Goal: Task Accomplishment & Management: Manage account settings

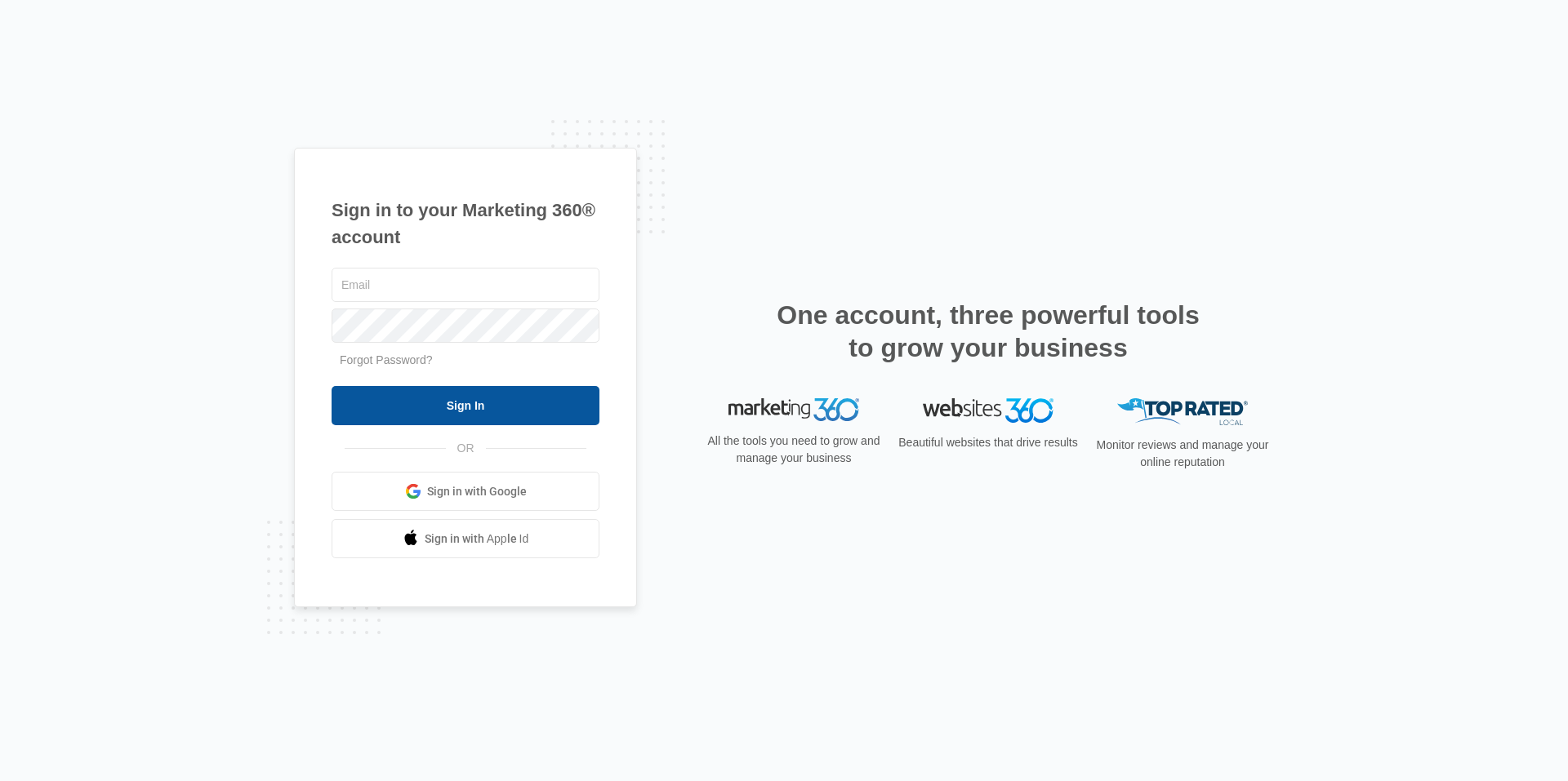
type input "[EMAIL_ADDRESS][DOMAIN_NAME]"
click at [529, 404] on input "Sign In" at bounding box center [465, 405] width 268 height 39
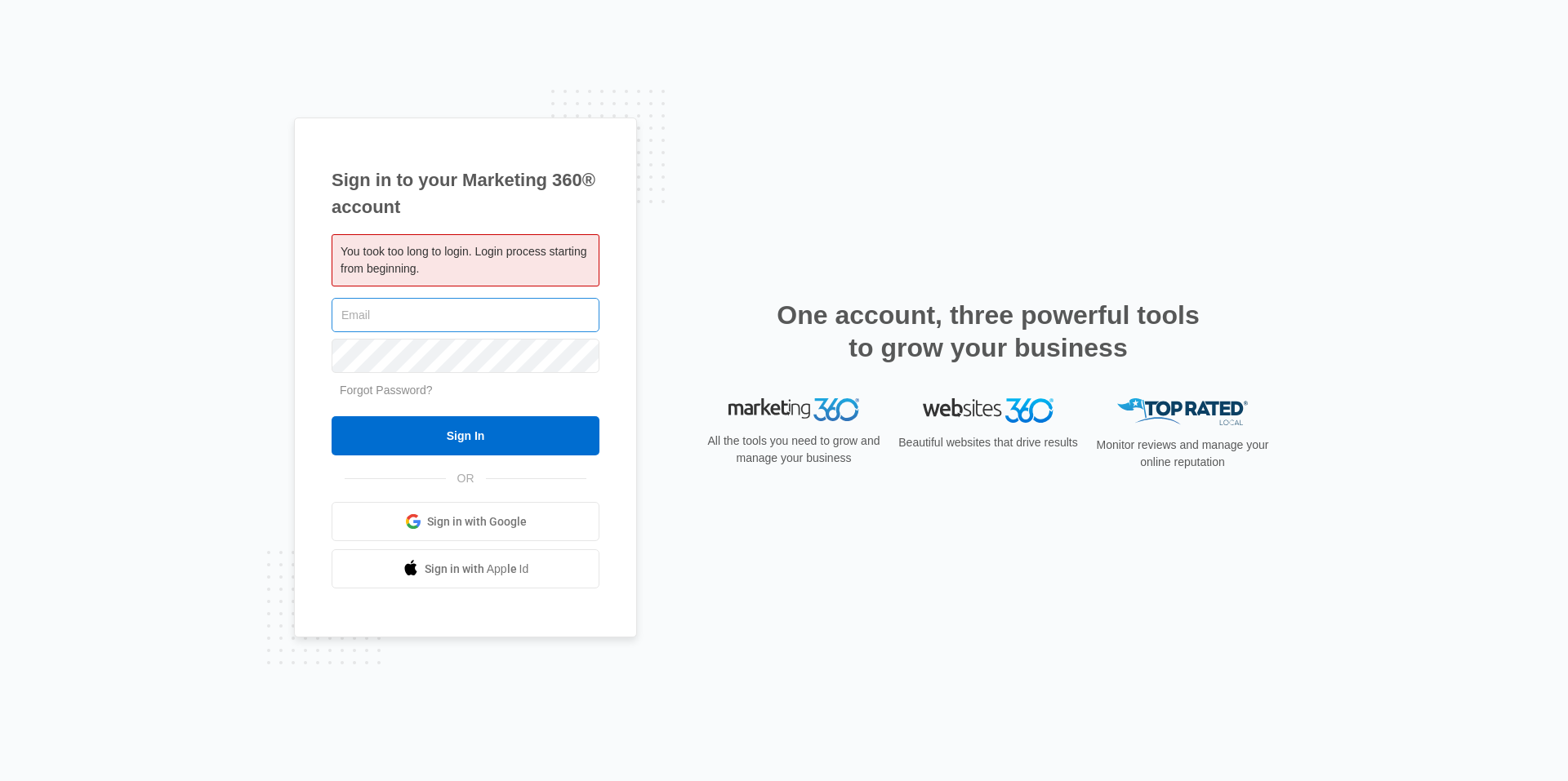
type input "[EMAIL_ADDRESS][DOMAIN_NAME]"
click at [466, 316] on input "[EMAIL_ADDRESS][DOMAIN_NAME]" at bounding box center [465, 315] width 268 height 34
click at [635, 274] on div "Sign in to your Marketing 360® account You took too long to login. Login proces…" at bounding box center [465, 377] width 343 height 521
click at [481, 434] on input "Sign In" at bounding box center [465, 435] width 268 height 39
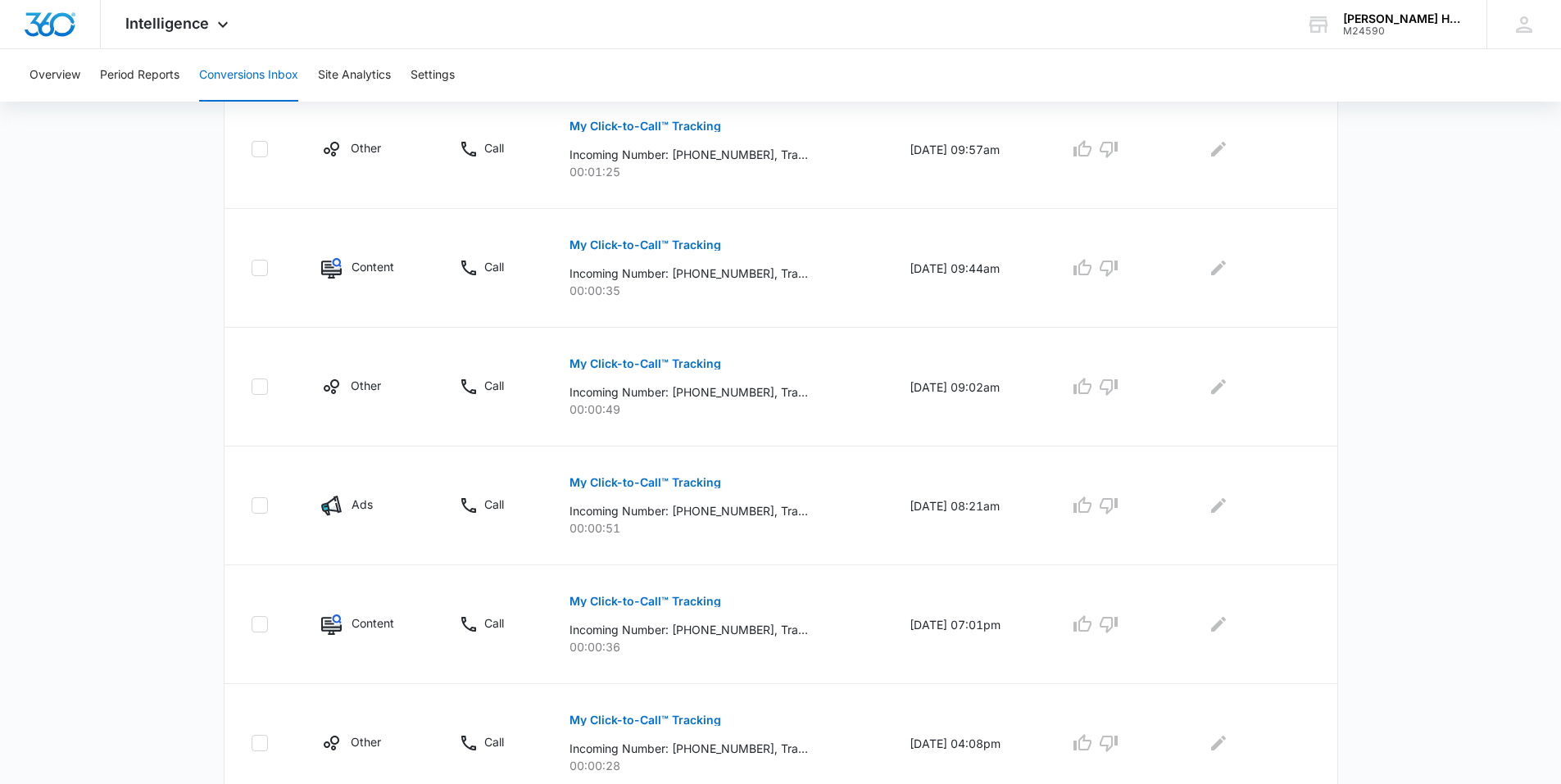
scroll to position [971, 0]
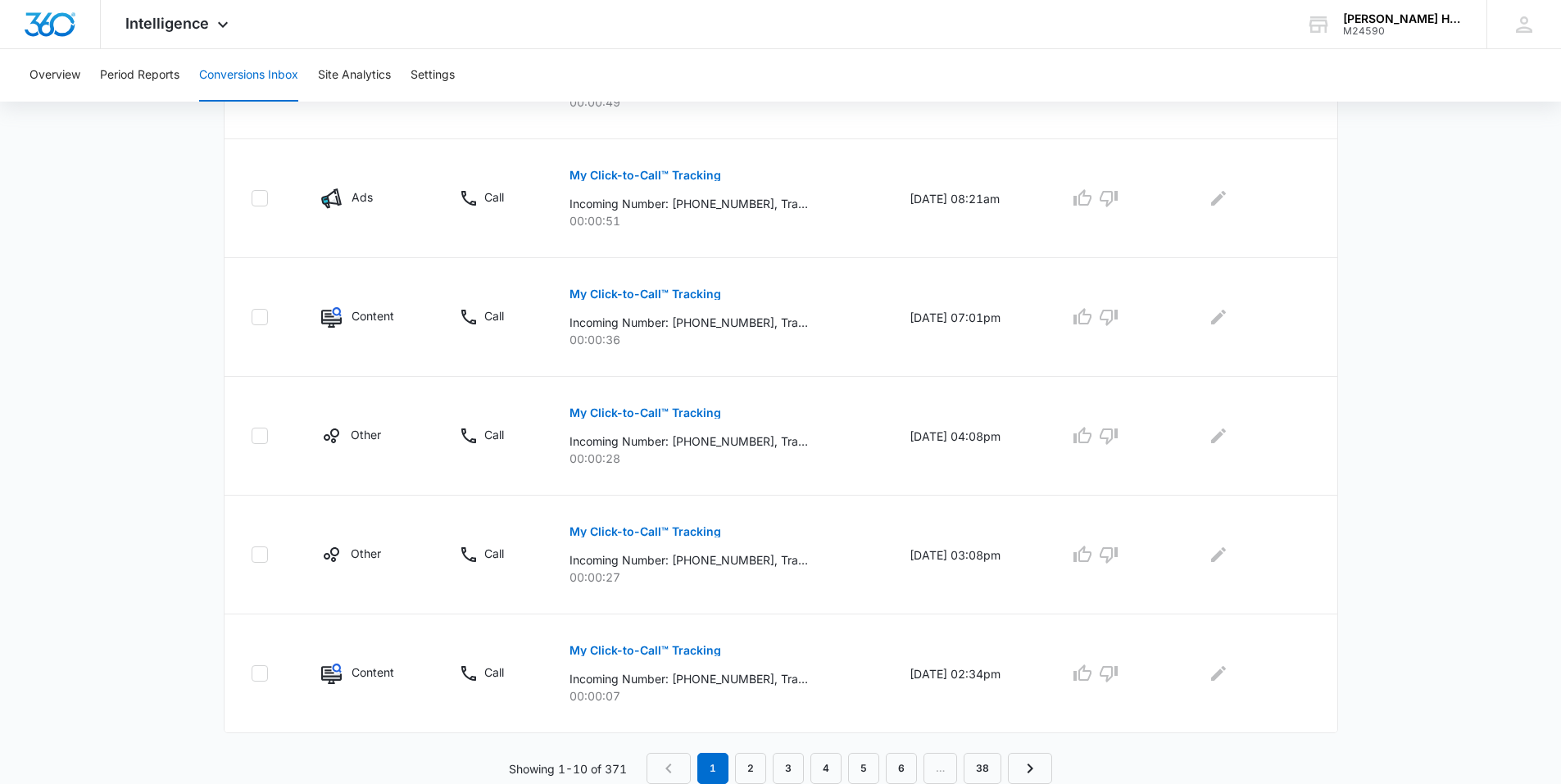
click at [919, 765] on nav "1 2 3 4 5 6 … 38" at bounding box center [849, 769] width 406 height 31
click at [903, 763] on link "6" at bounding box center [901, 769] width 31 height 31
click at [880, 768] on link "7" at bounding box center [887, 769] width 31 height 31
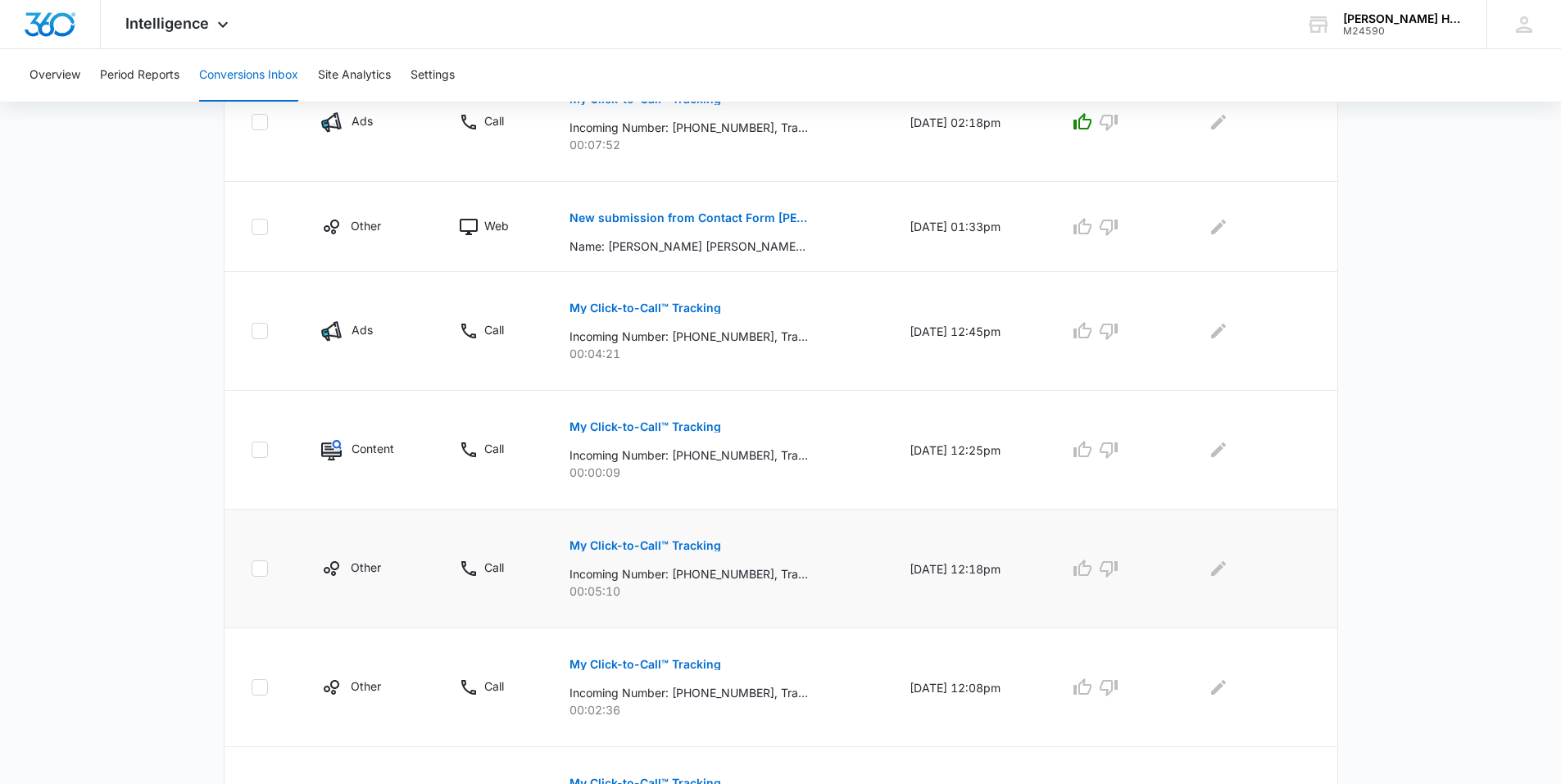
scroll to position [943, 0]
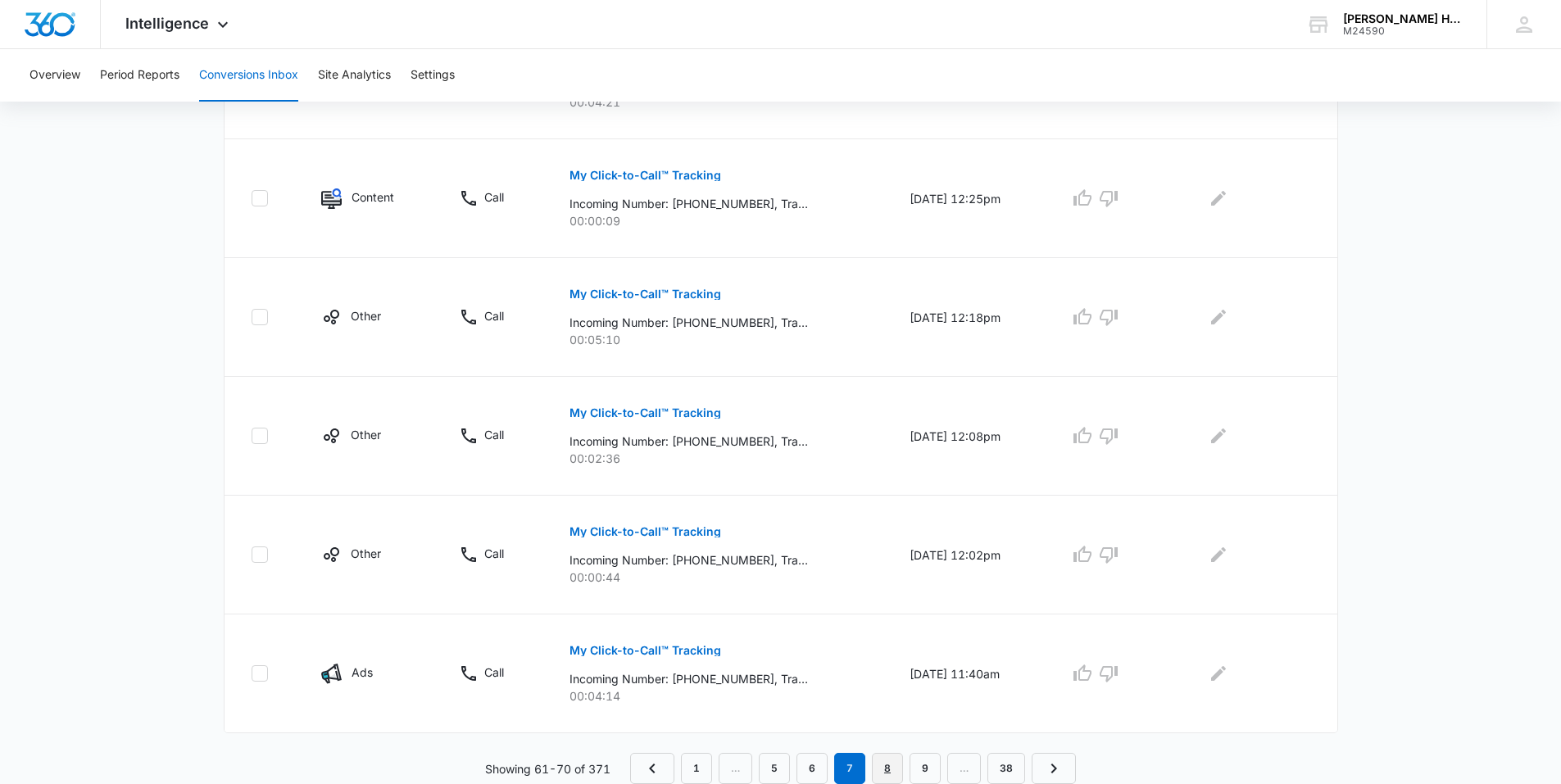
click at [895, 764] on link "8" at bounding box center [887, 769] width 31 height 31
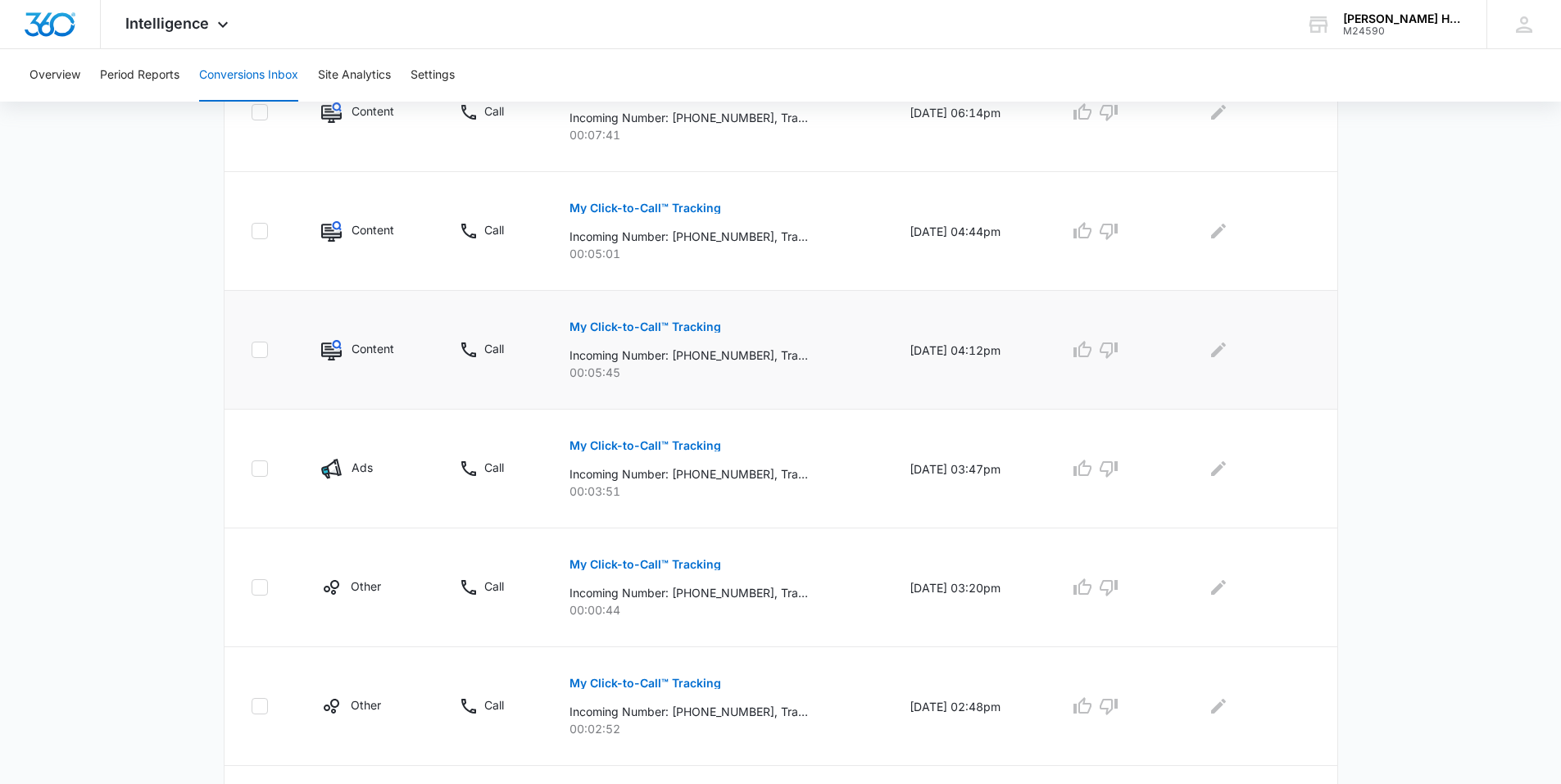
scroll to position [971, 0]
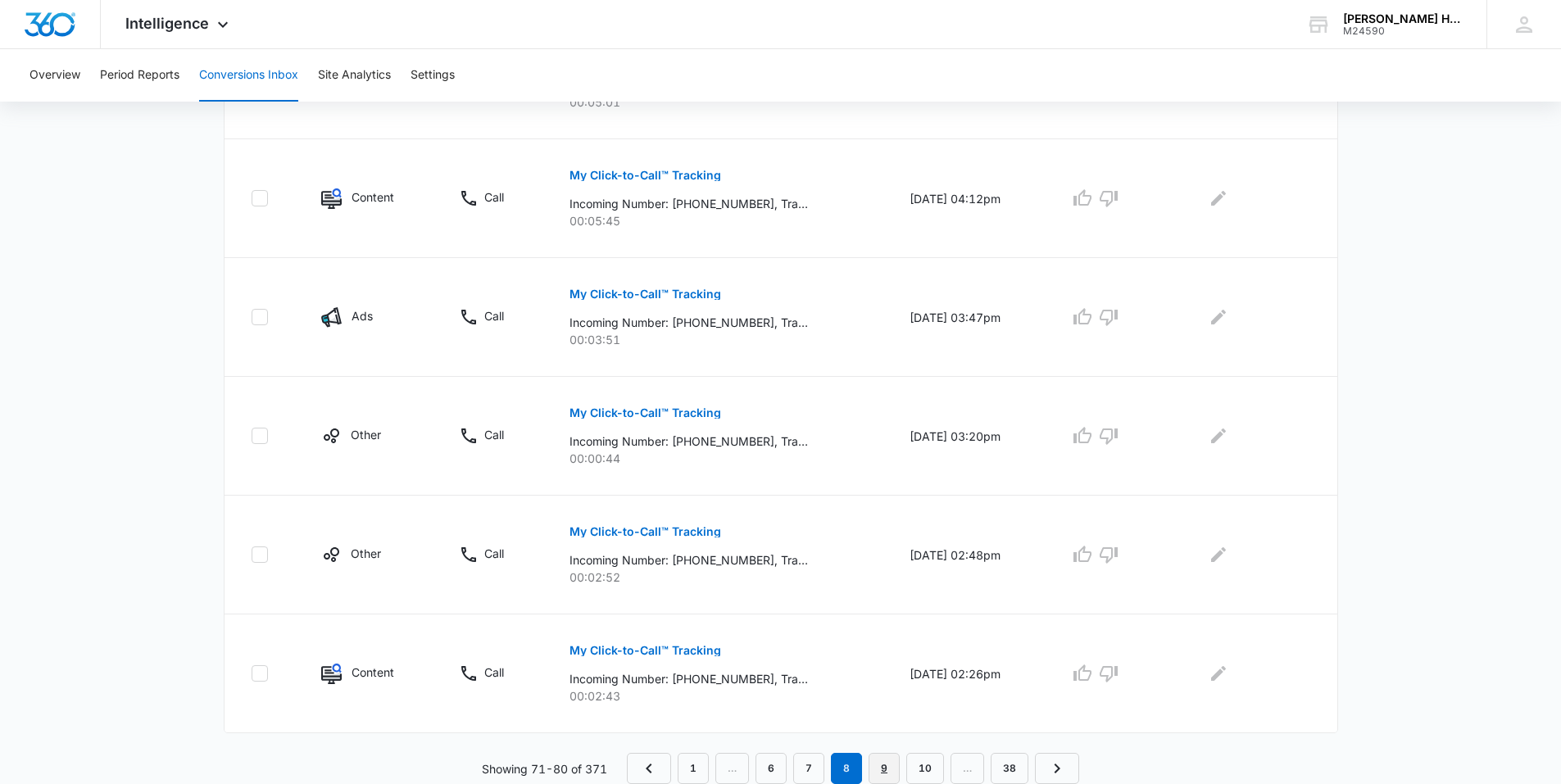
click at [887, 768] on link "9" at bounding box center [884, 769] width 31 height 31
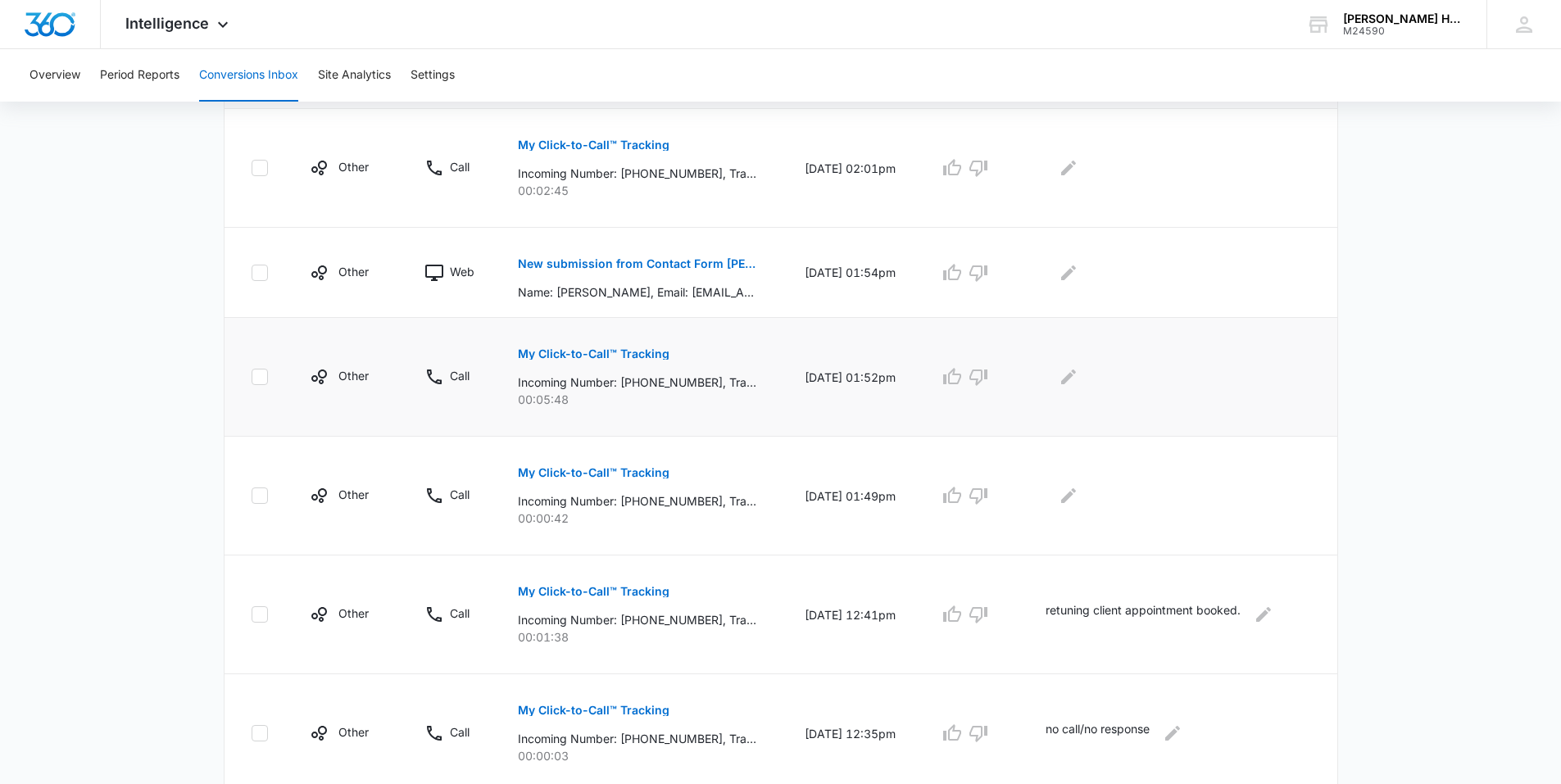
scroll to position [410, 0]
click at [583, 499] on p "Incoming Number: +12567806524, Tracking Number: +12124021347, Ring To: +1212883…" at bounding box center [636, 498] width 238 height 17
click at [722, 472] on div "My Click-to-Call™ Tracking Incoming Number: +12567806524, Tracking Number: +121…" at bounding box center [641, 487] width 247 height 73
click at [598, 467] on p "My Click-to-Call™ Tracking" at bounding box center [593, 470] width 151 height 12
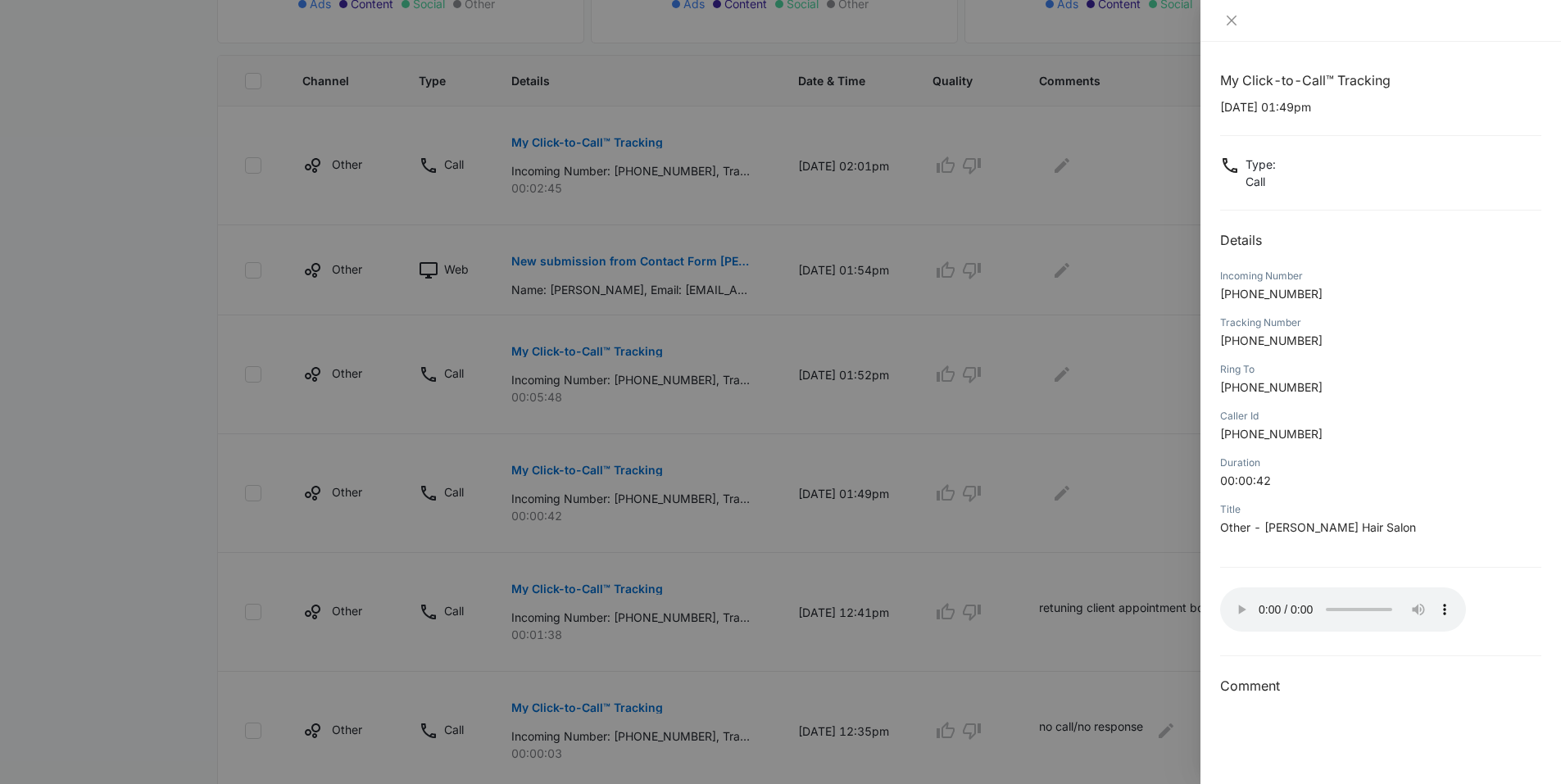
scroll to position [655, 0]
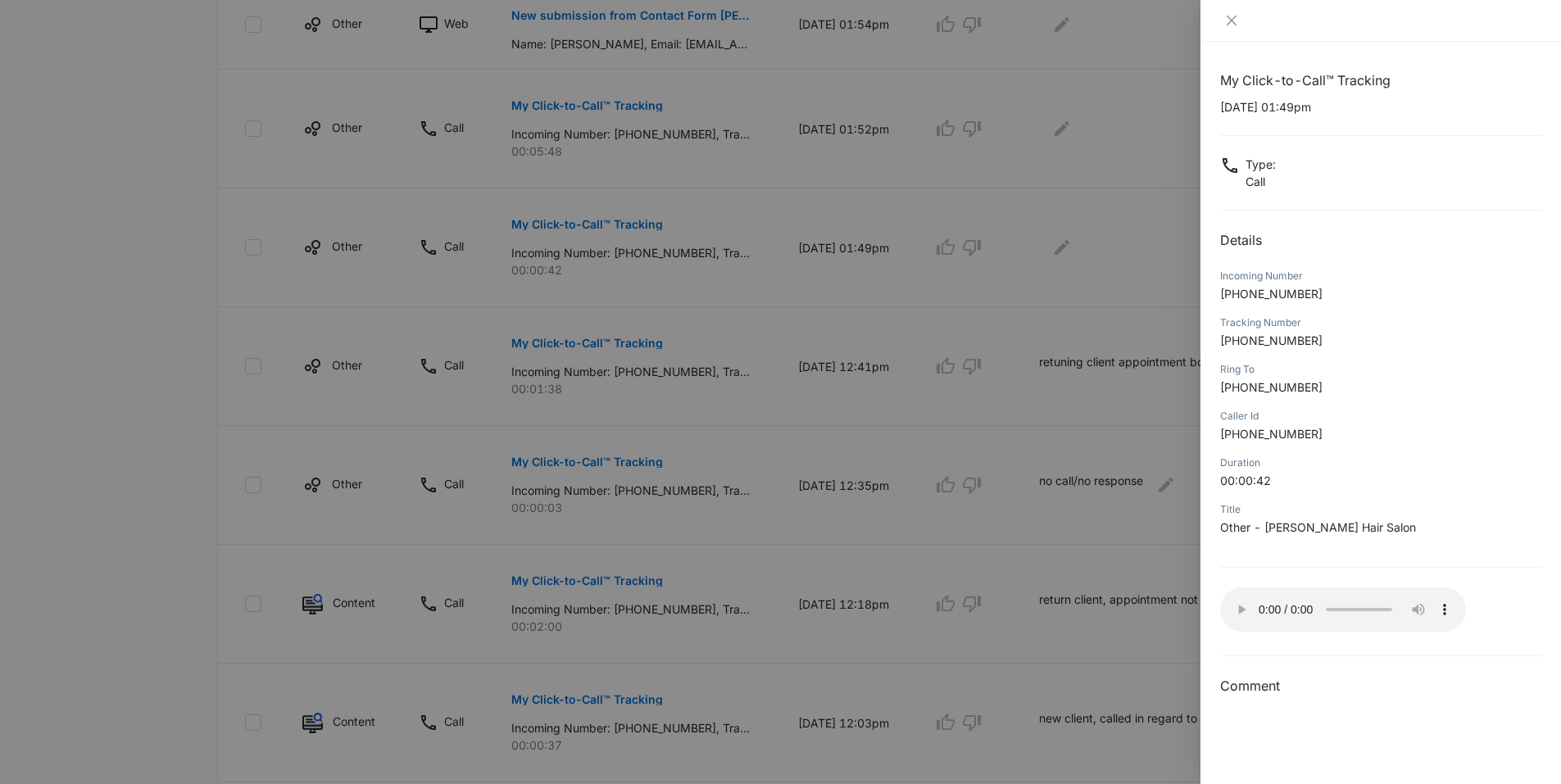
click at [1253, 682] on h3 "Comment" at bounding box center [1381, 686] width 321 height 20
click at [1264, 692] on h3 "Comment" at bounding box center [1381, 686] width 321 height 20
click at [1309, 696] on div "My Click-to-Call™ Tracking 09/02/2025 at 01:49pm Type : Call Details Incoming N…" at bounding box center [1382, 412] width 361 height 742
click at [1170, 569] on div at bounding box center [780, 392] width 1561 height 784
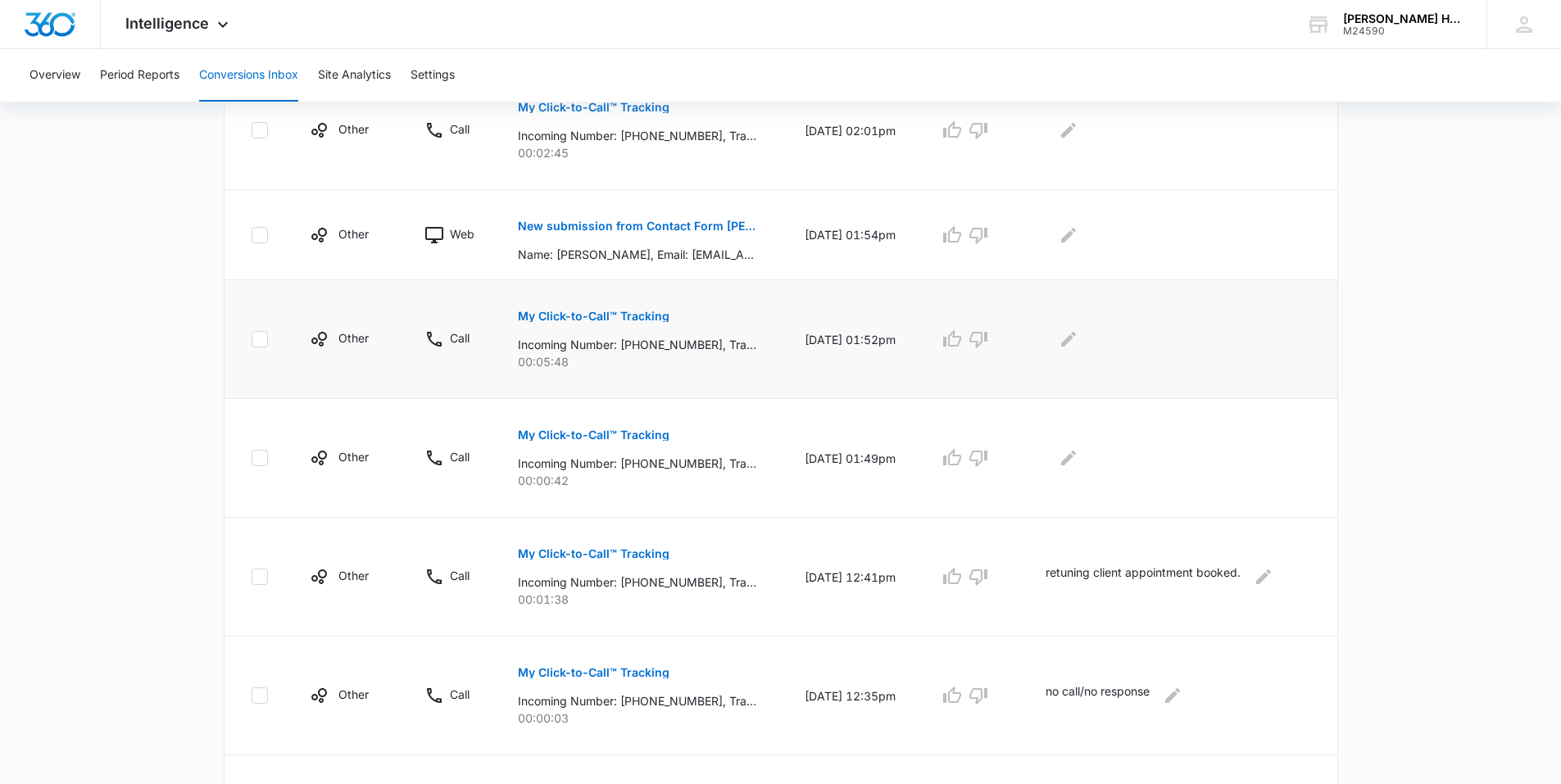
scroll to position [410, 0]
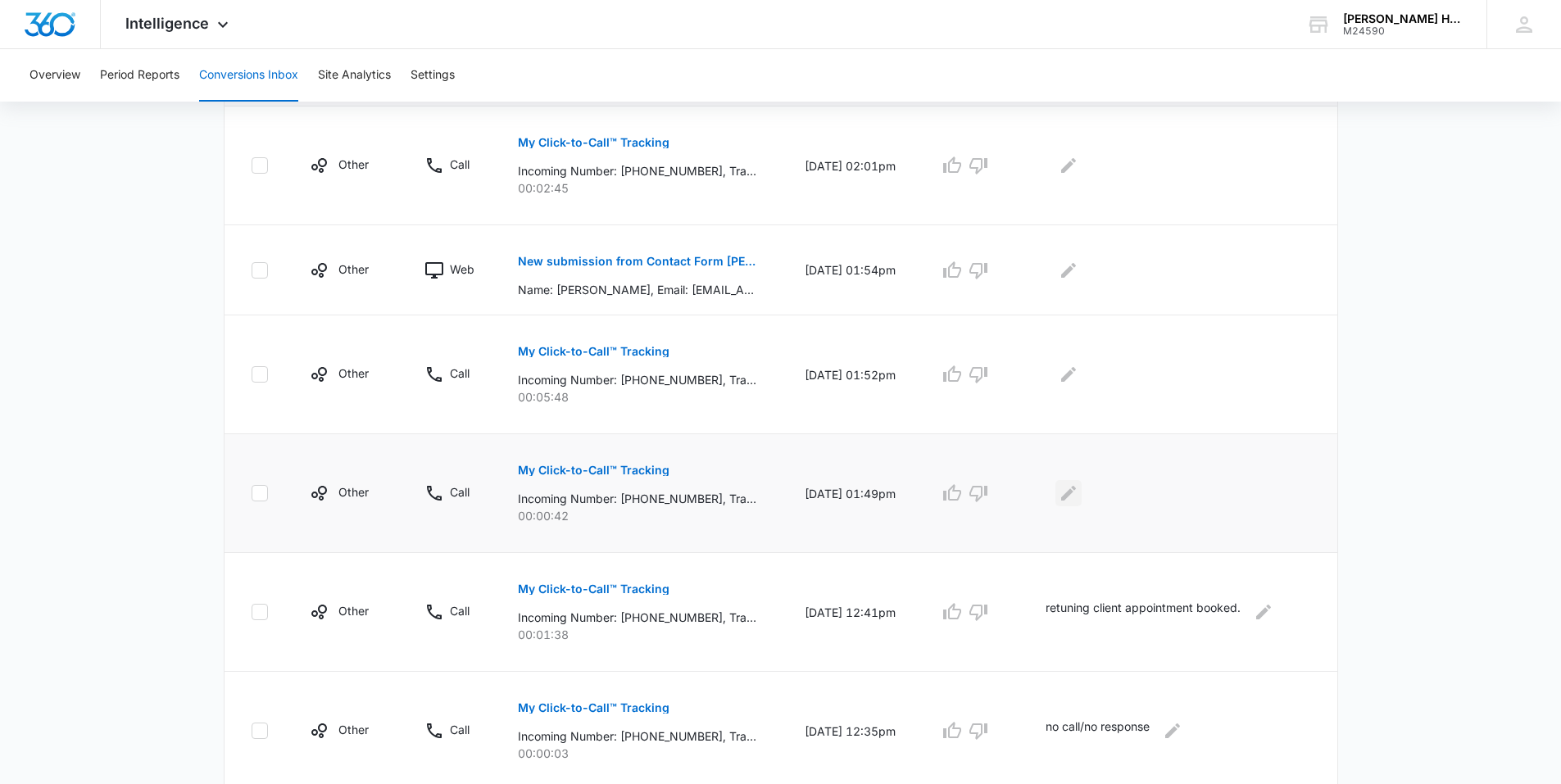
click at [1072, 500] on icon "Edit Comments" at bounding box center [1069, 493] width 20 height 20
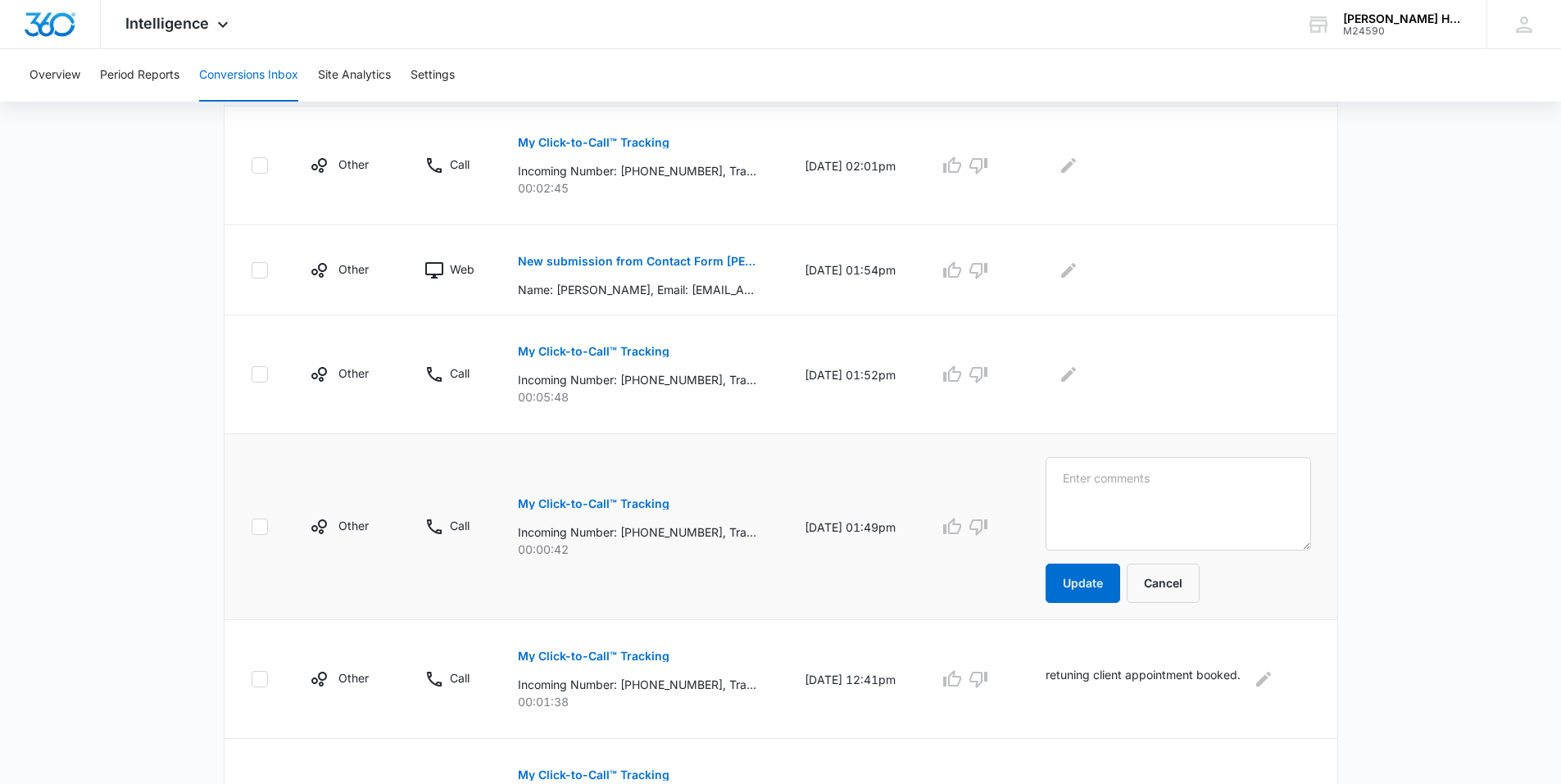
click at [626, 504] on p "My Click-to-Call™ Tracking" at bounding box center [593, 504] width 151 height 12
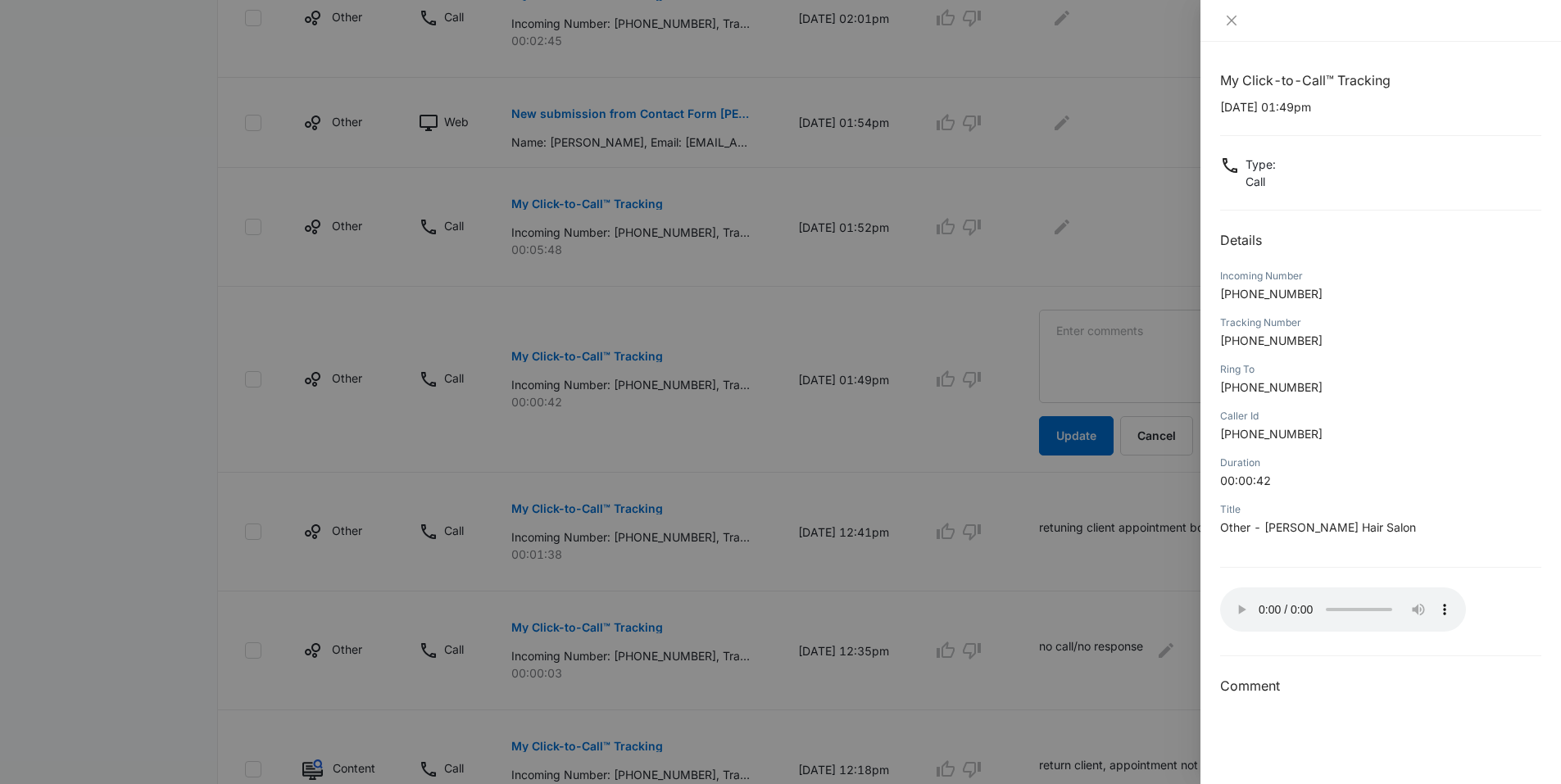
scroll to position [574, 0]
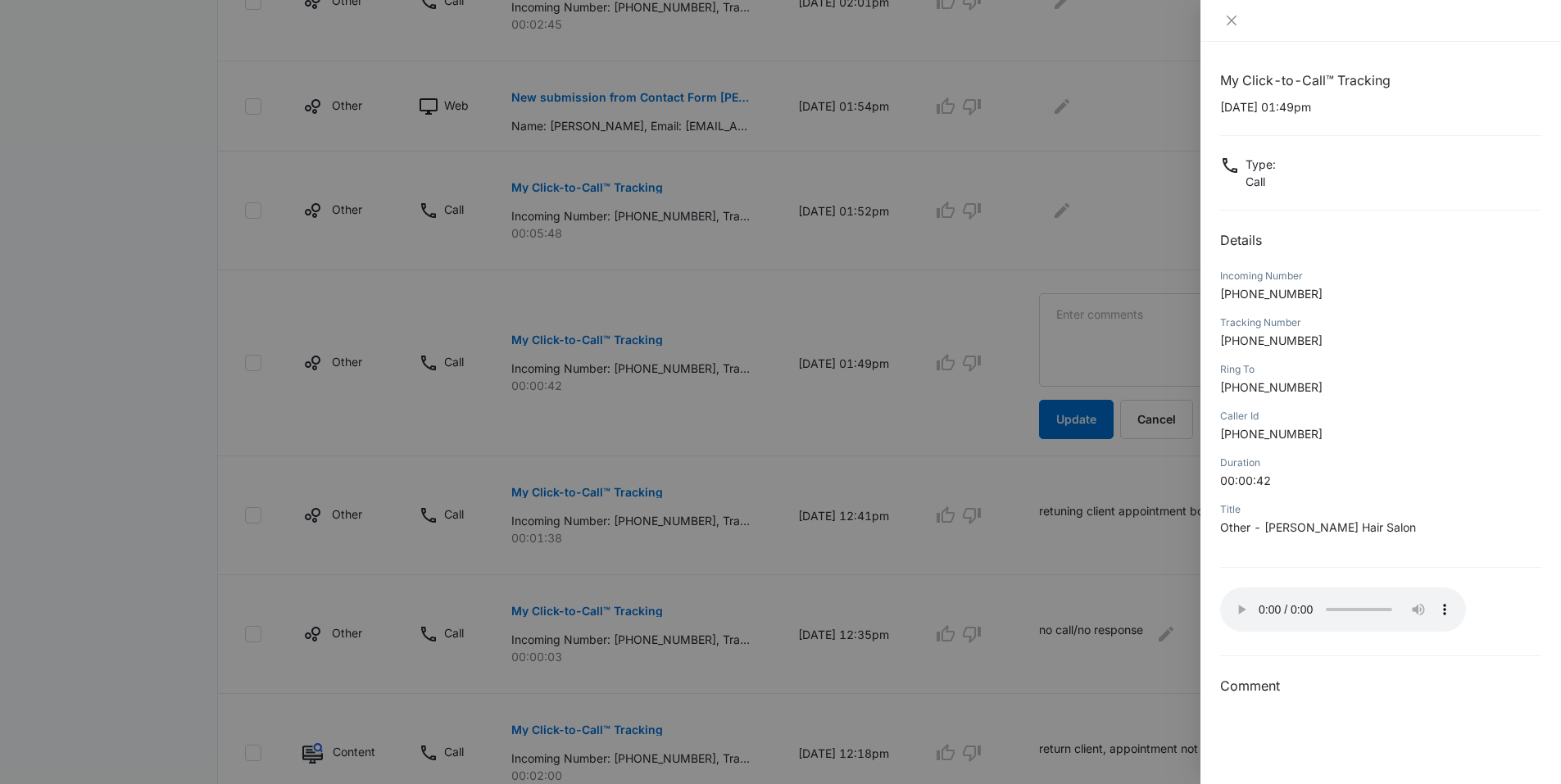
click at [1447, 296] on p "+12567806524" at bounding box center [1381, 294] width 321 height 17
click at [1495, 518] on div "Title Other - Angelo David Hair Salon" at bounding box center [1381, 524] width 321 height 47
click at [1495, 517] on div "Title Other - Angelo David Hair Salon" at bounding box center [1381, 524] width 321 height 47
drag, startPoint x: 1495, startPoint y: 517, endPoint x: 1496, endPoint y: 596, distance: 79.0
click at [1496, 596] on div "My Click-to-Call™ Tracking 09/02/2025 at 01:49pm Type : Call Details Incoming N…" at bounding box center [1381, 383] width 321 height 626
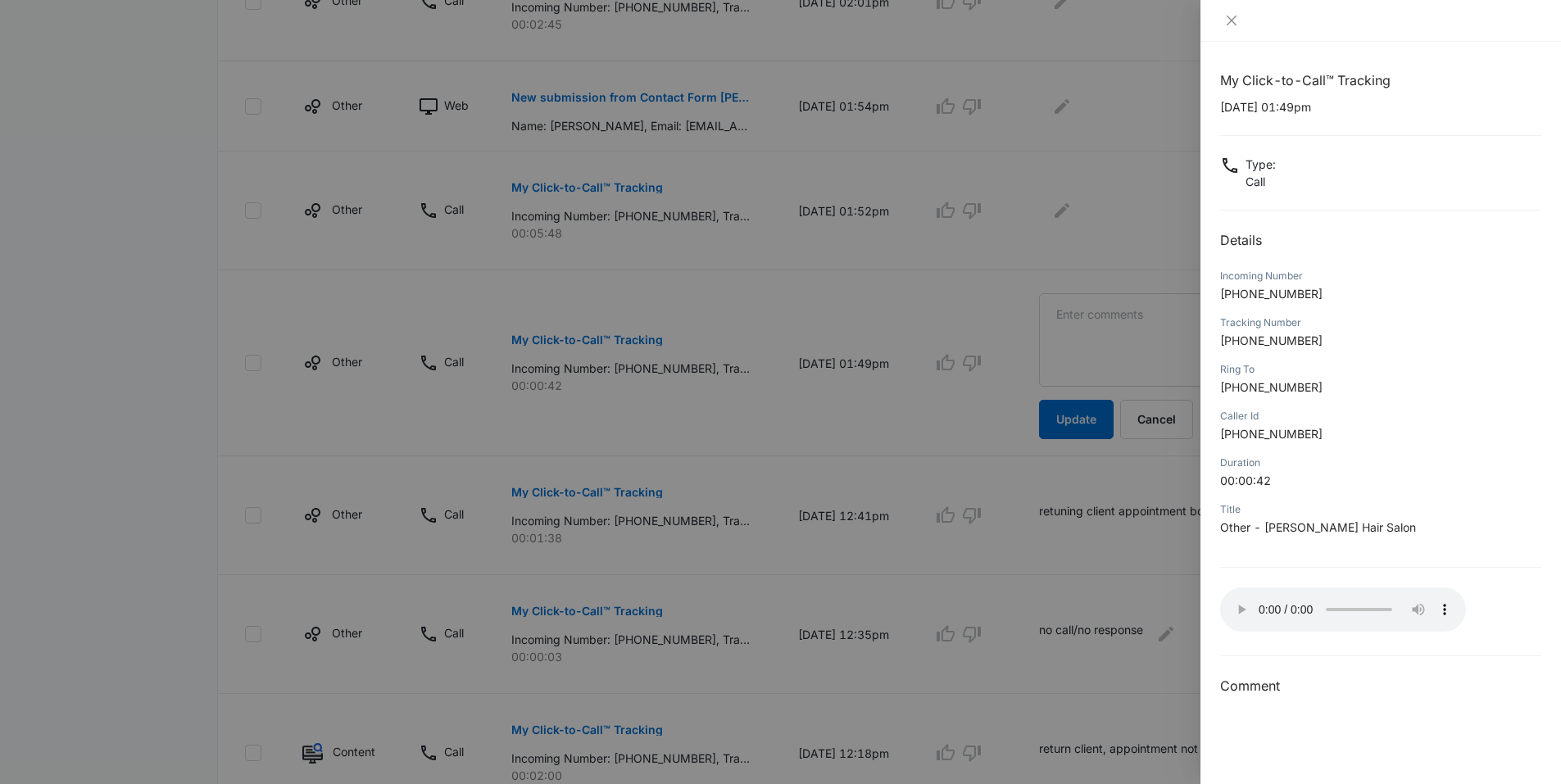
click at [1143, 325] on div at bounding box center [780, 392] width 1561 height 784
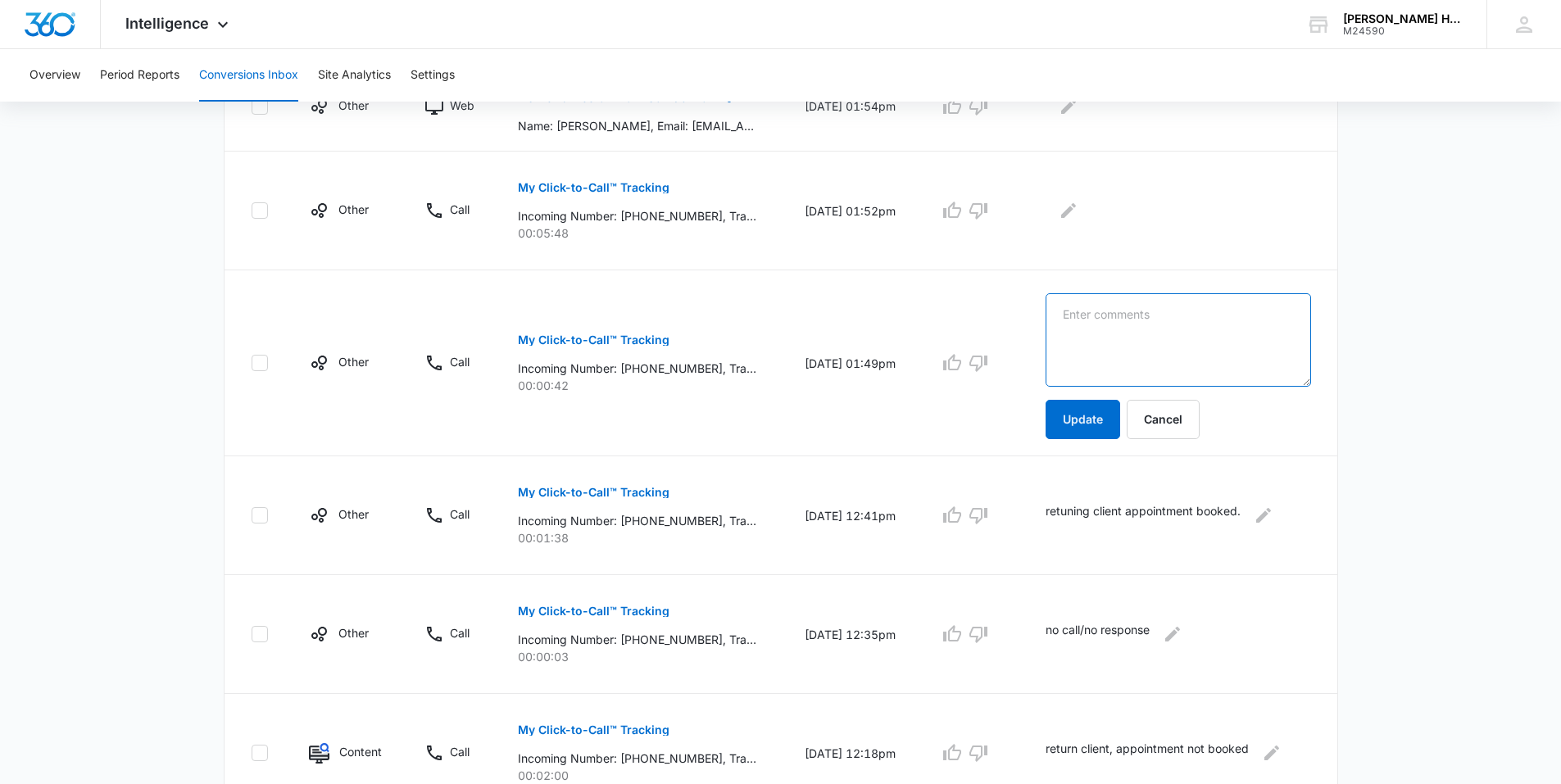
click at [1141, 321] on textarea at bounding box center [1178, 340] width 266 height 93
drag, startPoint x: 1091, startPoint y: 308, endPoint x: 1036, endPoint y: 339, distance: 63.1
click at [1036, 339] on td "mew client, info call Update Cancel" at bounding box center [1182, 363] width 312 height 186
click at [1124, 311] on textarea "new client, info call" at bounding box center [1178, 340] width 266 height 93
type textarea "new client info call"
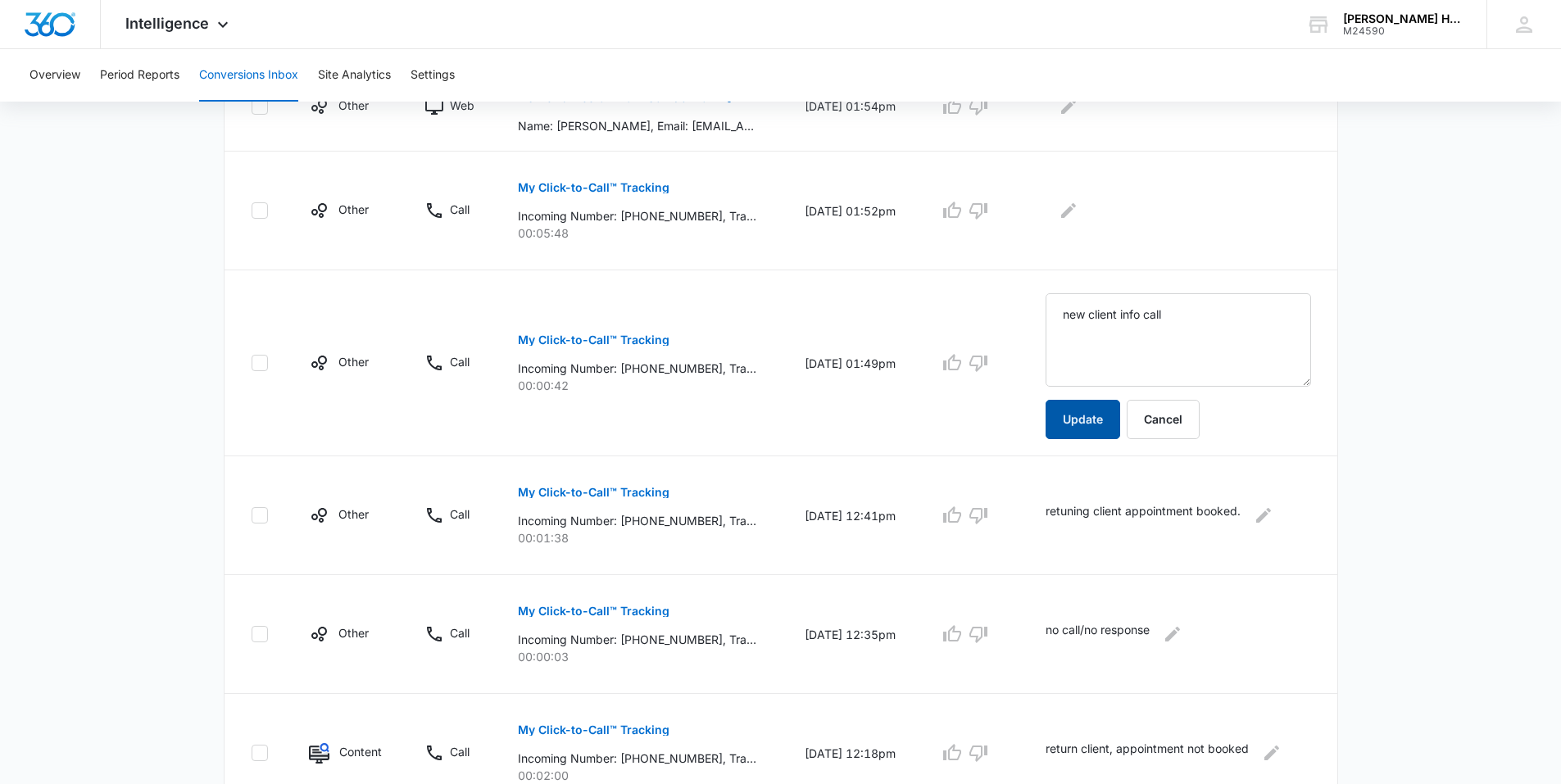
click at [1094, 424] on button "Update" at bounding box center [1083, 419] width 74 height 39
click at [1092, 414] on button "Update" at bounding box center [1083, 419] width 74 height 39
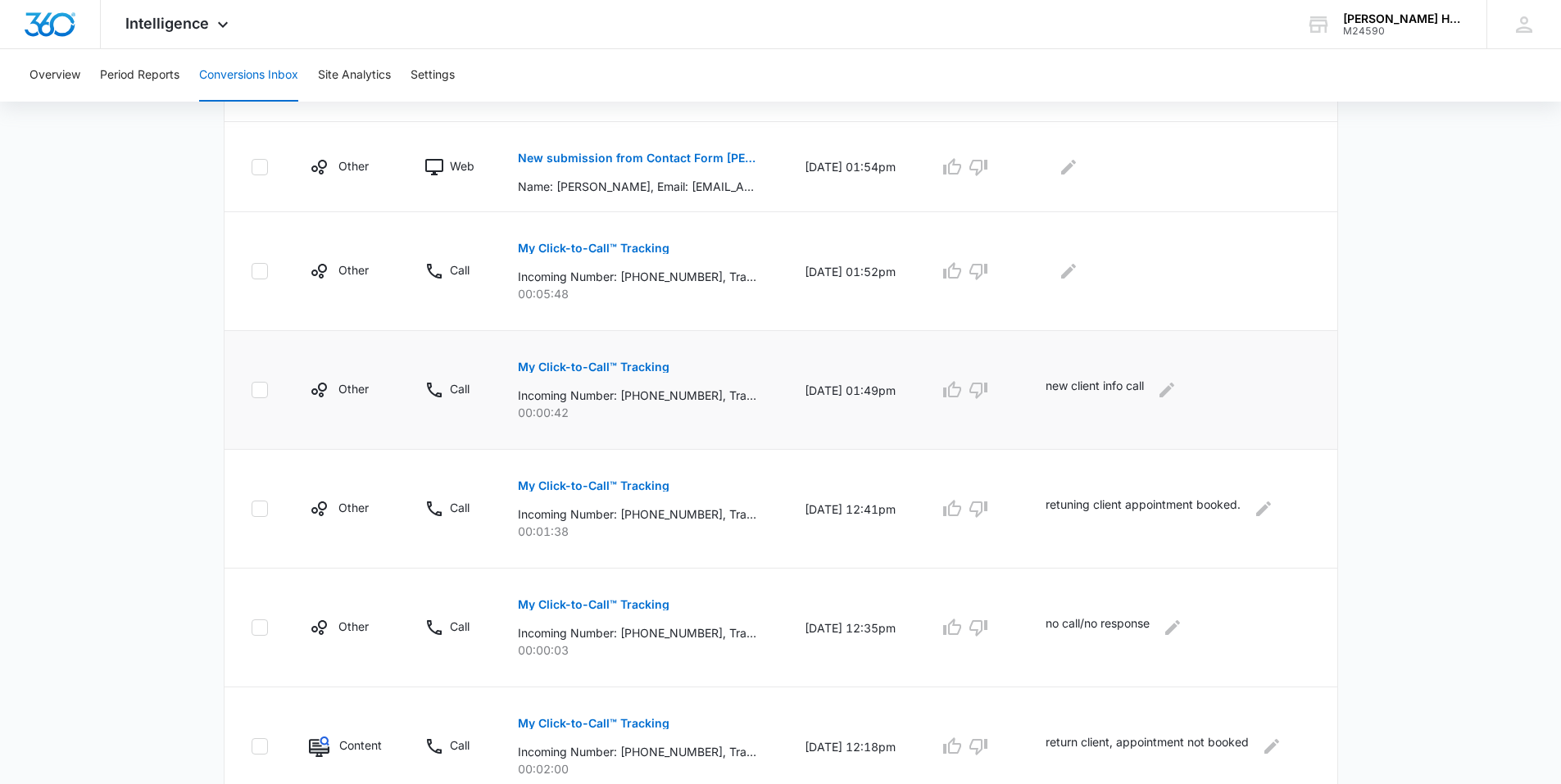
scroll to position [491, 0]
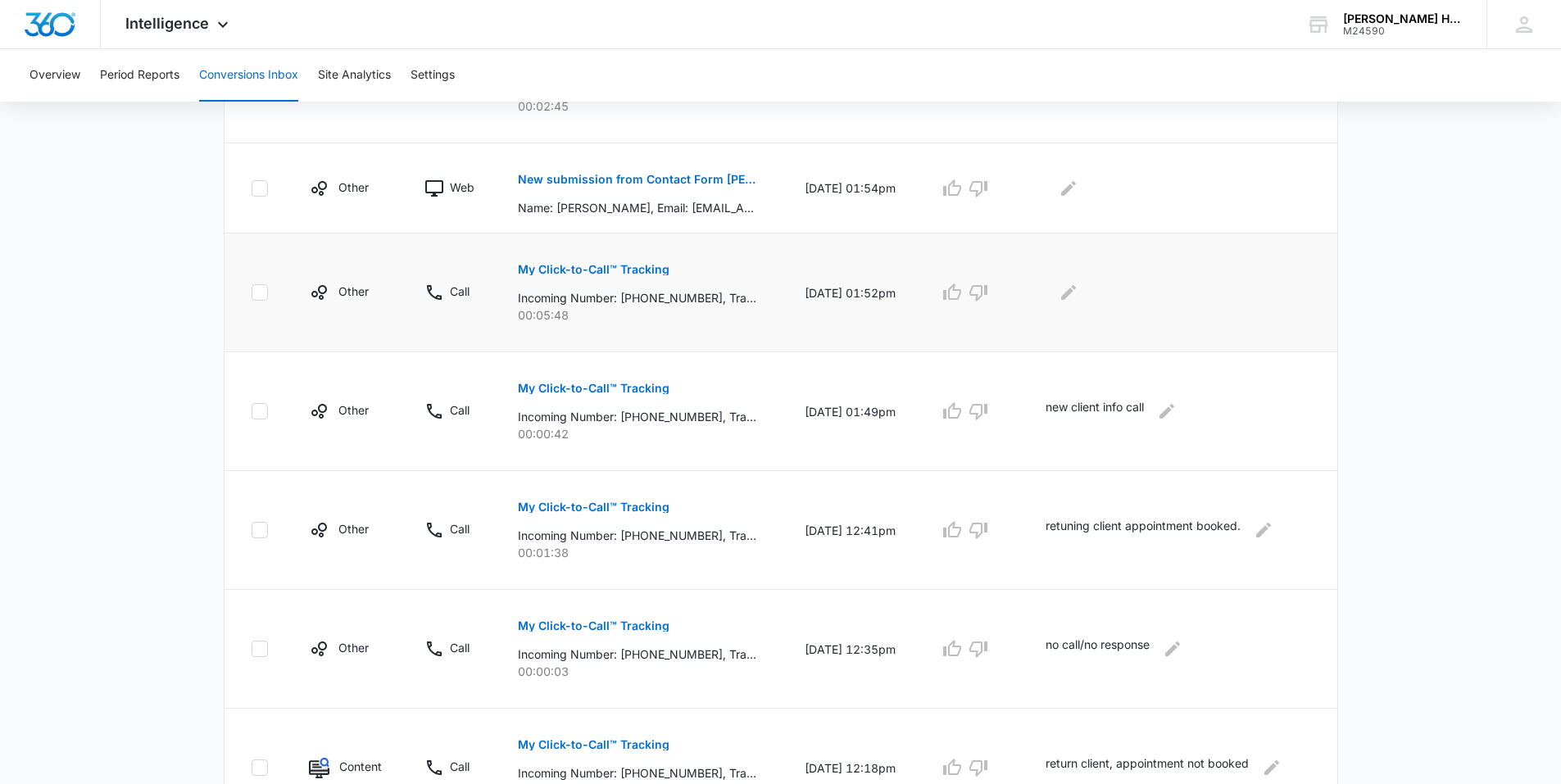
click at [589, 263] on button "My Click-to-Call™ Tracking" at bounding box center [593, 269] width 151 height 39
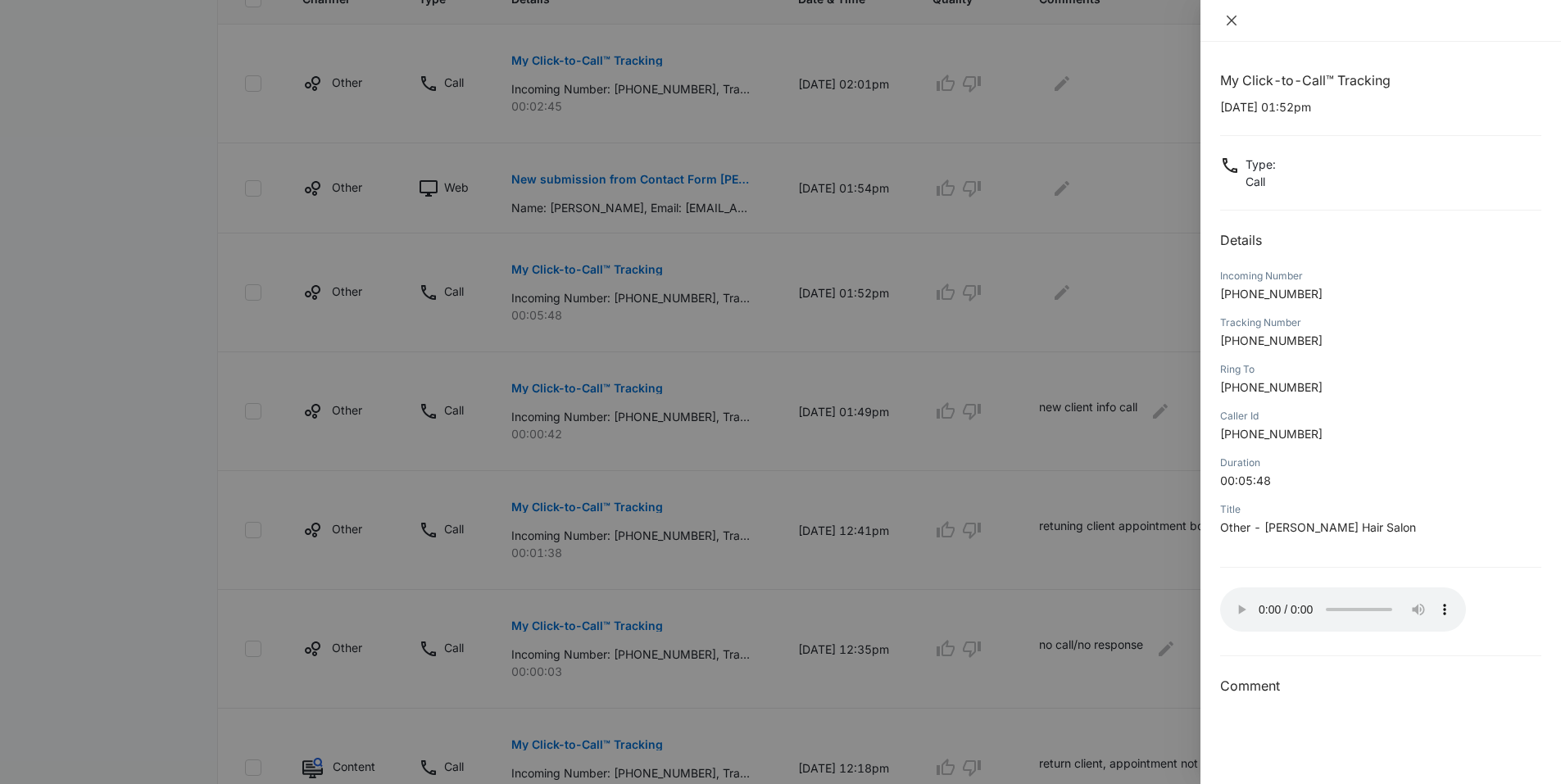
click at [1236, 21] on icon "close" at bounding box center [1232, 20] width 13 height 13
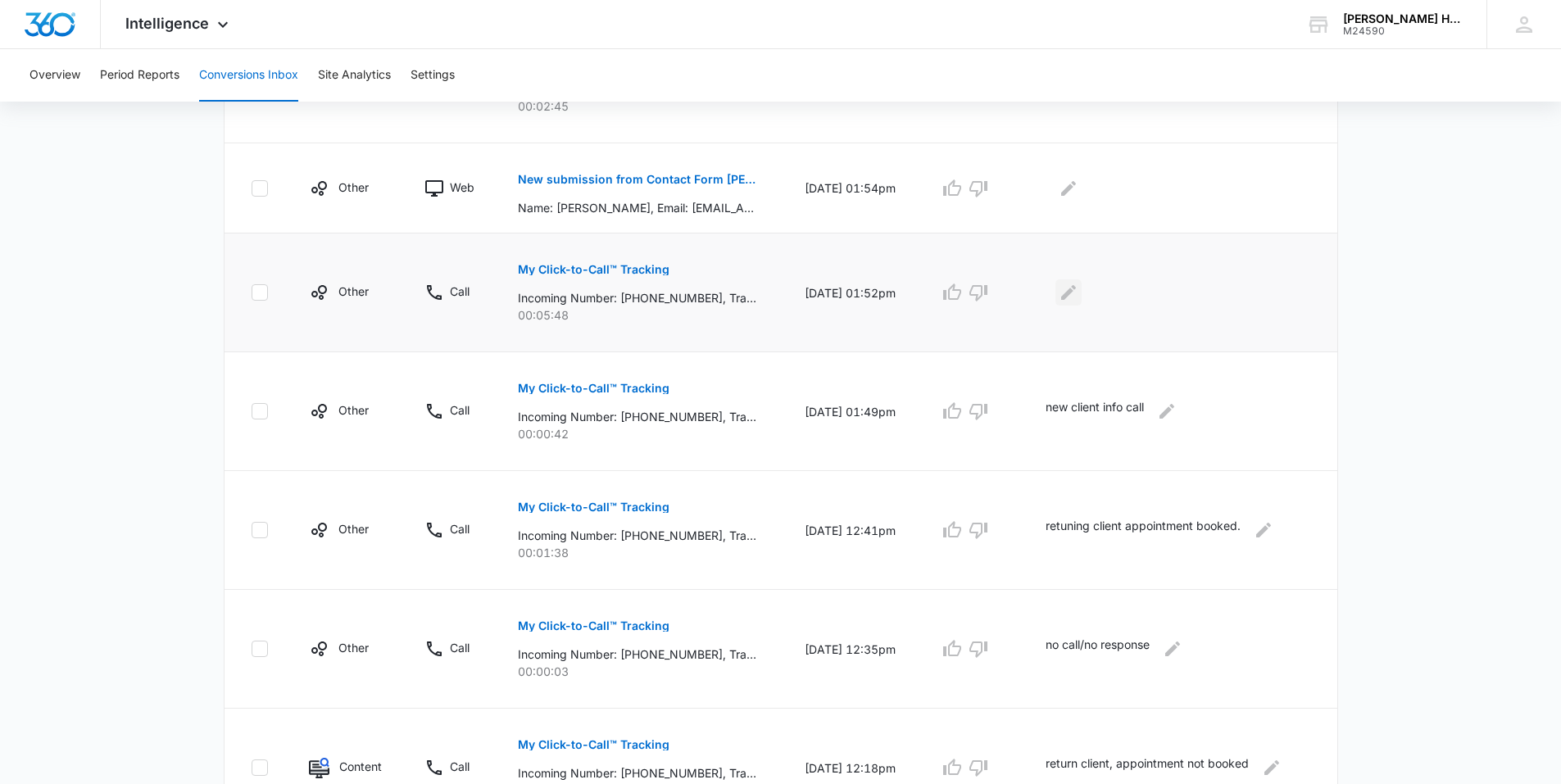
click at [1076, 291] on icon "Edit Comments" at bounding box center [1069, 293] width 15 height 15
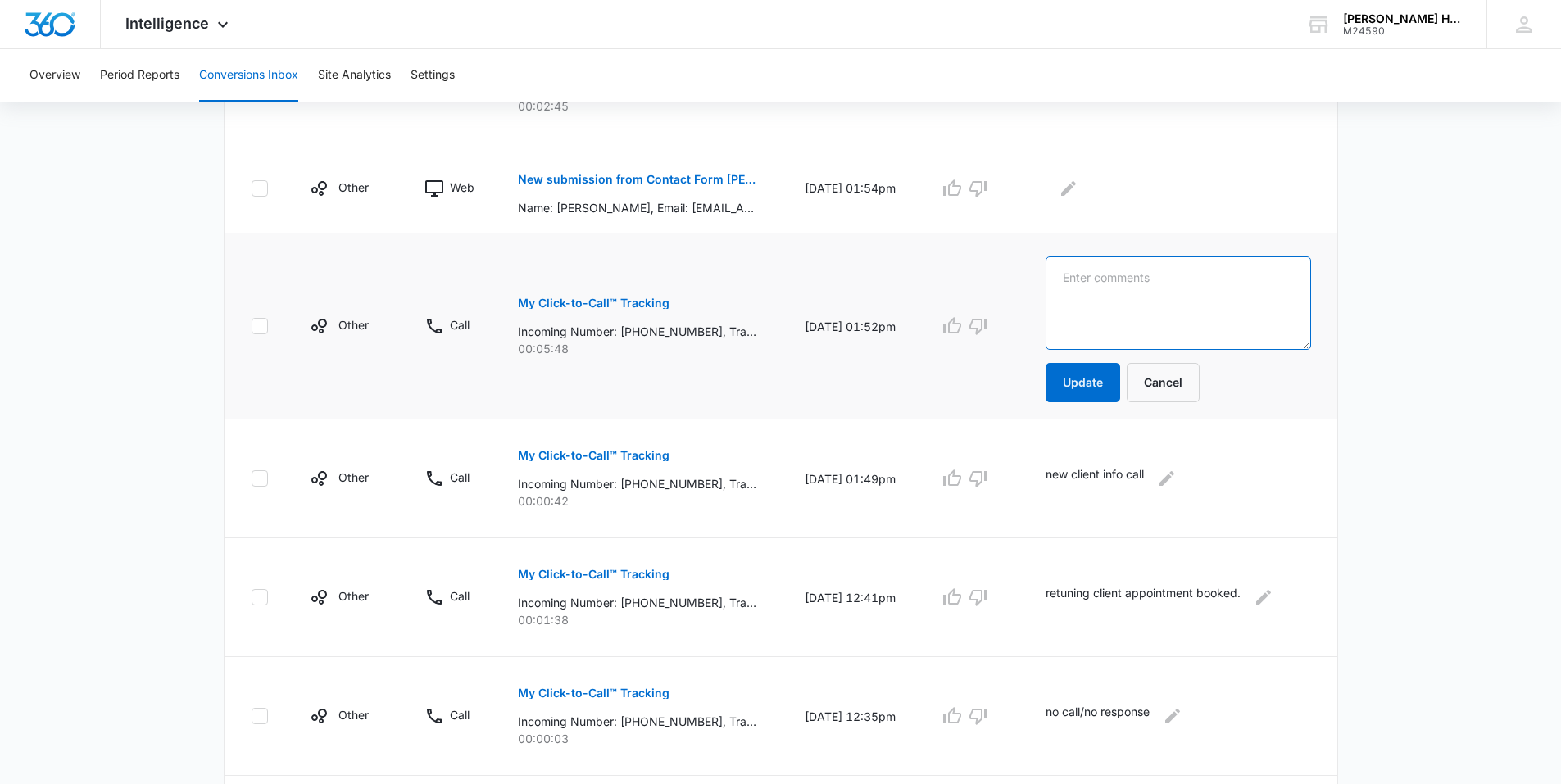
click at [1094, 288] on textarea at bounding box center [1178, 303] width 266 height 93
type textarea "returning client booking color appt."
click at [1095, 354] on form "returning client booking color appt. Update Cancel" at bounding box center [1178, 329] width 266 height 146
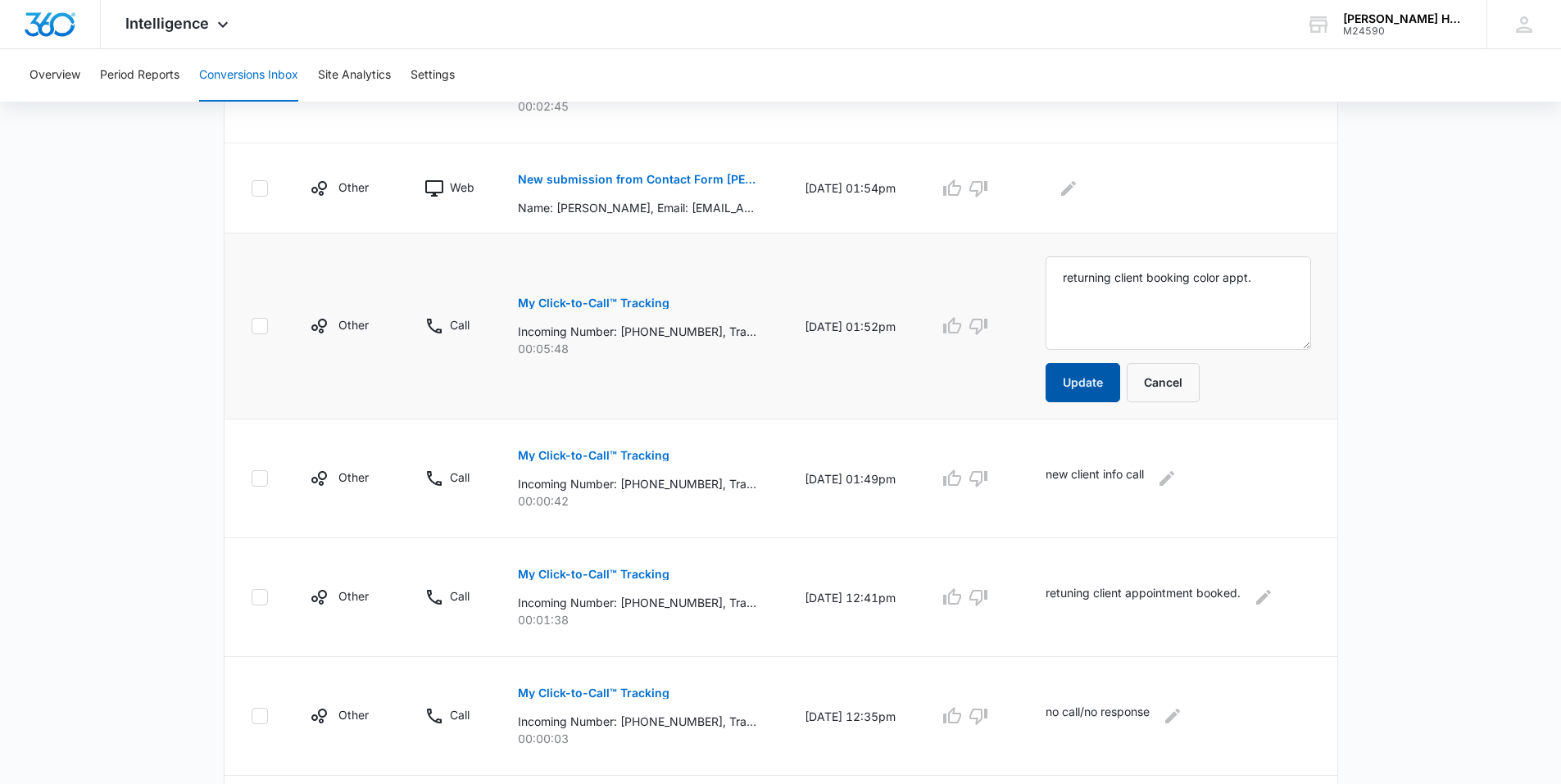
click at [1096, 379] on button "Update" at bounding box center [1083, 382] width 74 height 39
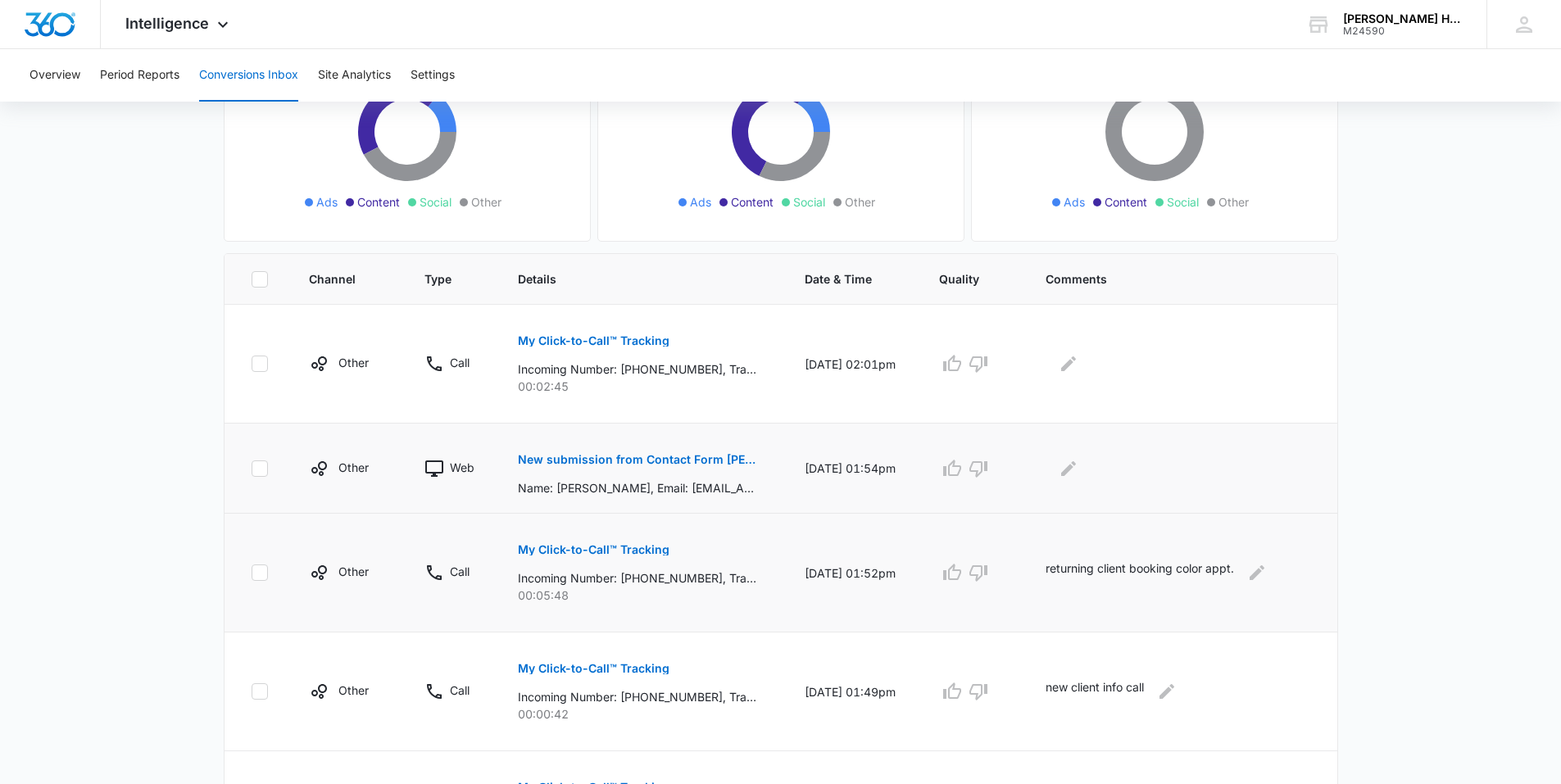
scroll to position [164, 0]
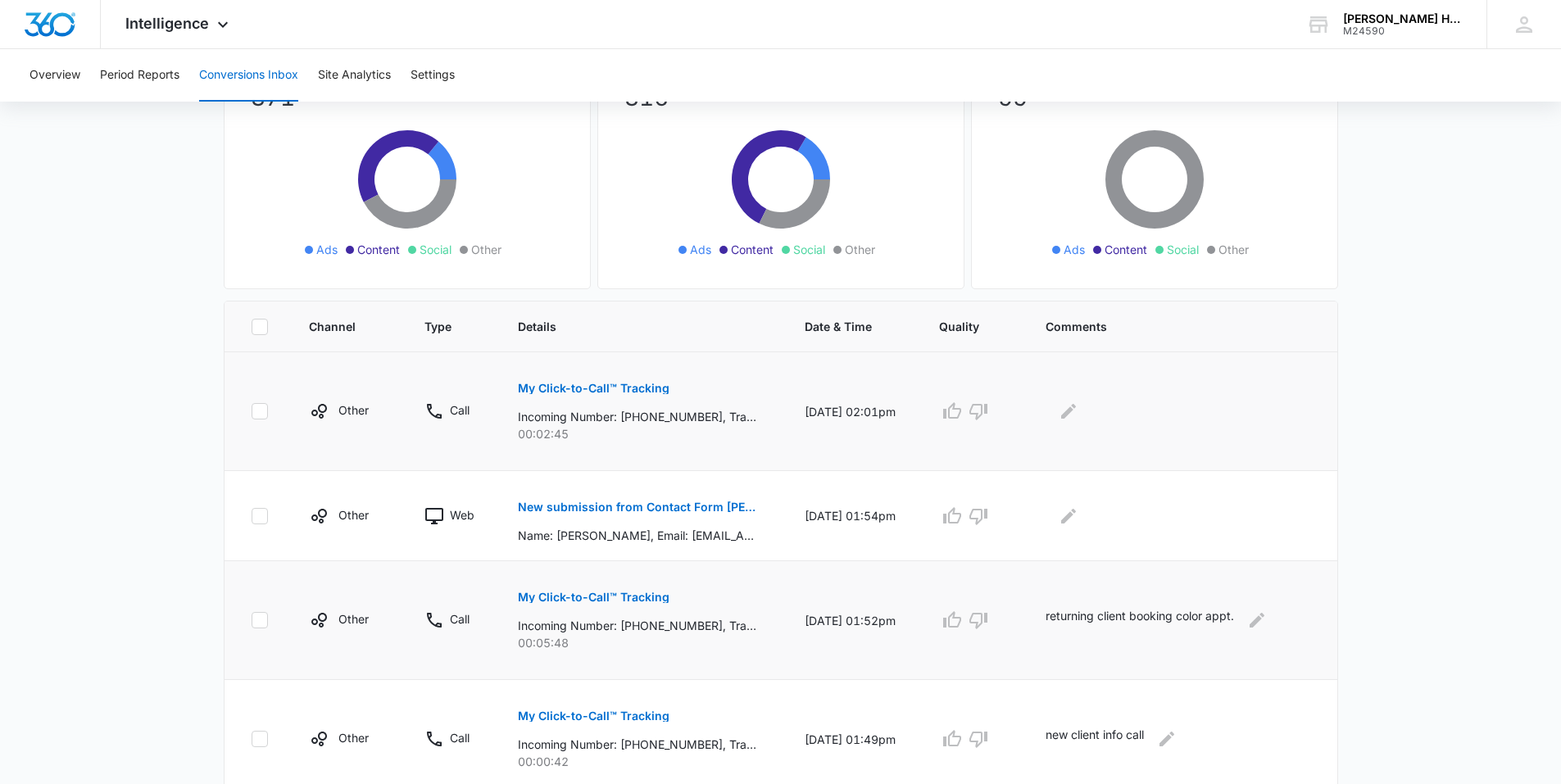
click at [587, 384] on p "My Click-to-Call™ Tracking" at bounding box center [593, 388] width 151 height 12
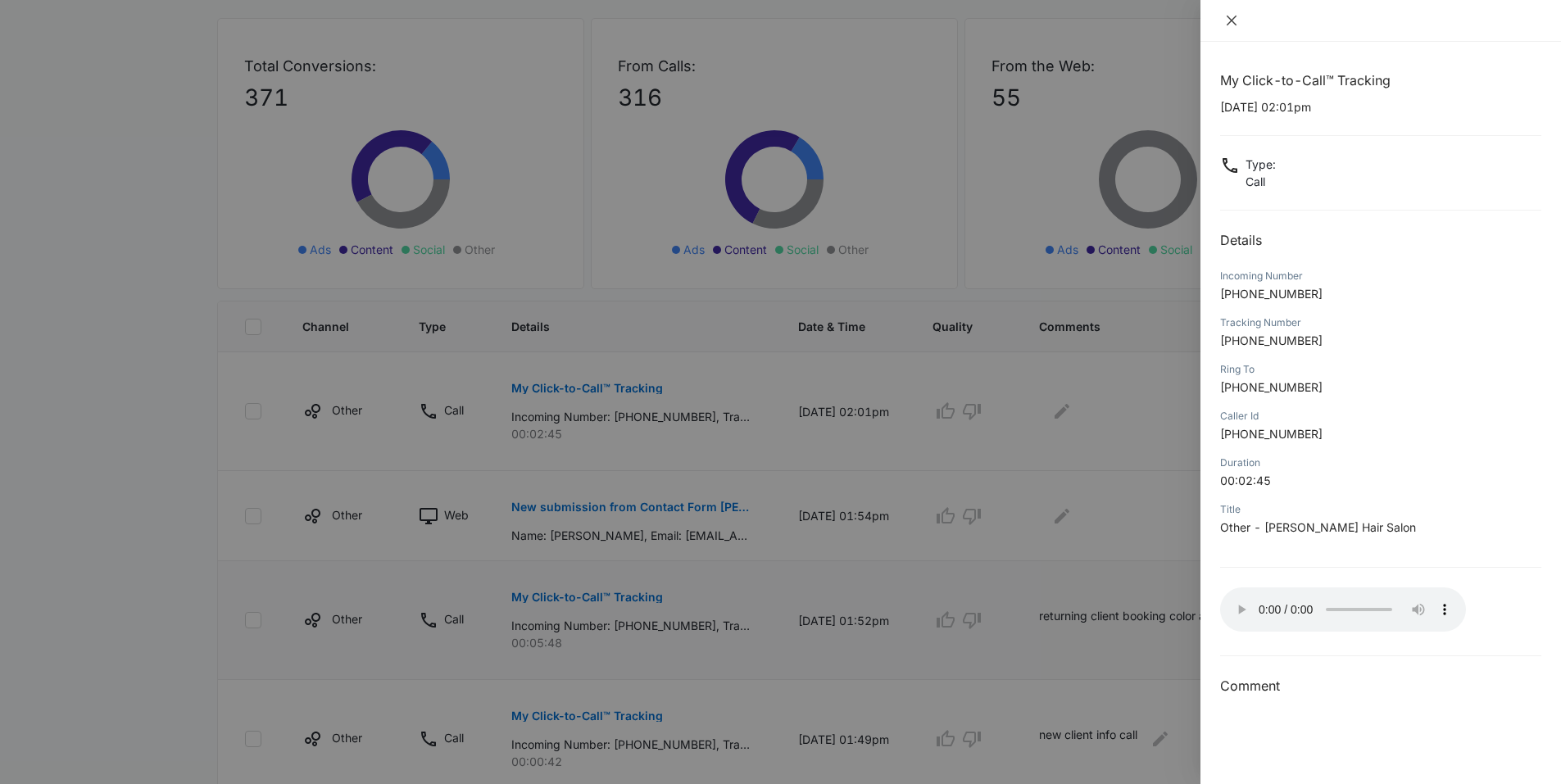
click at [1236, 24] on icon "close" at bounding box center [1231, 20] width 10 height 10
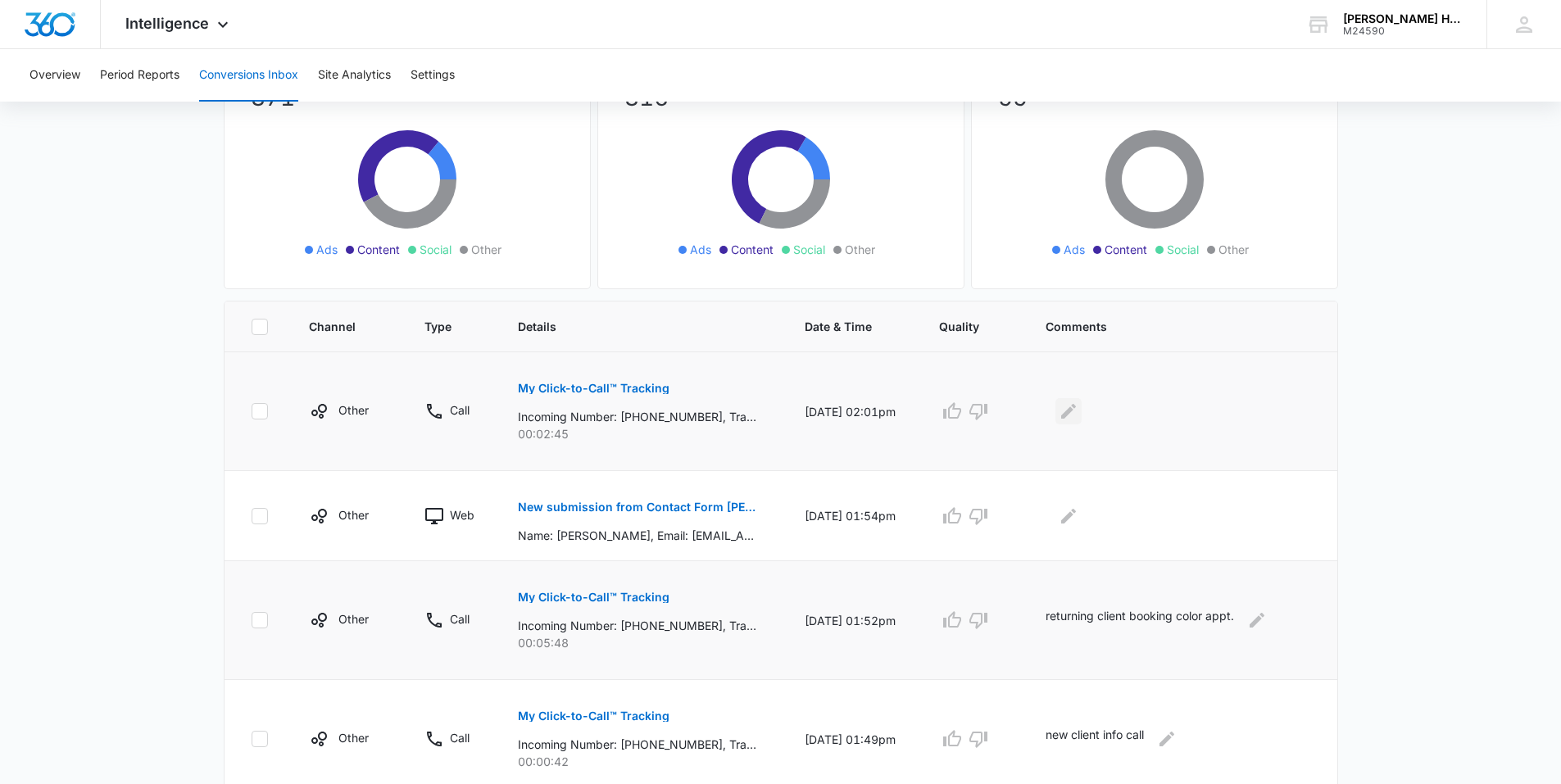
click at [1065, 411] on icon "Edit Comments" at bounding box center [1069, 411] width 20 height 20
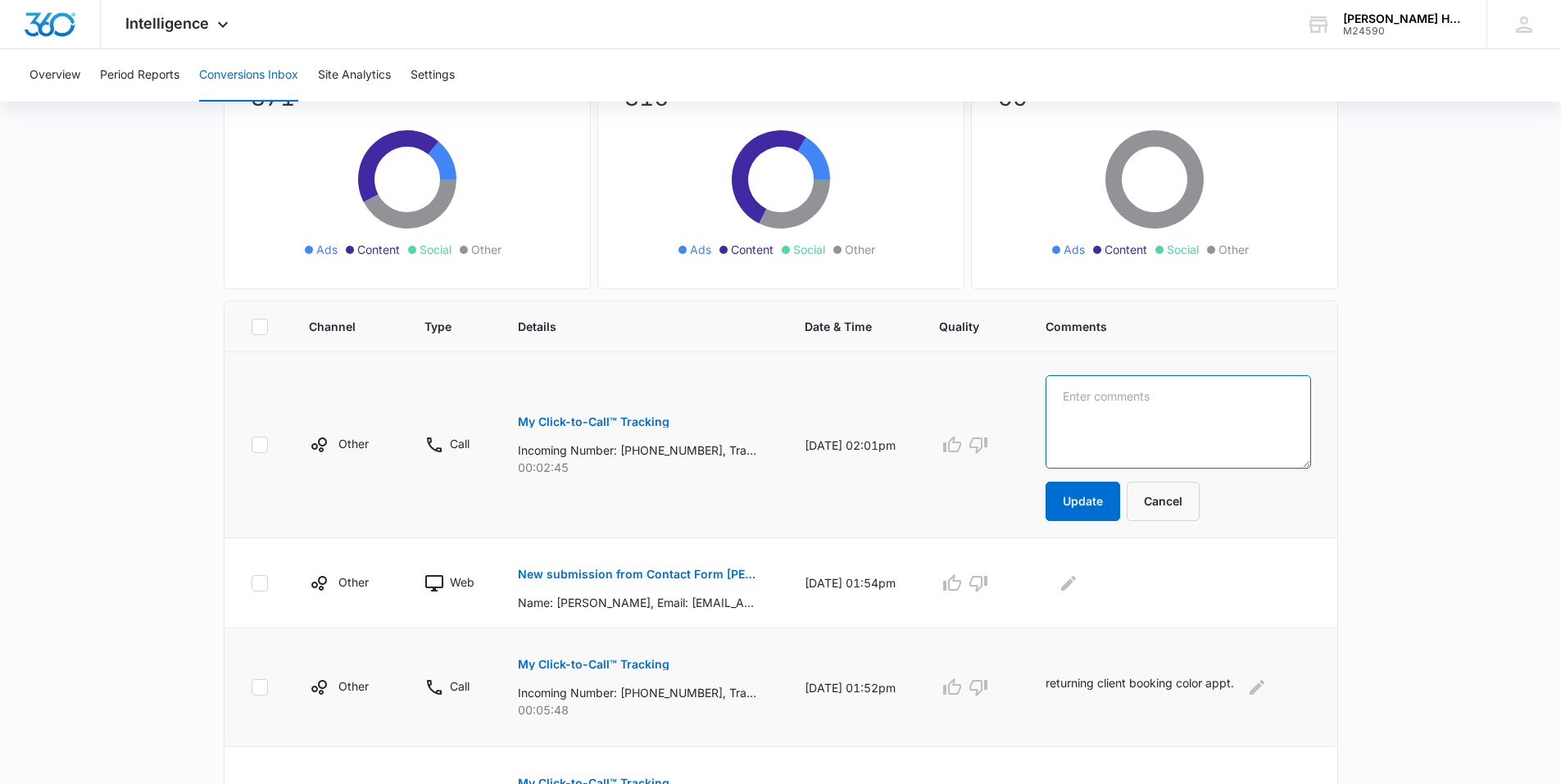
click at [1073, 414] on textarea at bounding box center [1178, 421] width 266 height 93
type textarea "t"
type textarea "returning client. needed topper fixed."
click at [1078, 500] on button "Update" at bounding box center [1083, 501] width 74 height 39
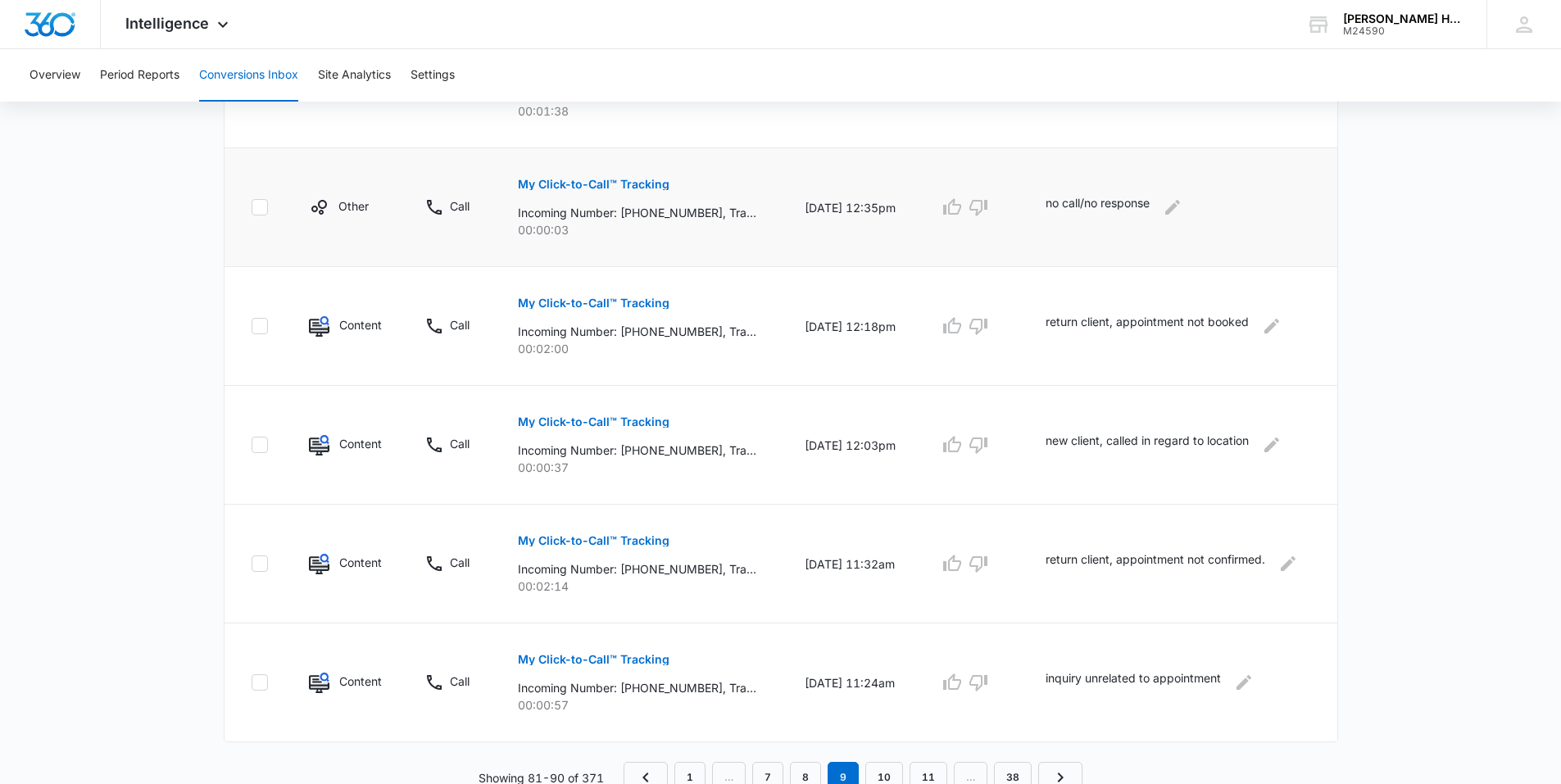
scroll to position [943, 0]
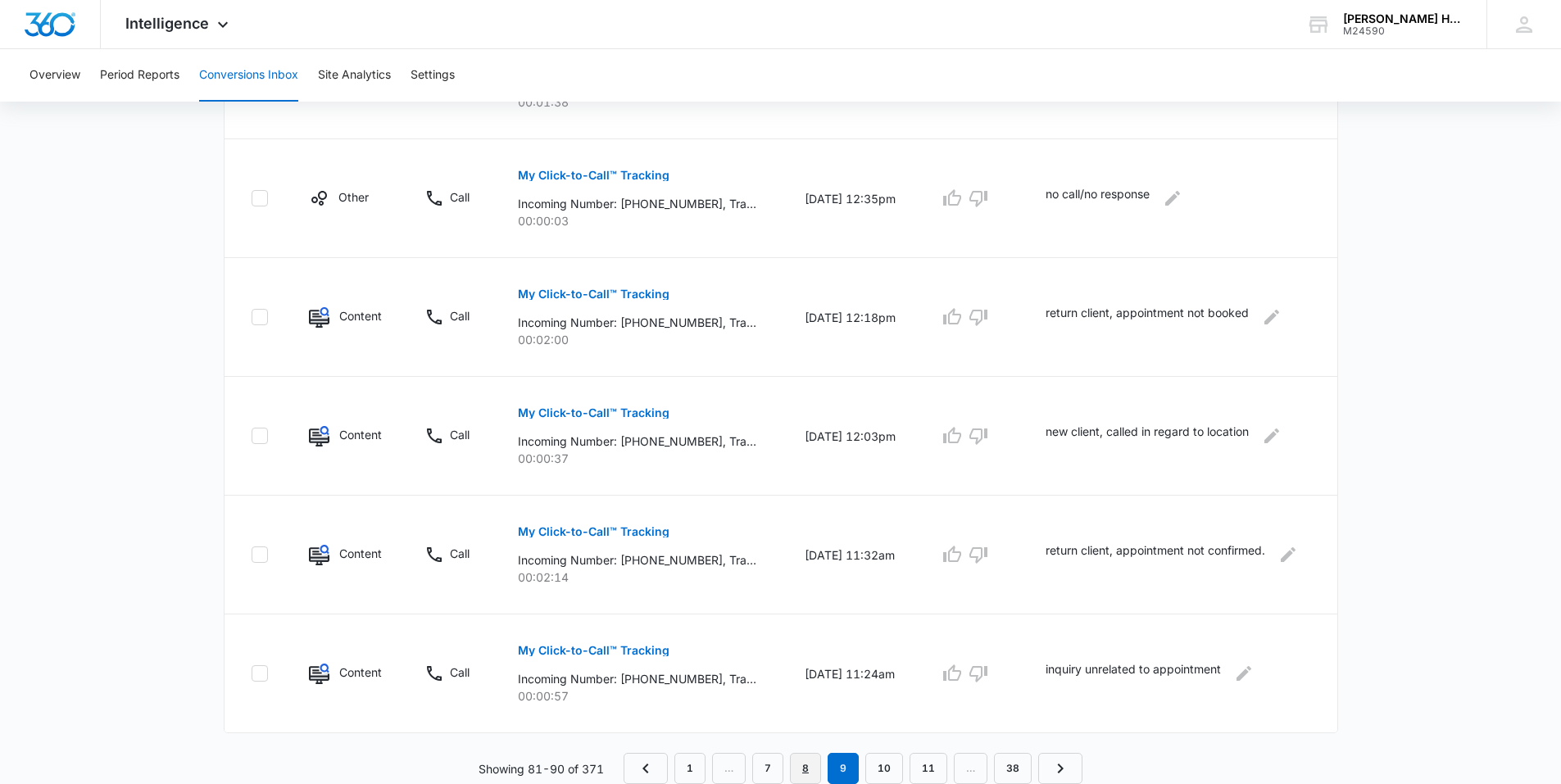
click at [810, 767] on link "8" at bounding box center [806, 769] width 31 height 31
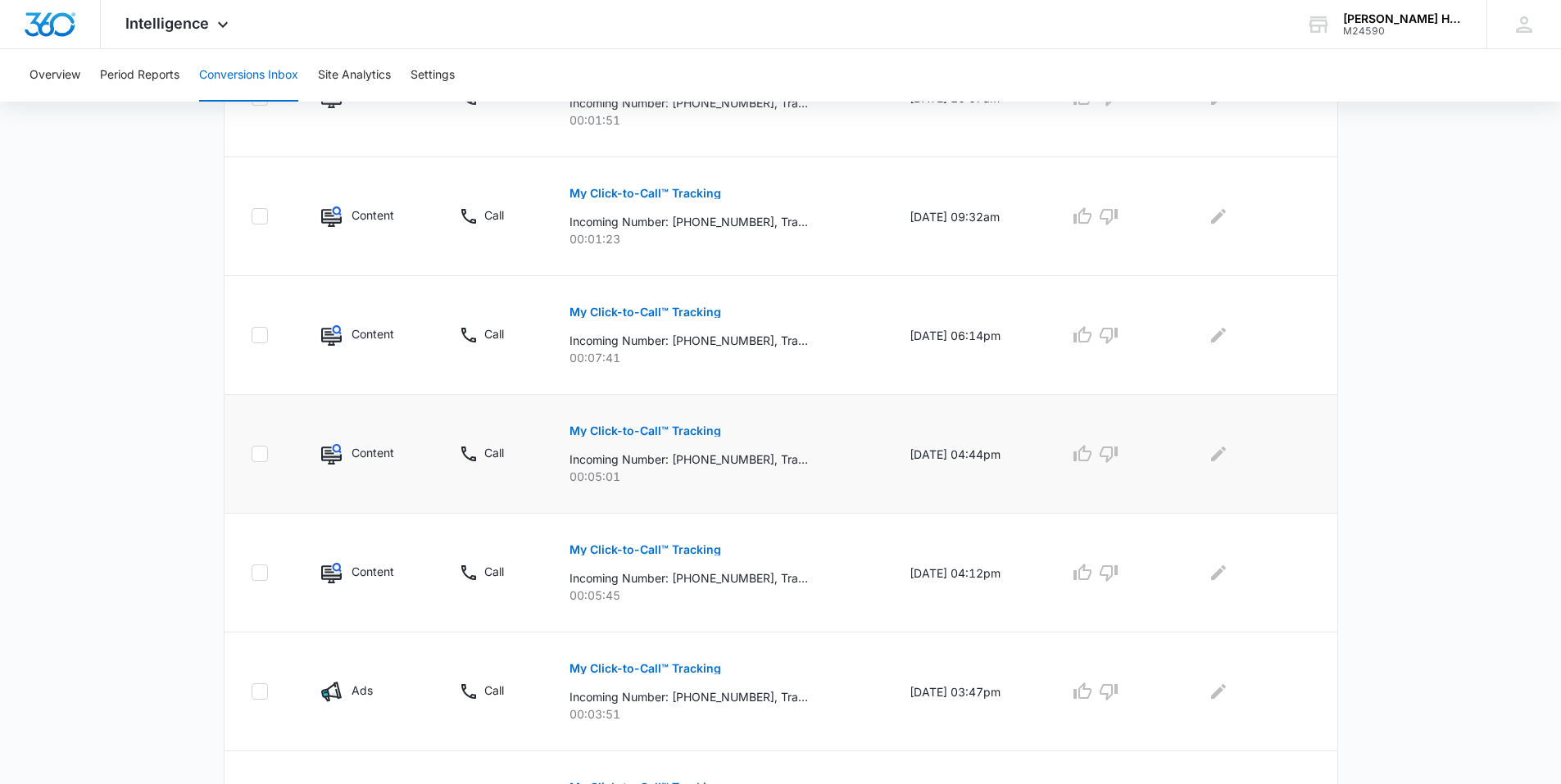
scroll to position [971, 0]
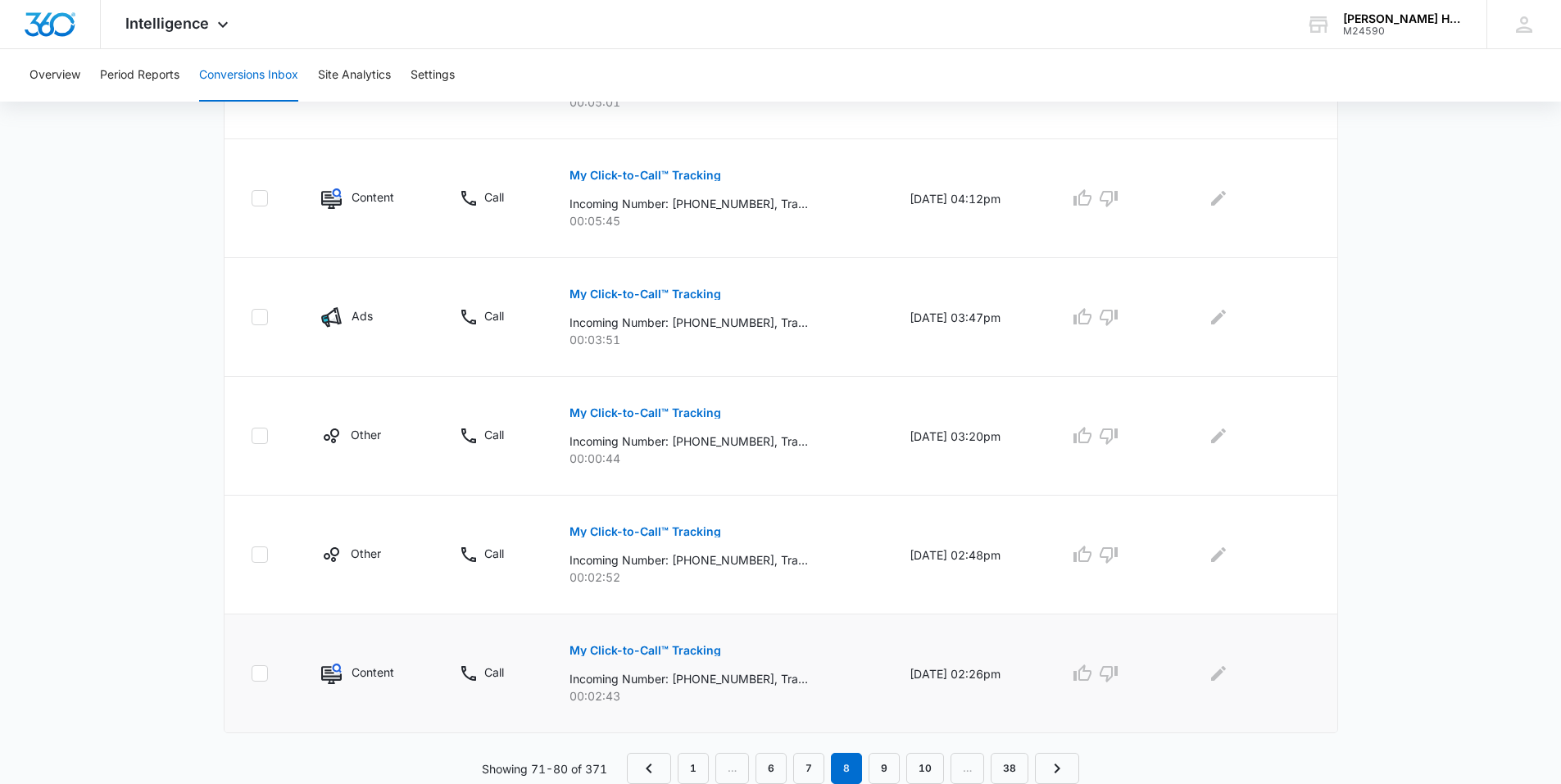
click at [678, 647] on p "My Click-to-Call™ Tracking" at bounding box center [645, 651] width 151 height 12
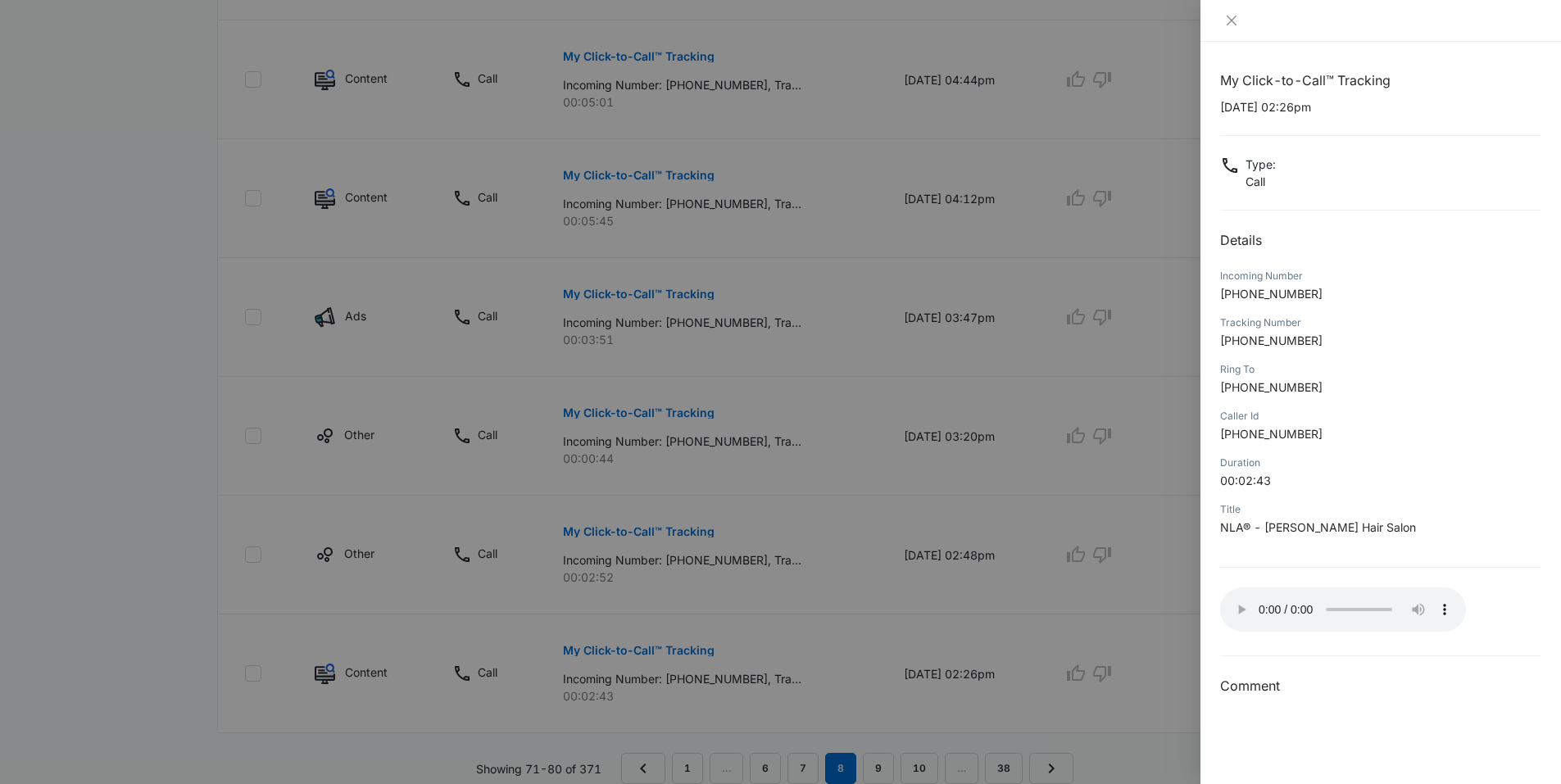
click at [825, 611] on div at bounding box center [780, 392] width 1561 height 784
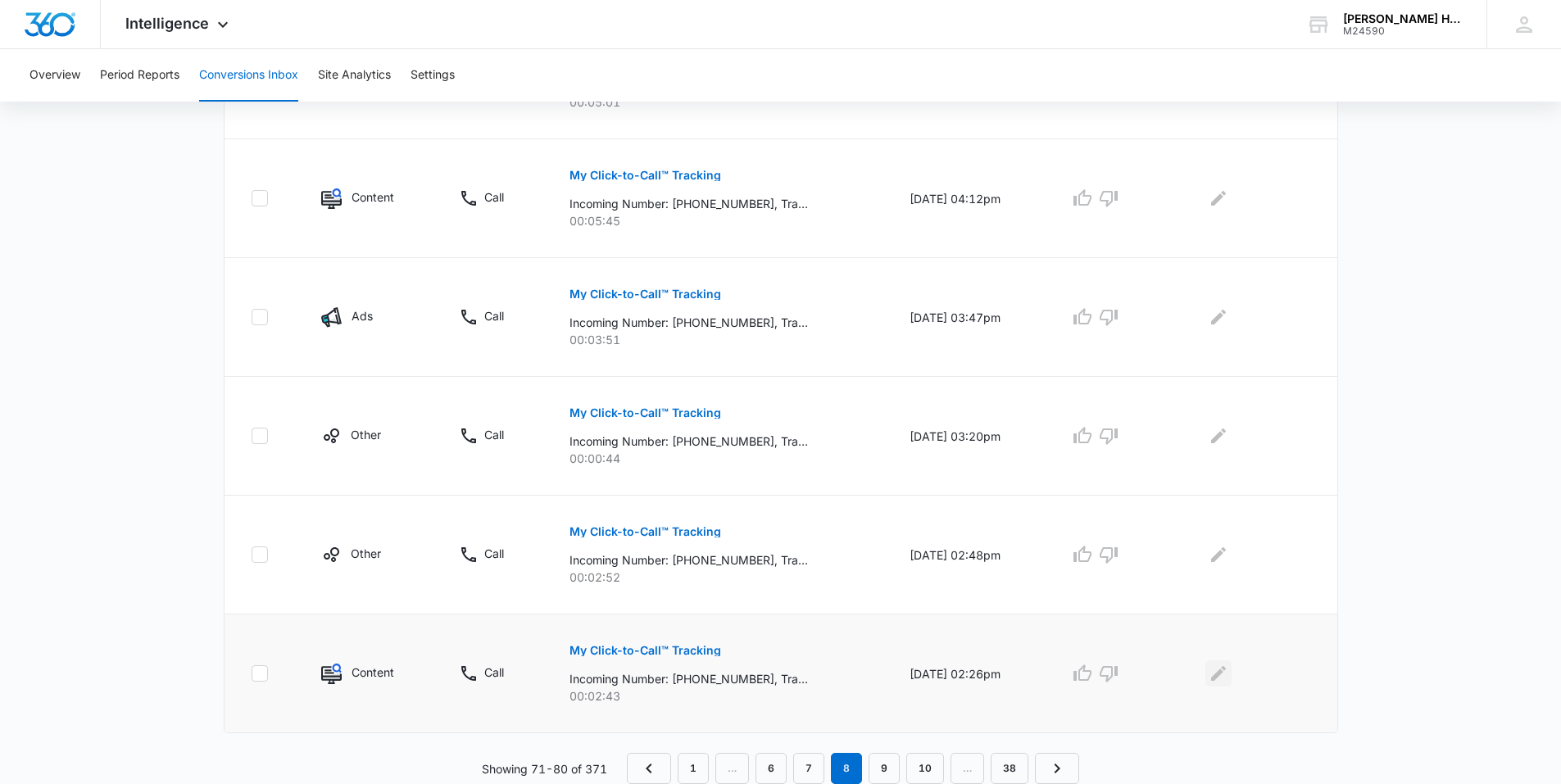
click at [1219, 668] on icon "Edit Comments" at bounding box center [1219, 673] width 20 height 20
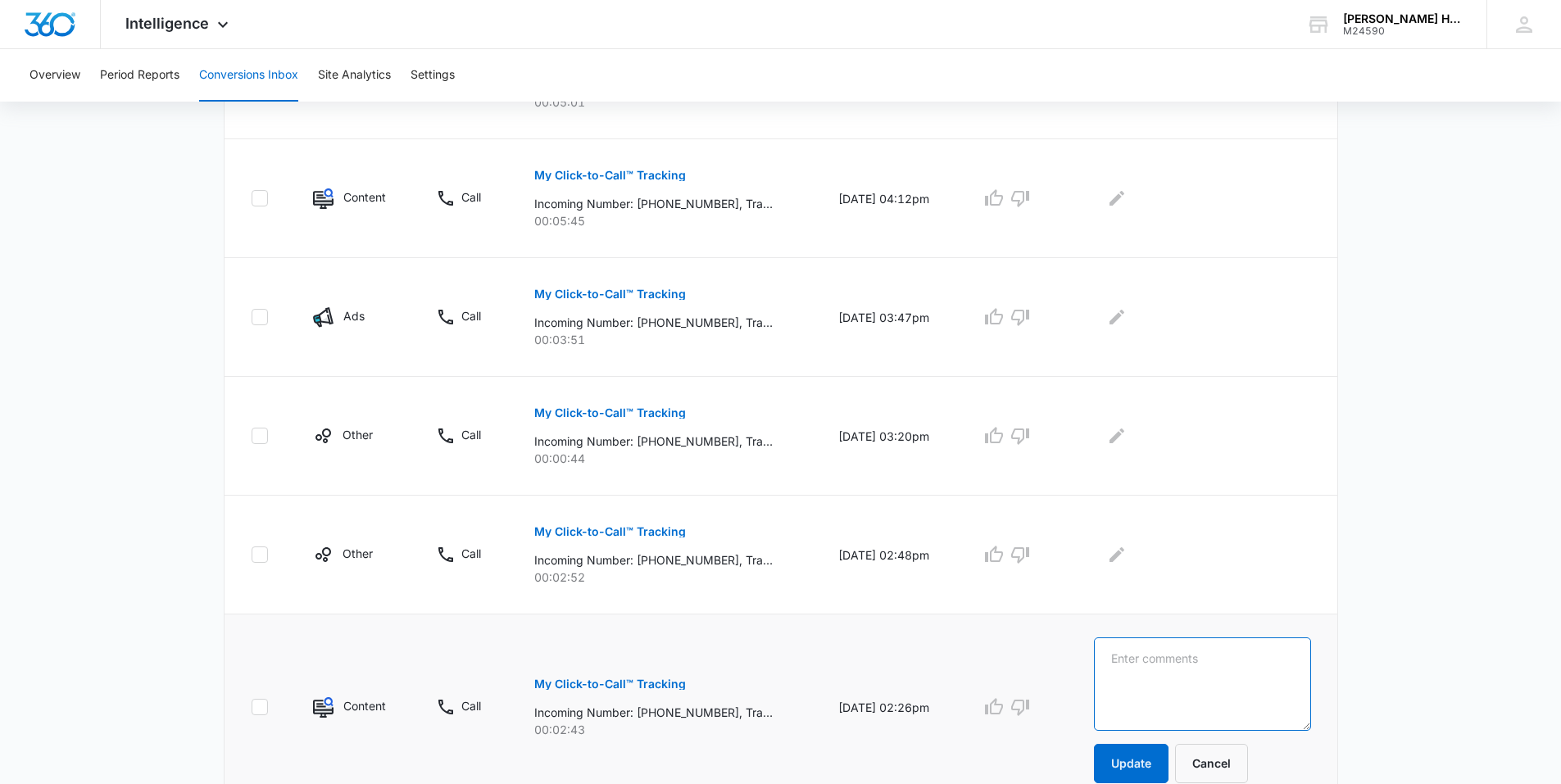
click at [1242, 655] on textarea at bounding box center [1203, 683] width 218 height 93
type textarea "returning client, mens haircut"
click at [1140, 756] on button "Update" at bounding box center [1131, 763] width 74 height 39
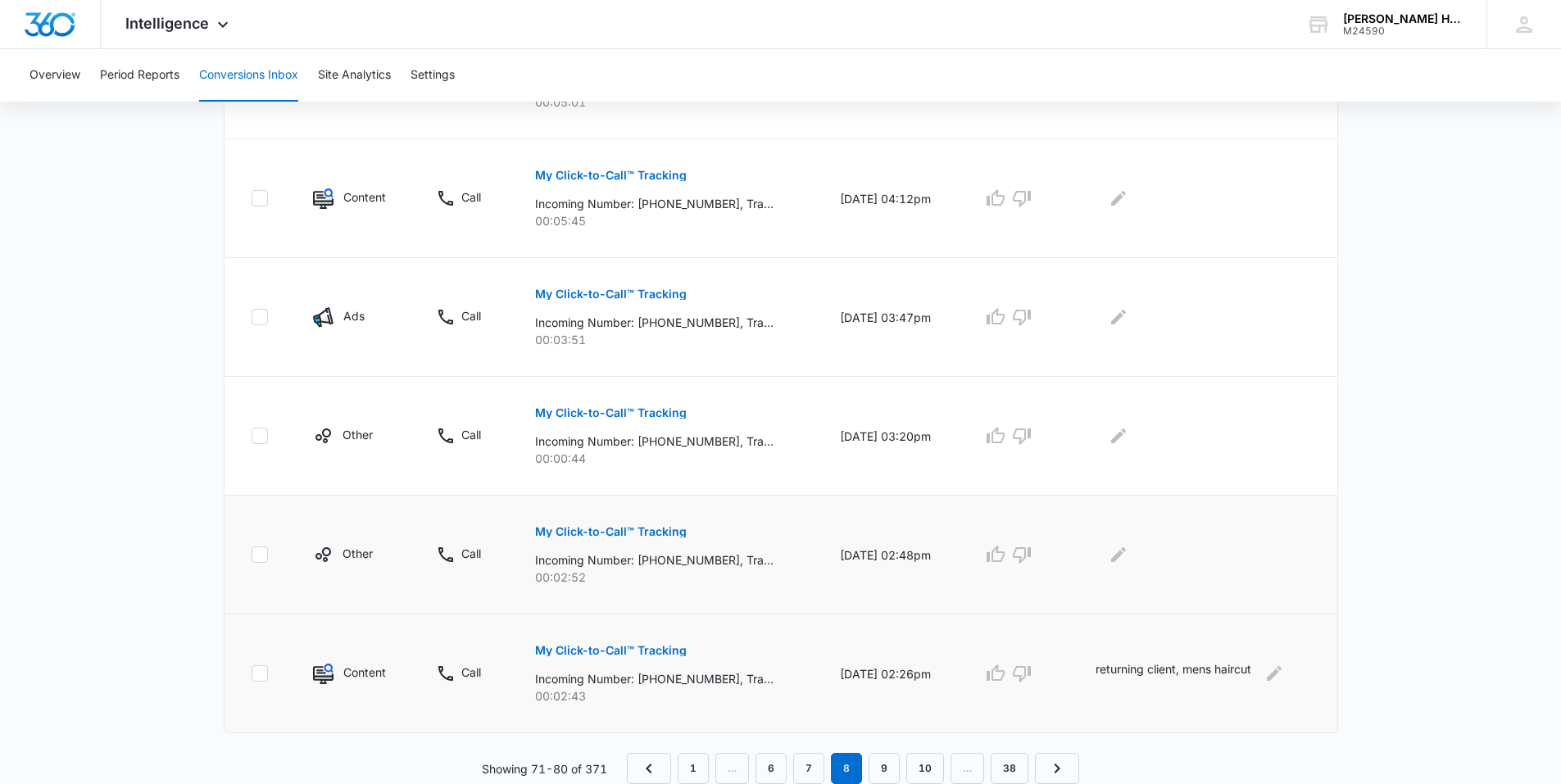
click at [630, 528] on p "My Click-to-Call™ Tracking" at bounding box center [610, 531] width 151 height 12
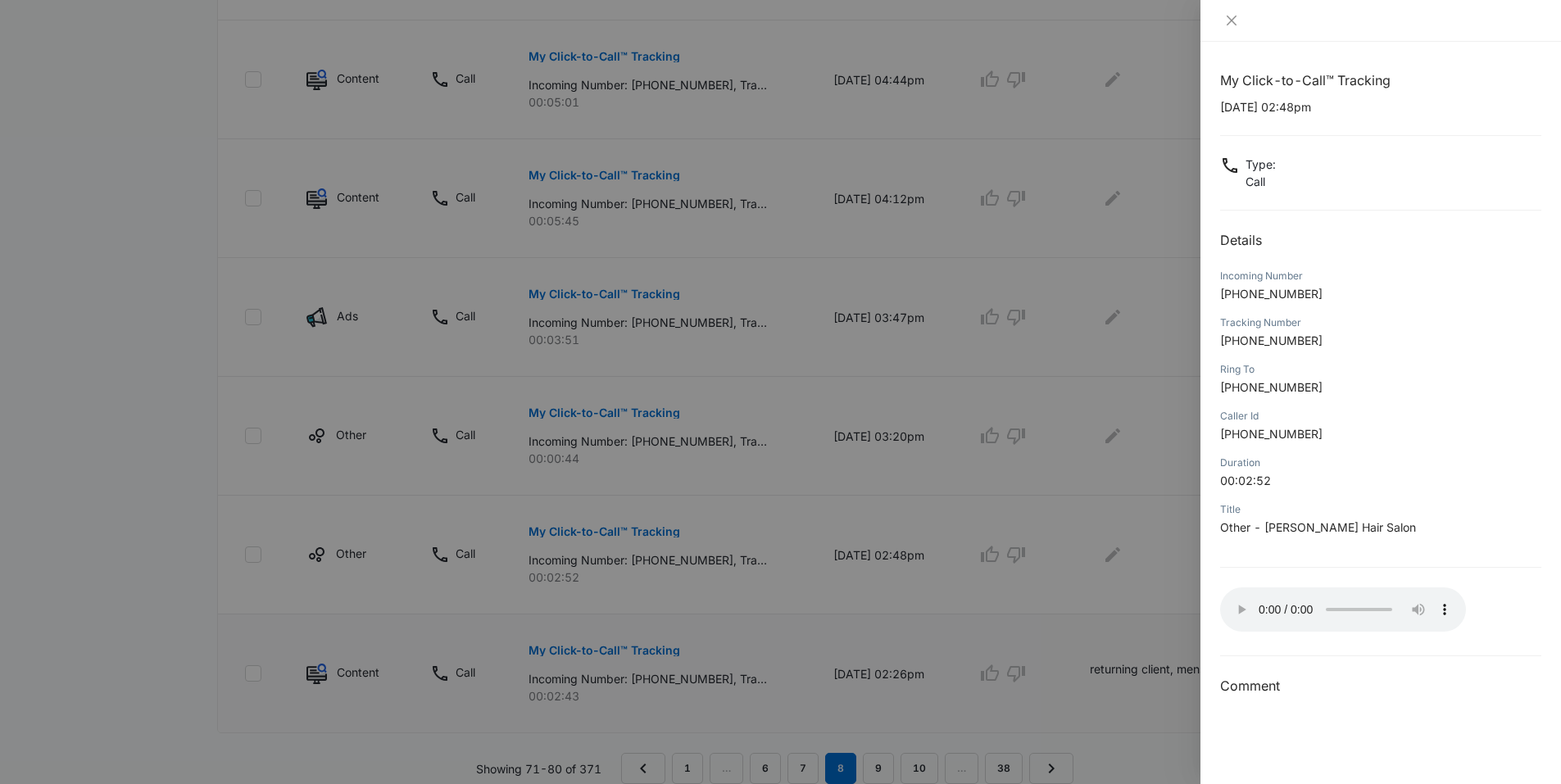
click at [1103, 593] on div at bounding box center [780, 392] width 1561 height 784
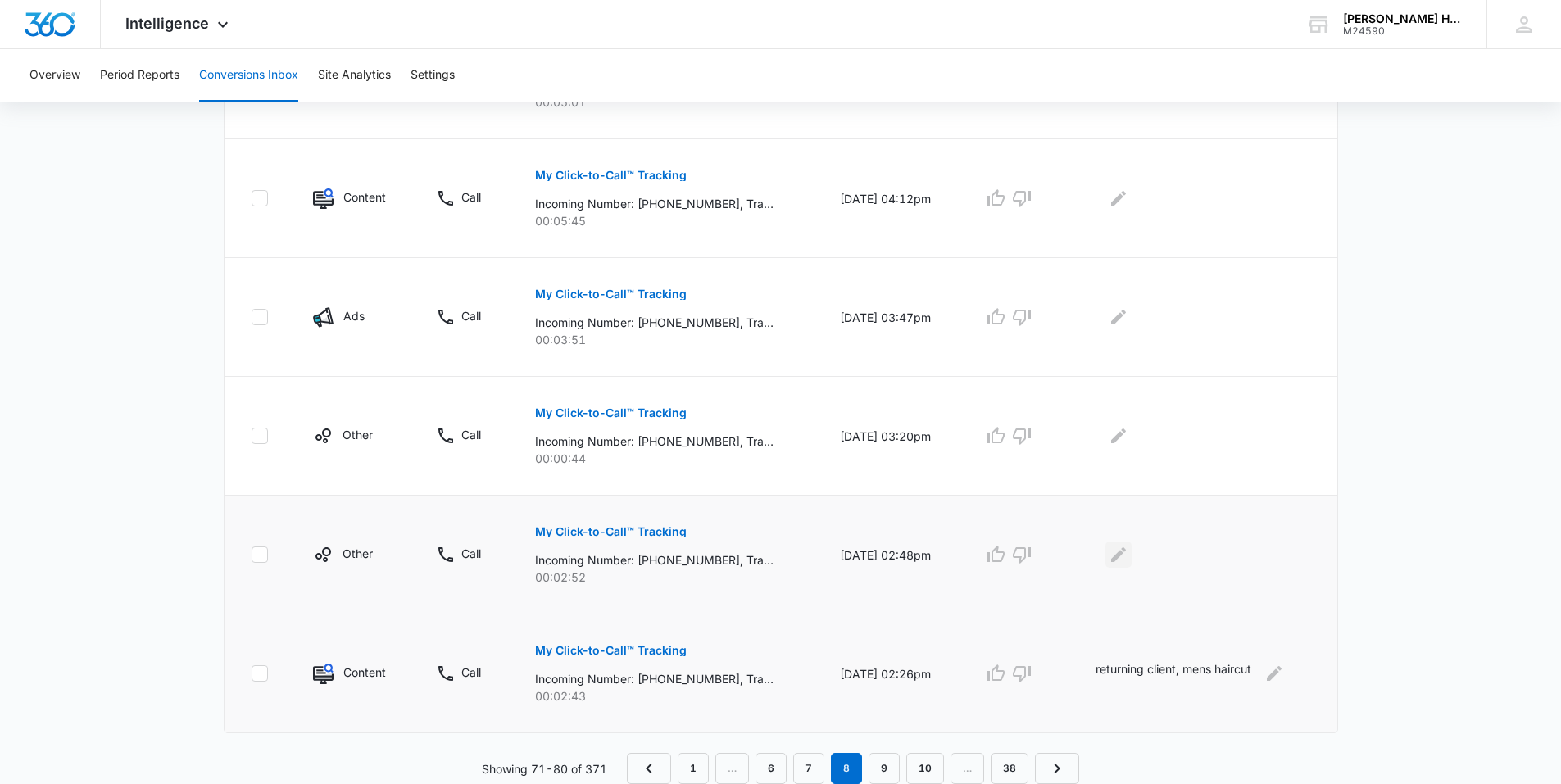
click at [1128, 563] on icon "Edit Comments" at bounding box center [1119, 555] width 20 height 20
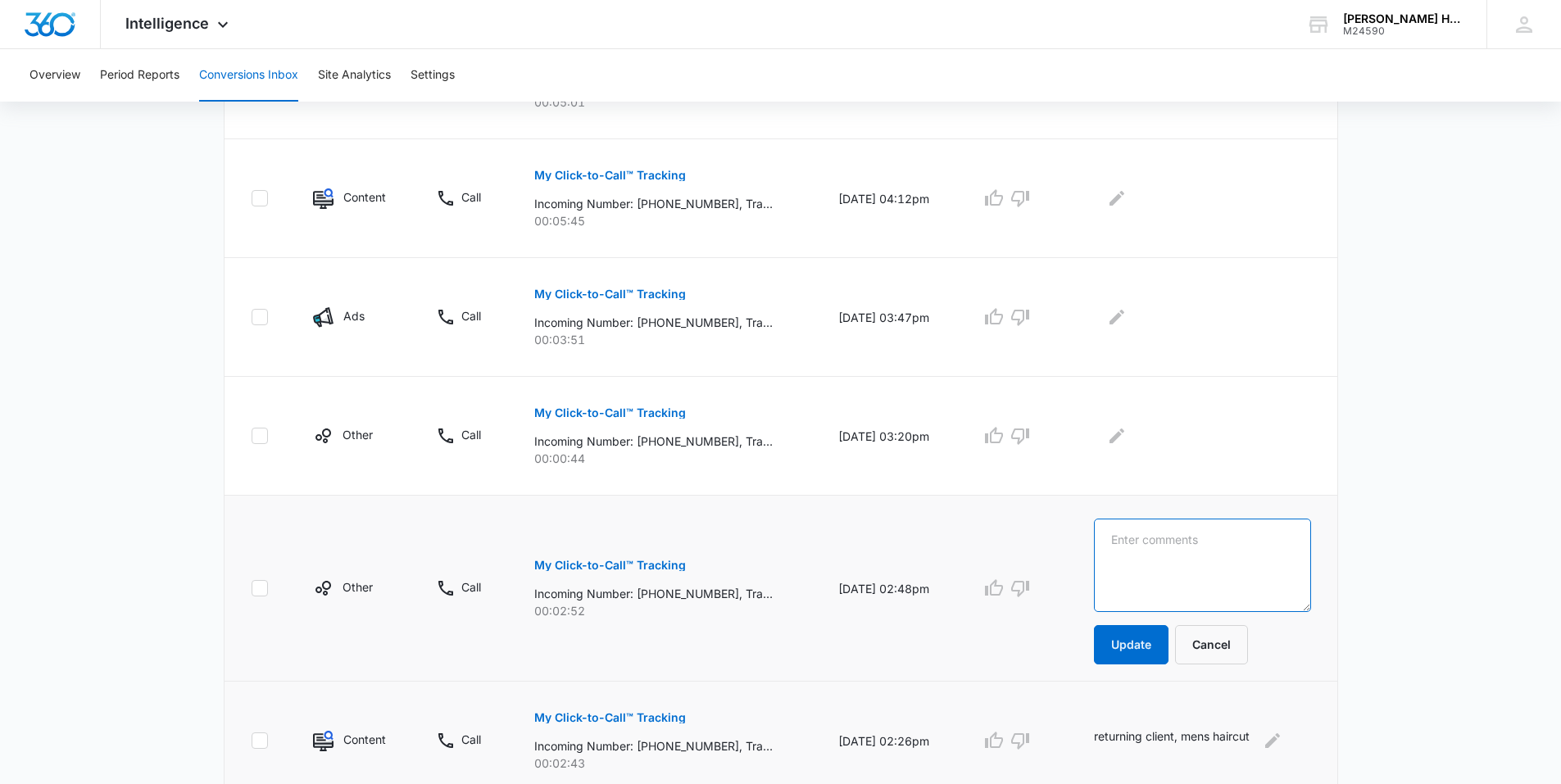
click at [1132, 551] on textarea at bounding box center [1203, 565] width 218 height 93
type textarea "returning client. mens haircut"
click at [1100, 653] on td "returning client. mens haircut Update Cancel" at bounding box center [1206, 588] width 263 height 186
click at [1163, 643] on button "Update" at bounding box center [1131, 644] width 74 height 39
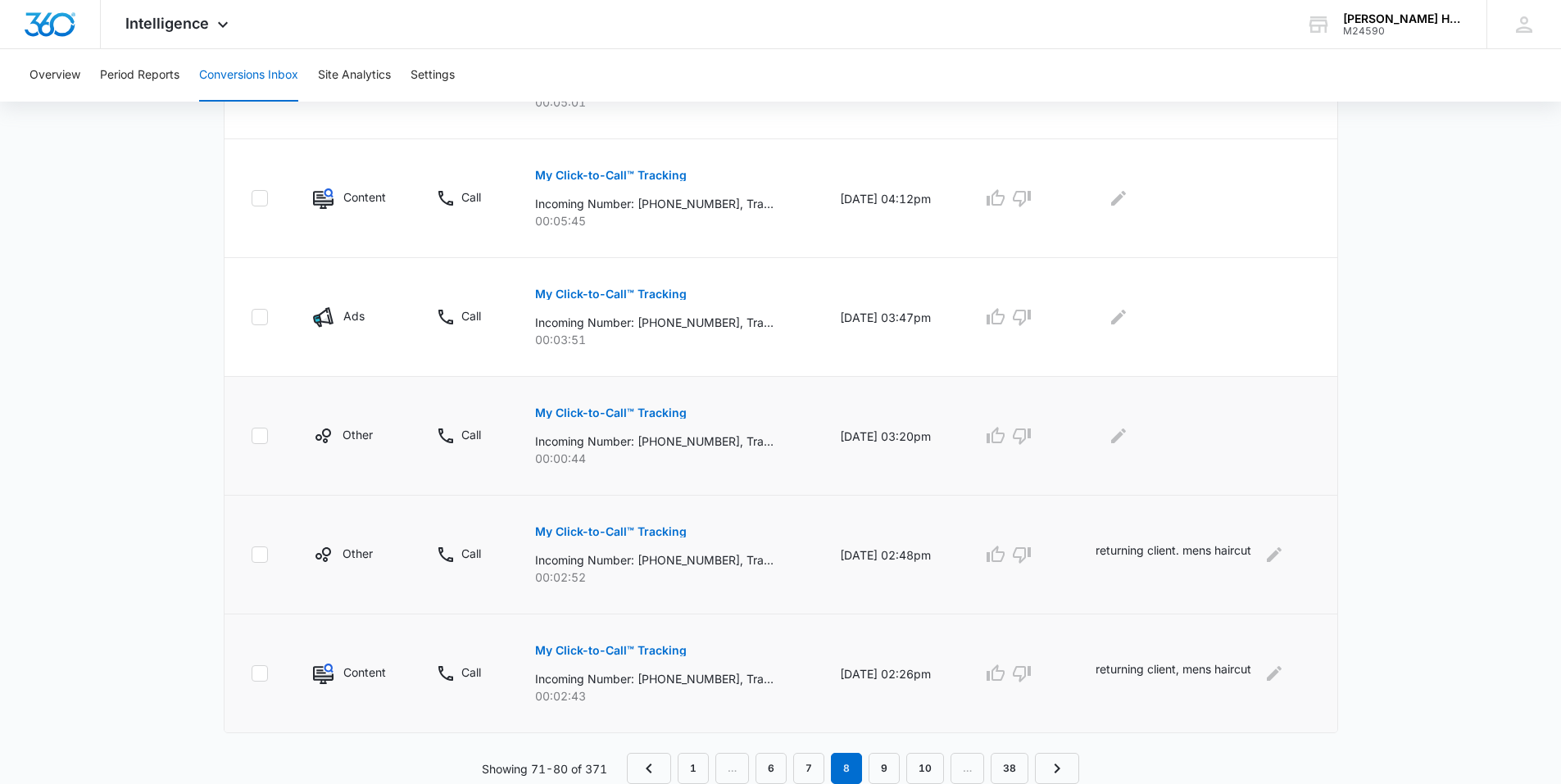
click at [641, 399] on button "My Click-to-Call™ Tracking" at bounding box center [610, 412] width 151 height 39
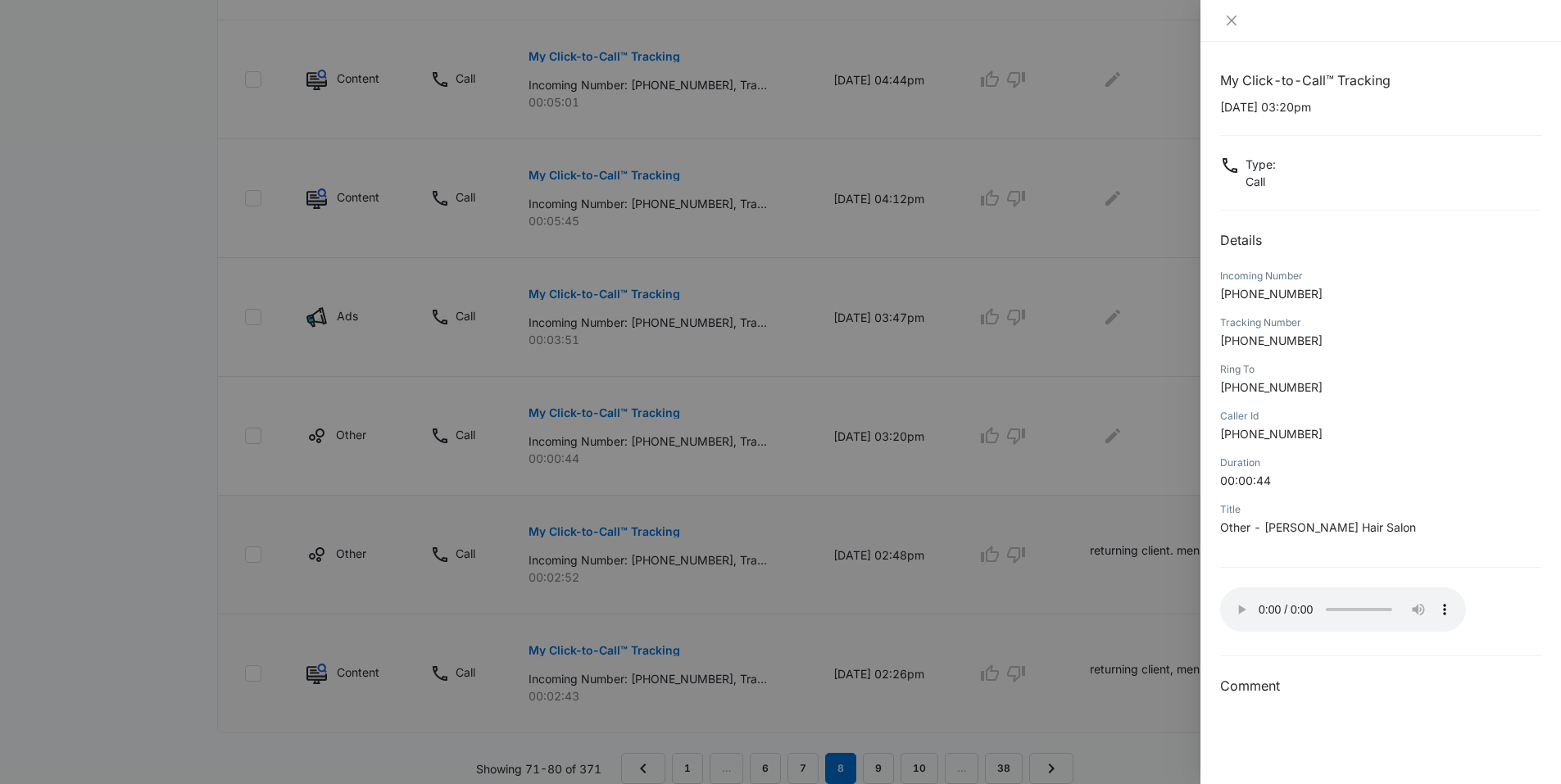
click at [1130, 454] on div at bounding box center [780, 392] width 1561 height 784
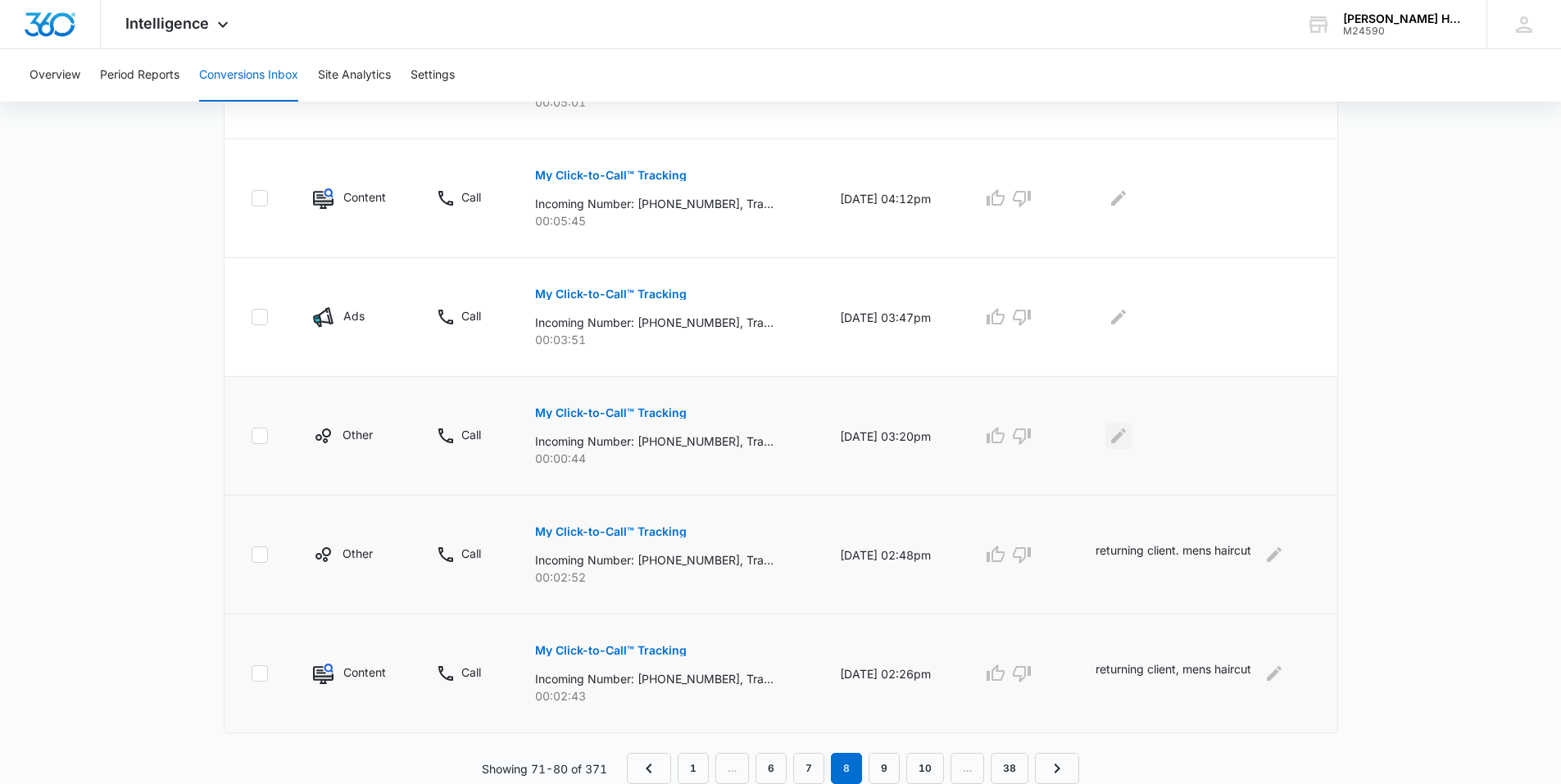
click at [1121, 426] on icon "Edit Comments" at bounding box center [1119, 436] width 20 height 20
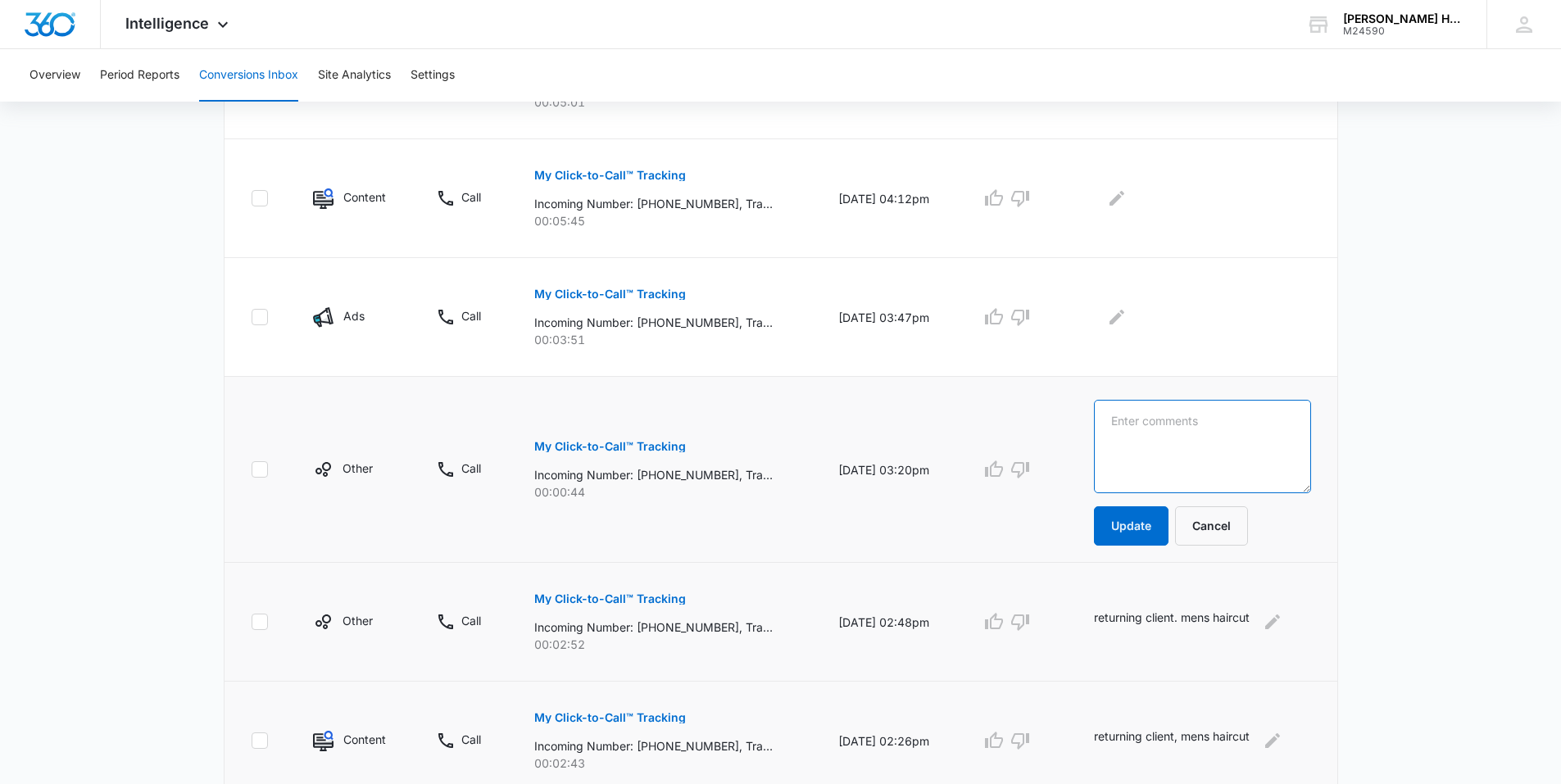
click at [1155, 423] on textarea at bounding box center [1203, 446] width 218 height 93
type textarea "rescheduling appt."
click at [1152, 529] on button "Update" at bounding box center [1131, 526] width 74 height 39
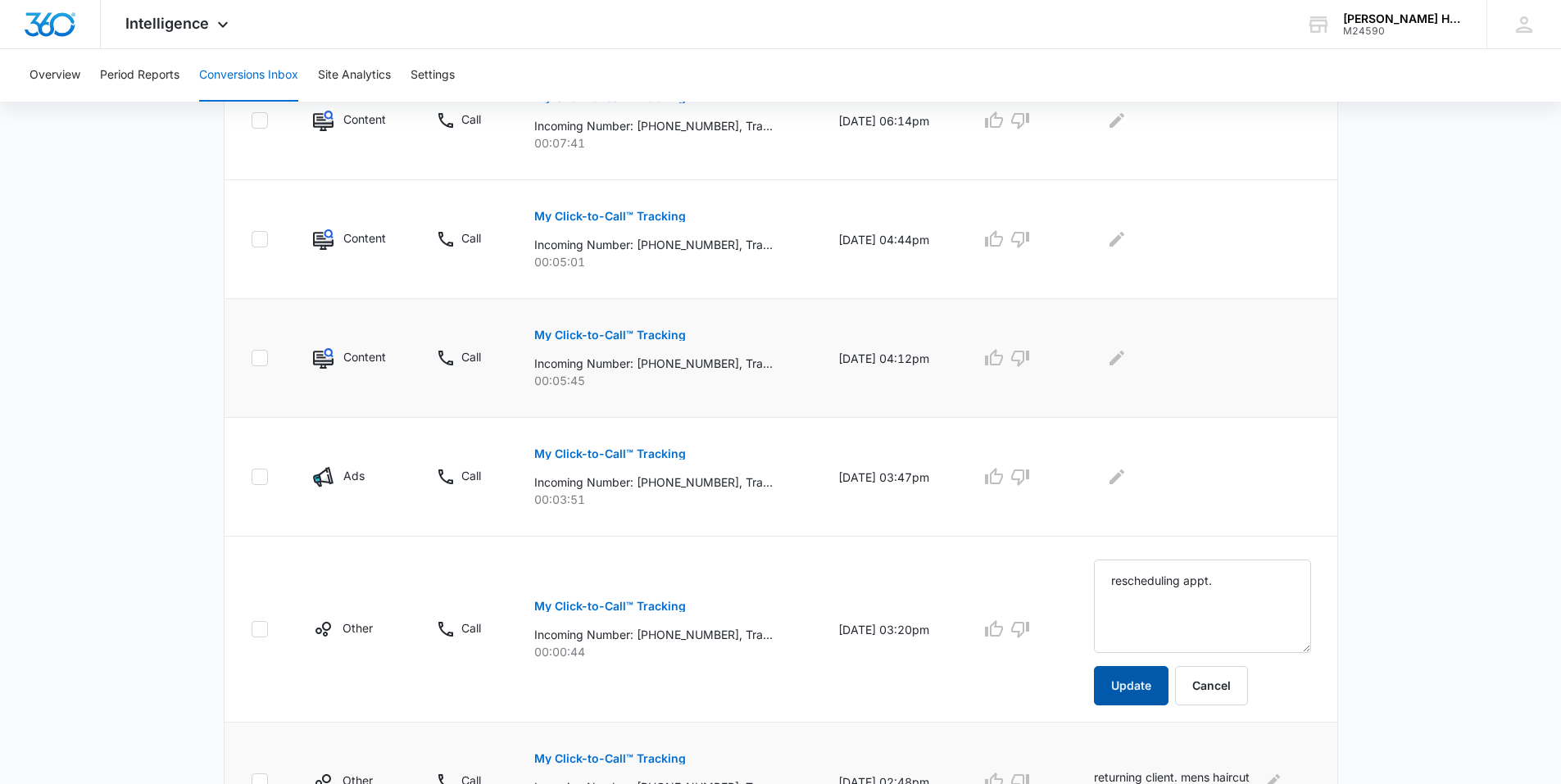
scroll to position [808, 0]
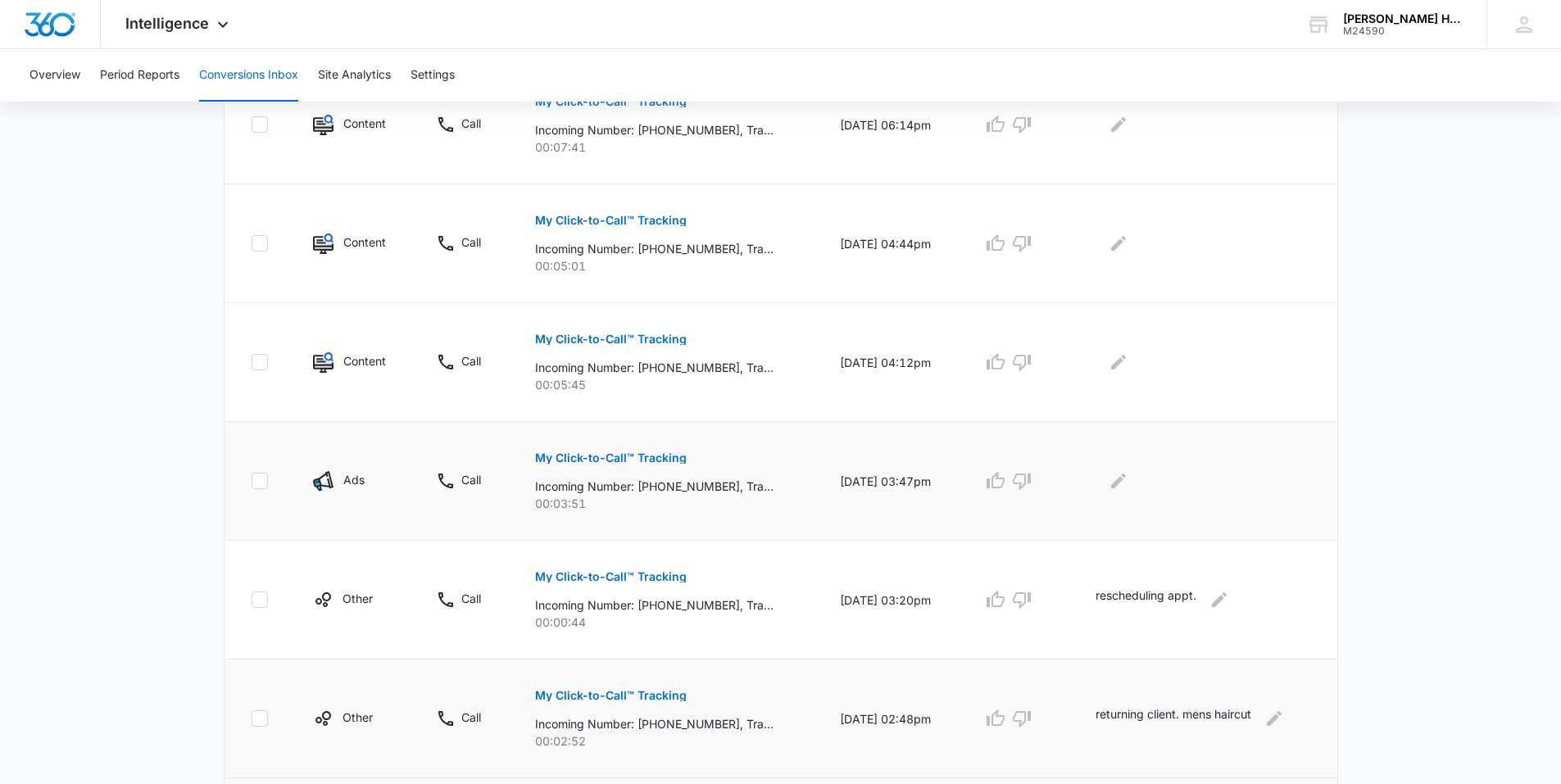
click at [651, 453] on p "My Click-to-Call™ Tracking" at bounding box center [610, 458] width 151 height 12
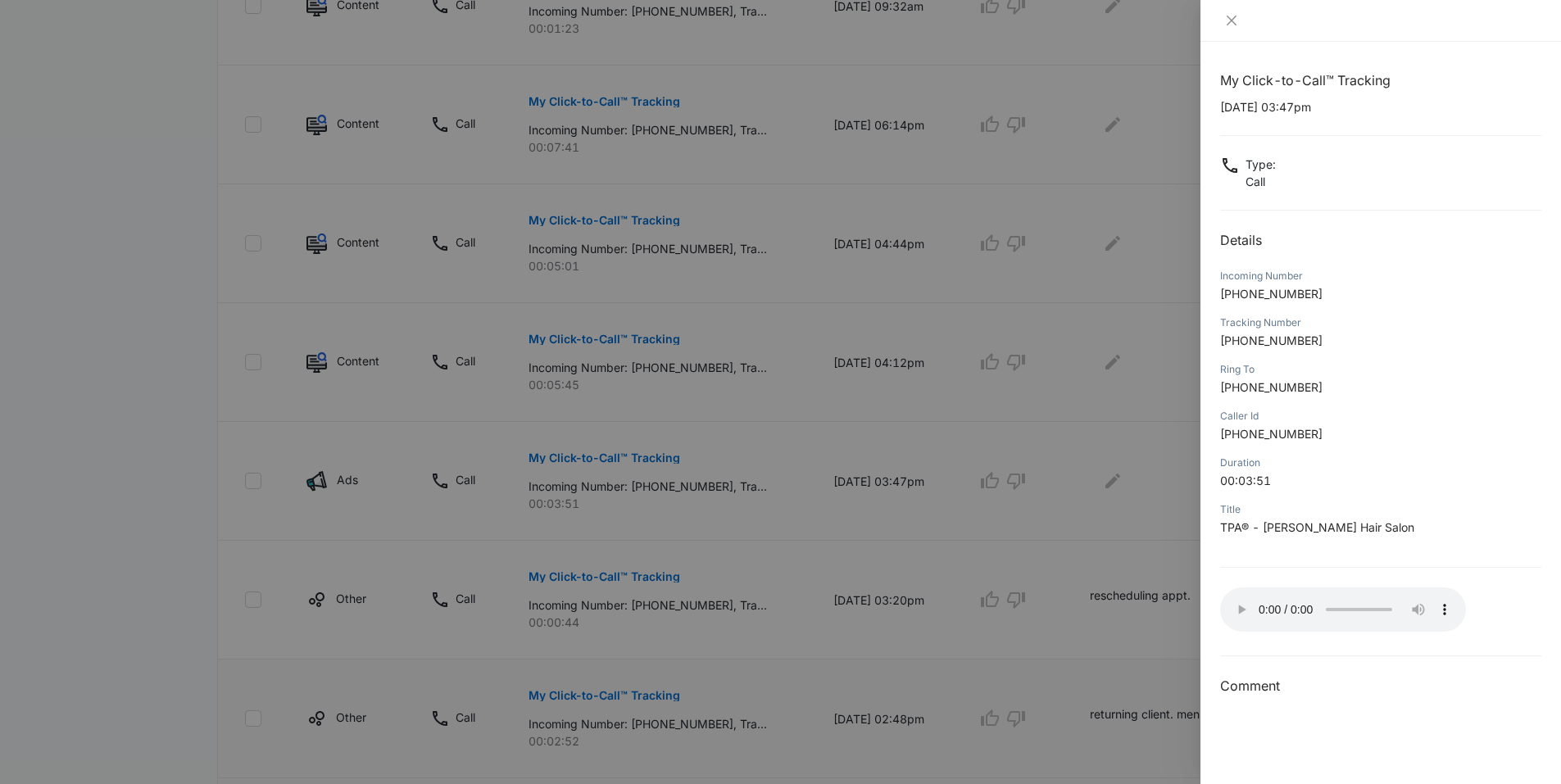
click at [1237, 633] on div "My Click-to-Call™ Tracking 09/02/2025 at 03:47pm Type : Call Details Incoming N…" at bounding box center [1381, 383] width 321 height 626
click at [1064, 483] on div at bounding box center [780, 392] width 1561 height 784
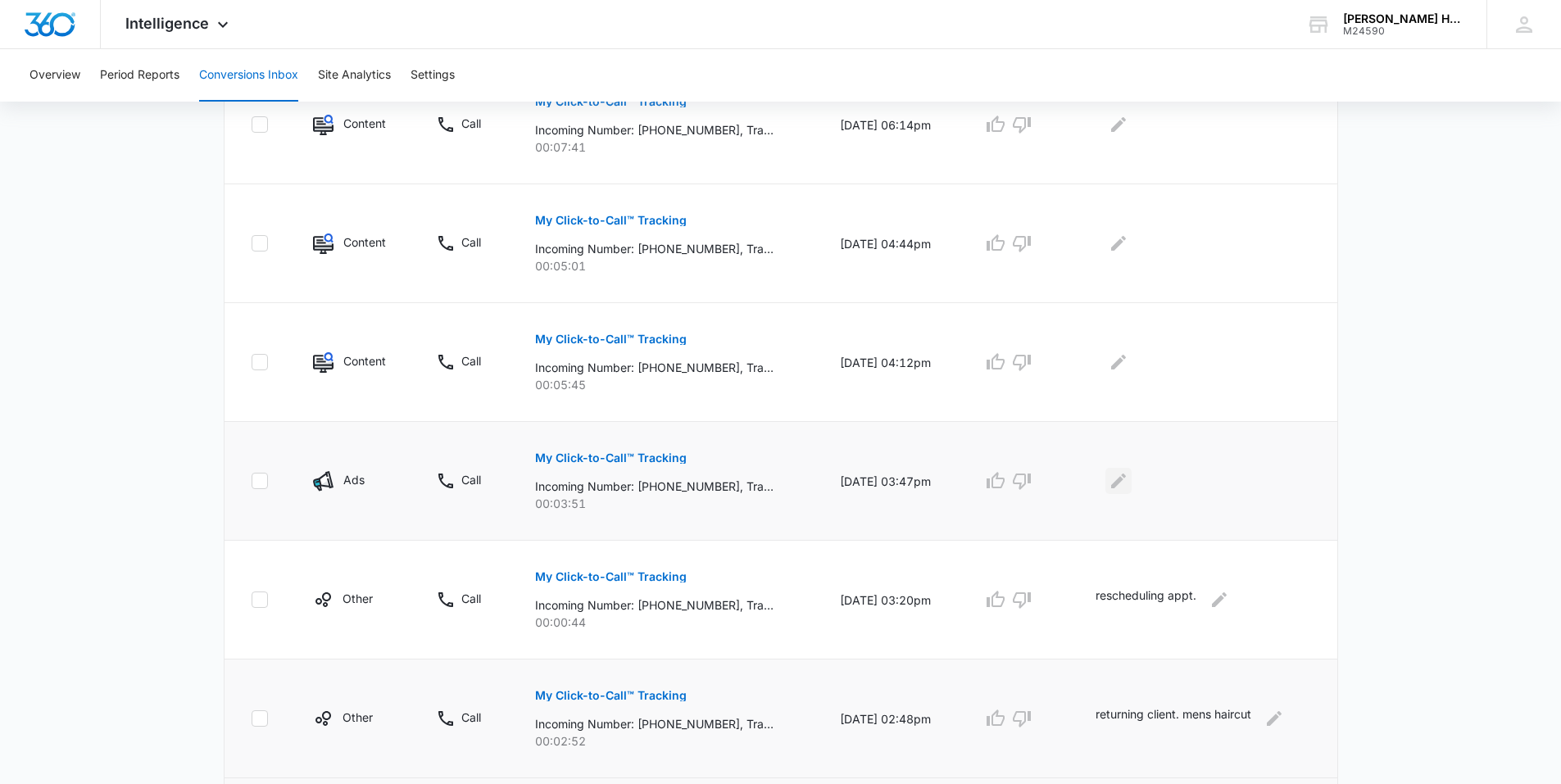
click at [1116, 483] on icon "Edit Comments" at bounding box center [1119, 481] width 20 height 20
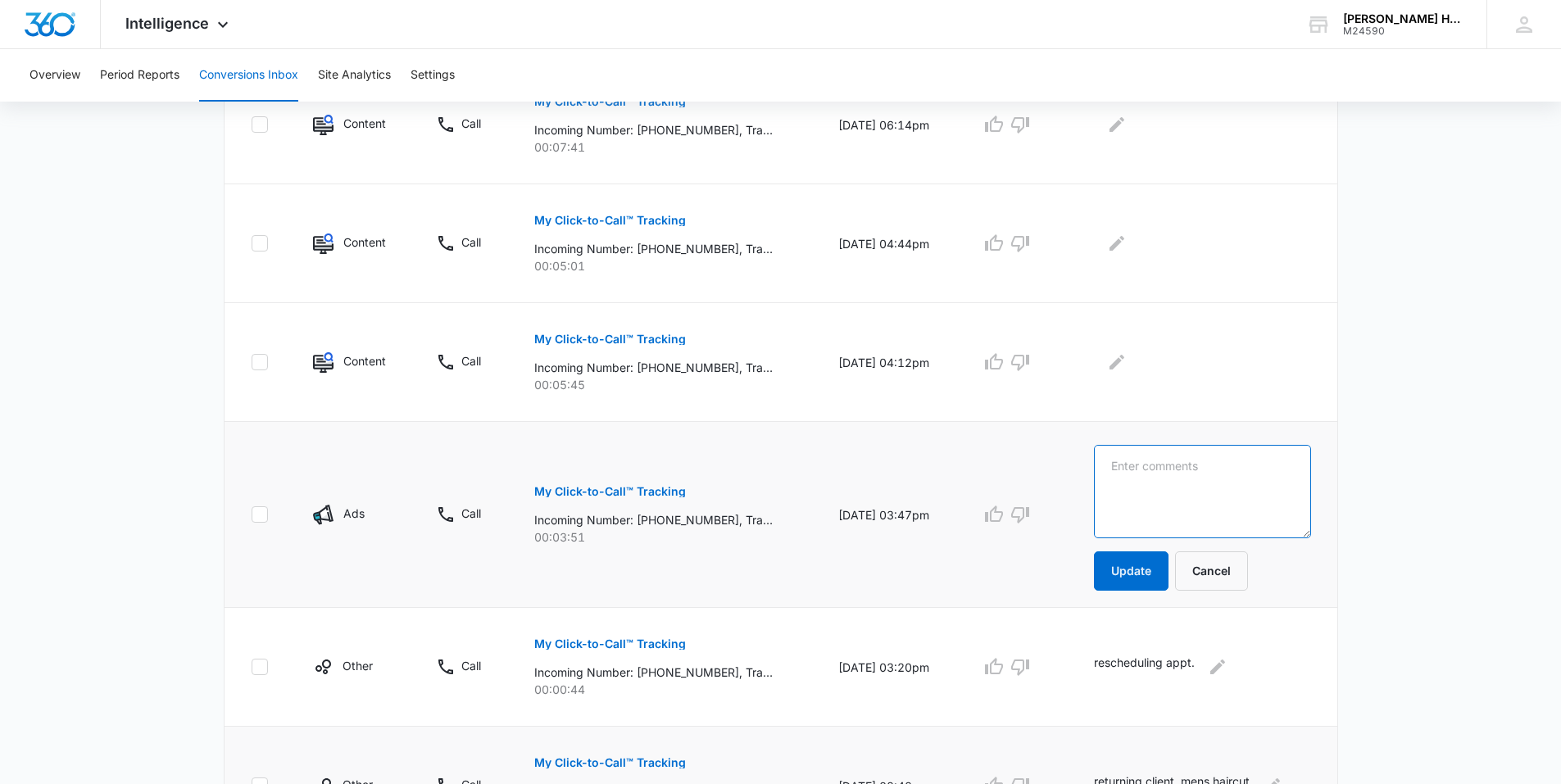
click at [1150, 479] on textarea at bounding box center [1203, 491] width 218 height 93
type textarea "new client, wanted topper information"
click at [1157, 570] on button "Update" at bounding box center [1131, 570] width 74 height 39
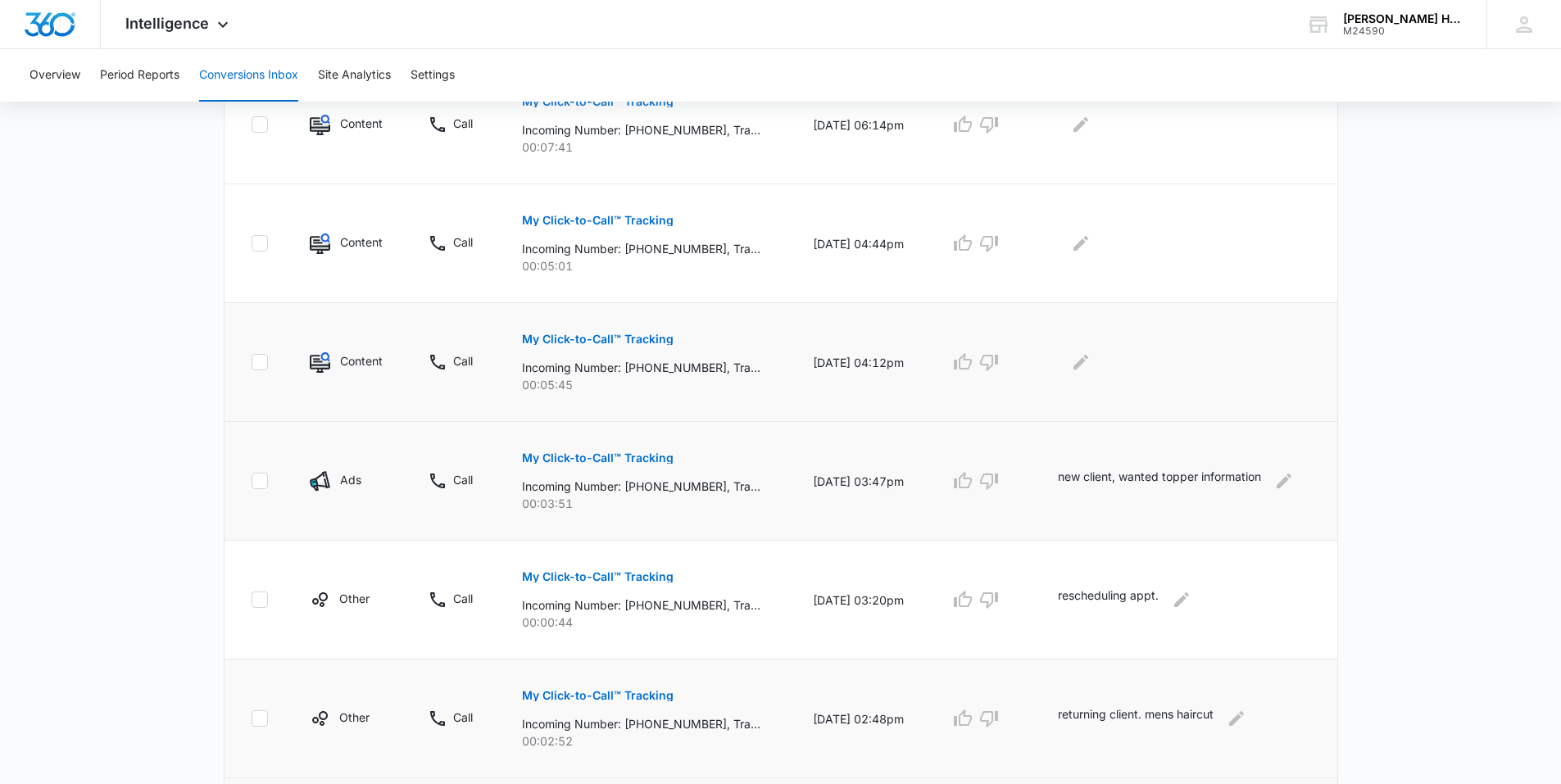
click at [603, 330] on button "My Click-to-Call™ Tracking" at bounding box center [597, 339] width 151 height 39
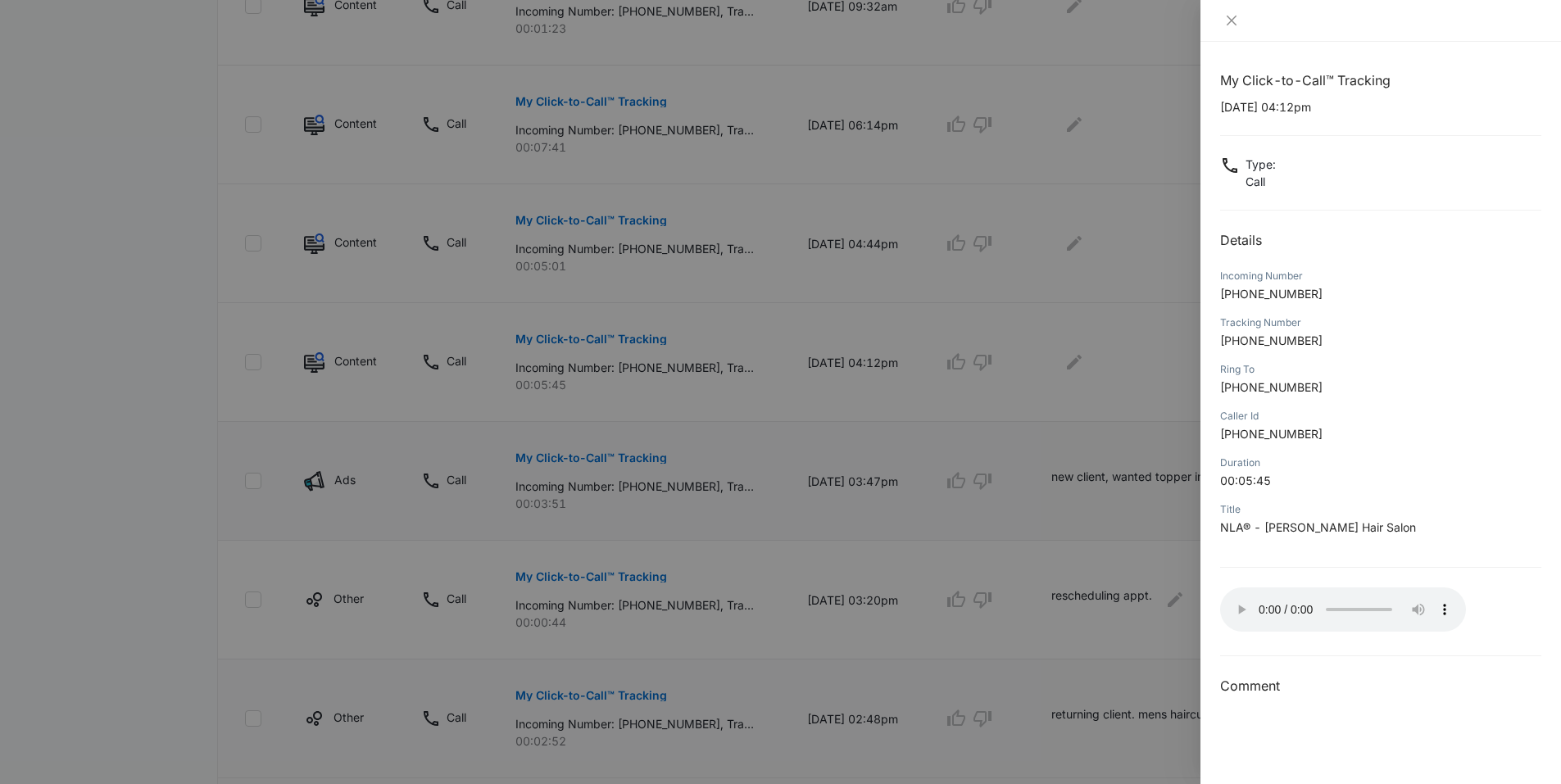
click at [1100, 375] on div at bounding box center [780, 392] width 1561 height 784
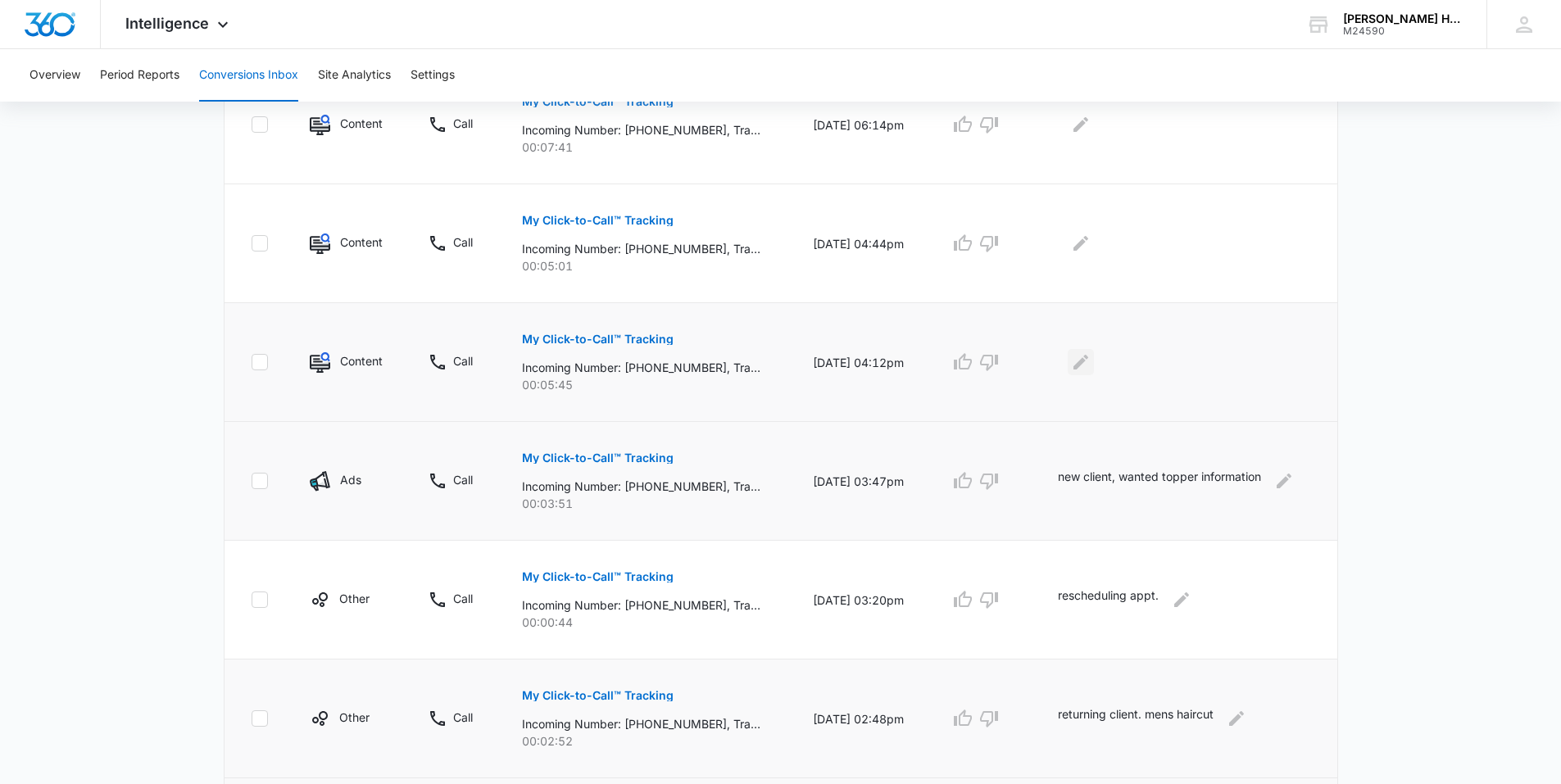
click at [1094, 360] on button "Edit Comments" at bounding box center [1081, 362] width 26 height 26
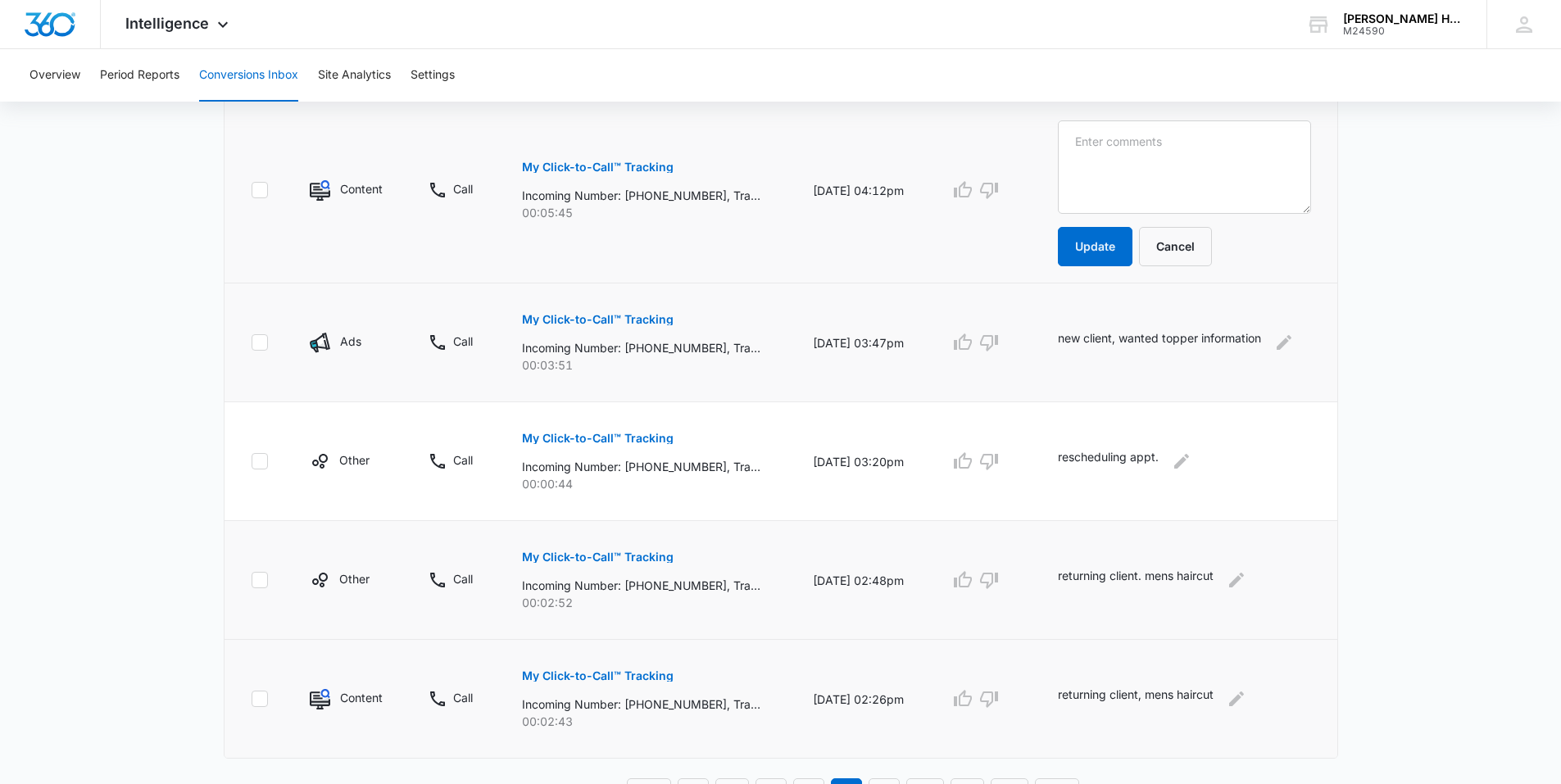
scroll to position [1039, 0]
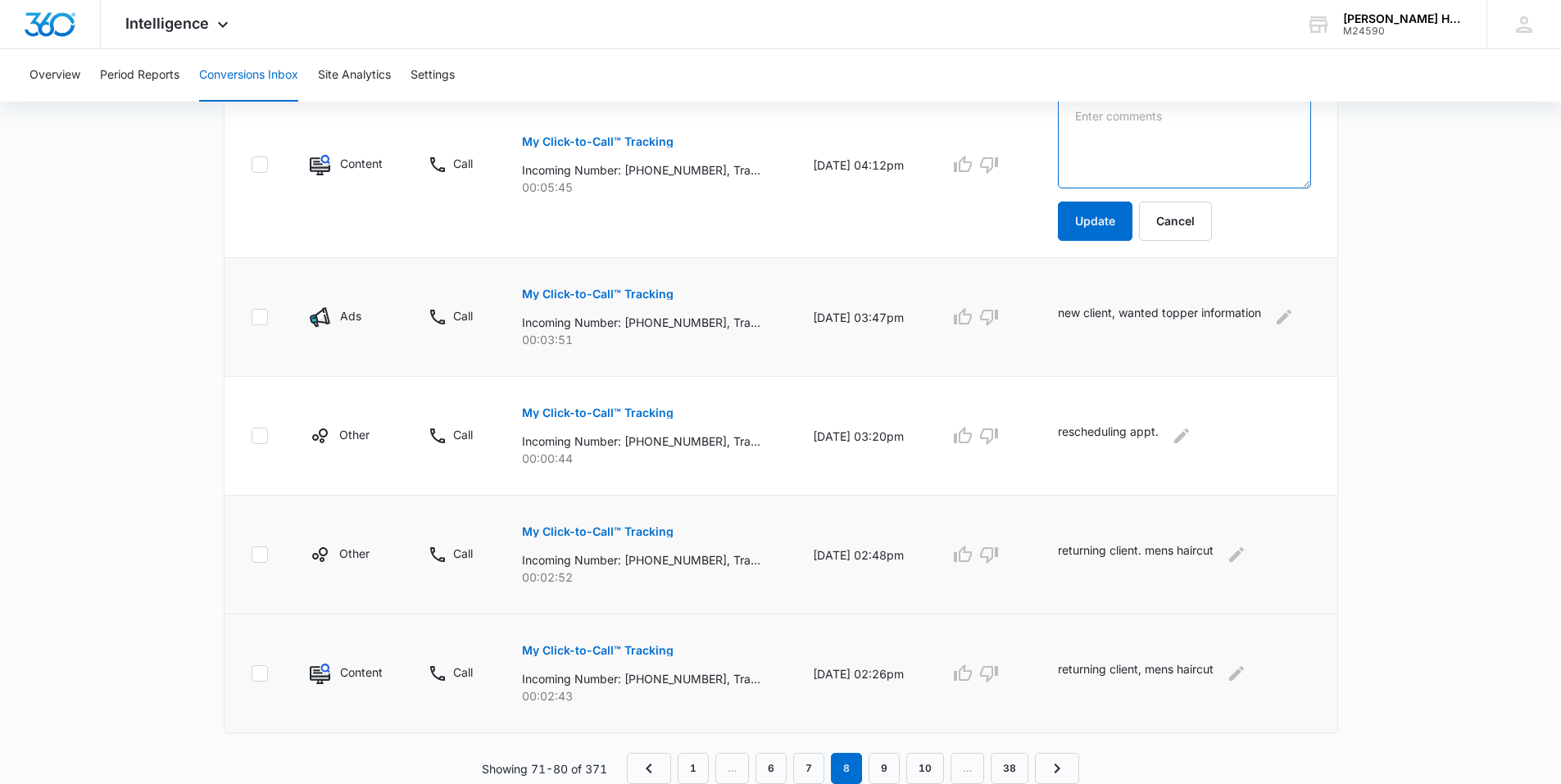
click at [1201, 130] on textarea at bounding box center [1184, 141] width 253 height 93
type textarea "returning client, hair repair."
click at [1120, 205] on button "Update" at bounding box center [1095, 220] width 74 height 39
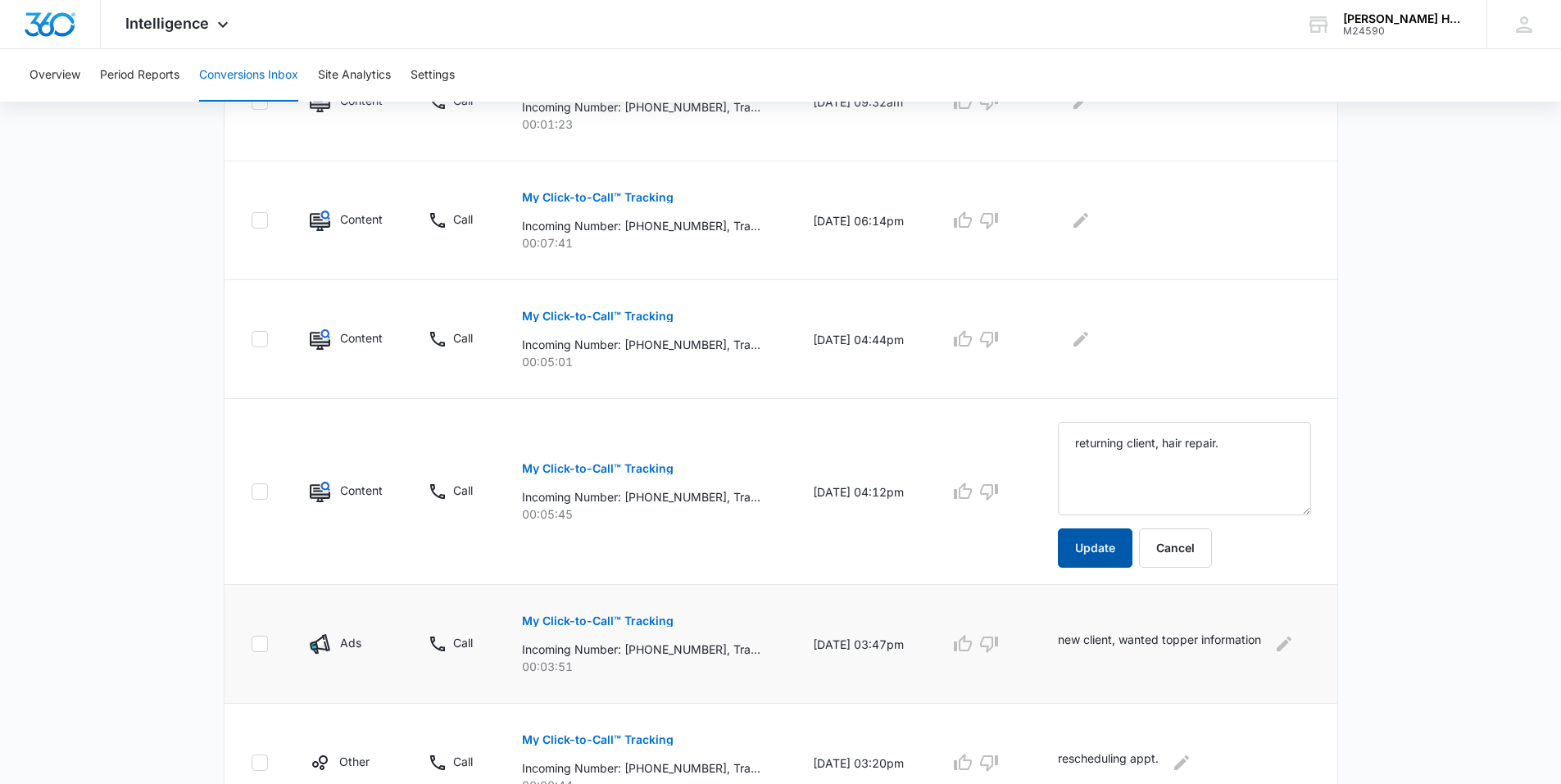
scroll to position [711, 0]
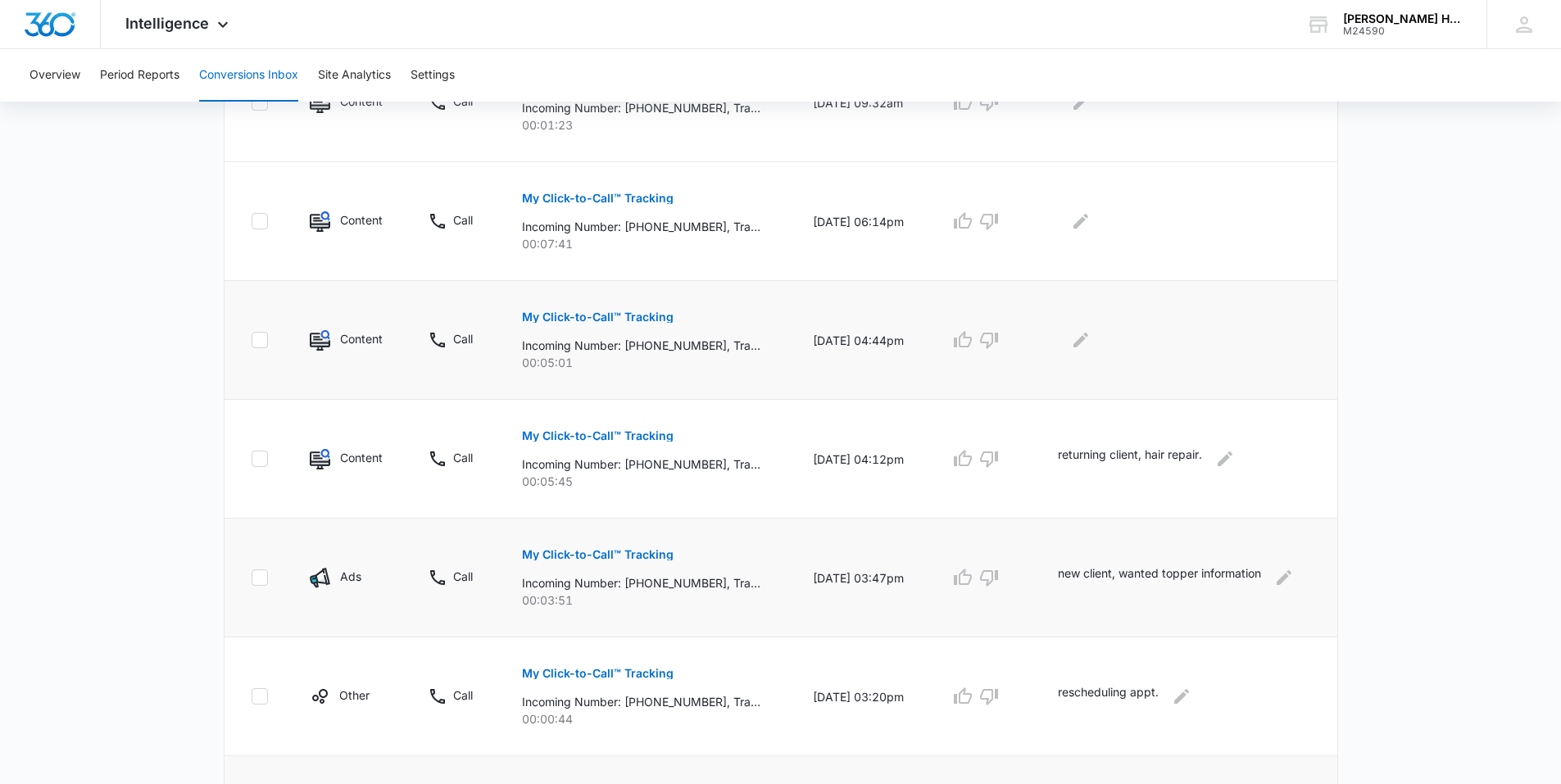
click at [591, 315] on p "My Click-to-Call™ Tracking" at bounding box center [597, 317] width 151 height 12
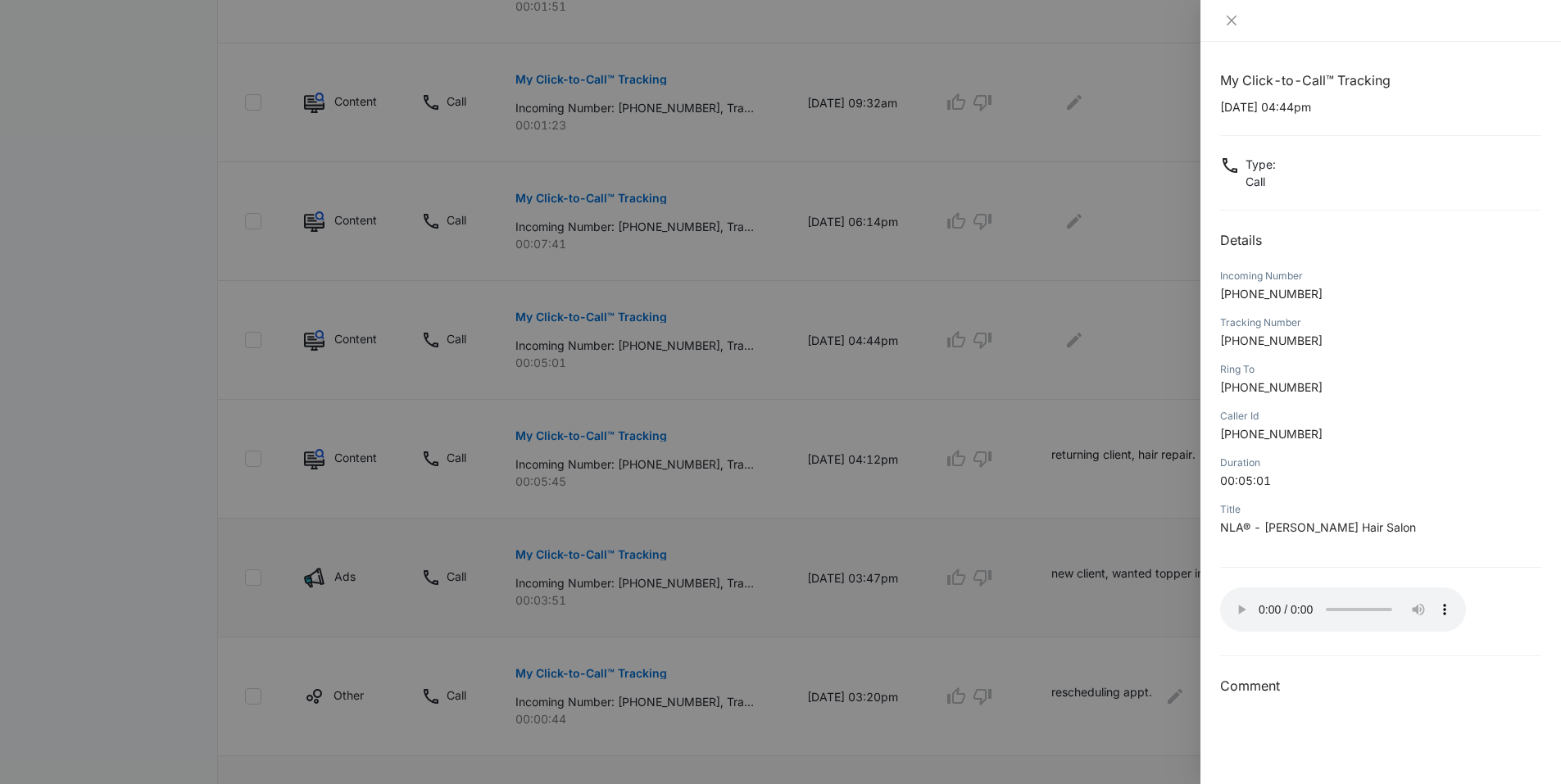
click at [1050, 411] on div at bounding box center [780, 392] width 1561 height 784
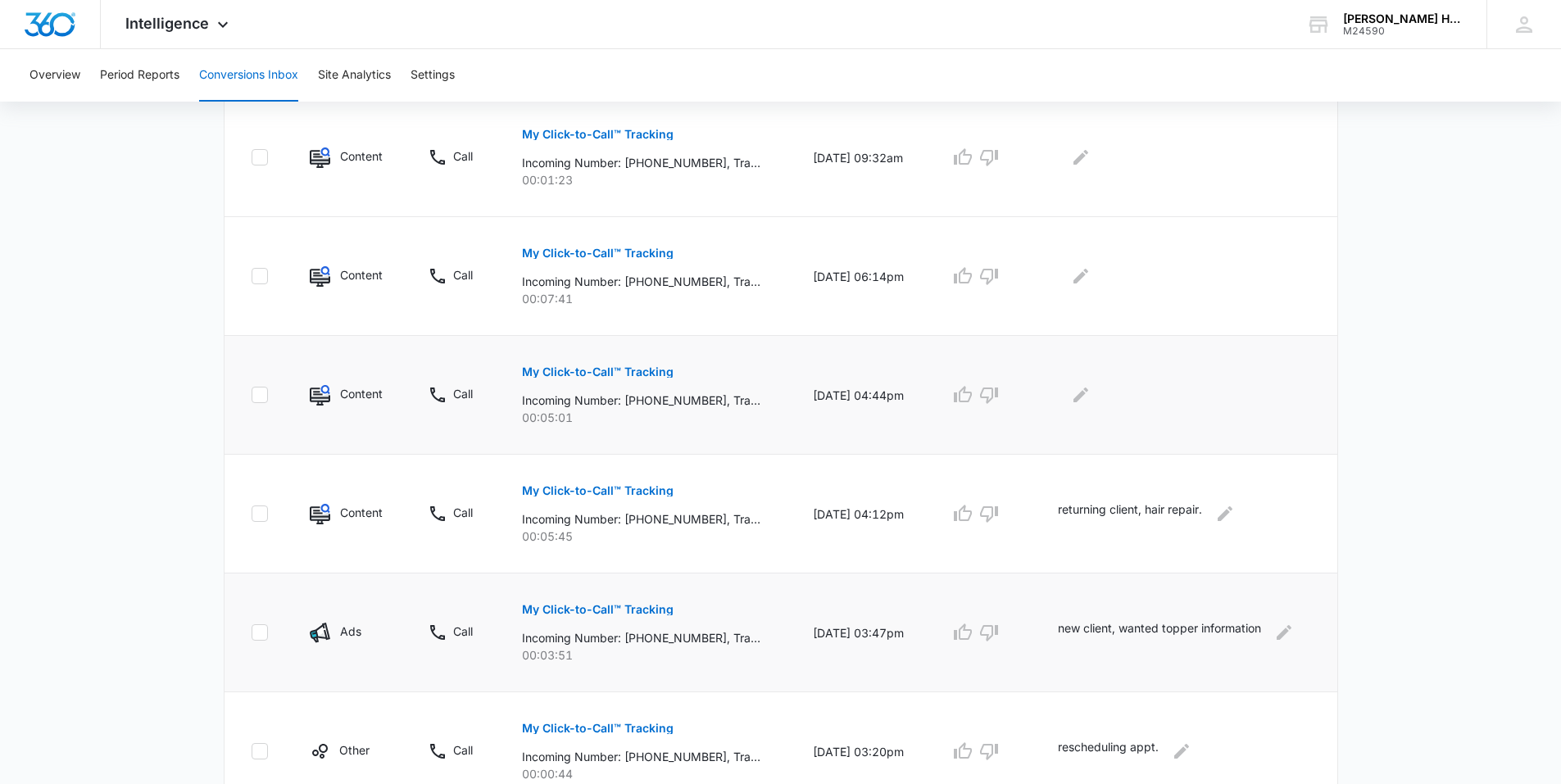
scroll to position [628, 0]
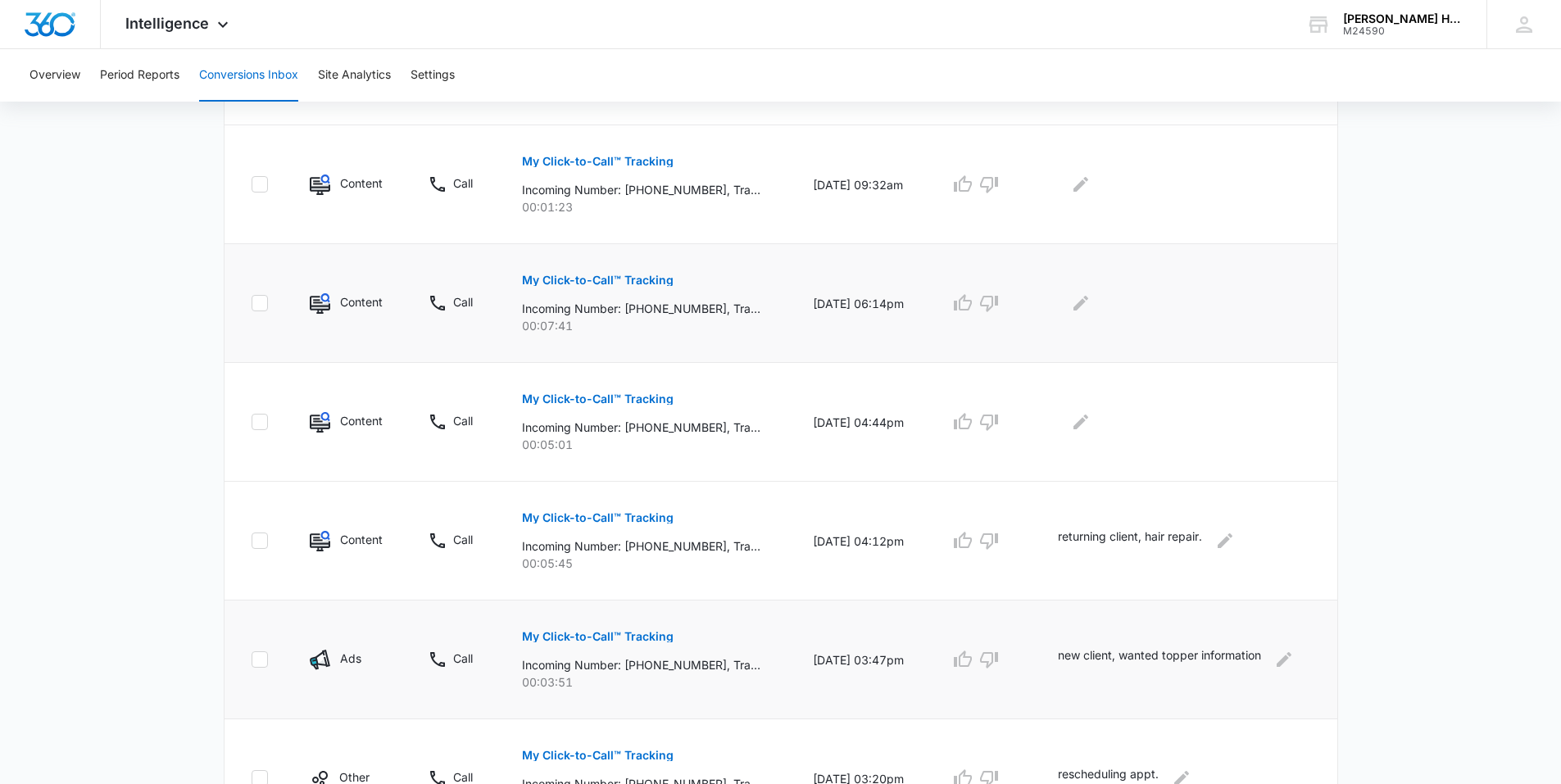
click at [650, 278] on p "My Click-to-Call™ Tracking" at bounding box center [597, 280] width 151 height 12
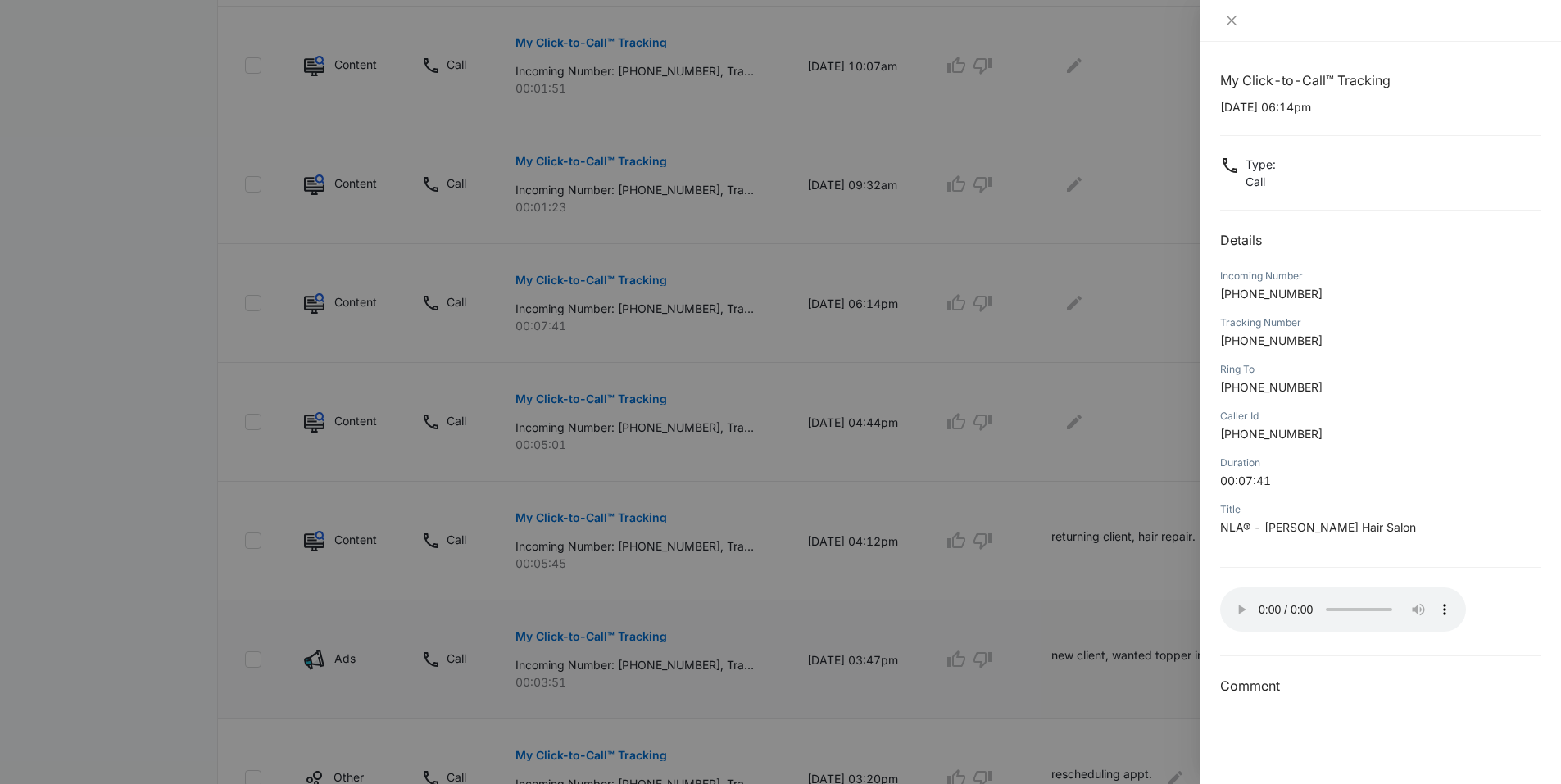
click at [1043, 426] on div at bounding box center [780, 392] width 1561 height 784
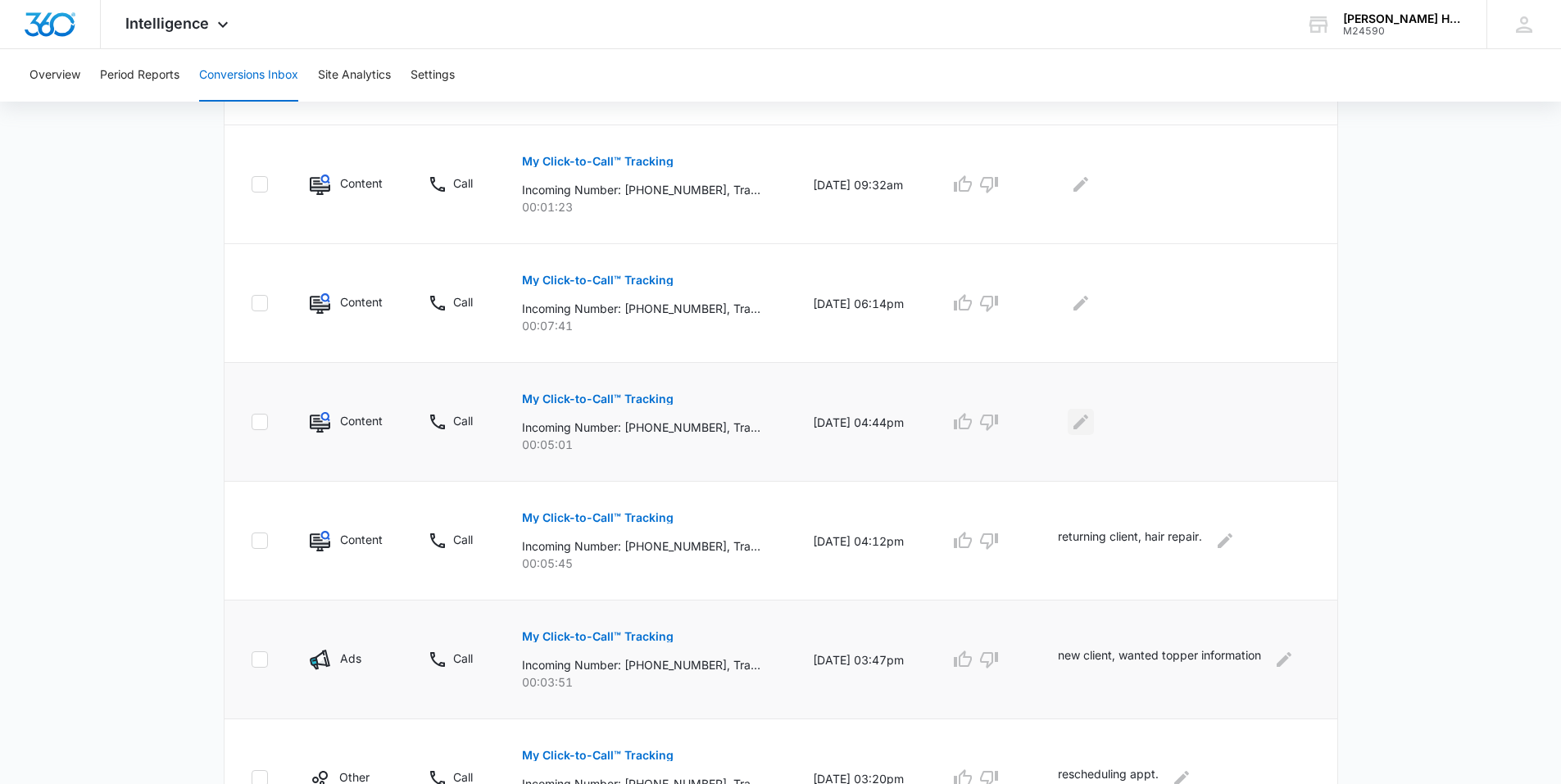
click at [1078, 411] on button "Edit Comments" at bounding box center [1081, 421] width 26 height 26
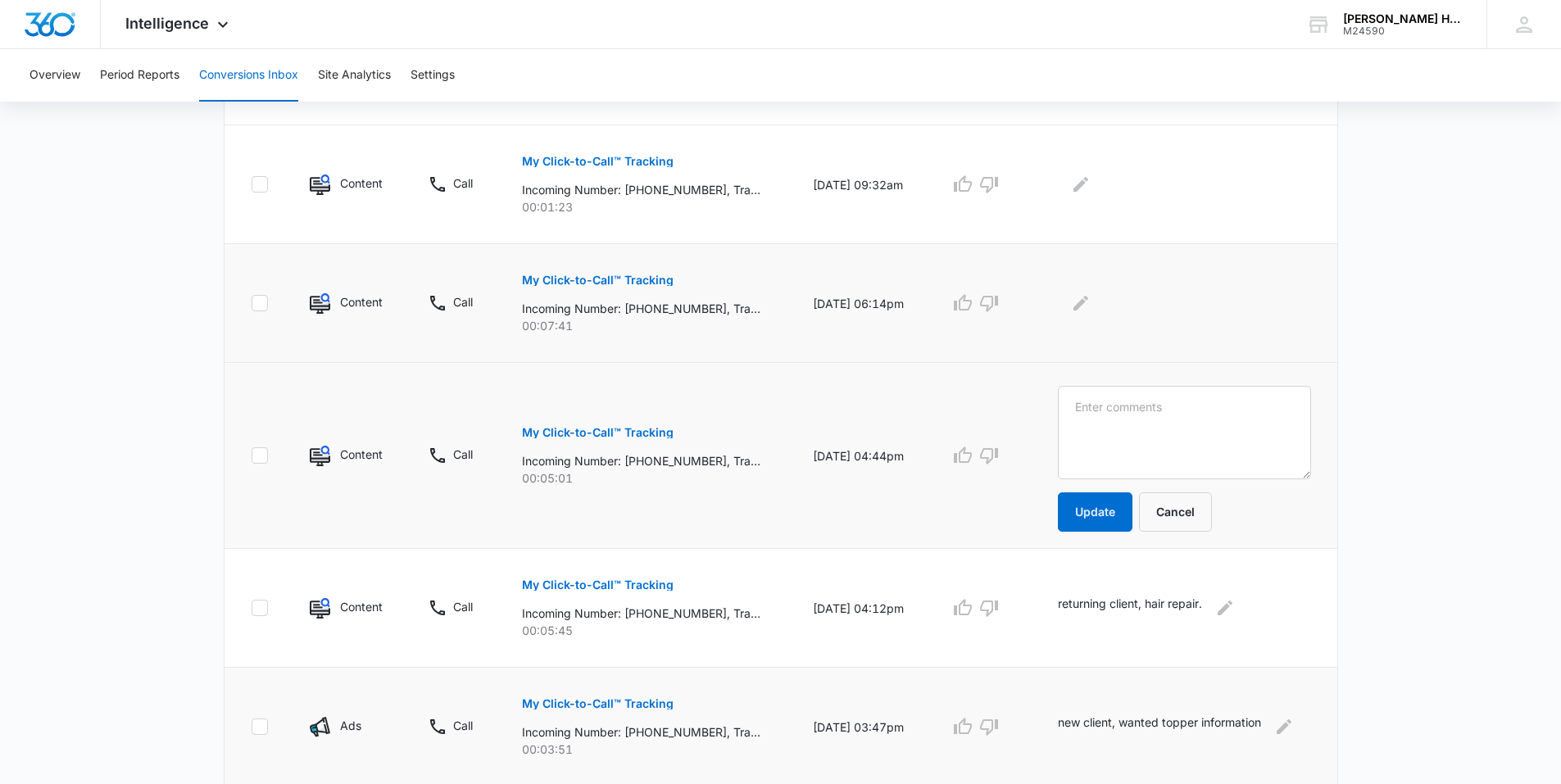
click at [1083, 317] on td at bounding box center [1188, 303] width 299 height 119
click at [1084, 299] on icon "Edit Comments" at bounding box center [1081, 304] width 20 height 20
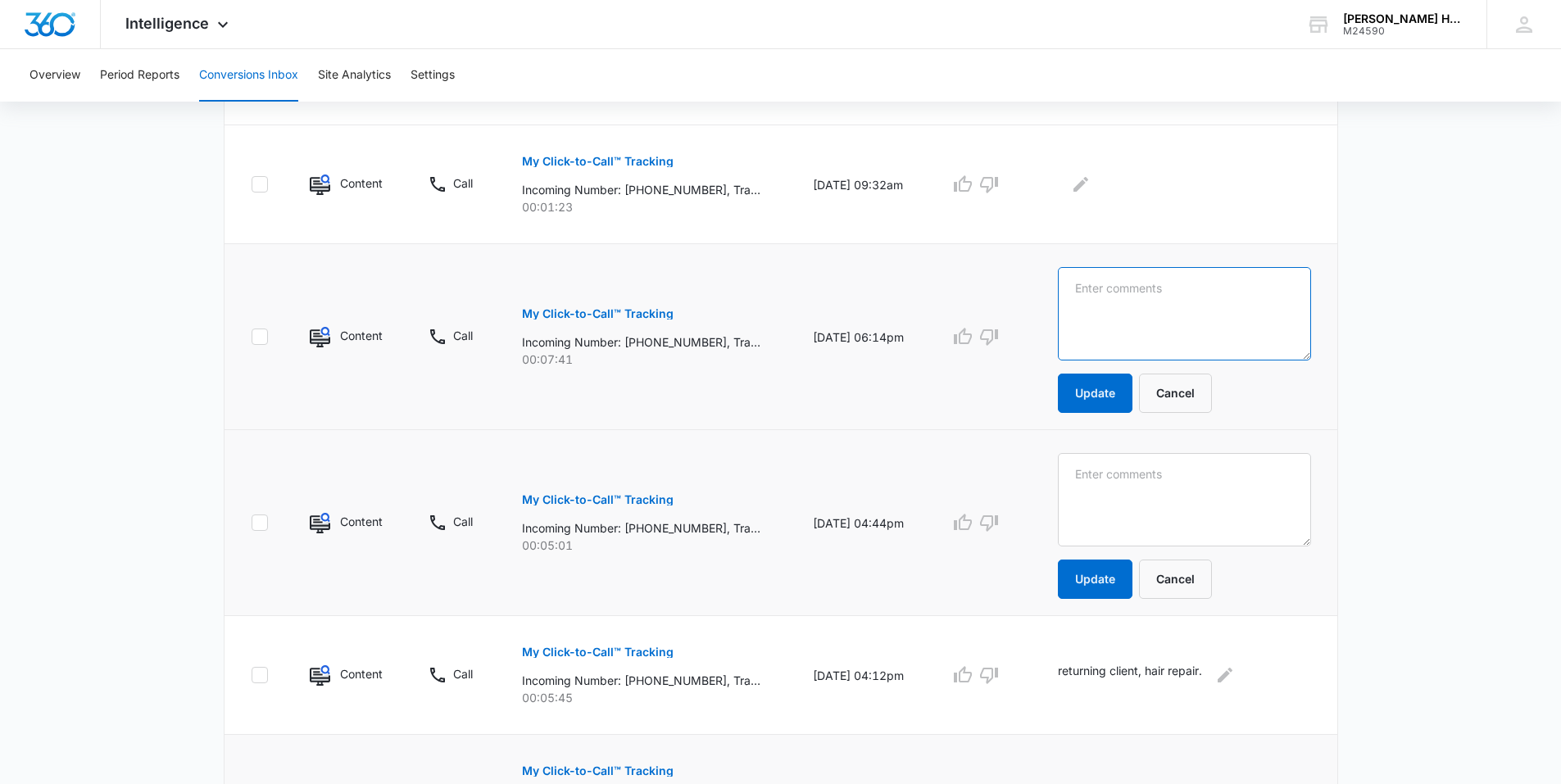
click at [1107, 312] on textarea at bounding box center [1184, 314] width 253 height 93
type textarea "new client, scheduled appt."
click at [1113, 374] on button "Update" at bounding box center [1095, 392] width 74 height 39
click at [1113, 392] on button "Update" at bounding box center [1095, 392] width 74 height 39
click at [1201, 616] on td "returning client, hair repair." at bounding box center [1188, 675] width 299 height 119
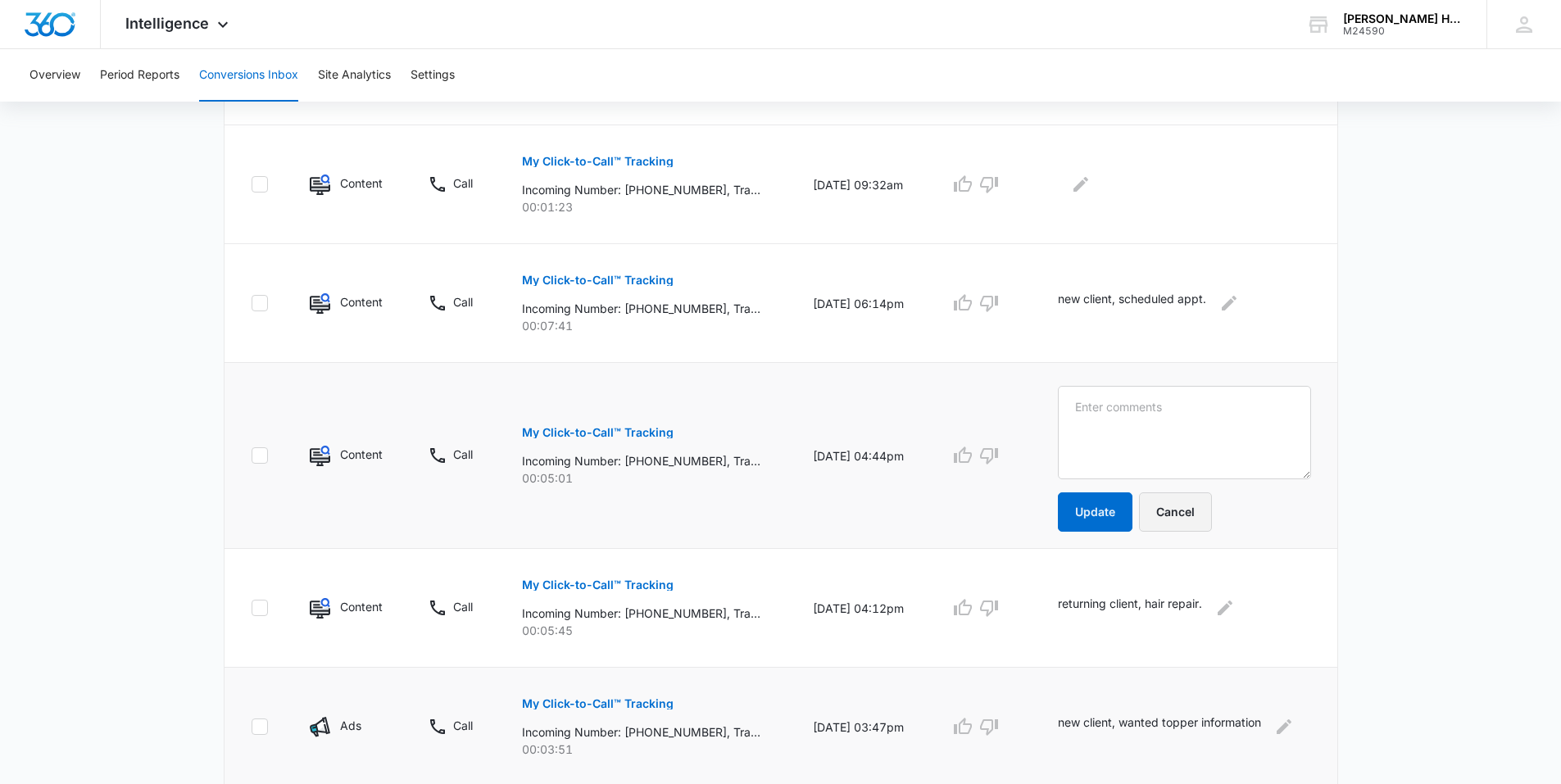
click at [1182, 506] on button "Cancel" at bounding box center [1176, 511] width 73 height 39
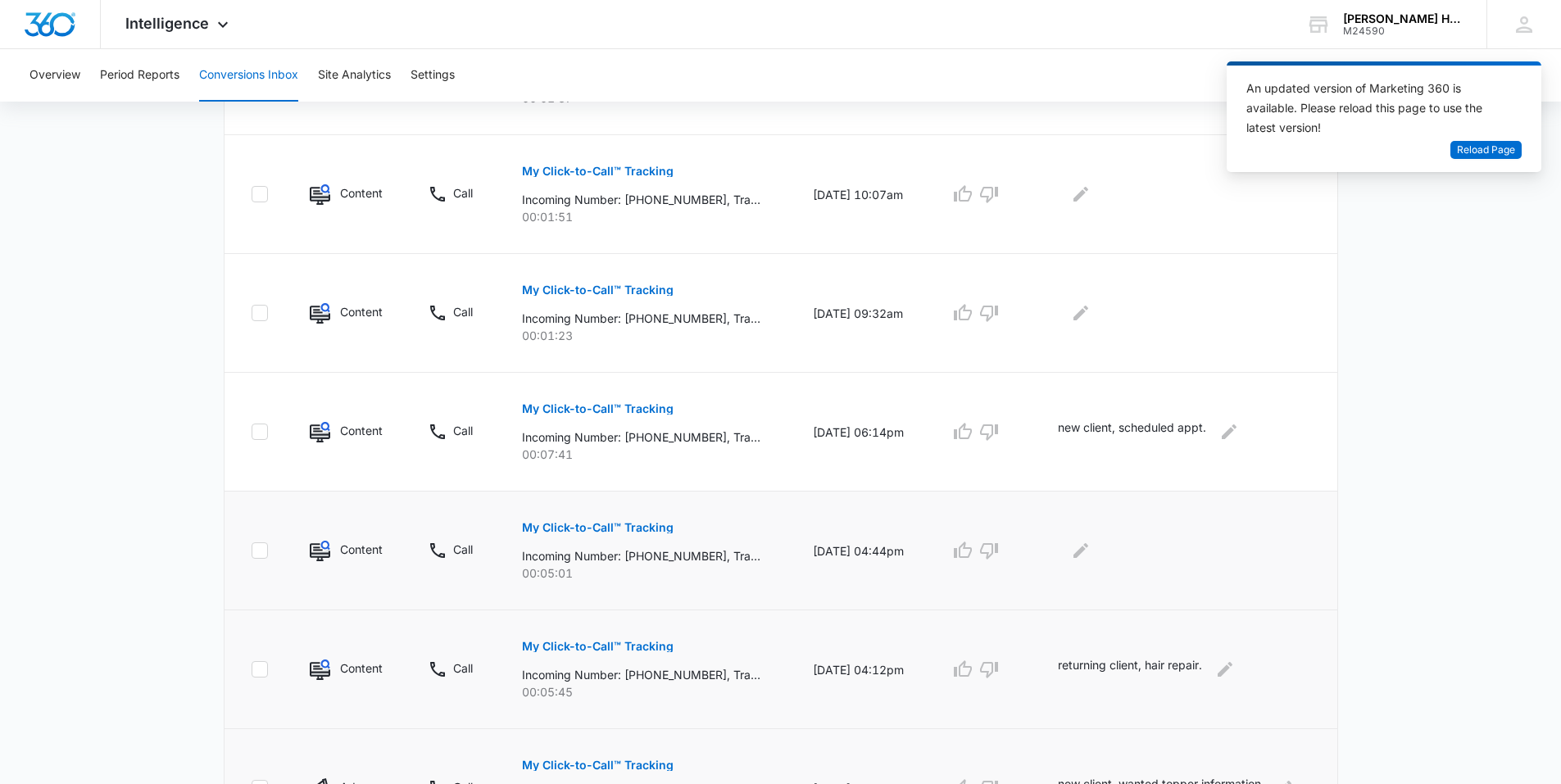
scroll to position [465, 0]
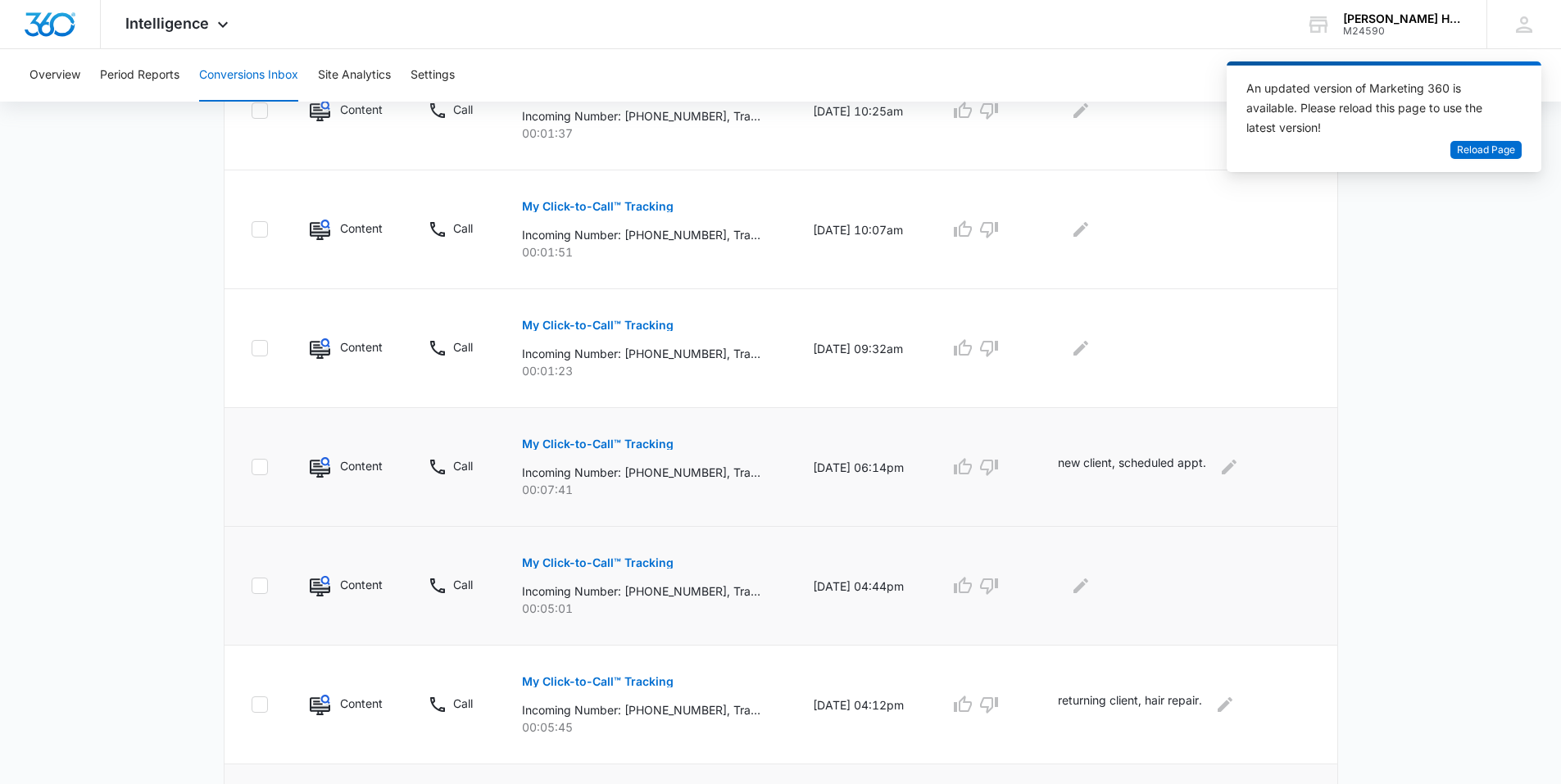
click at [650, 463] on button "My Click-to-Call™ Tracking" at bounding box center [597, 443] width 151 height 39
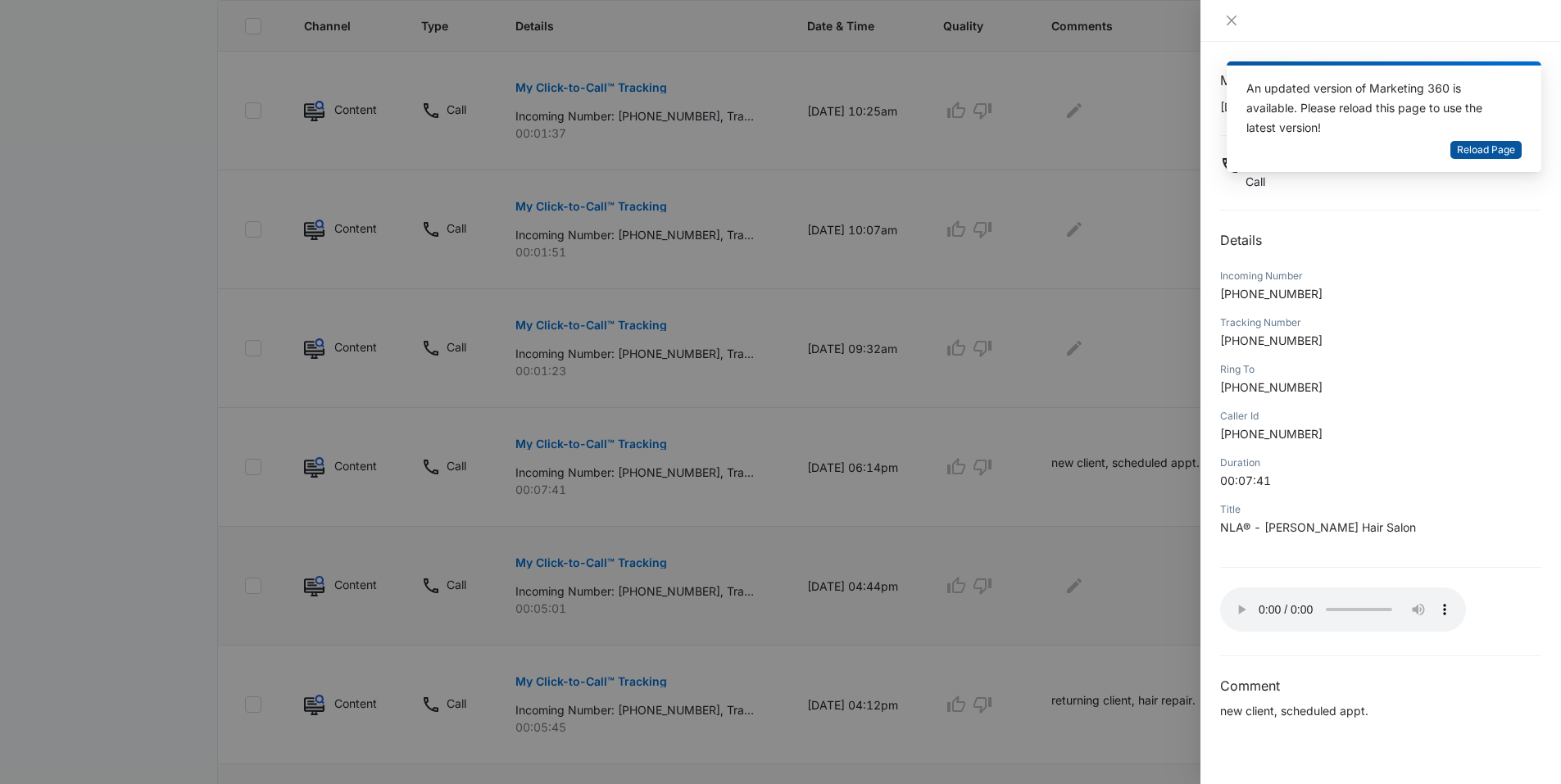
click at [1497, 152] on span "Reload Page" at bounding box center [1487, 150] width 58 height 15
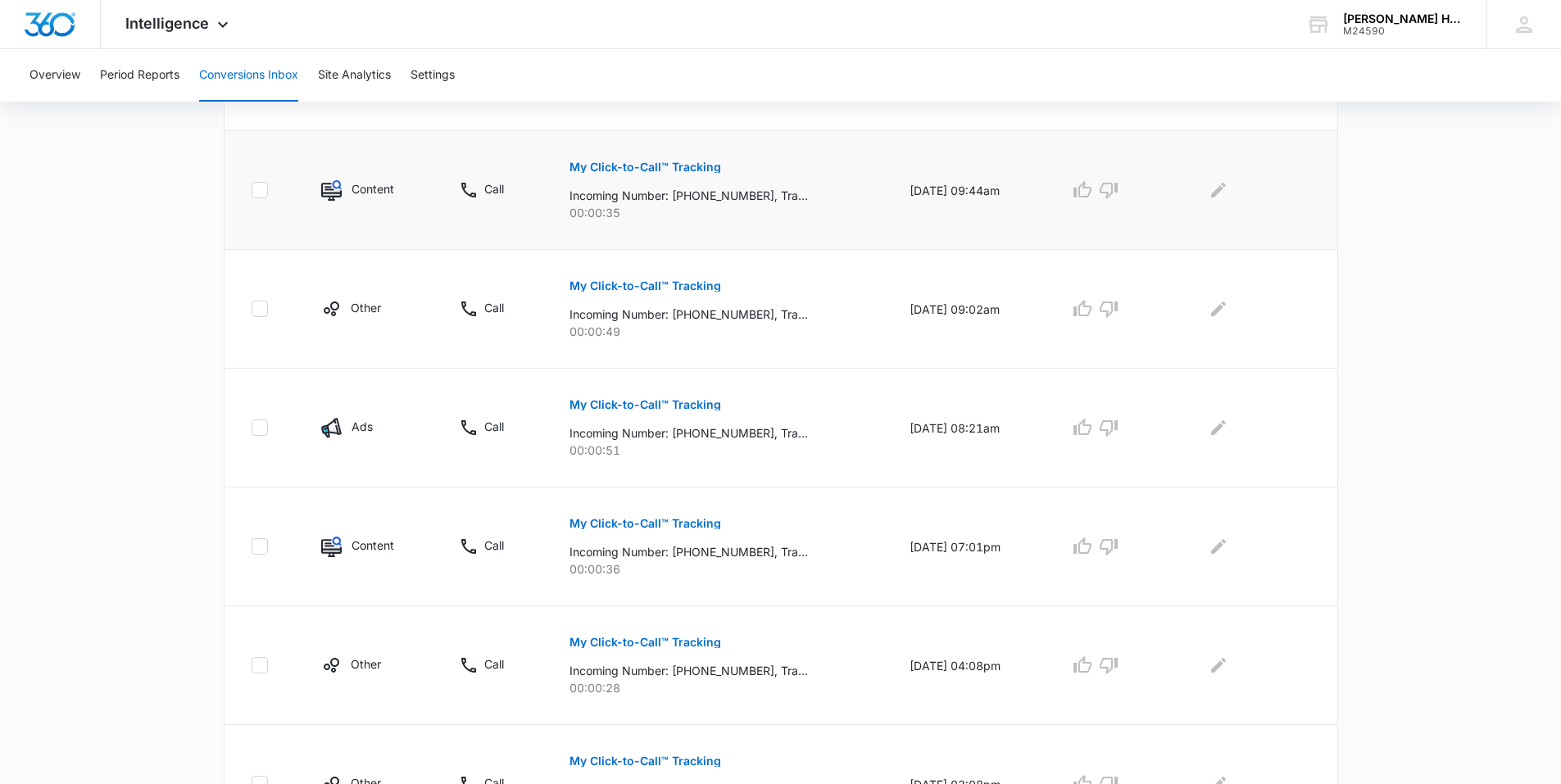
scroll to position [971, 0]
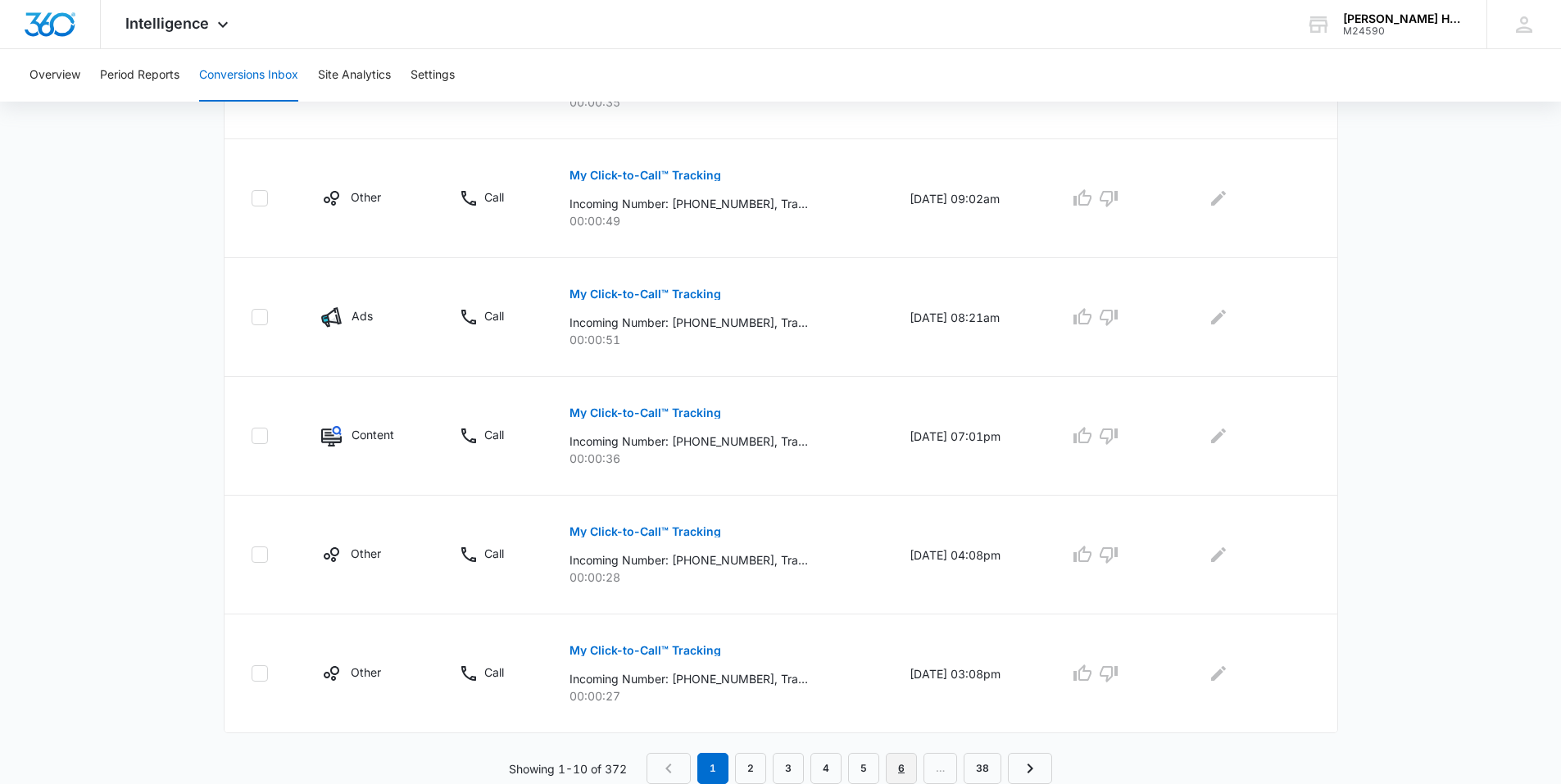
click at [893, 766] on link "6" at bounding box center [901, 769] width 31 height 31
click at [924, 764] on link "8" at bounding box center [926, 769] width 31 height 31
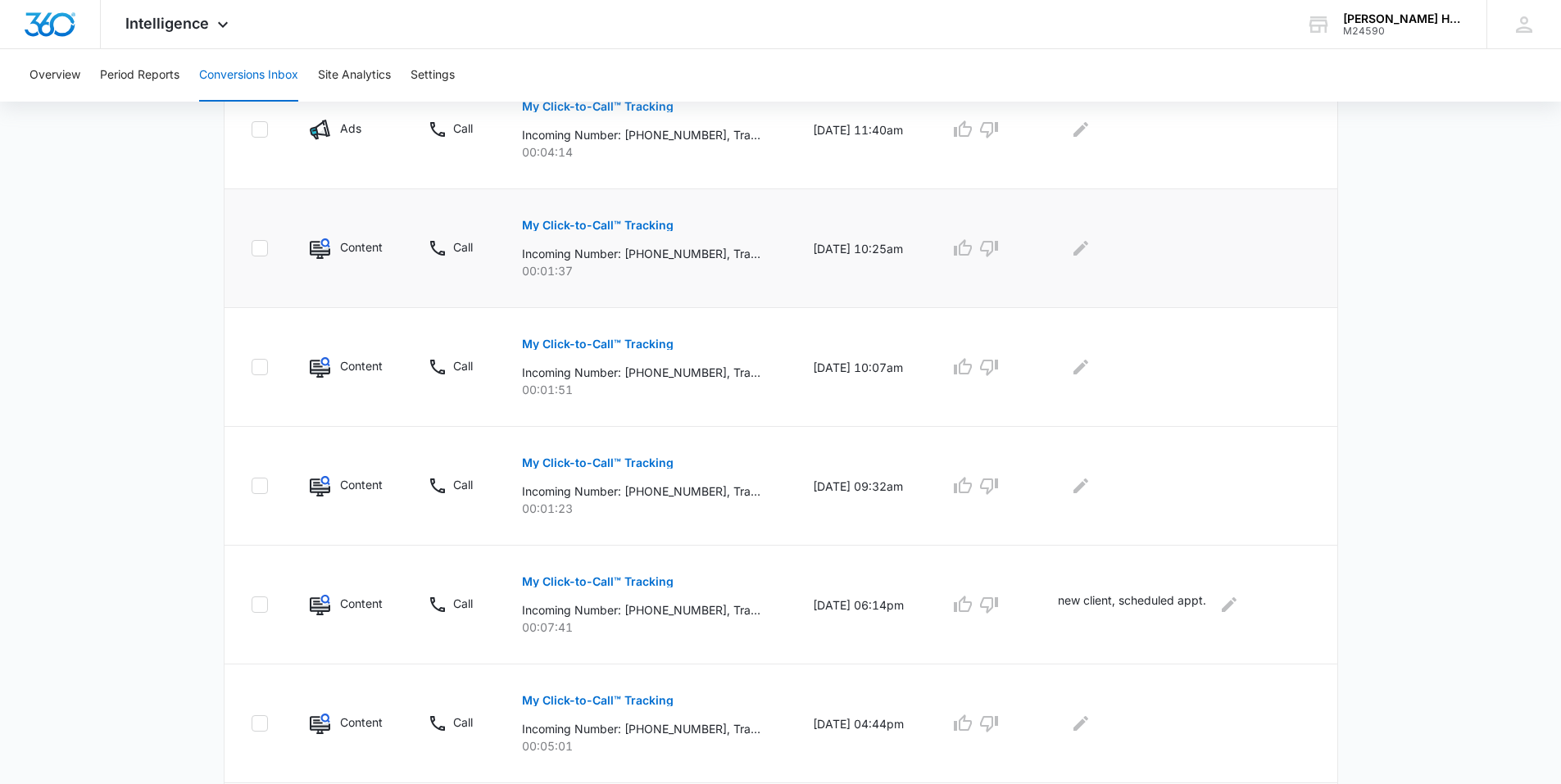
scroll to position [410, 0]
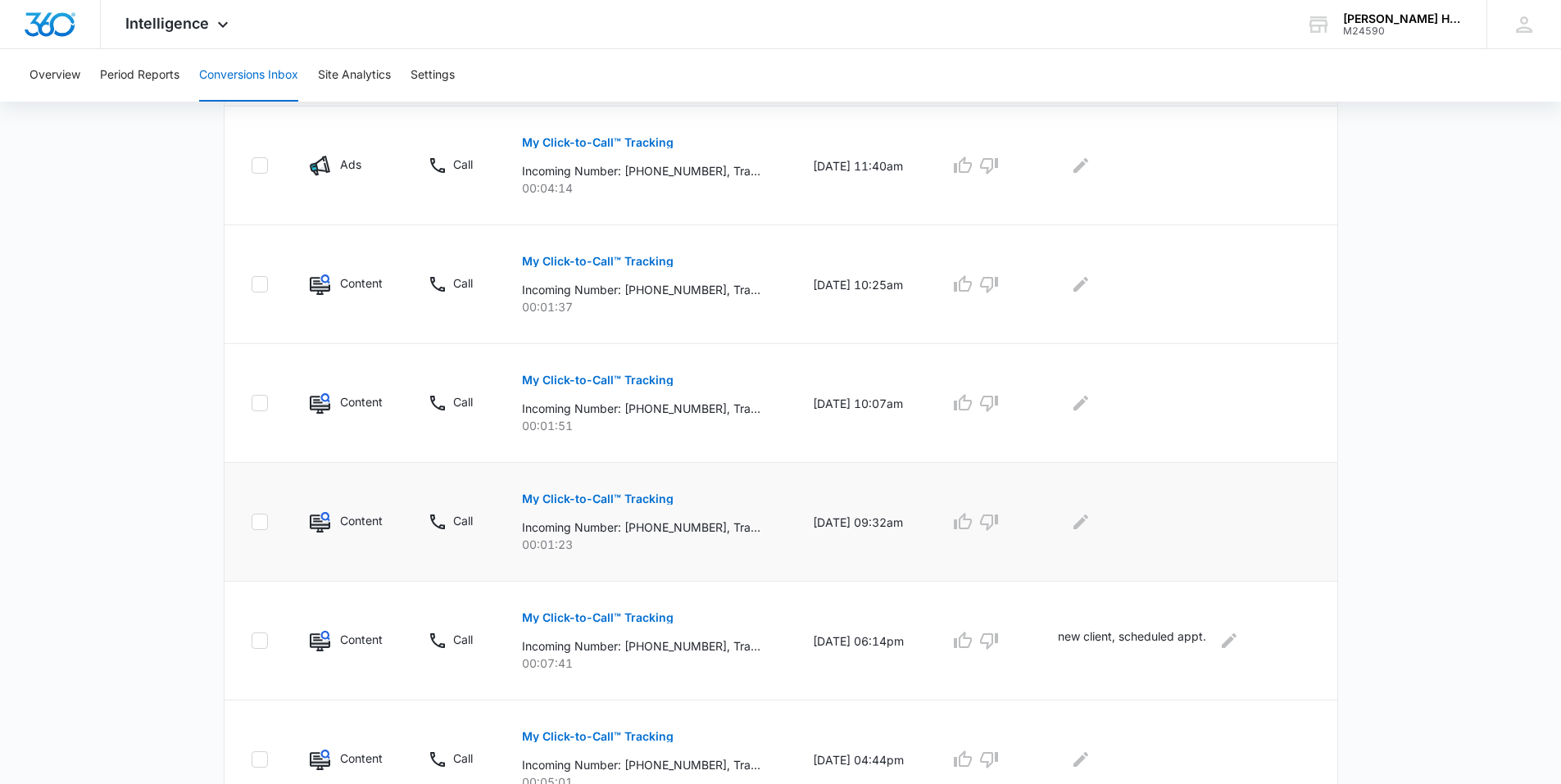
click at [617, 503] on p "My Click-to-Call™ Tracking" at bounding box center [597, 498] width 151 height 12
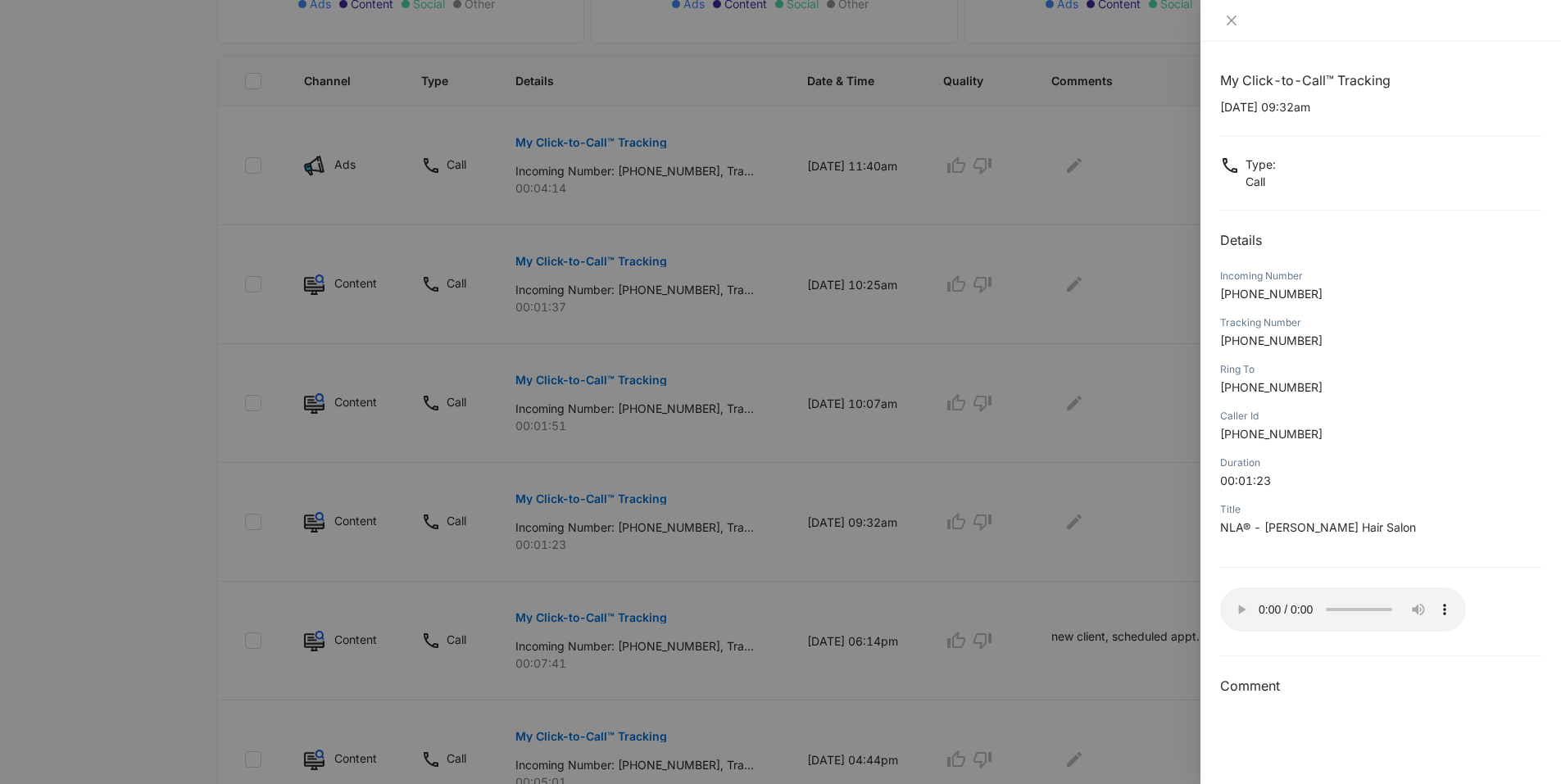
click at [1074, 486] on div at bounding box center [780, 392] width 1561 height 784
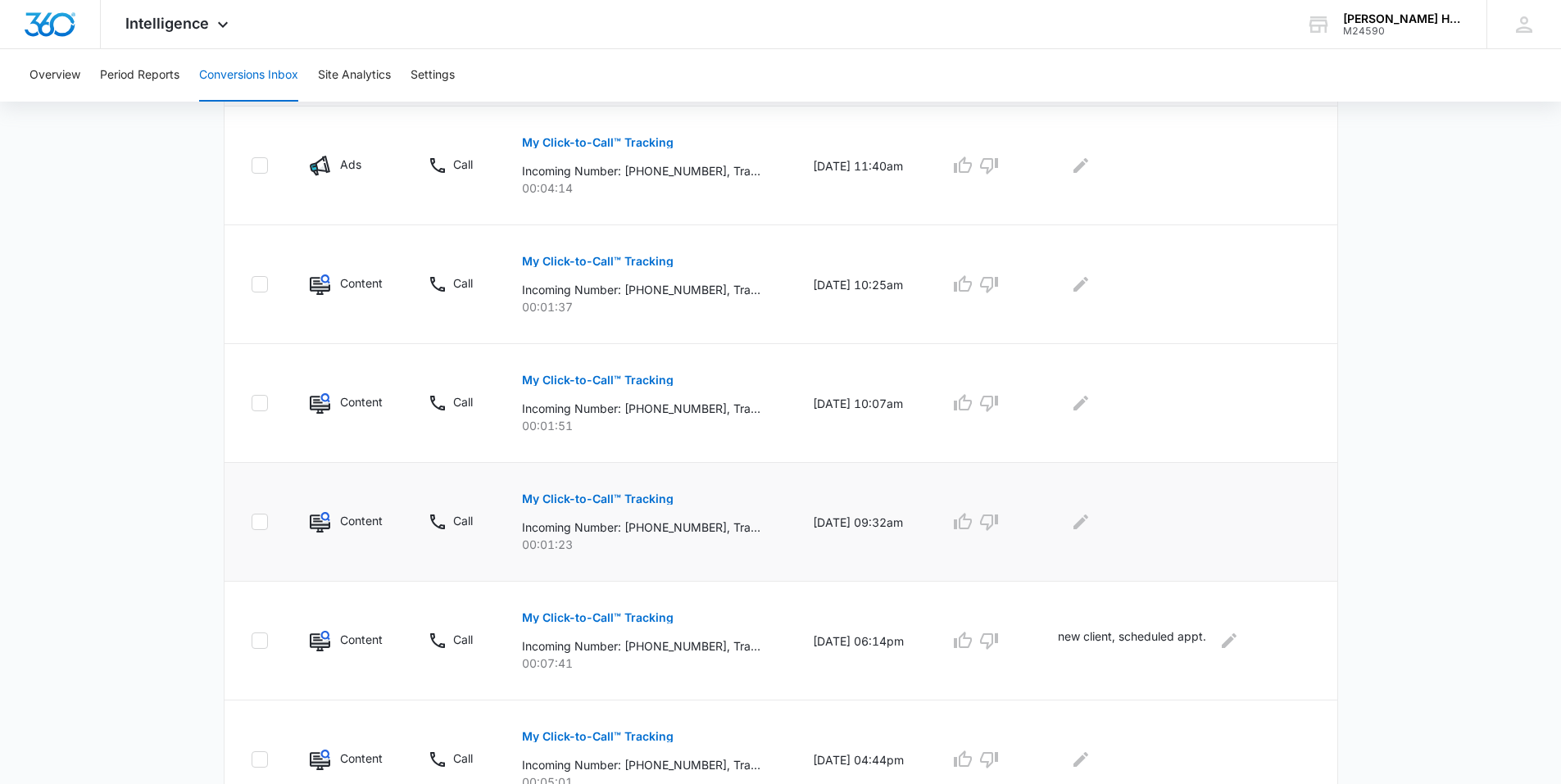
click at [1077, 540] on td at bounding box center [1188, 522] width 299 height 119
click at [1085, 523] on icon "Edit Comments" at bounding box center [1081, 522] width 15 height 15
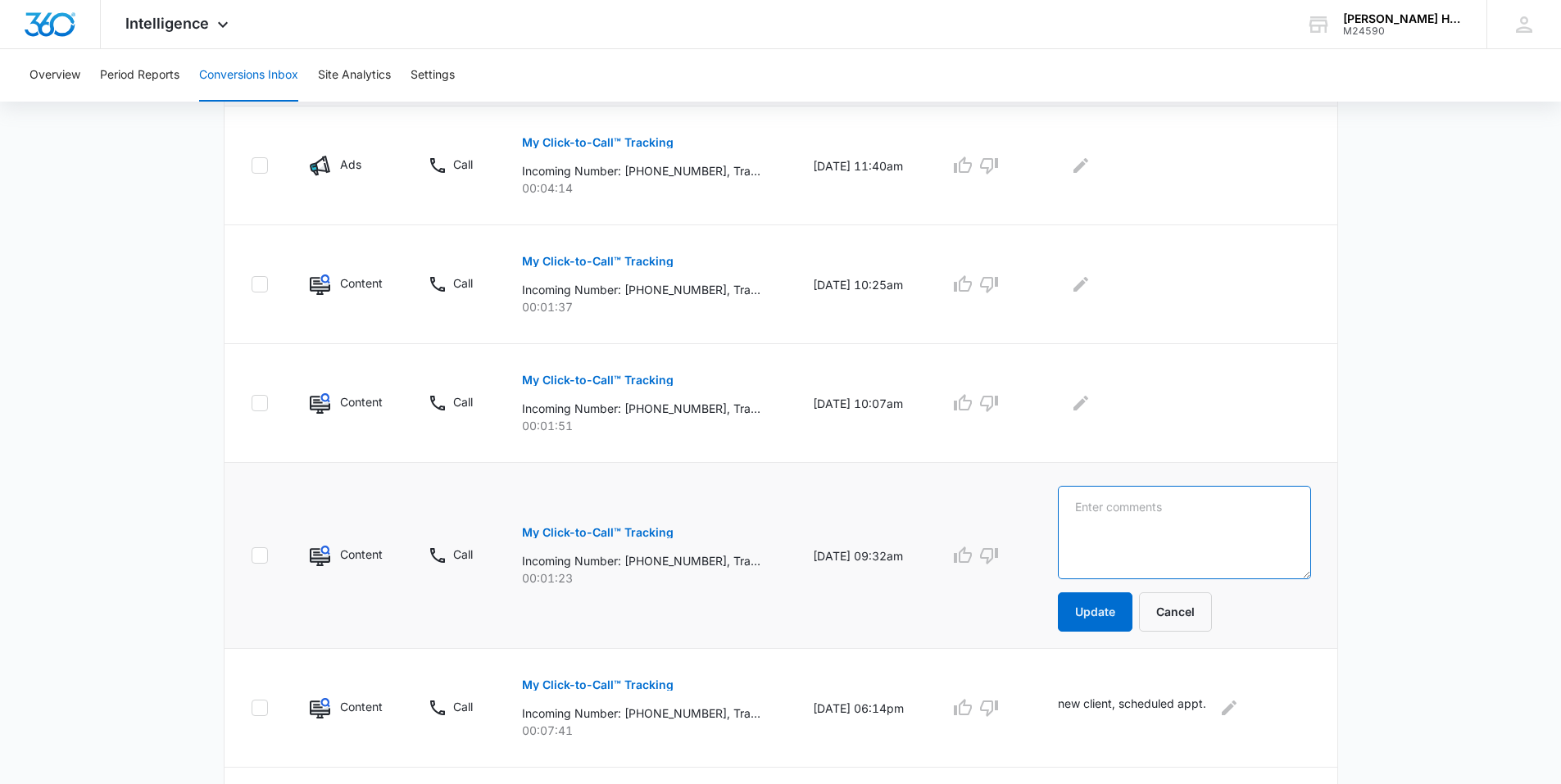
click at [1124, 531] on textarea at bounding box center [1184, 532] width 253 height 93
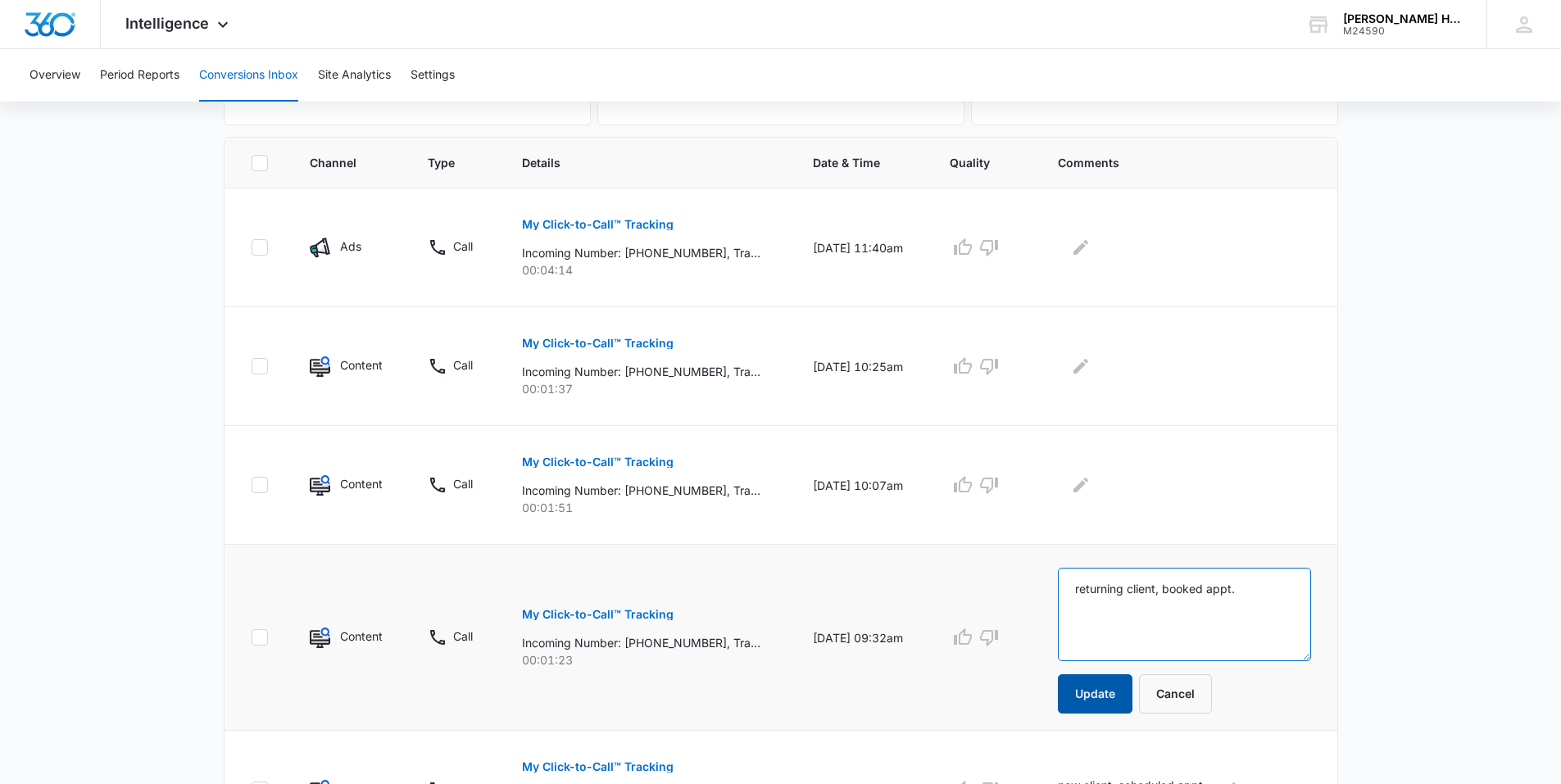
type textarea "returning client, booked appt."
click at [1128, 678] on button "Update" at bounding box center [1095, 693] width 74 height 39
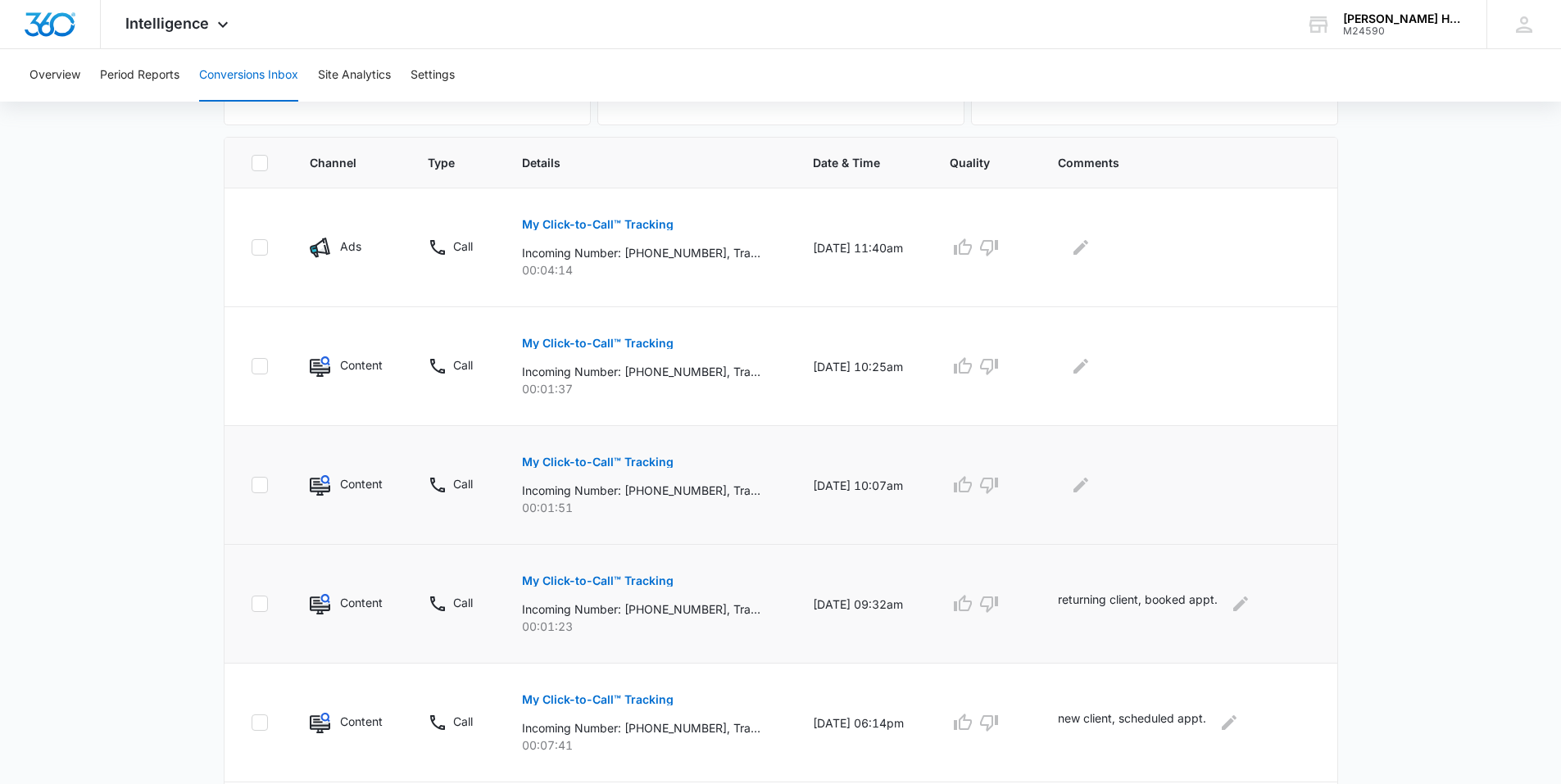
click at [602, 464] on p "My Click-to-Call™ Tracking" at bounding box center [597, 462] width 151 height 12
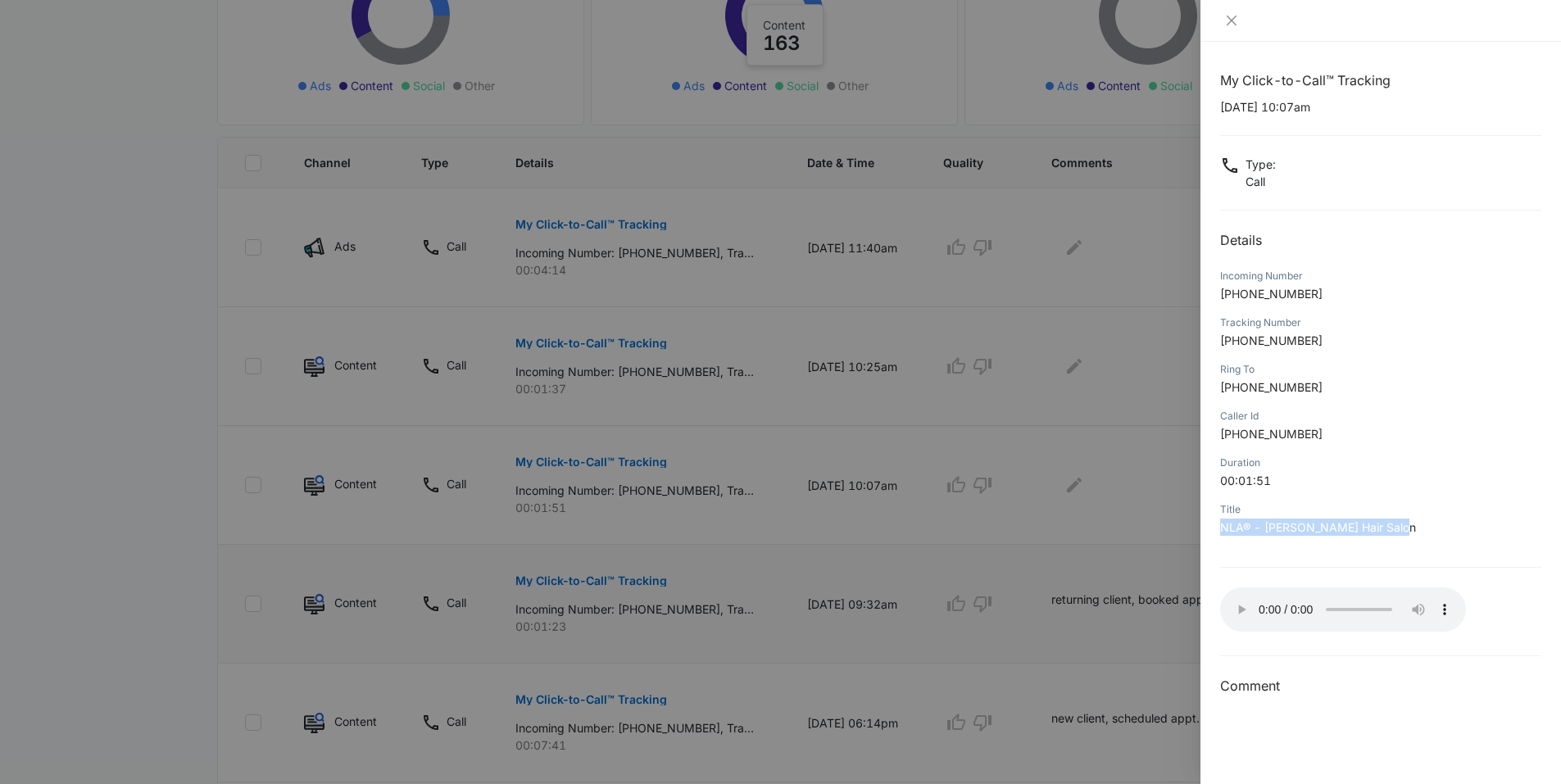
drag, startPoint x: 1393, startPoint y: 528, endPoint x: 1216, endPoint y: 543, distance: 177.6
click at [1216, 543] on div "My Click-to-Call™ Tracking 09/03/2025 at 10:07am Type : Call Details Incoming N…" at bounding box center [1382, 412] width 361 height 742
drag, startPoint x: 1216, startPoint y: 543, endPoint x: 1235, endPoint y: 560, distance: 25.5
click at [1235, 560] on div "My Click-to-Call™ Tracking 09/03/2025 at 10:07am Type : Call Details Incoming N…" at bounding box center [1381, 383] width 321 height 626
click at [1055, 504] on div at bounding box center [780, 392] width 1561 height 784
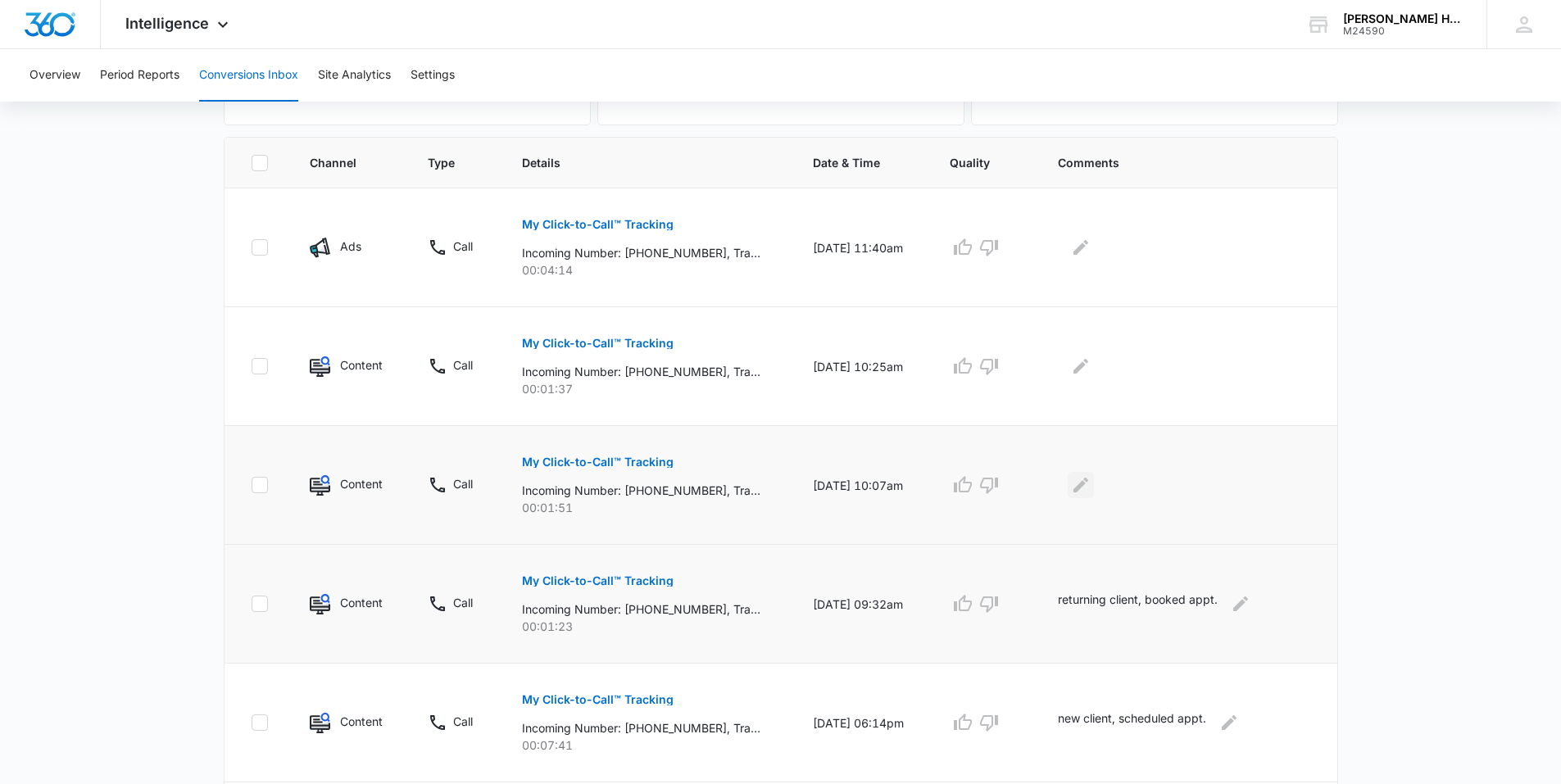
click at [1089, 489] on icon "Edit Comments" at bounding box center [1081, 485] width 20 height 20
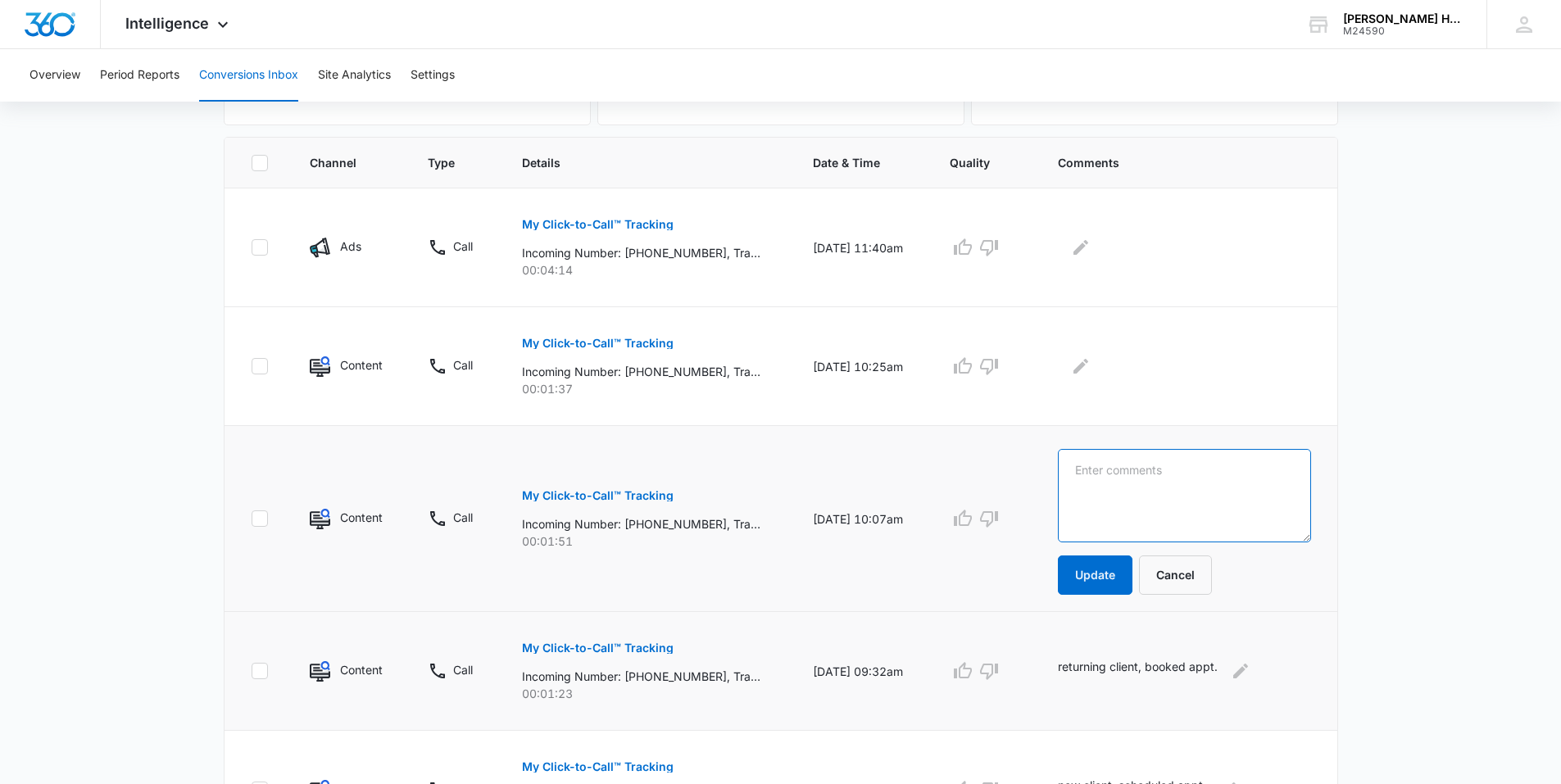
click at [1082, 480] on textarea at bounding box center [1184, 495] width 253 height 93
drag, startPoint x: 1160, startPoint y: 477, endPoint x: 1149, endPoint y: 399, distance: 78.8
click at [1148, 397] on td at bounding box center [1188, 366] width 299 height 119
type textarea "returning client, booked appt."
click at [1079, 576] on button "Update" at bounding box center [1095, 575] width 74 height 39
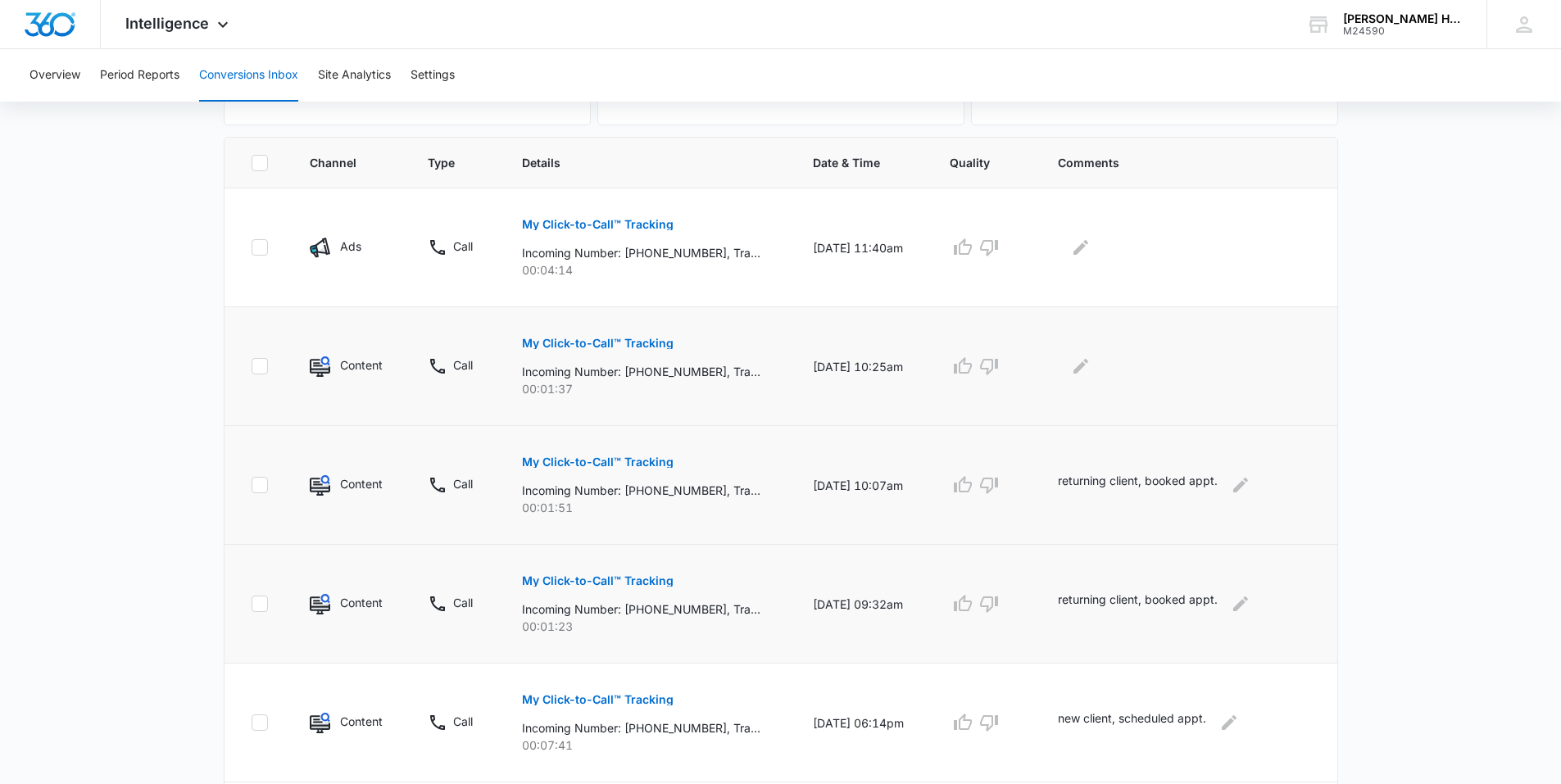
click at [603, 346] on p "My Click-to-Call™ Tracking" at bounding box center [597, 343] width 151 height 12
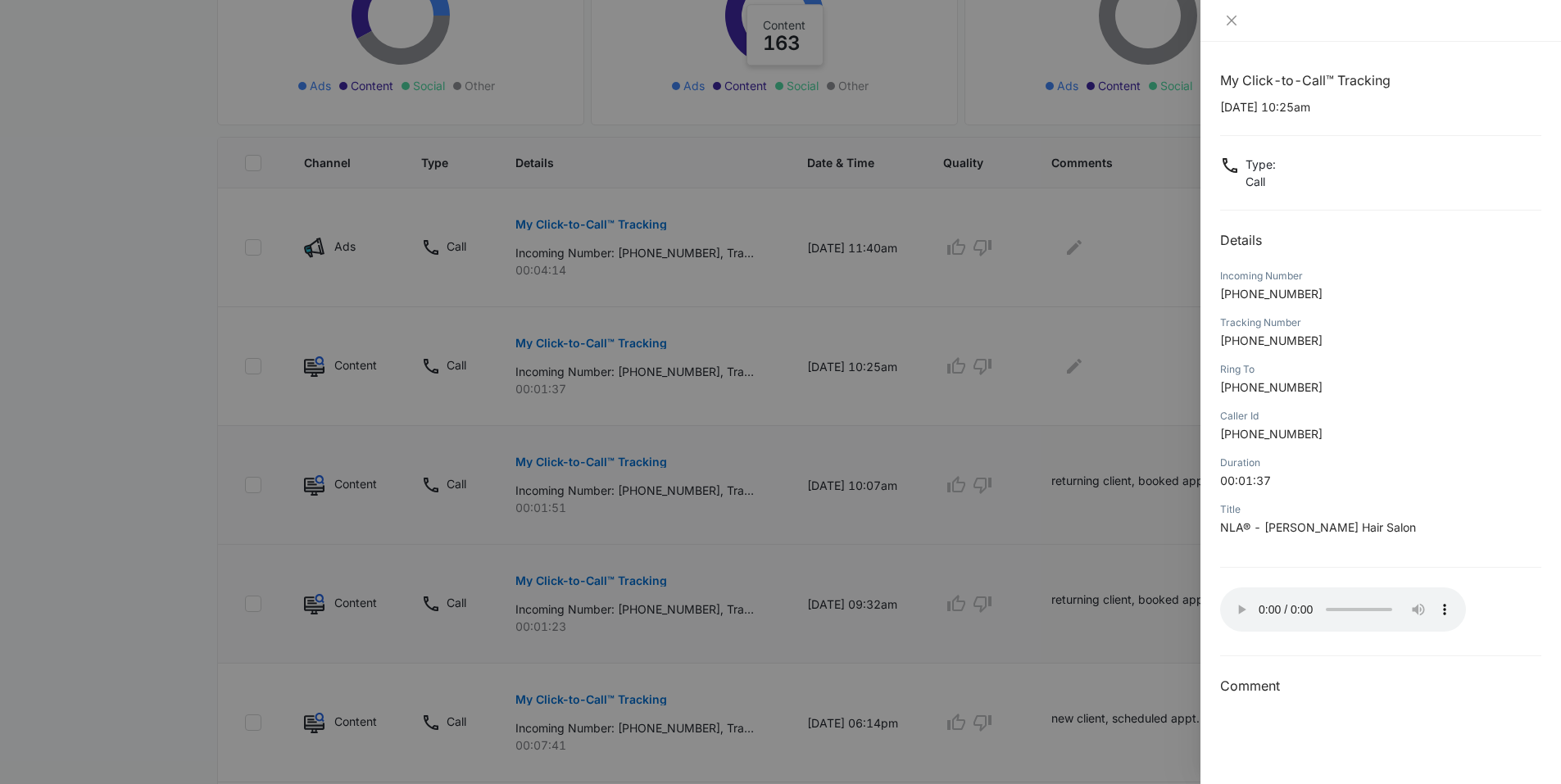
click at [1140, 370] on div at bounding box center [780, 392] width 1561 height 784
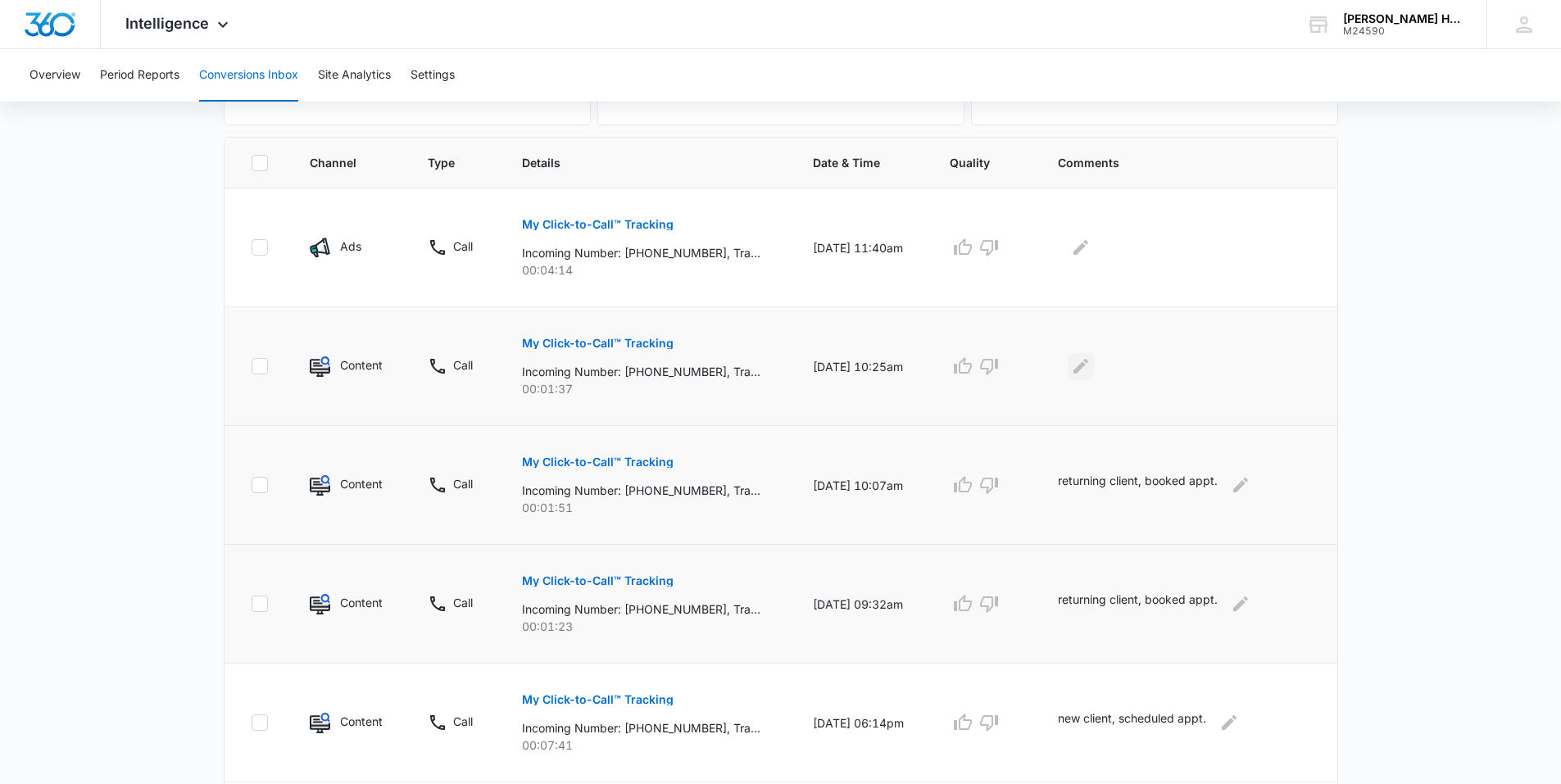
click at [1089, 366] on icon "Edit Comments" at bounding box center [1081, 366] width 15 height 15
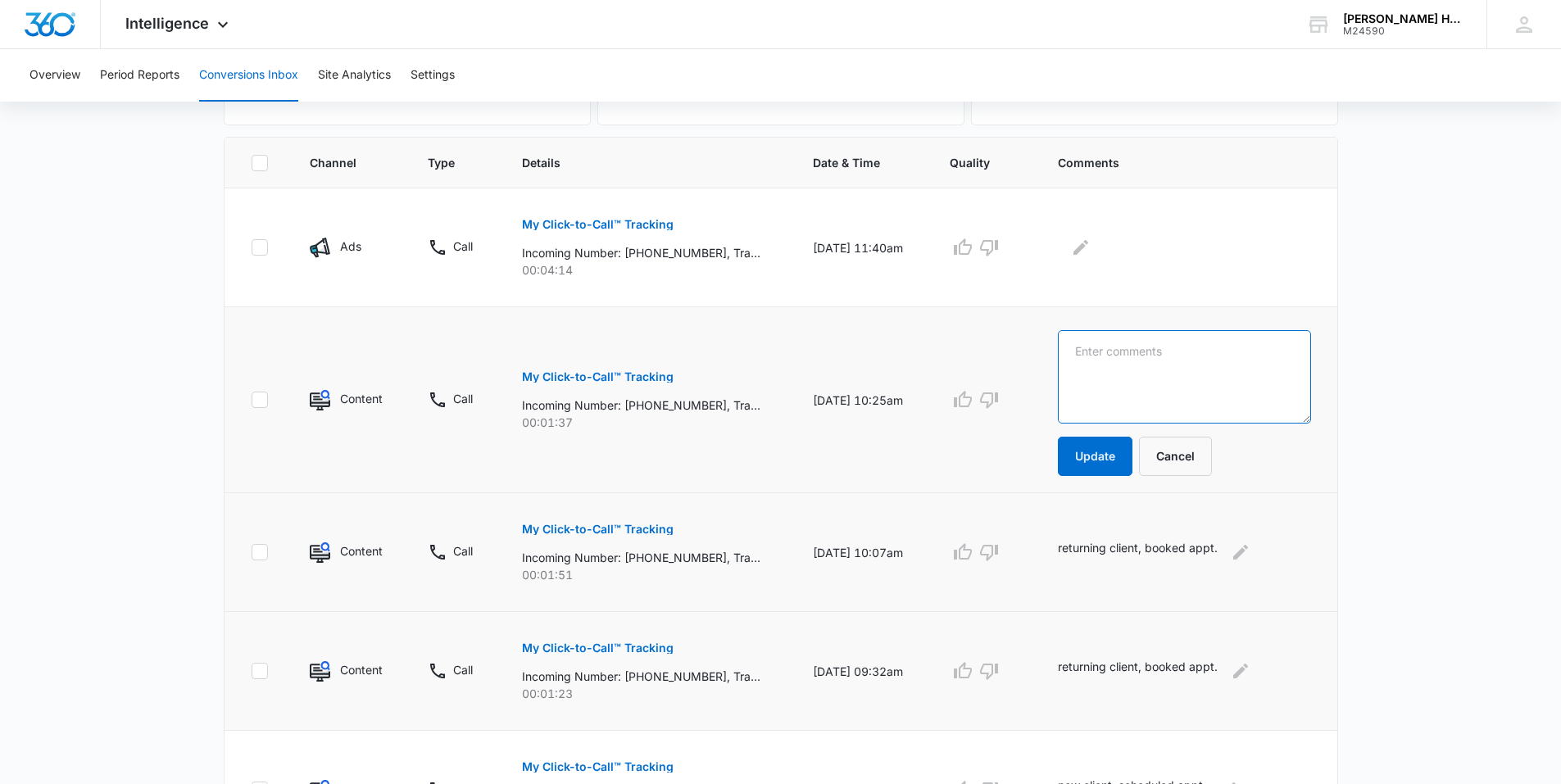
click at [1085, 362] on textarea at bounding box center [1184, 376] width 253 height 93
type textarea "rescheduling appt."
click at [1097, 454] on button "Update" at bounding box center [1095, 456] width 74 height 39
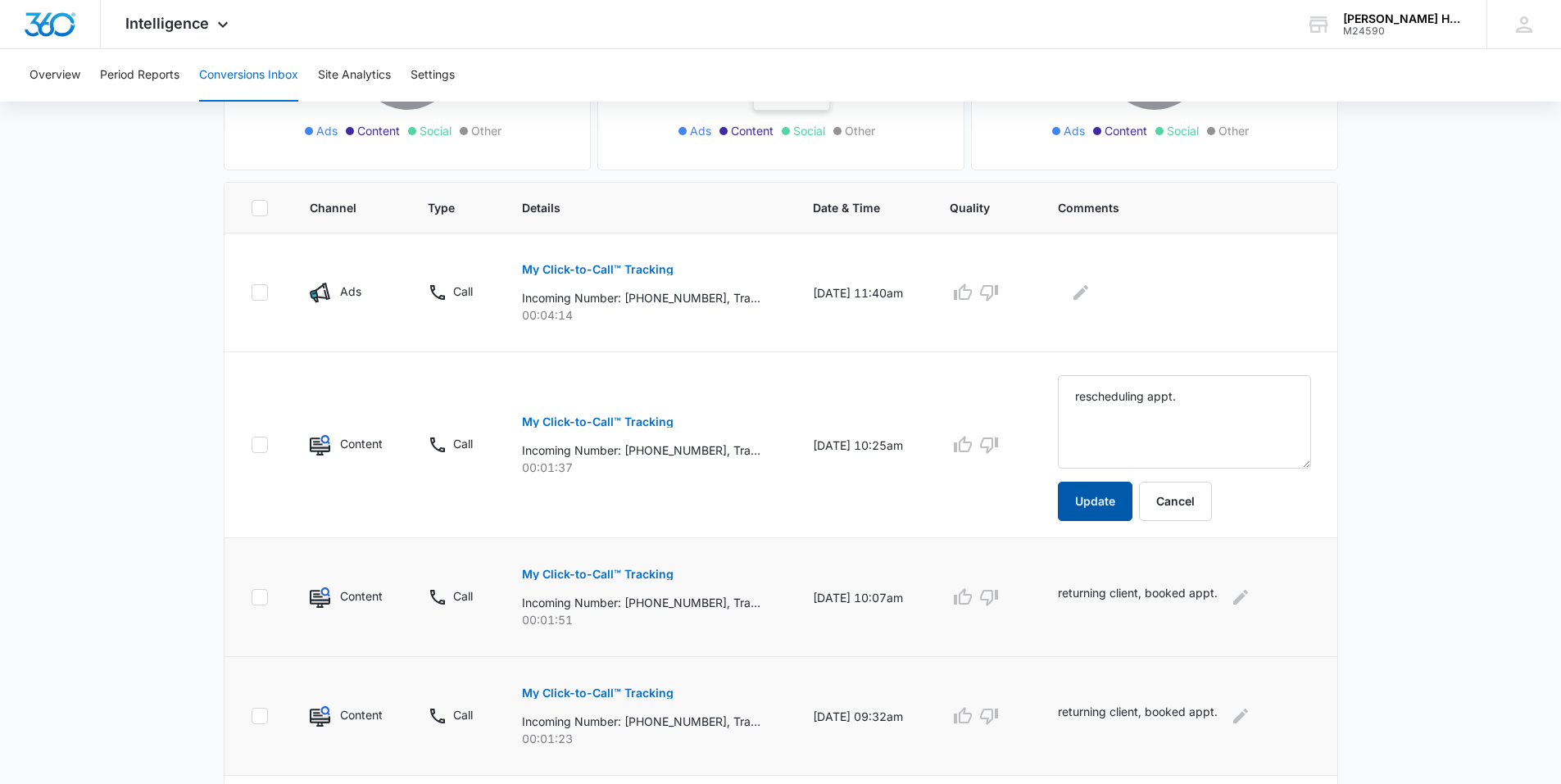
scroll to position [246, 0]
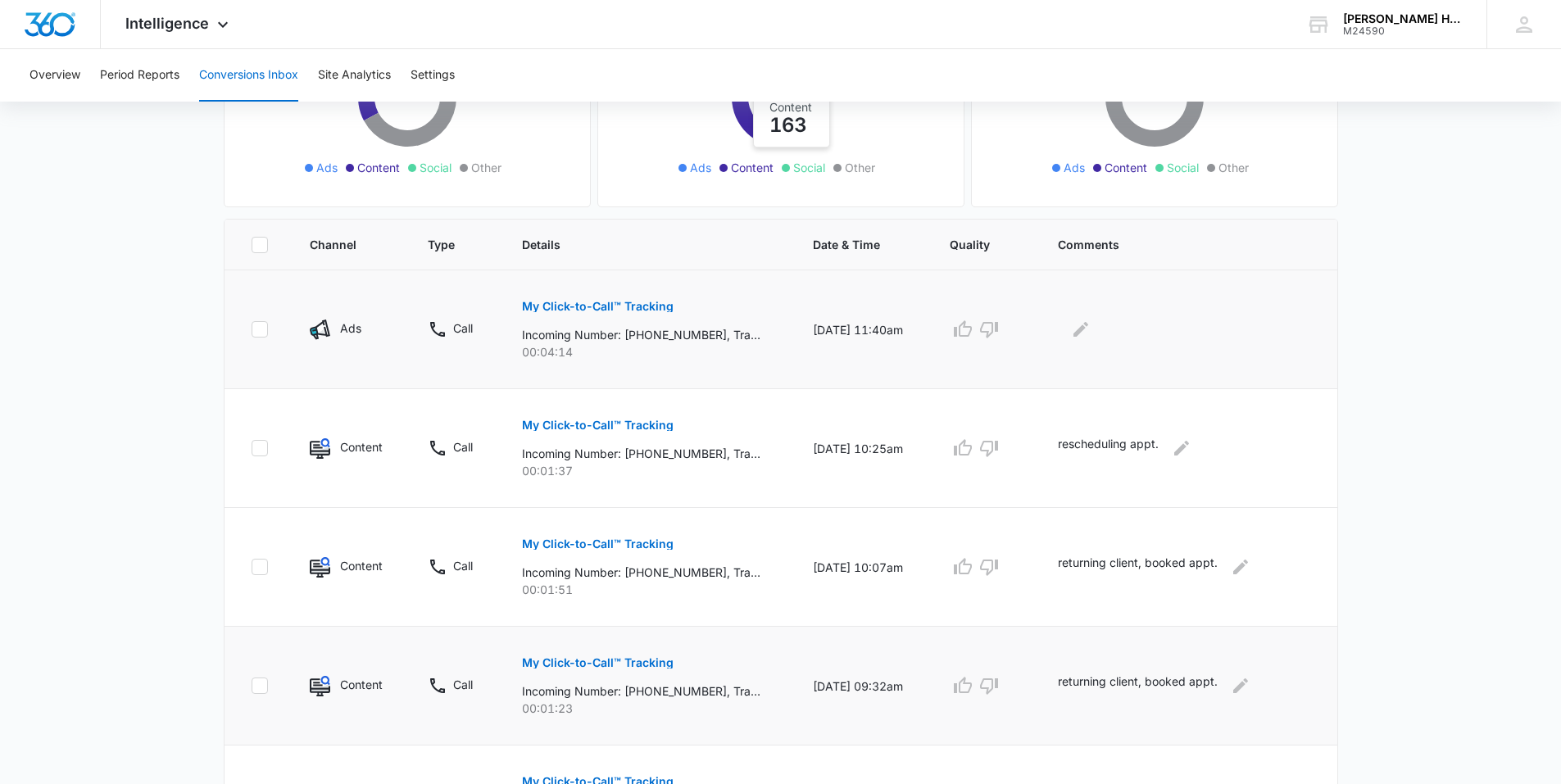
click at [616, 308] on p "My Click-to-Call™ Tracking" at bounding box center [597, 306] width 151 height 12
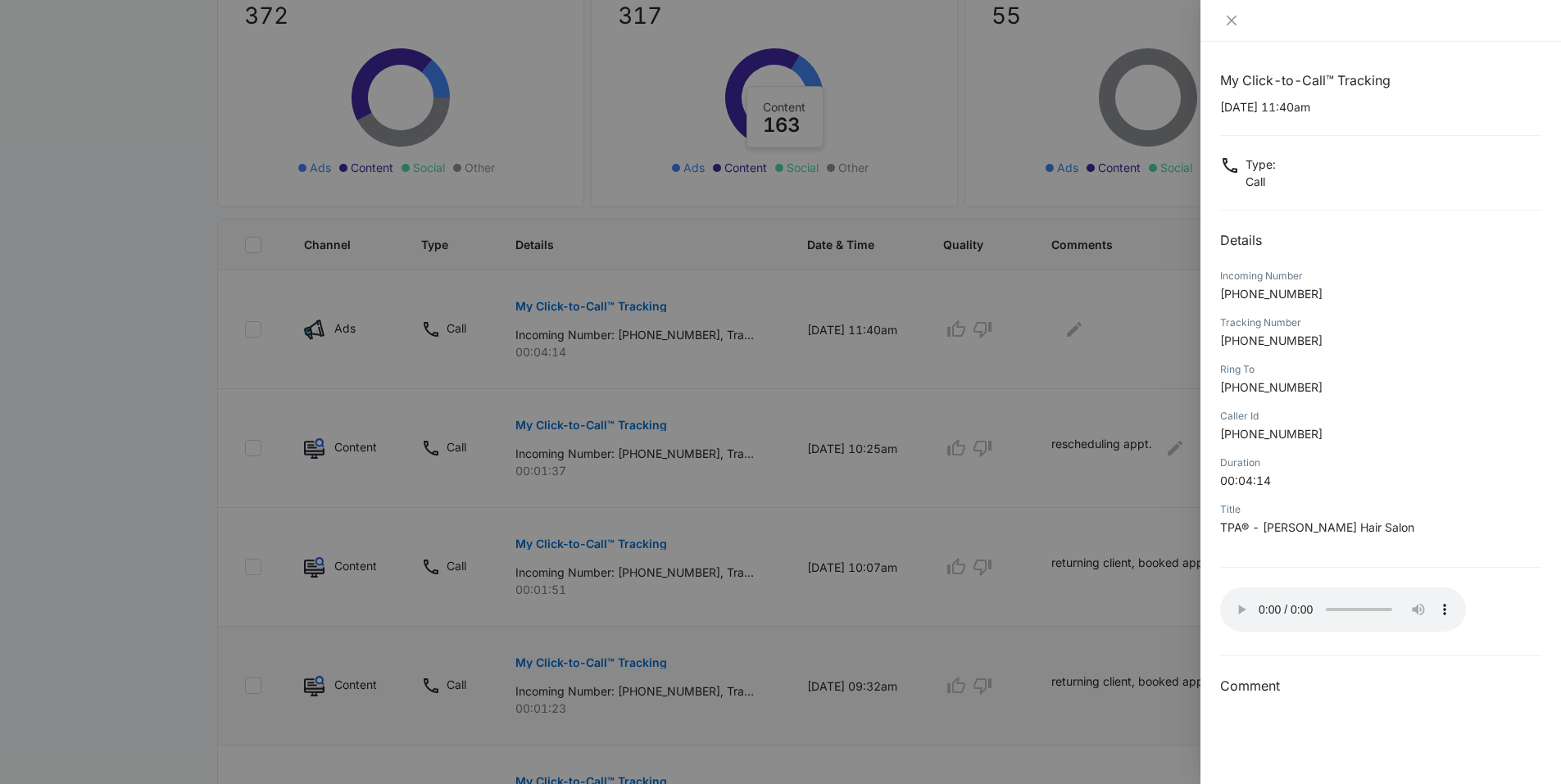
click at [1096, 299] on div at bounding box center [780, 392] width 1561 height 784
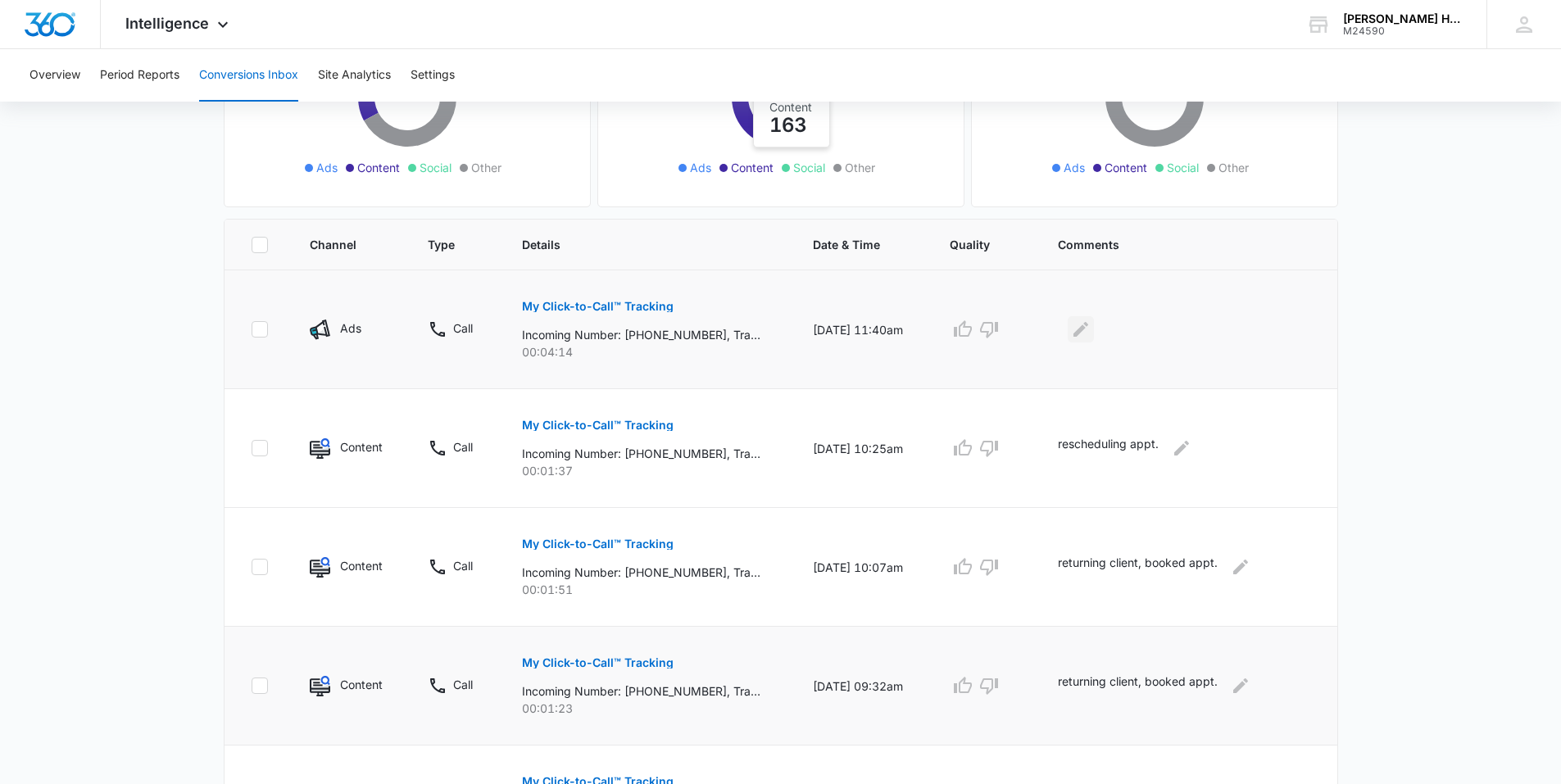
click at [1085, 325] on icon "Edit Comments" at bounding box center [1081, 330] width 20 height 20
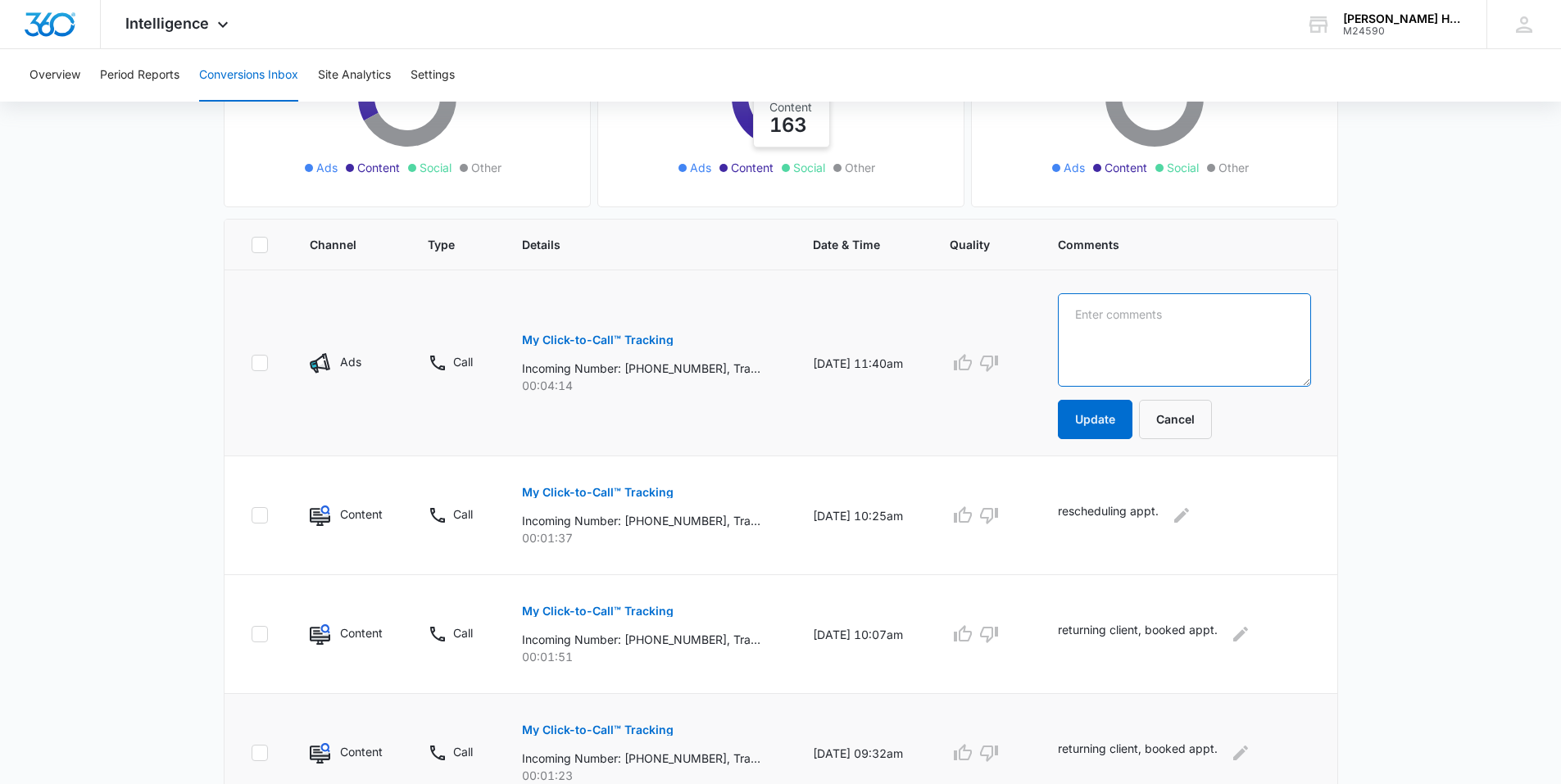
click at [1072, 324] on textarea at bounding box center [1184, 340] width 253 height 93
type textarea "new client, scheduled consultation."
click at [1115, 421] on button "Update" at bounding box center [1095, 419] width 74 height 39
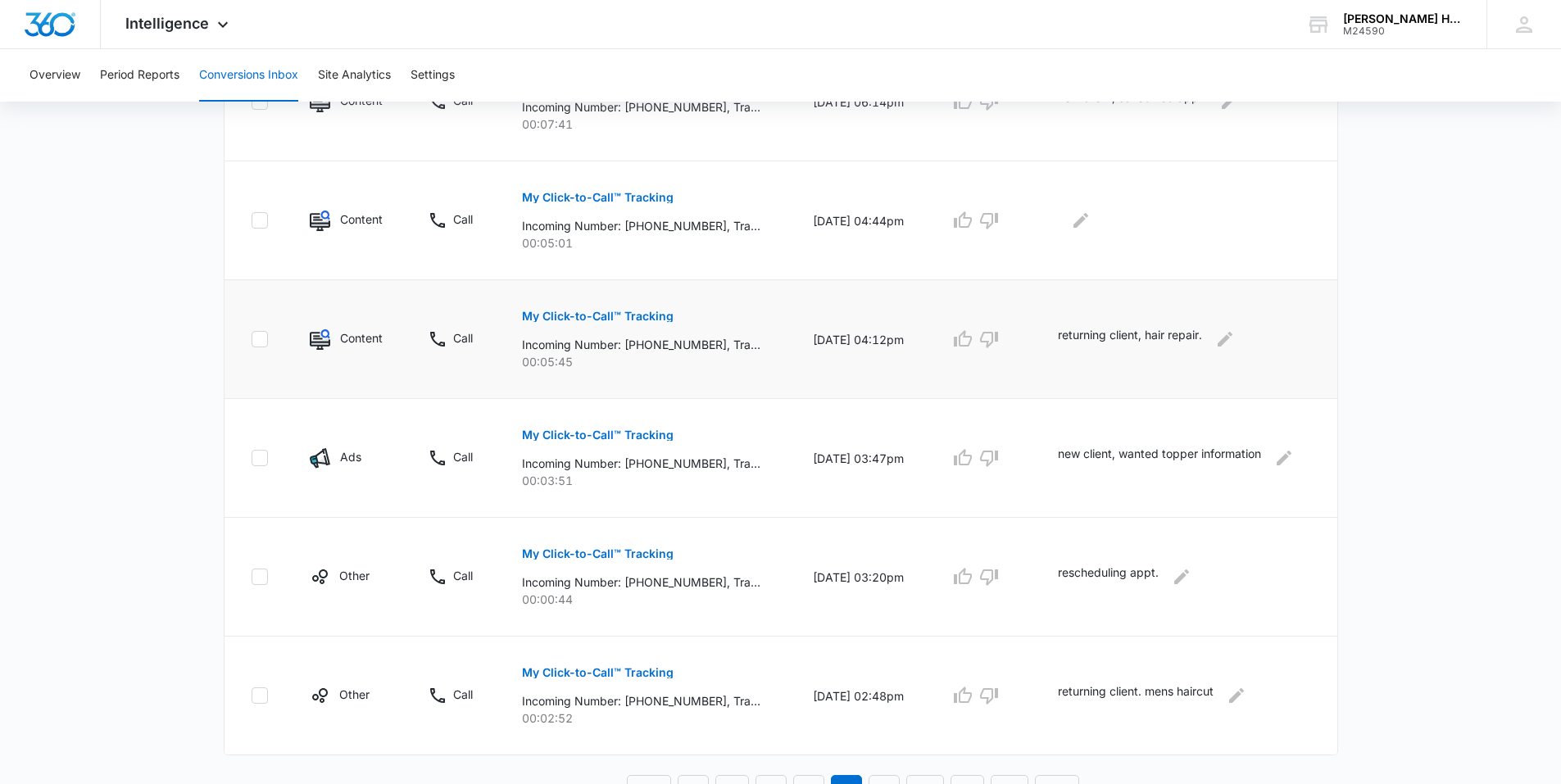
scroll to position [971, 0]
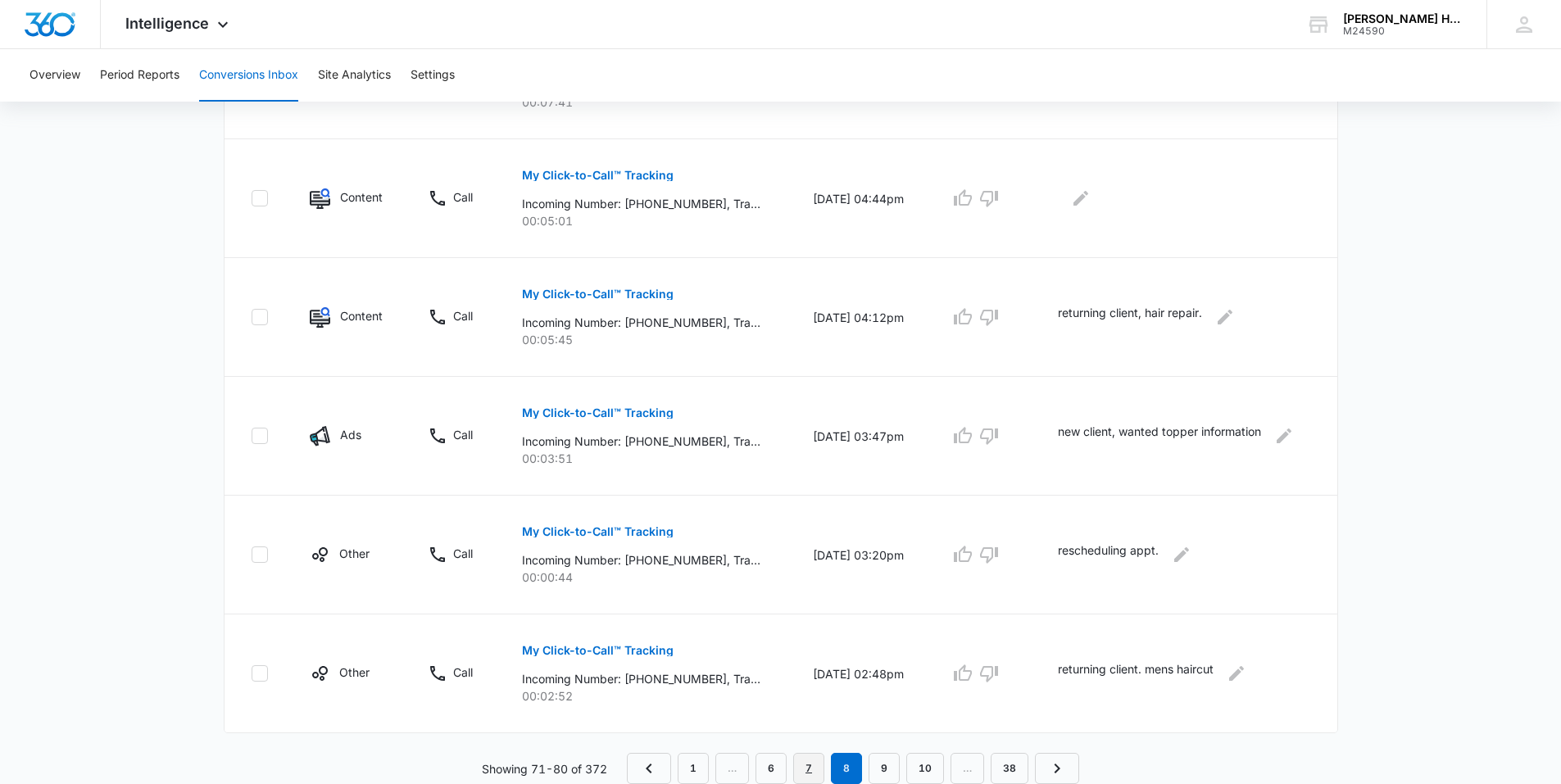
click at [812, 764] on link "7" at bounding box center [809, 769] width 31 height 31
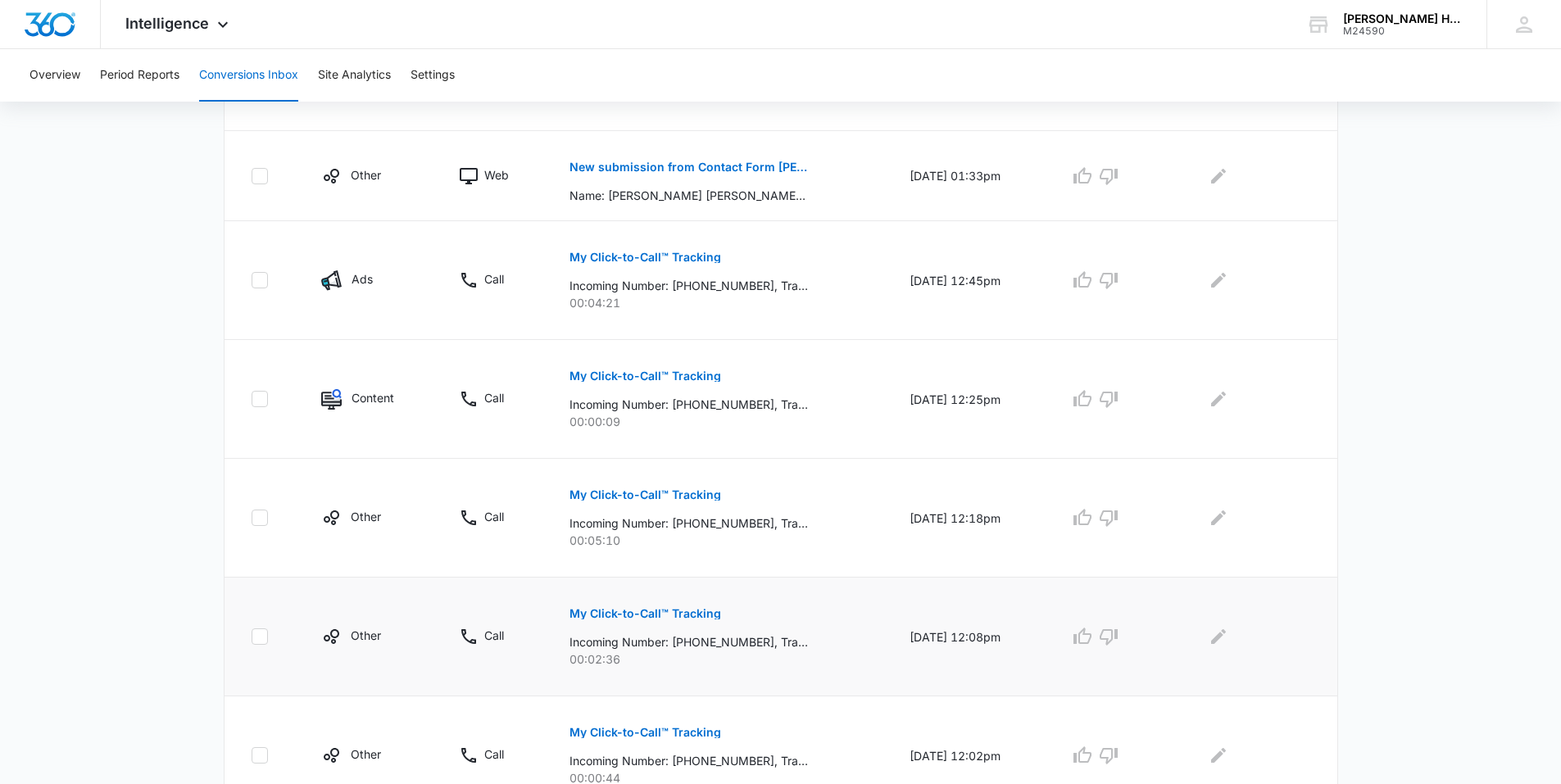
scroll to position [943, 0]
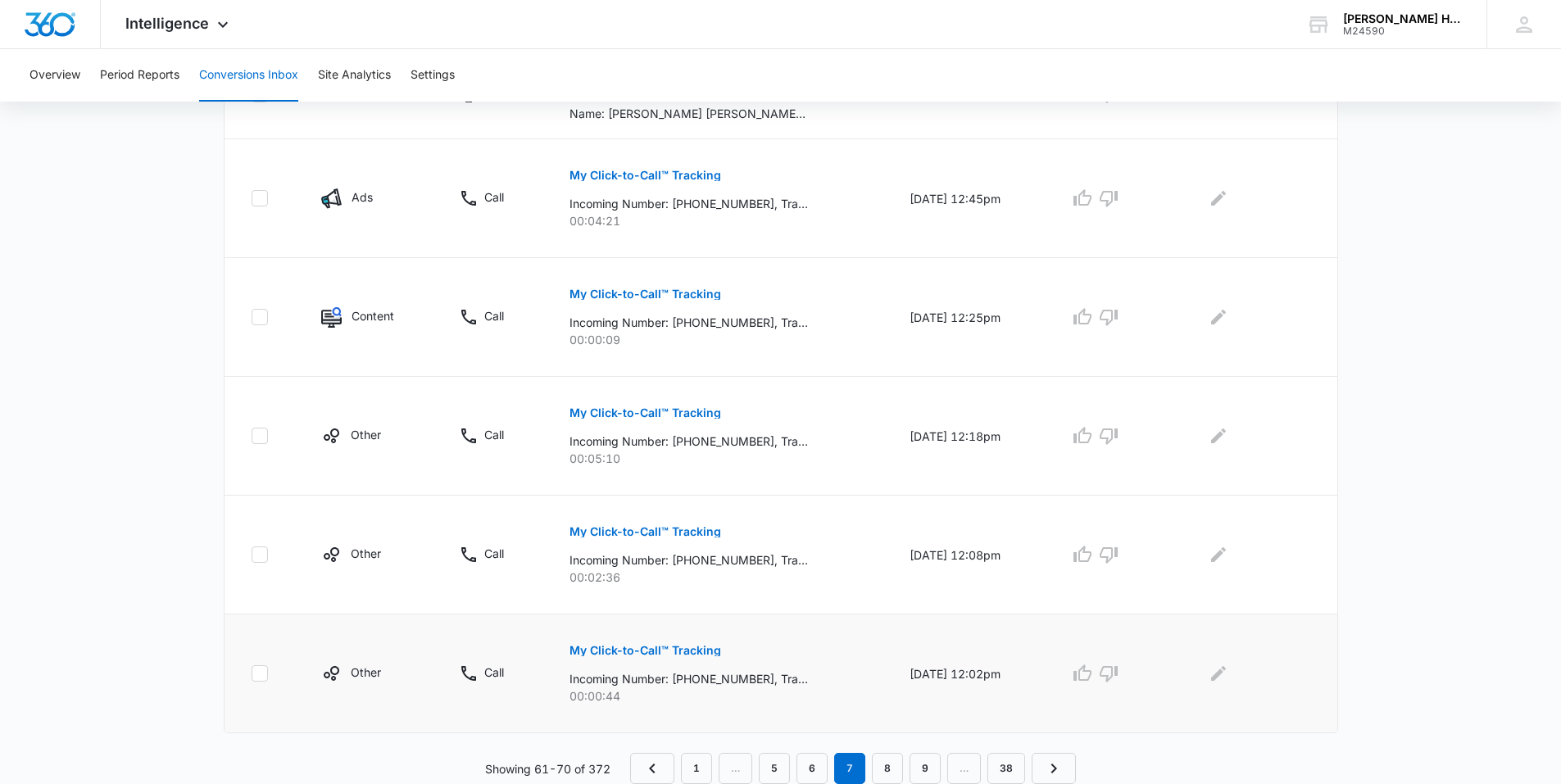
click at [674, 645] on p "My Click-to-Call™ Tracking" at bounding box center [645, 651] width 151 height 12
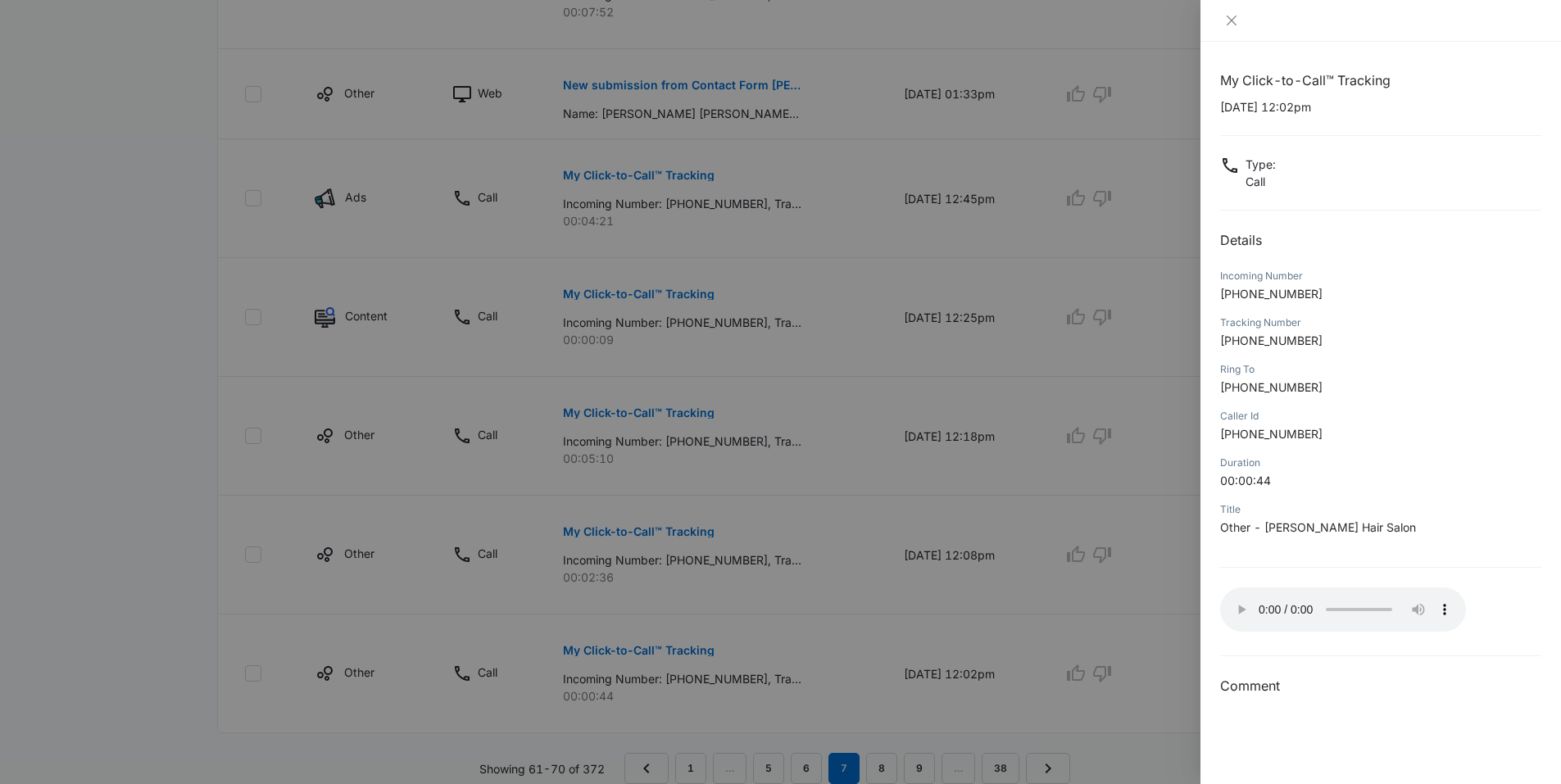
click at [1155, 653] on div at bounding box center [780, 392] width 1561 height 784
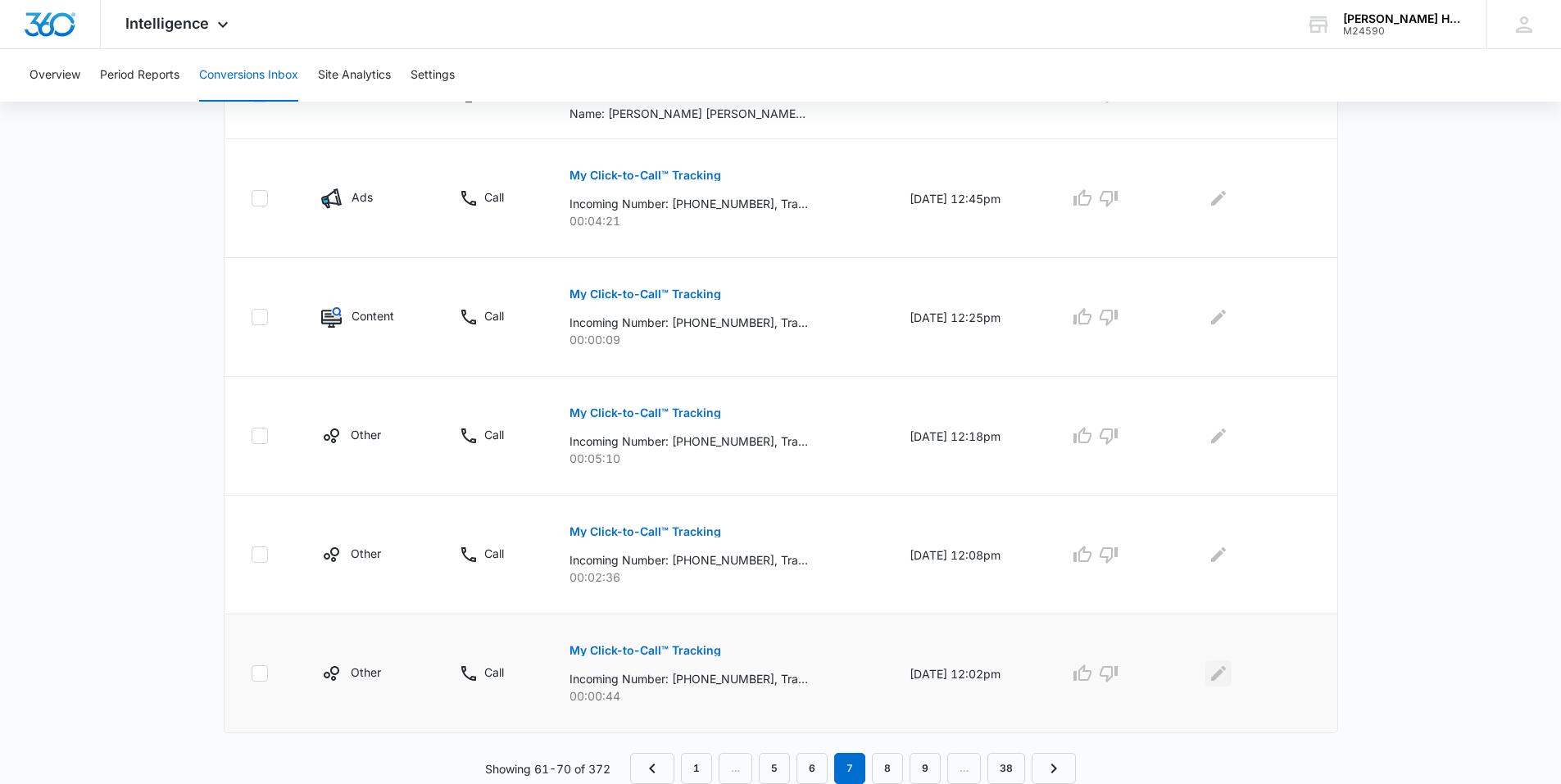
click at [1228, 678] on icon "Edit Comments" at bounding box center [1219, 673] width 20 height 20
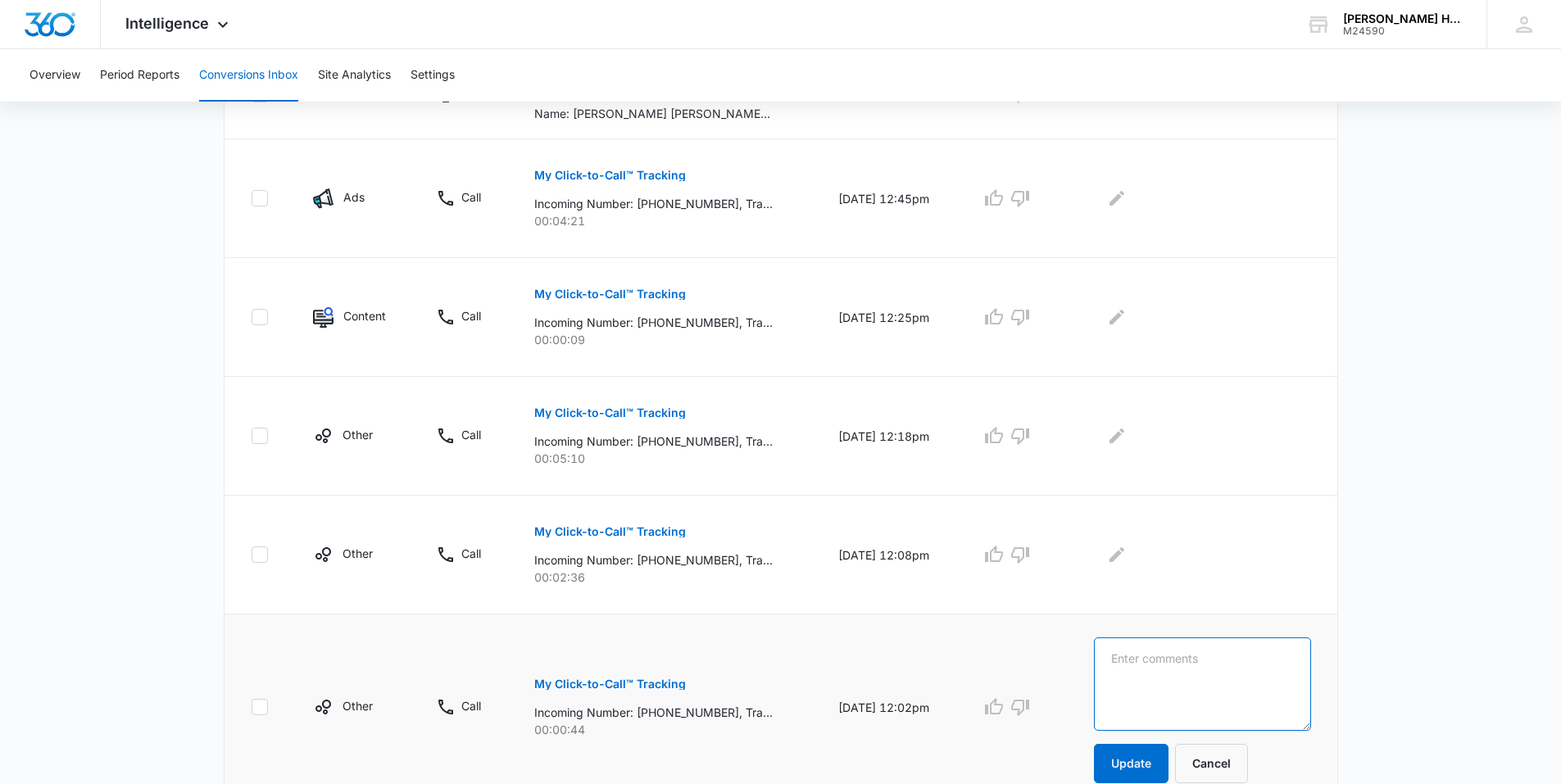
click at [1239, 682] on textarea at bounding box center [1203, 683] width 218 height 93
click at [1249, 665] on textarea "rescheduling appt." at bounding box center [1203, 683] width 218 height 93
type textarea "rescheduling appt."
click at [1134, 756] on button "Update" at bounding box center [1131, 763] width 74 height 39
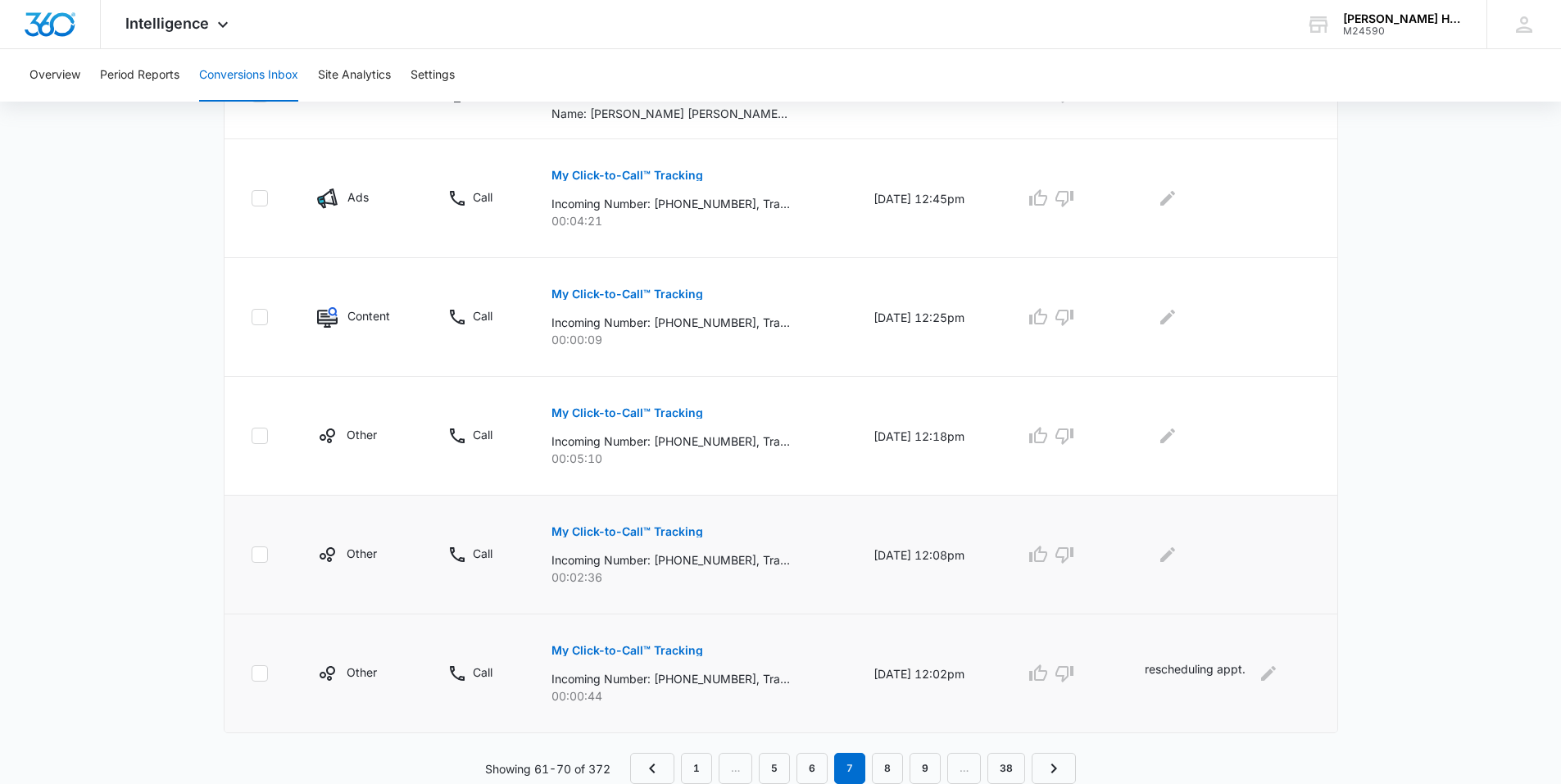
click at [651, 535] on p "My Click-to-Call™ Tracking" at bounding box center [626, 531] width 151 height 12
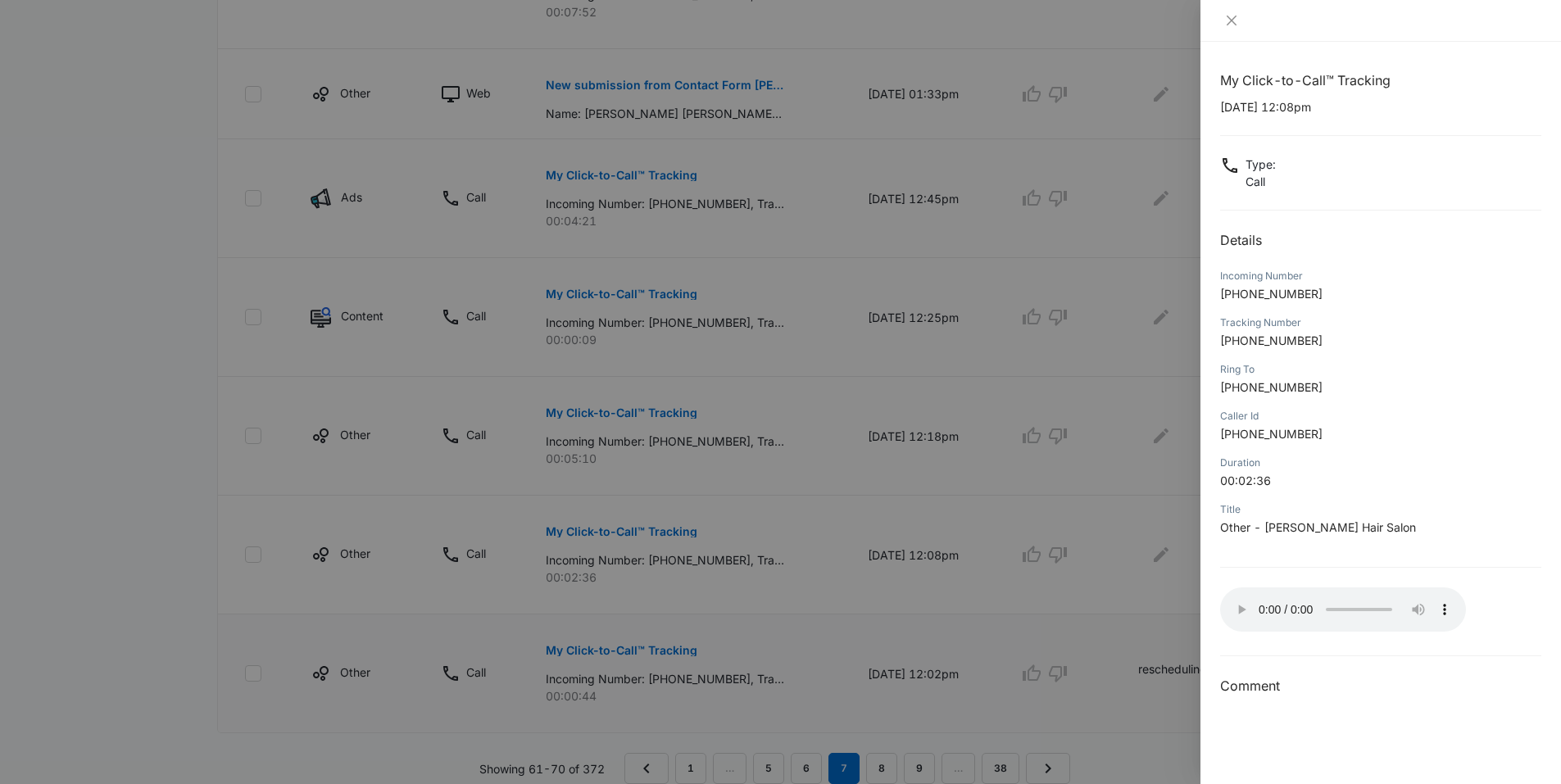
click at [1160, 560] on div at bounding box center [780, 392] width 1561 height 784
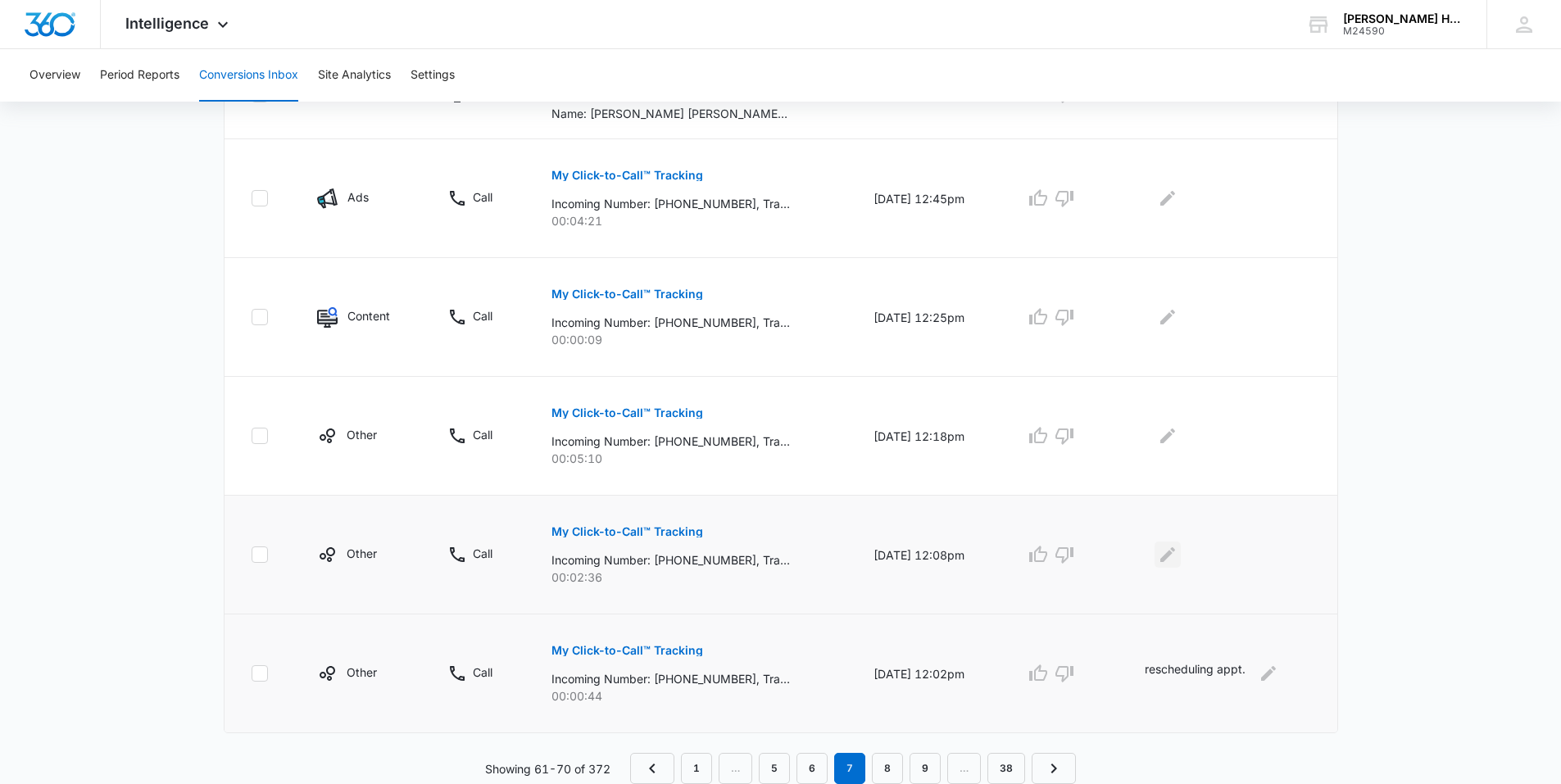
click at [1163, 553] on button "Edit Comments" at bounding box center [1168, 555] width 26 height 26
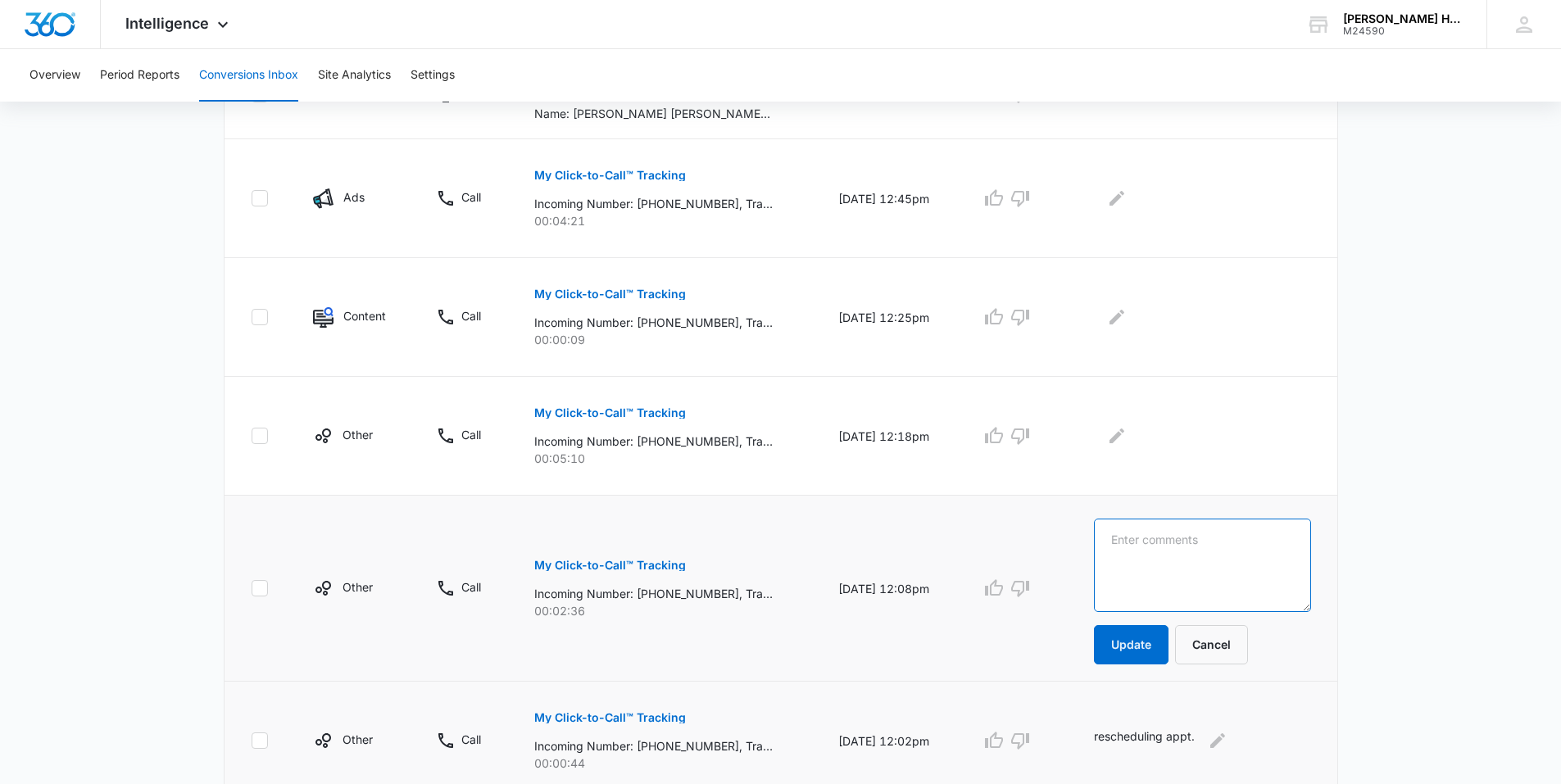
click at [1167, 546] on textarea at bounding box center [1203, 565] width 218 height 93
type textarea "returning client, scheduled appt."
click at [1159, 636] on button "Update" at bounding box center [1131, 644] width 74 height 39
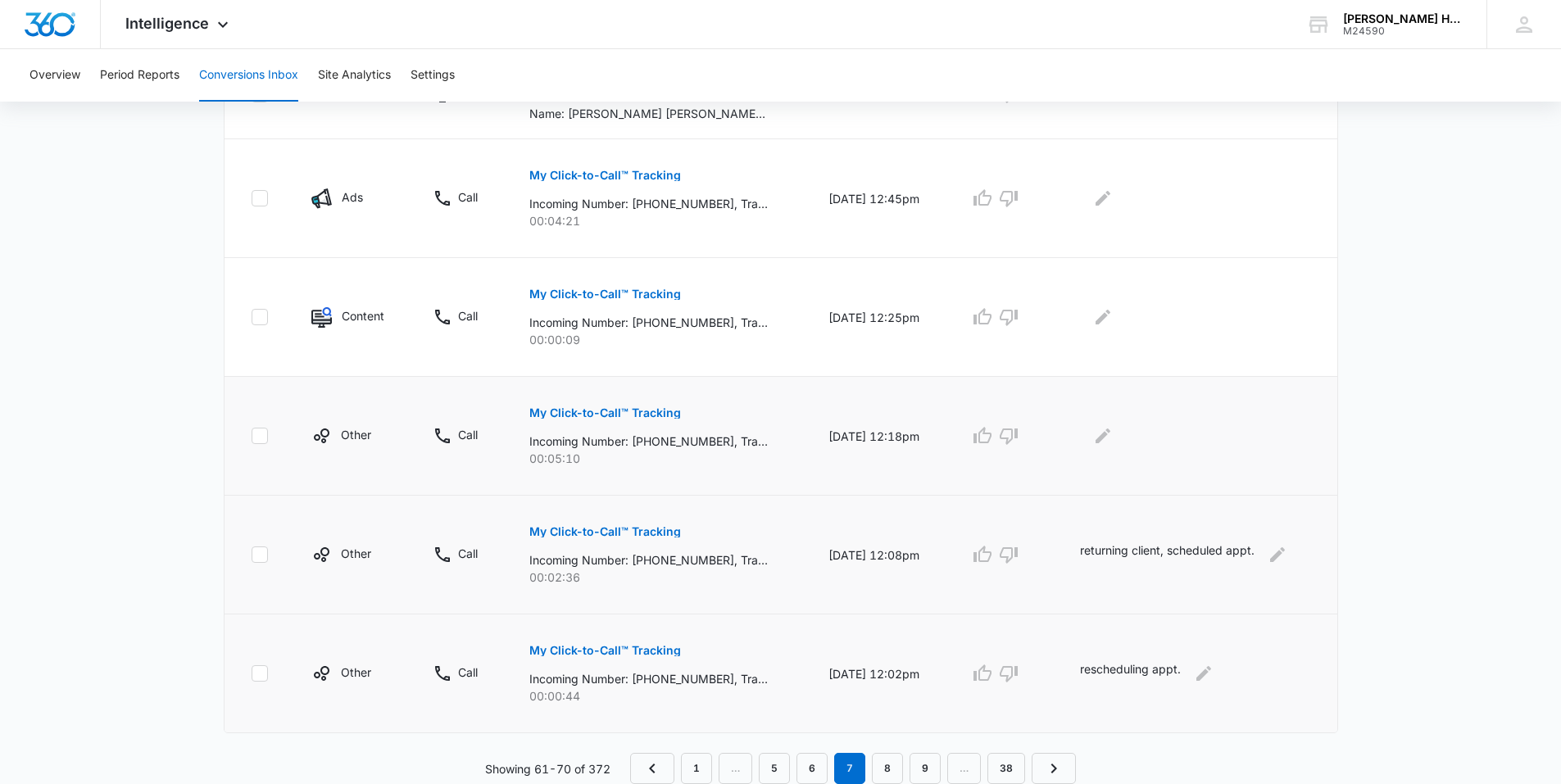
click at [610, 408] on p "My Click-to-Call™ Tracking" at bounding box center [605, 412] width 151 height 12
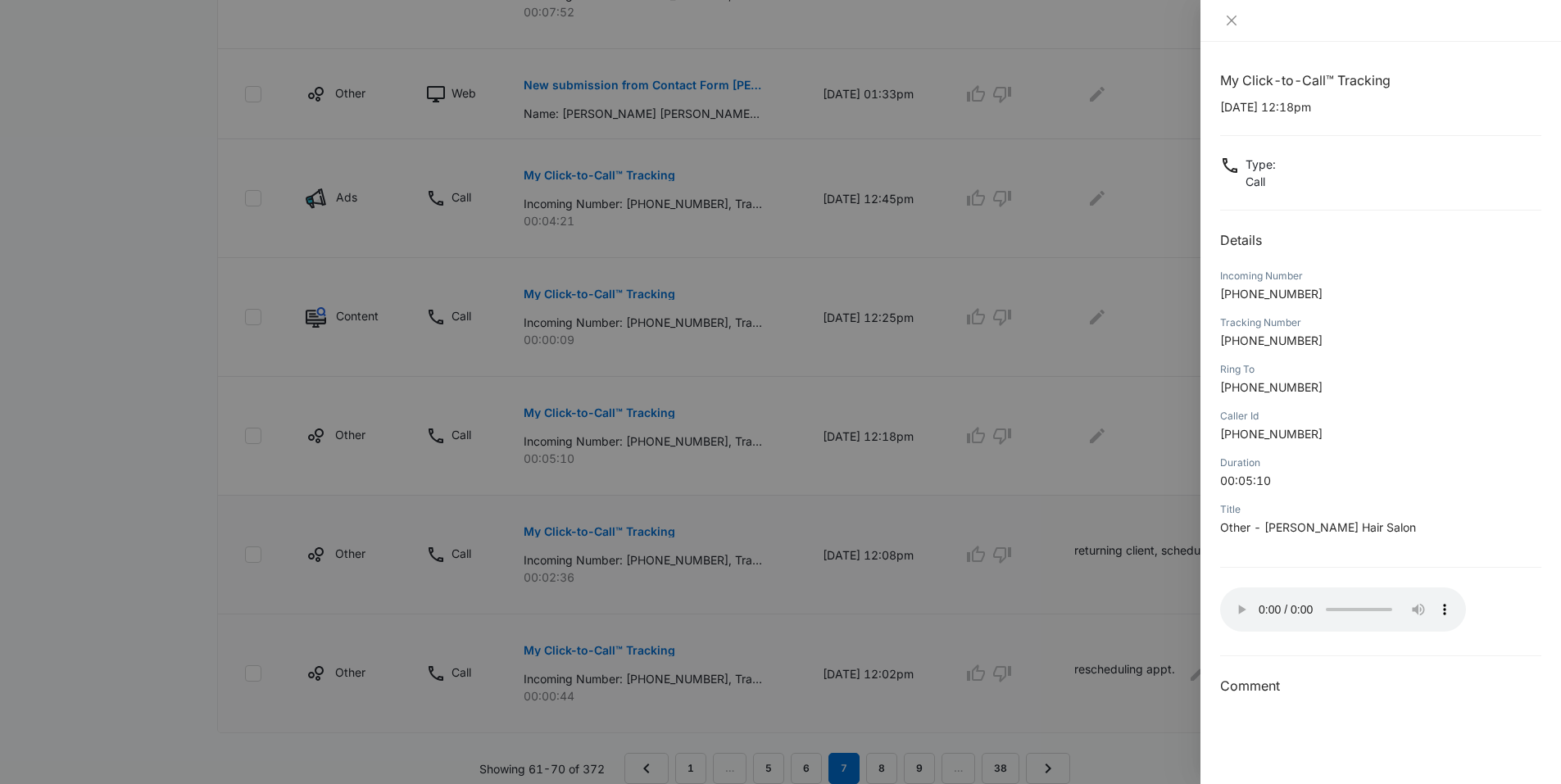
click at [1071, 472] on div at bounding box center [780, 392] width 1561 height 784
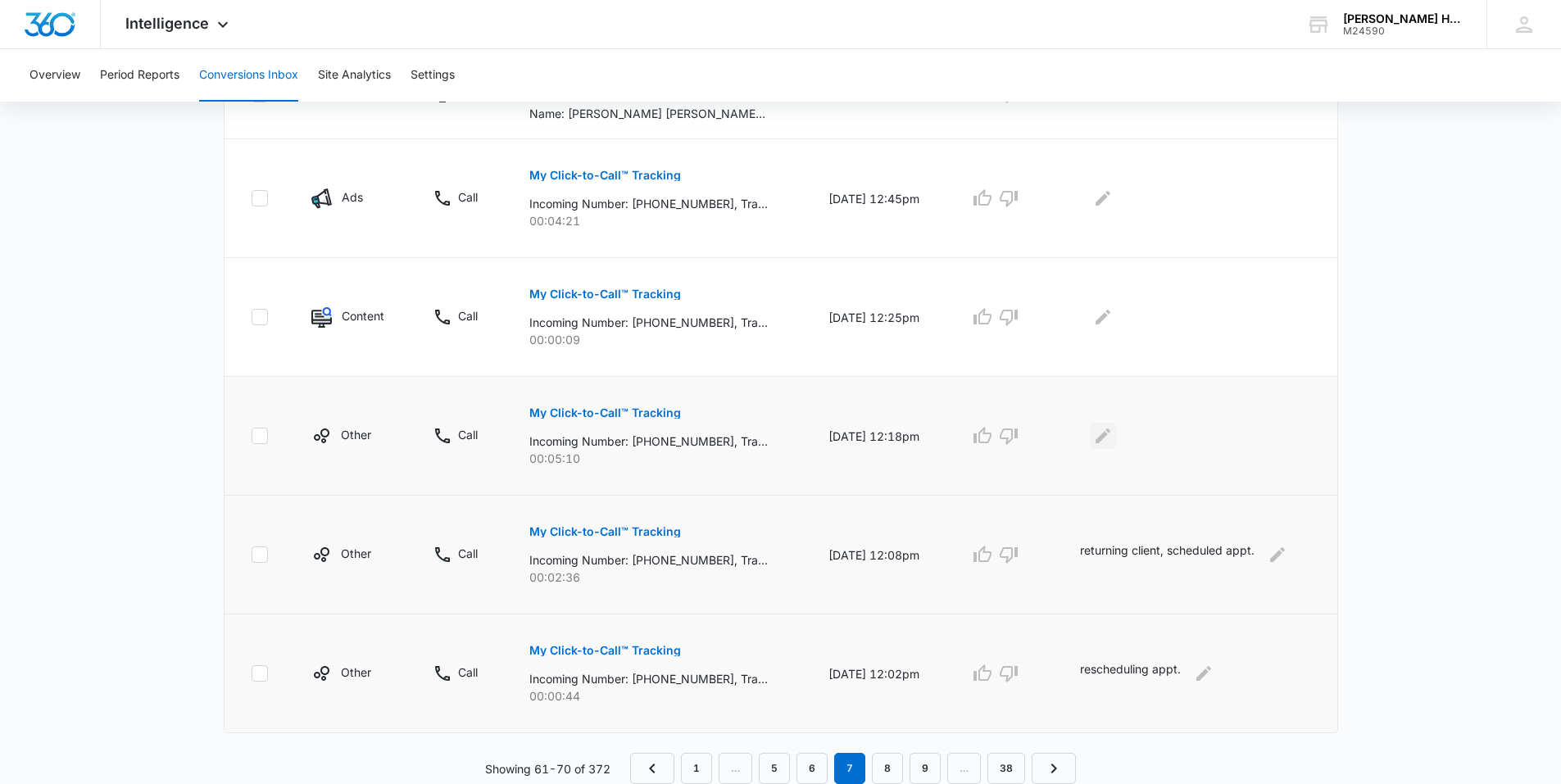
click at [1106, 437] on icon "Edit Comments" at bounding box center [1103, 436] width 20 height 20
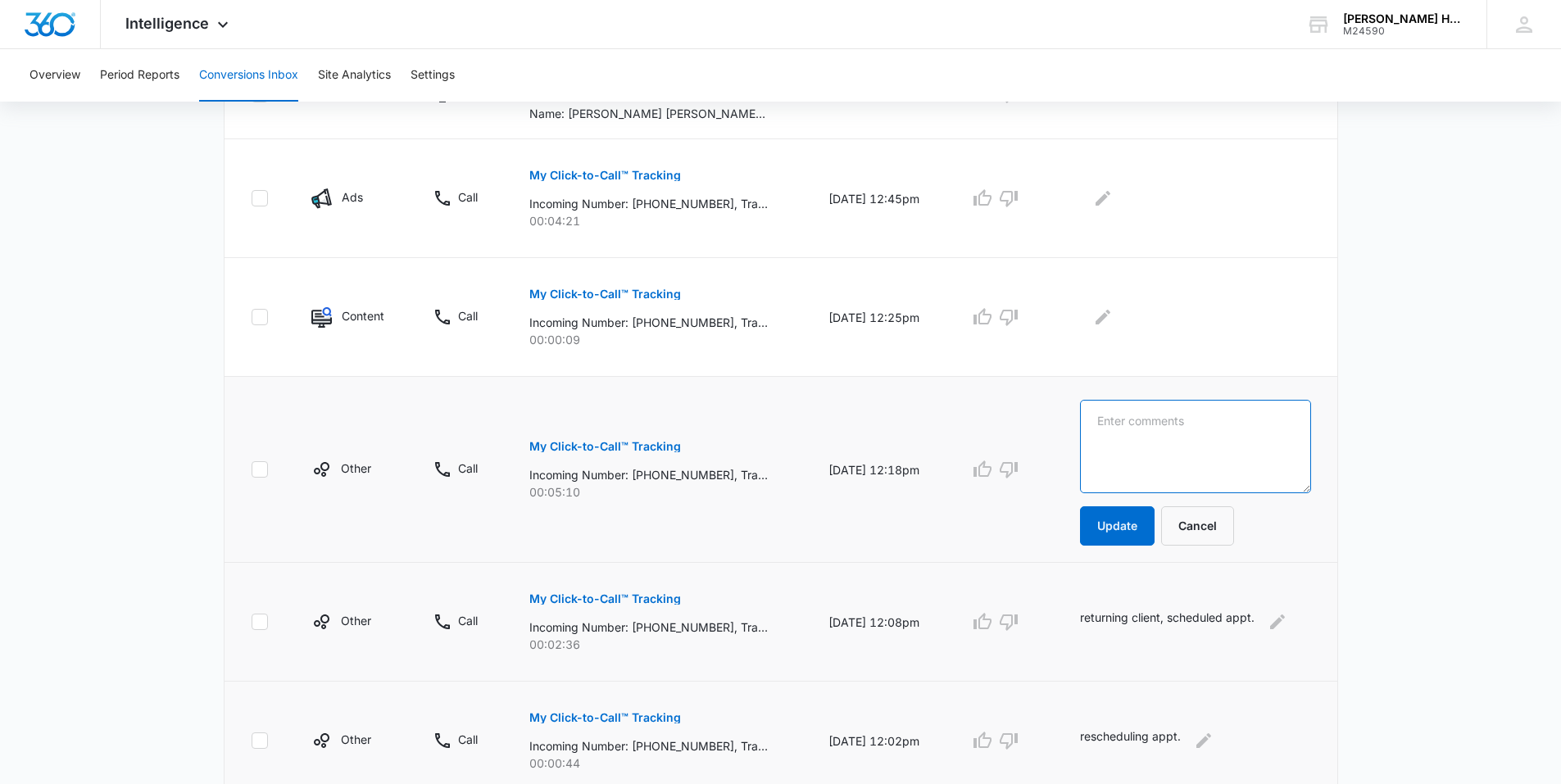
click at [1122, 426] on textarea at bounding box center [1196, 446] width 230 height 93
drag, startPoint x: 1145, startPoint y: 440, endPoint x: 1019, endPoint y: 466, distance: 128.7
click at [1020, 466] on tr "Other Call My Click-to-Call™ Tracking Incoming Number: +19145895510, Tracking N…" at bounding box center [781, 469] width 1113 height 186
type textarea "extension appt."
click at [1141, 521] on button "Update" at bounding box center [1118, 526] width 74 height 39
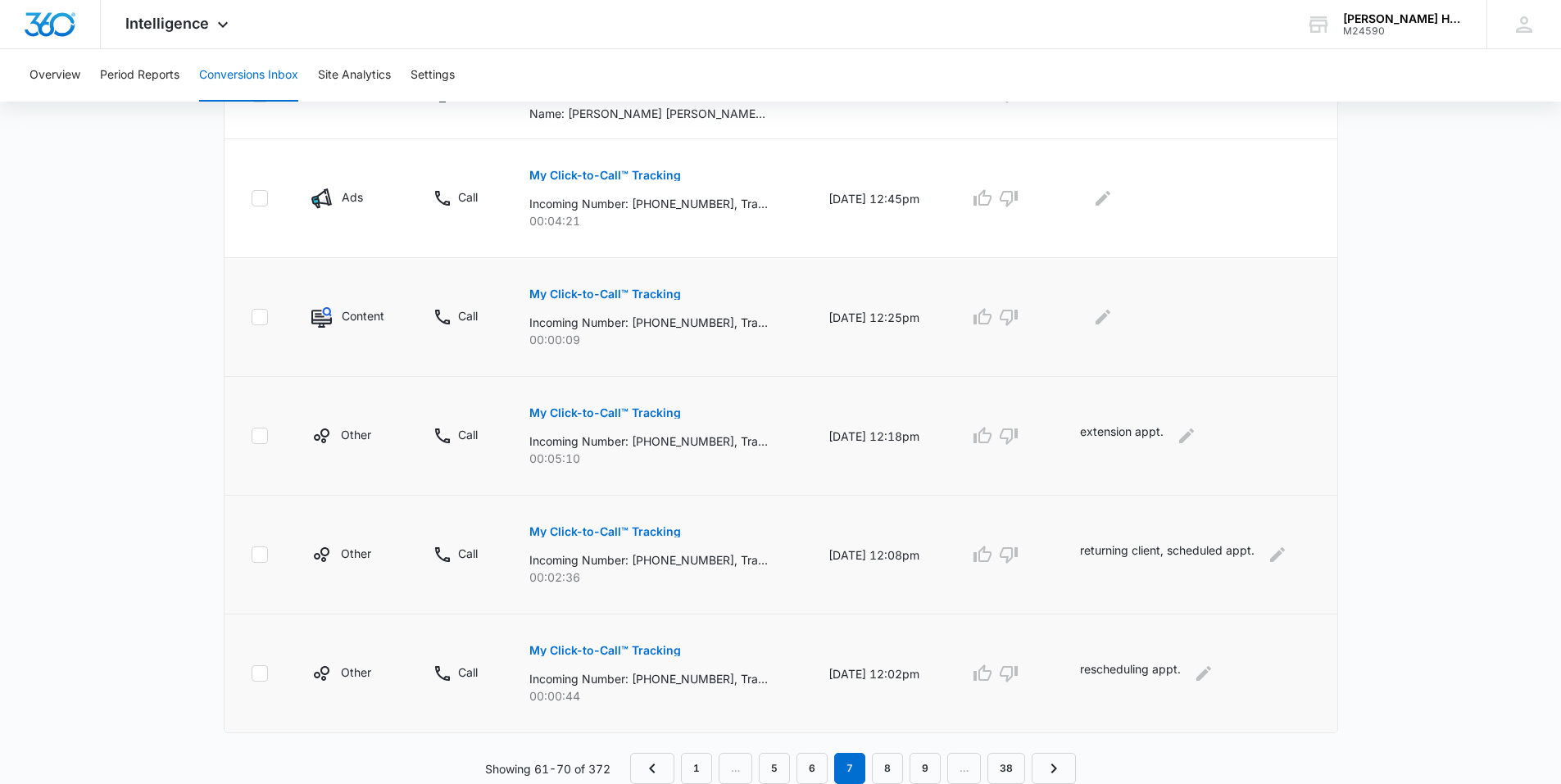
click at [604, 299] on p "My Click-to-Call™ Tracking" at bounding box center [605, 294] width 151 height 12
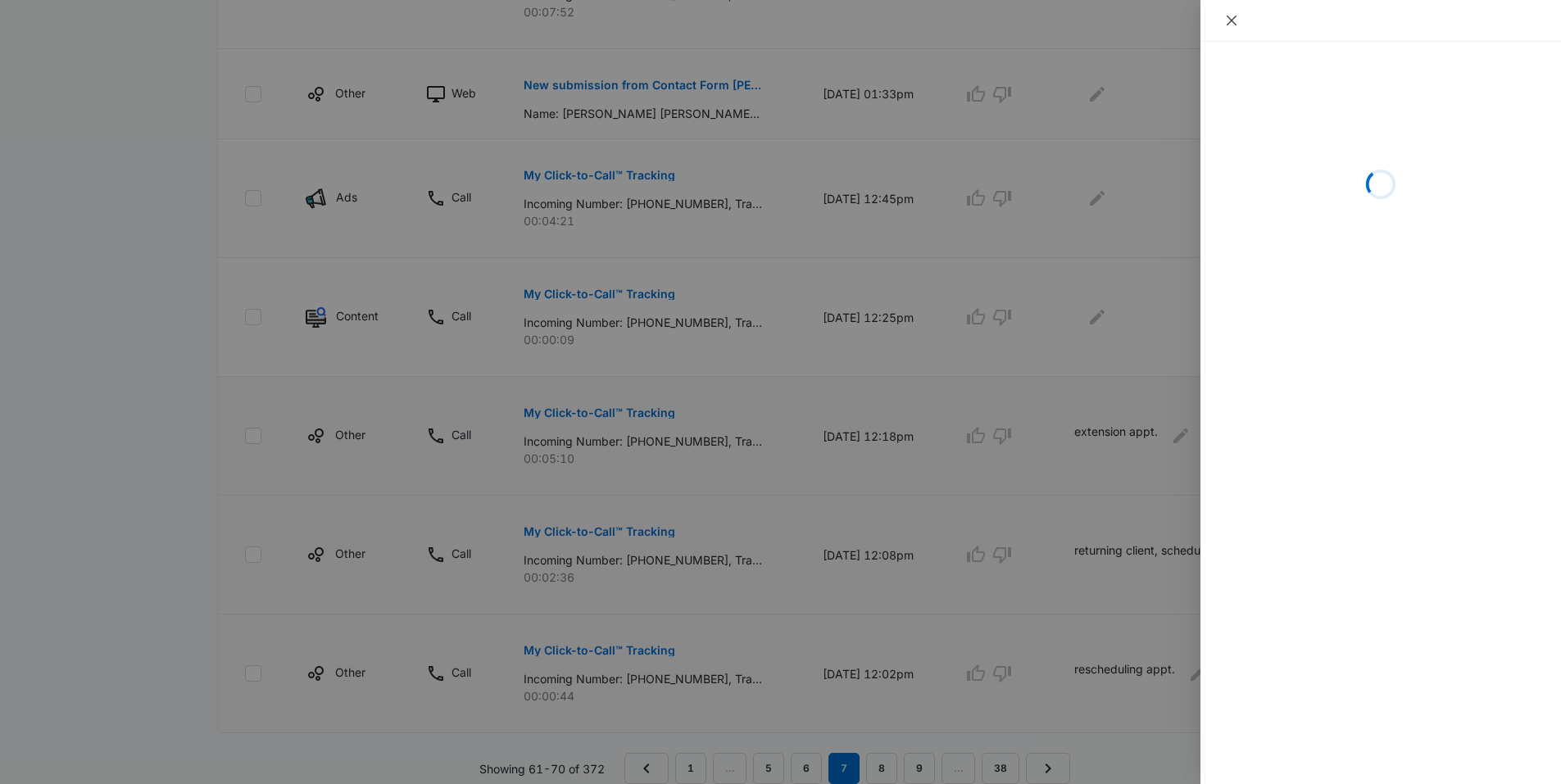
click at [1226, 13] on button "Close" at bounding box center [1231, 20] width 23 height 15
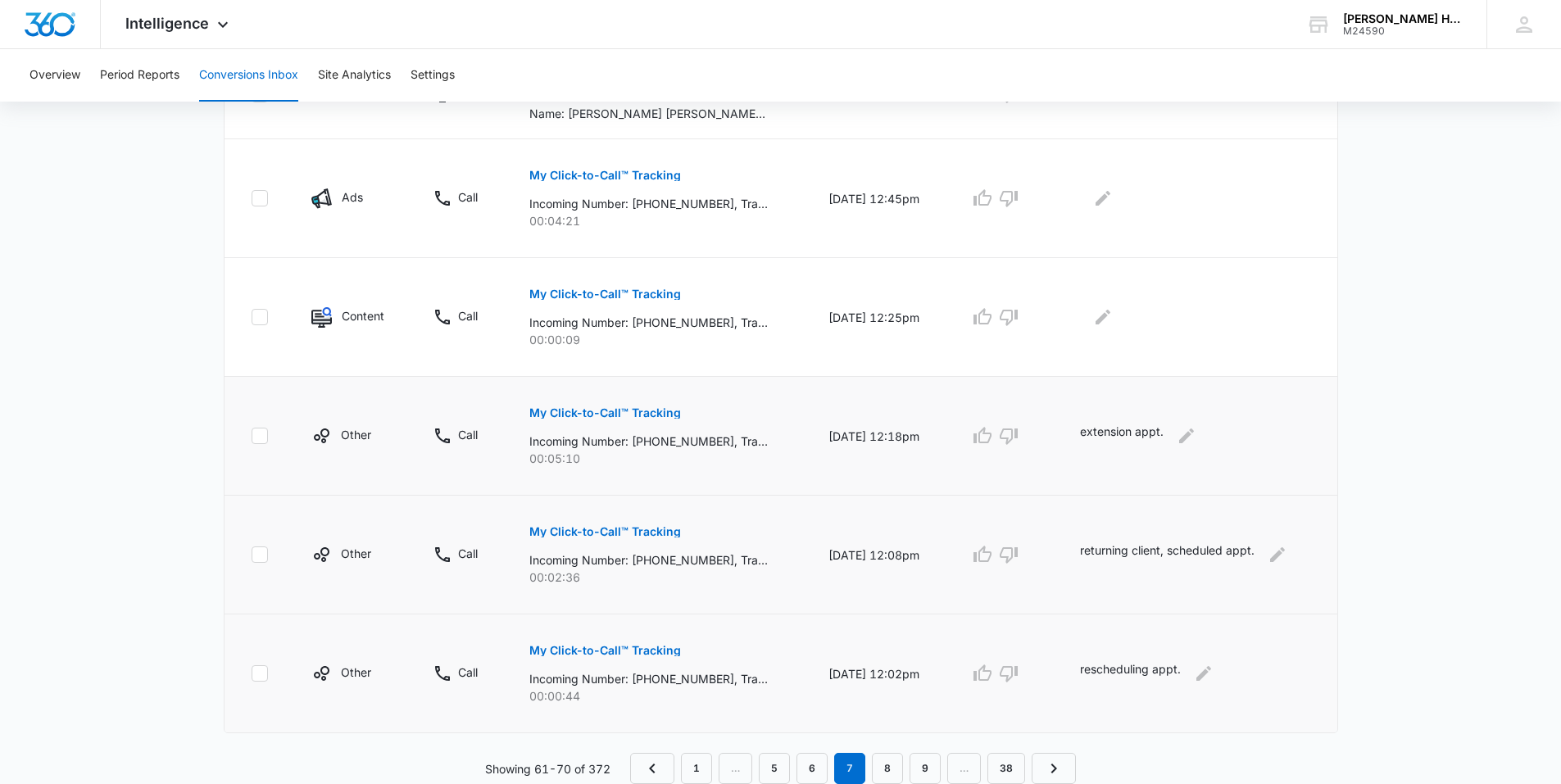
click at [1120, 437] on p "extension appt." at bounding box center [1122, 436] width 83 height 26
click at [1185, 433] on icon "Edit Comments" at bounding box center [1187, 436] width 20 height 20
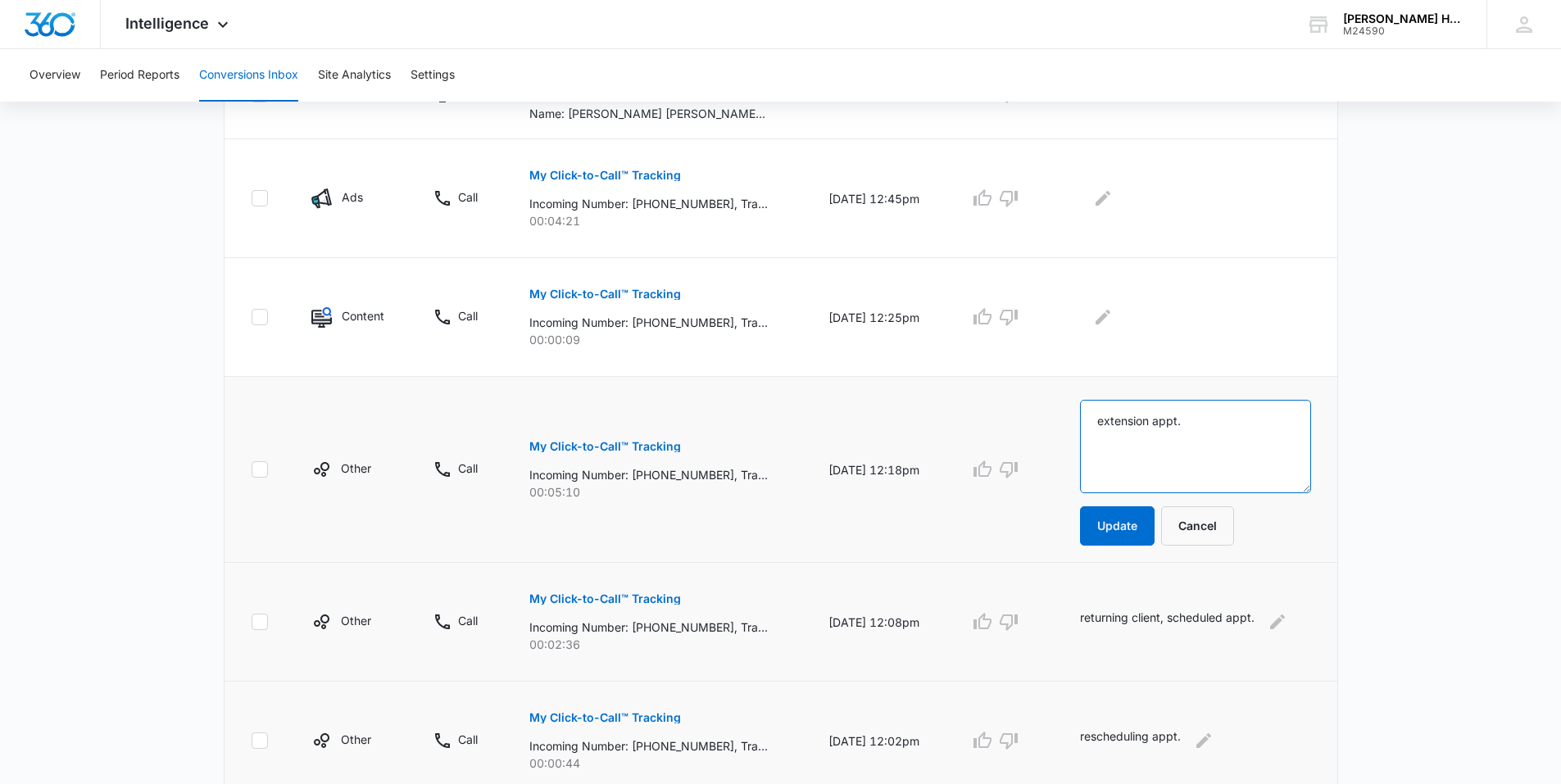
click at [1106, 415] on textarea "extension appt." at bounding box center [1196, 446] width 230 height 93
type textarea "scheduled extension appt."
click at [1105, 523] on button "Update" at bounding box center [1118, 526] width 74 height 39
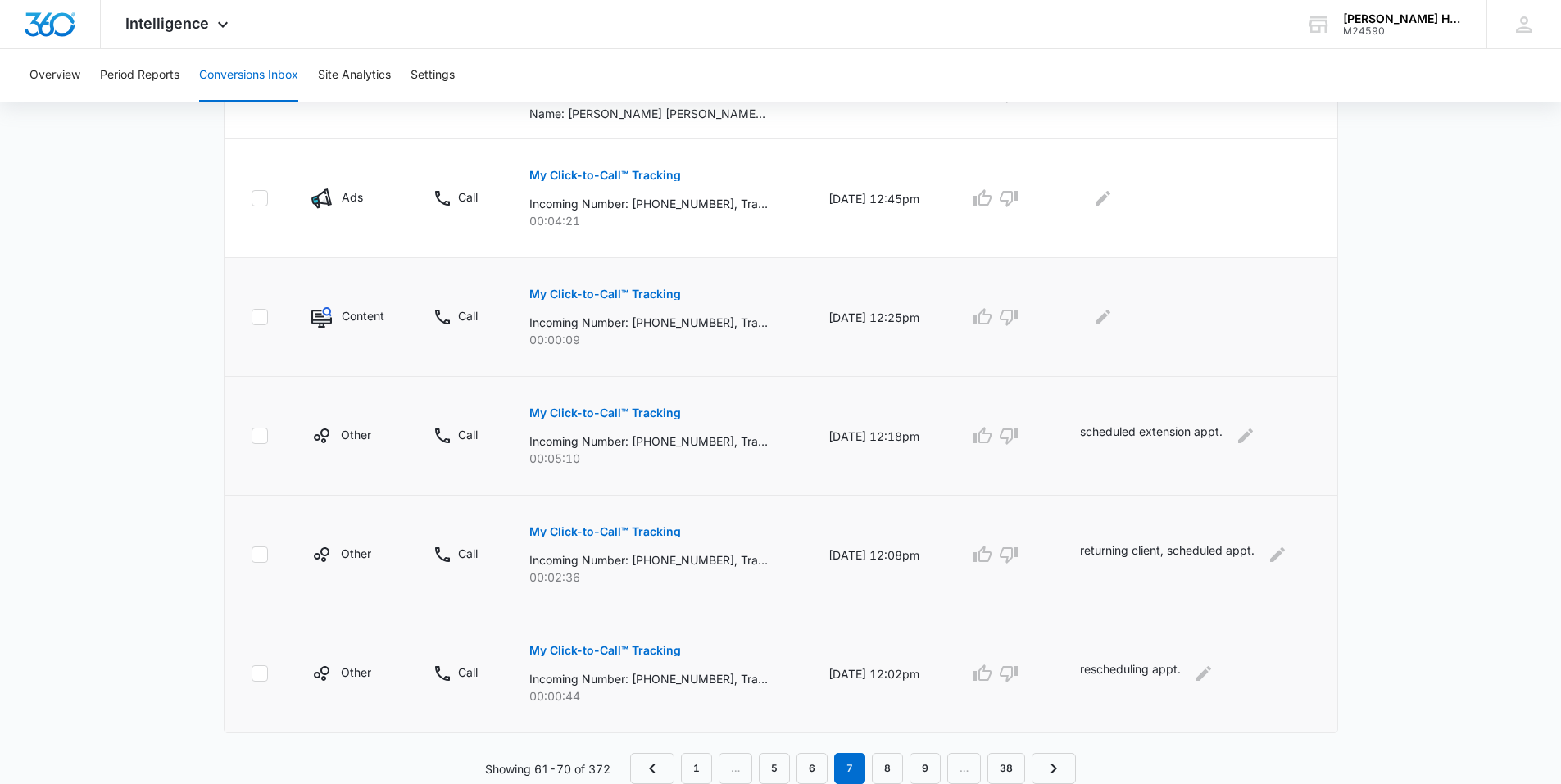
click at [543, 292] on p "My Click-to-Call™ Tracking" at bounding box center [605, 294] width 151 height 12
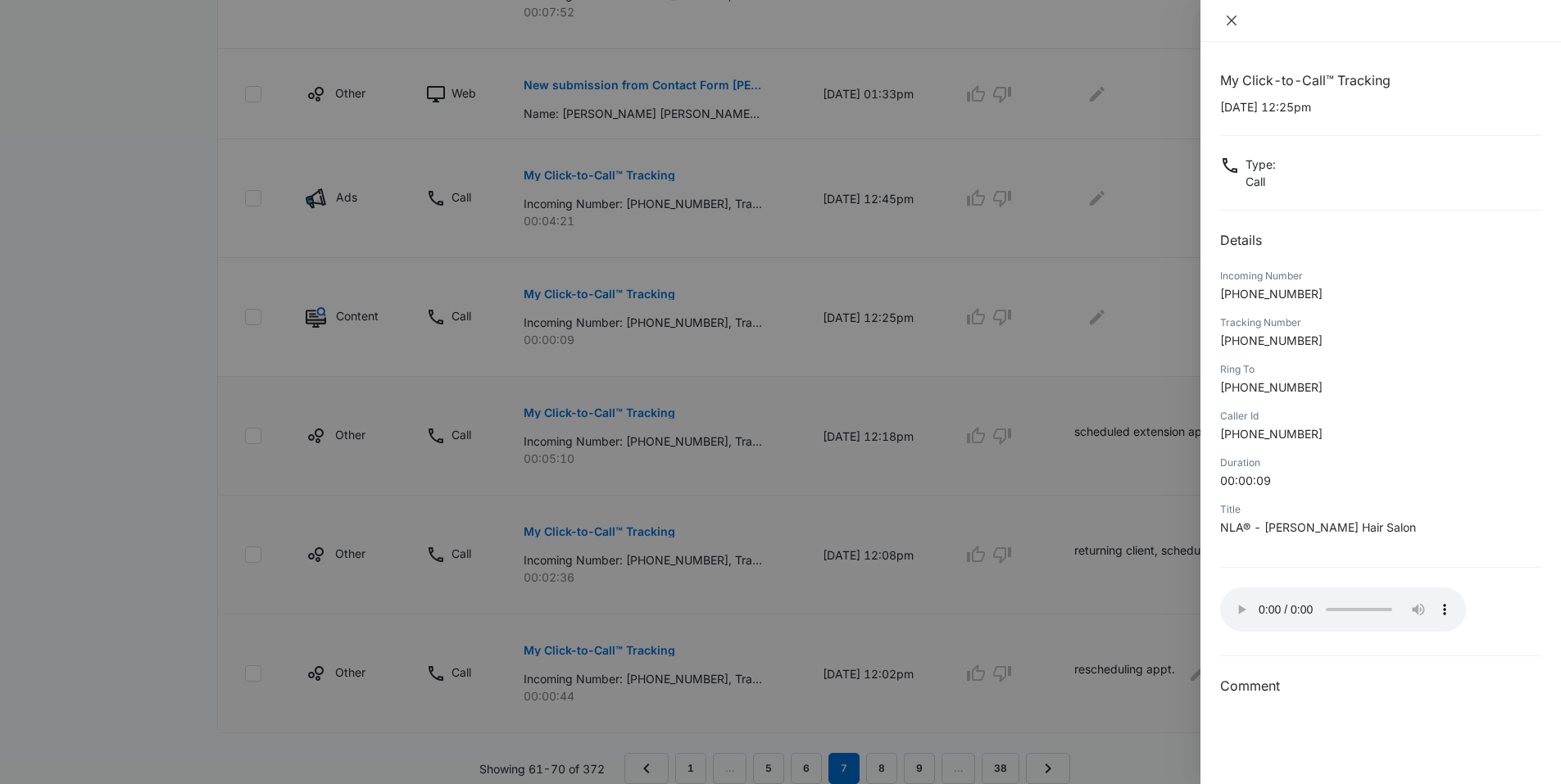
click at [1233, 19] on icon "close" at bounding box center [1231, 20] width 10 height 10
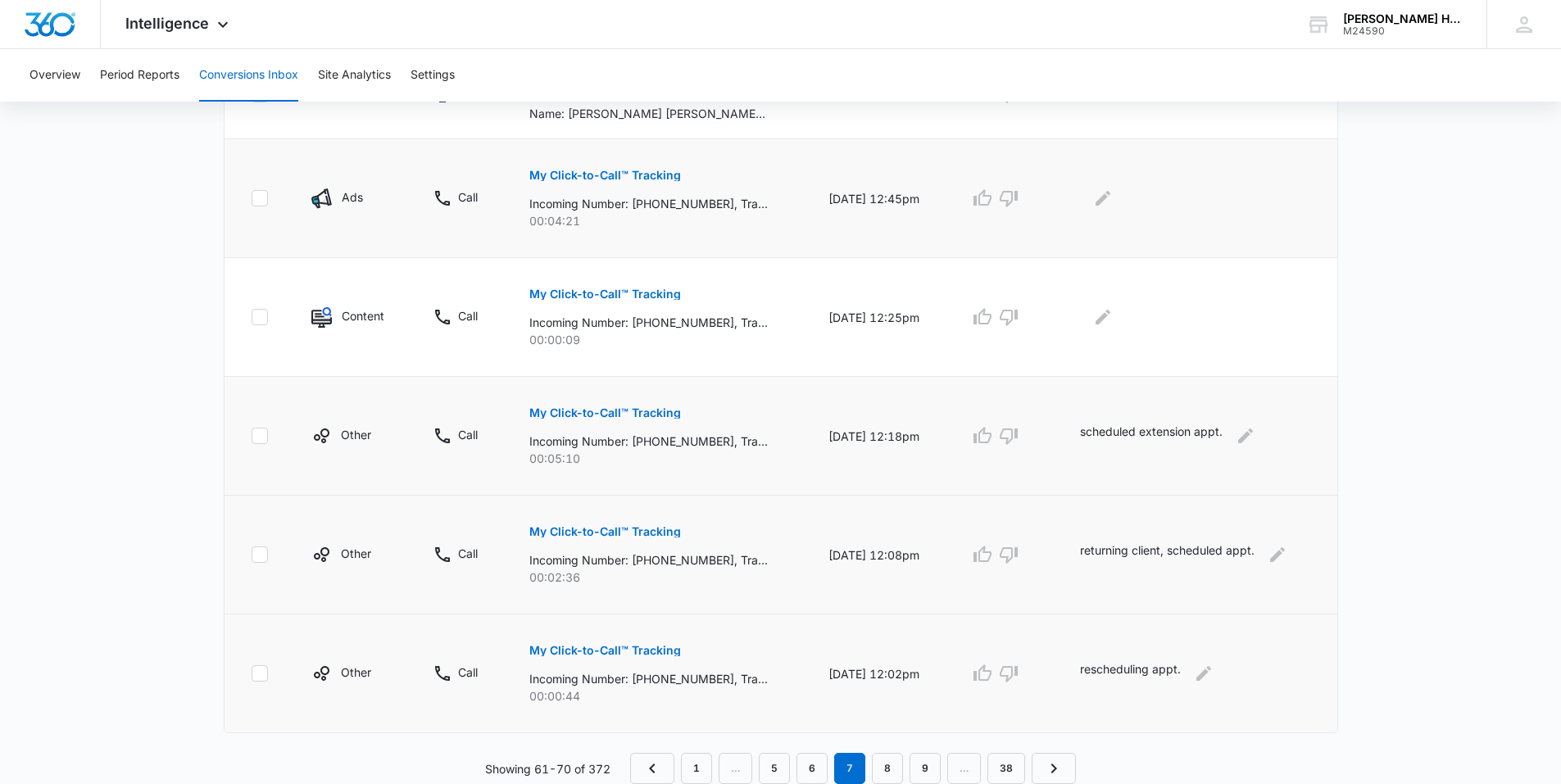
click at [605, 172] on p "My Click-to-Call™ Tracking" at bounding box center [605, 175] width 151 height 12
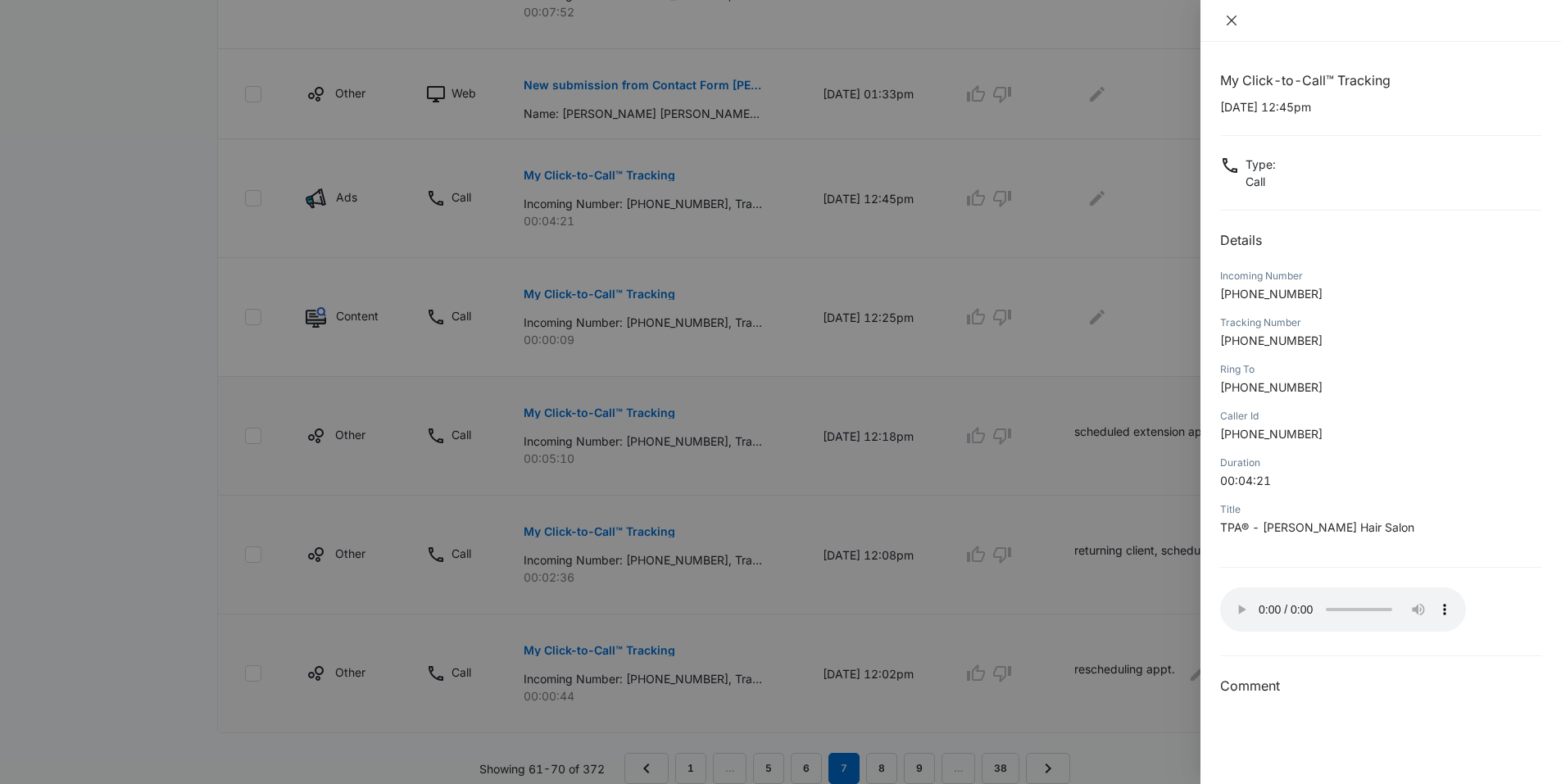
click at [1232, 21] on icon "close" at bounding box center [1231, 20] width 10 height 10
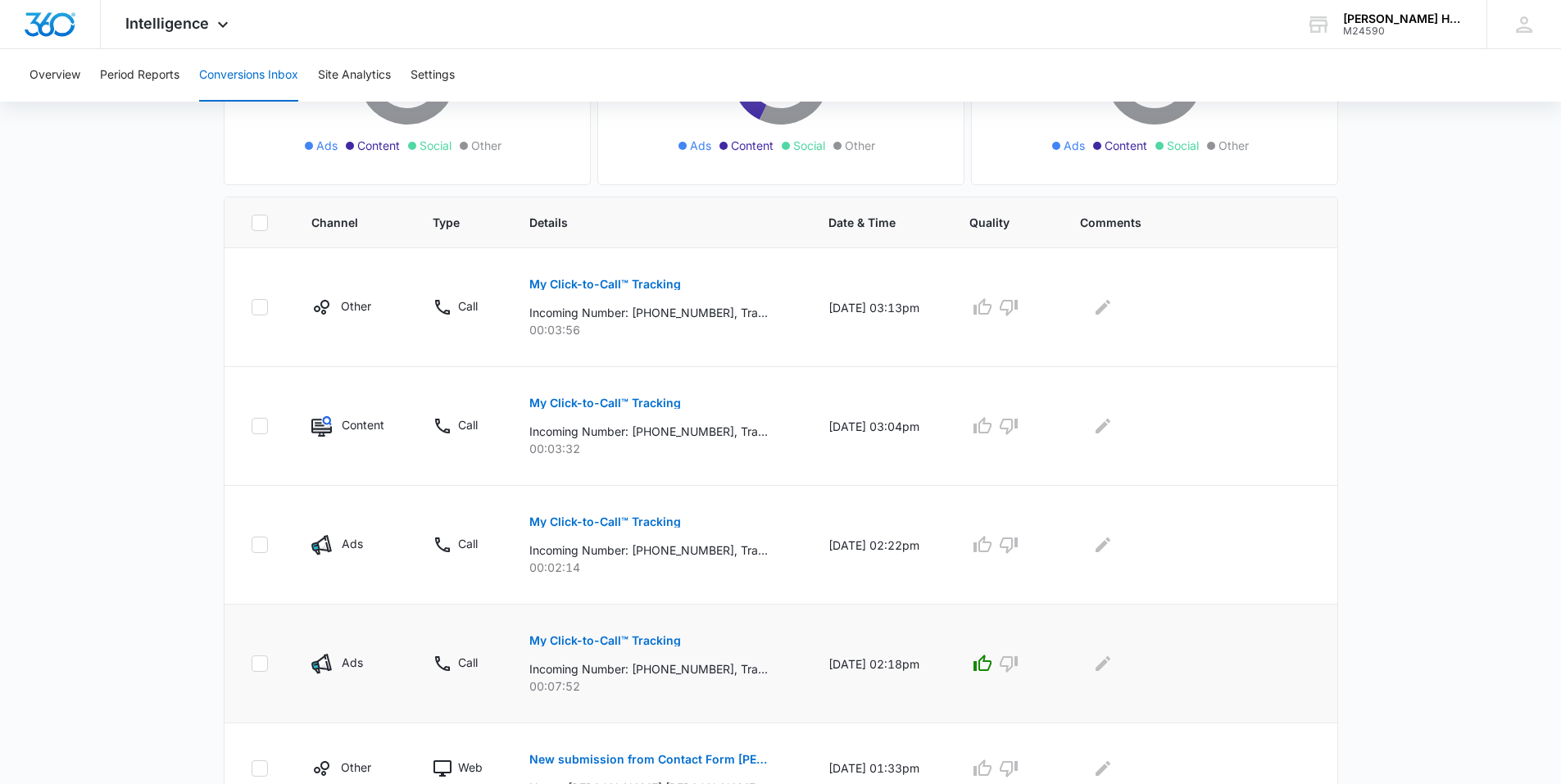
scroll to position [123, 0]
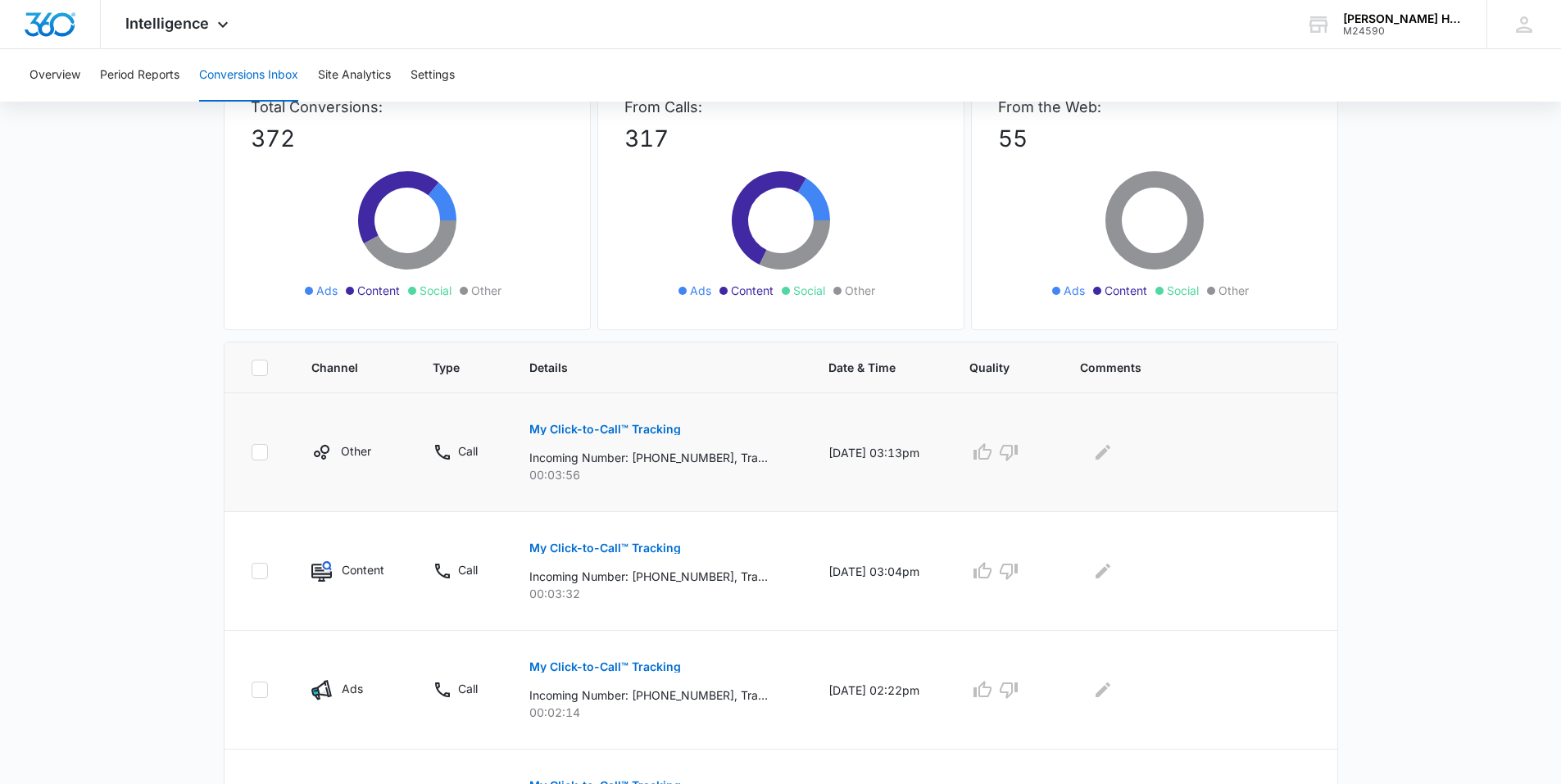
click at [567, 434] on p "My Click-to-Call™ Tracking" at bounding box center [605, 429] width 151 height 12
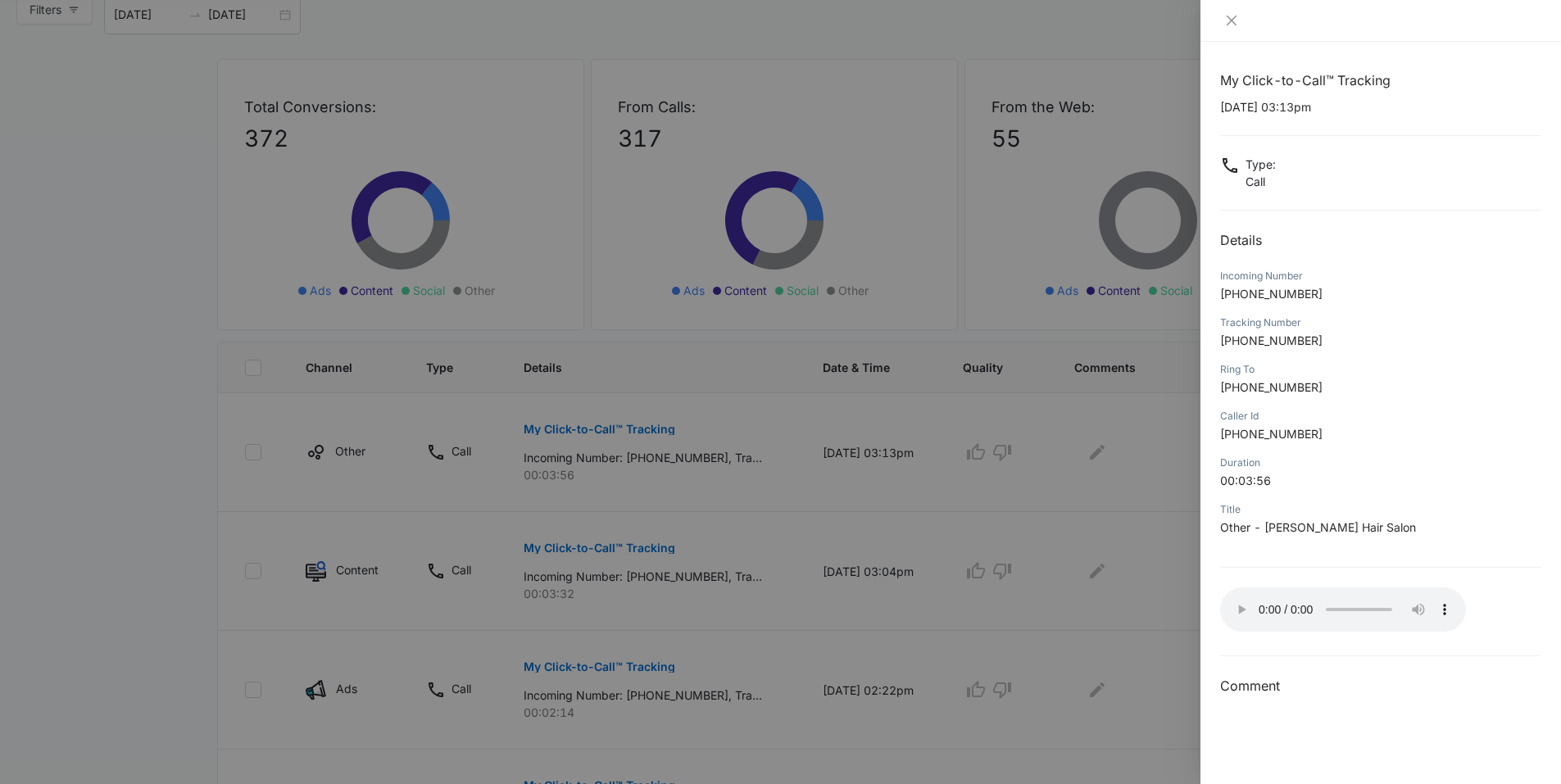
click at [1137, 457] on div at bounding box center [780, 392] width 1561 height 784
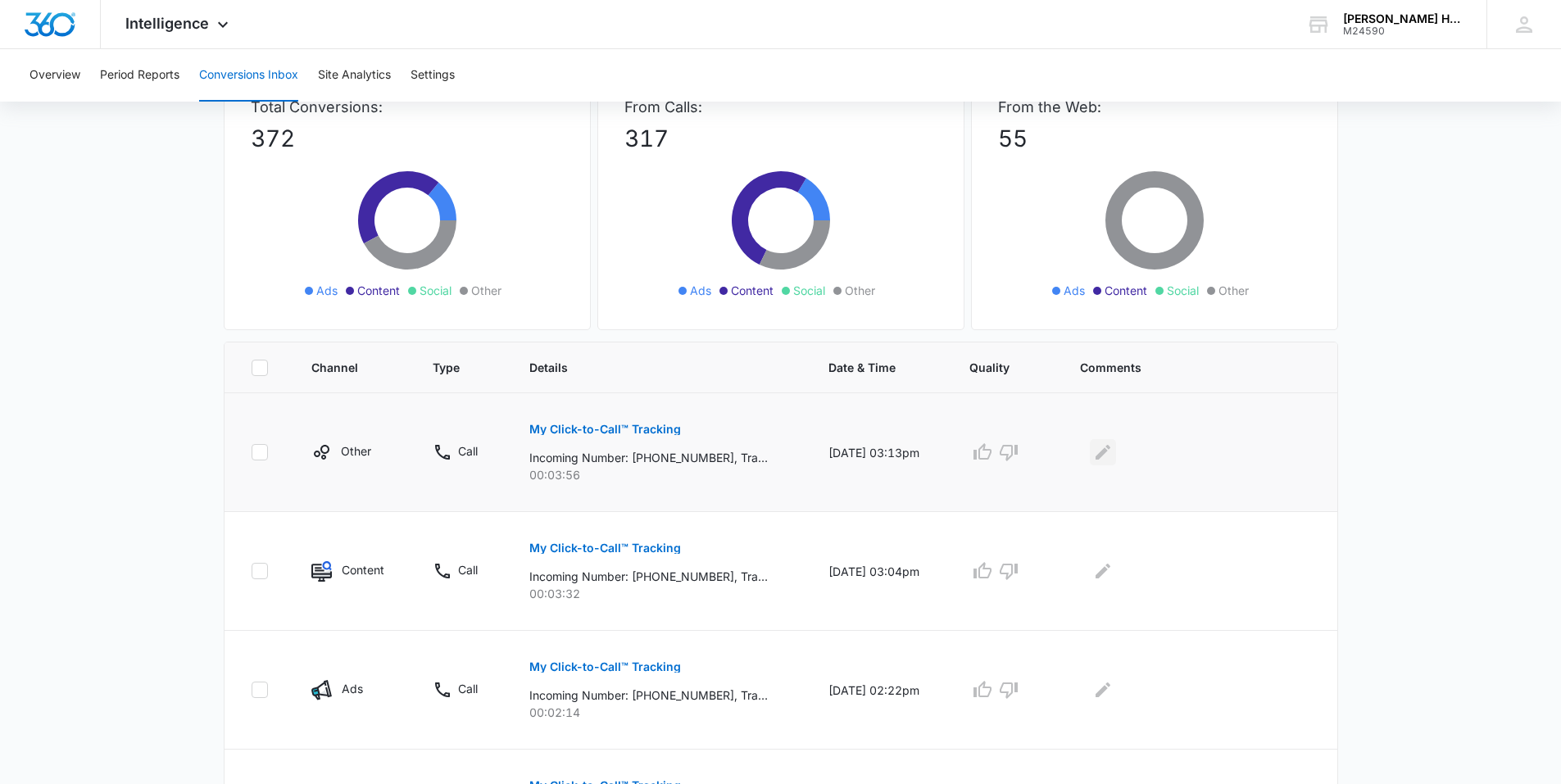
click at [1110, 447] on icon "Edit Comments" at bounding box center [1103, 452] width 20 height 20
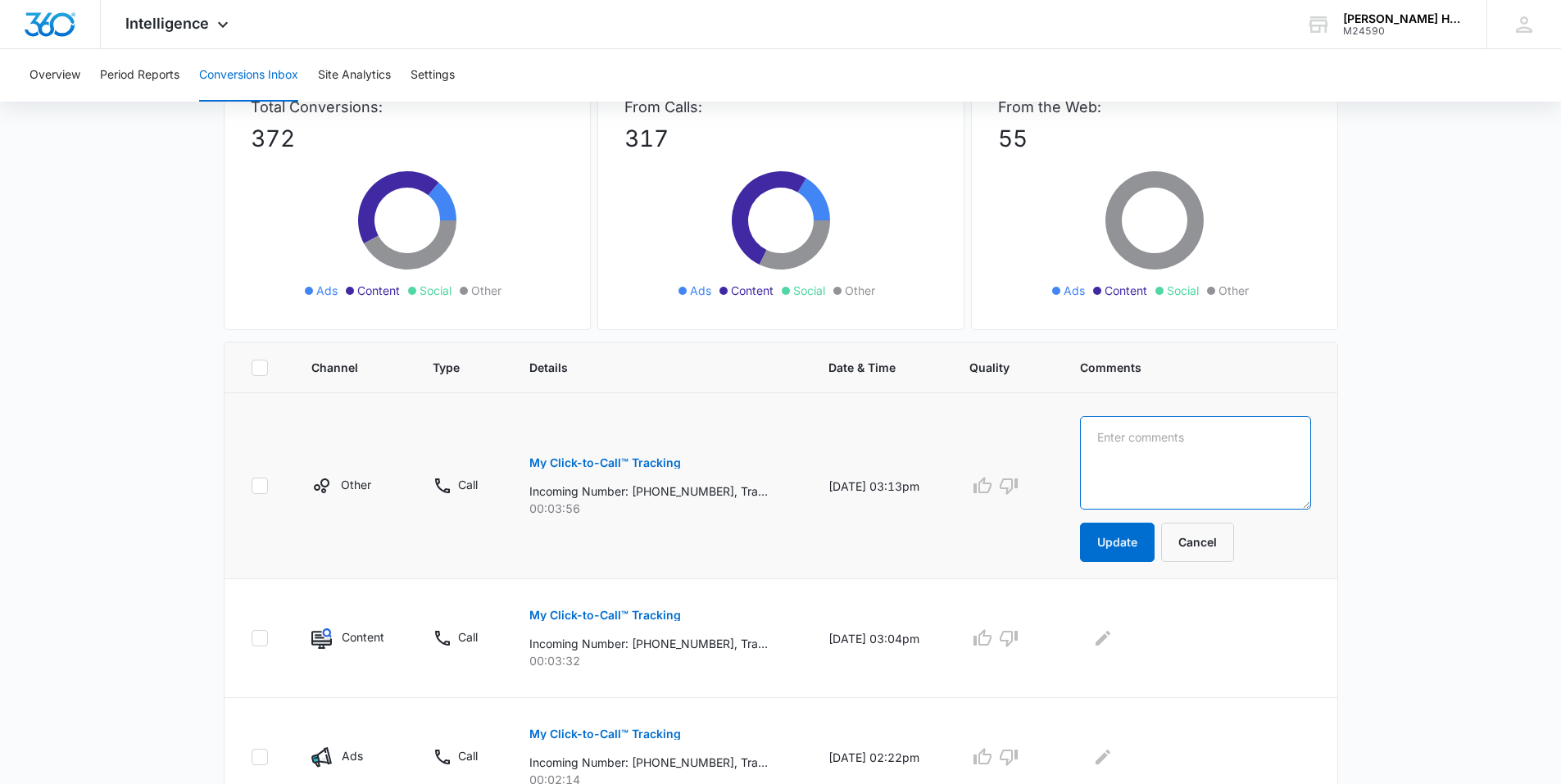
click at [1117, 458] on textarea at bounding box center [1196, 462] width 230 height 93
type textarea "returning client, scheduled appt."
click at [1142, 537] on button "Update" at bounding box center [1118, 542] width 74 height 39
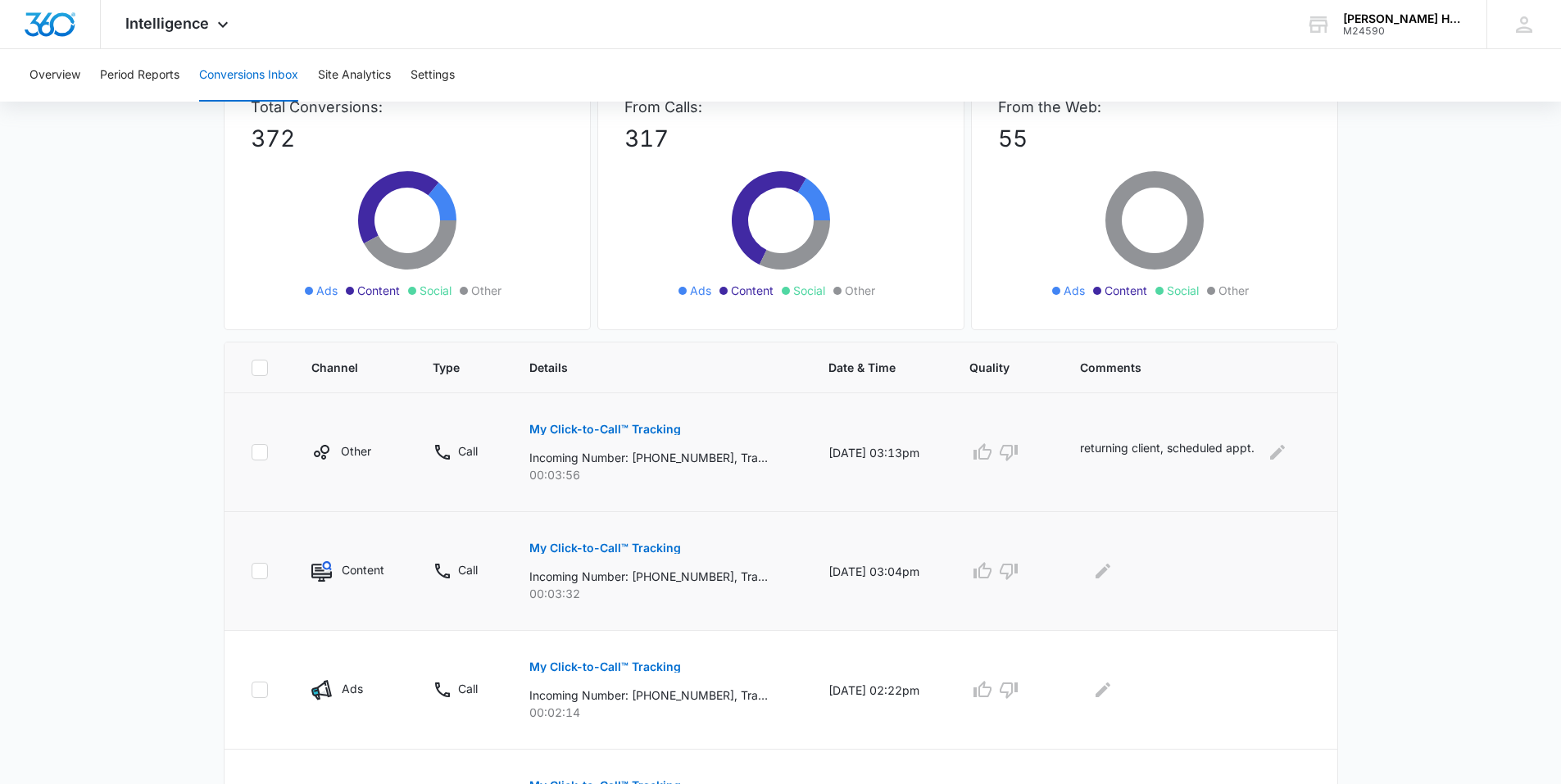
click at [606, 547] on p "My Click-to-Call™ Tracking" at bounding box center [605, 548] width 151 height 12
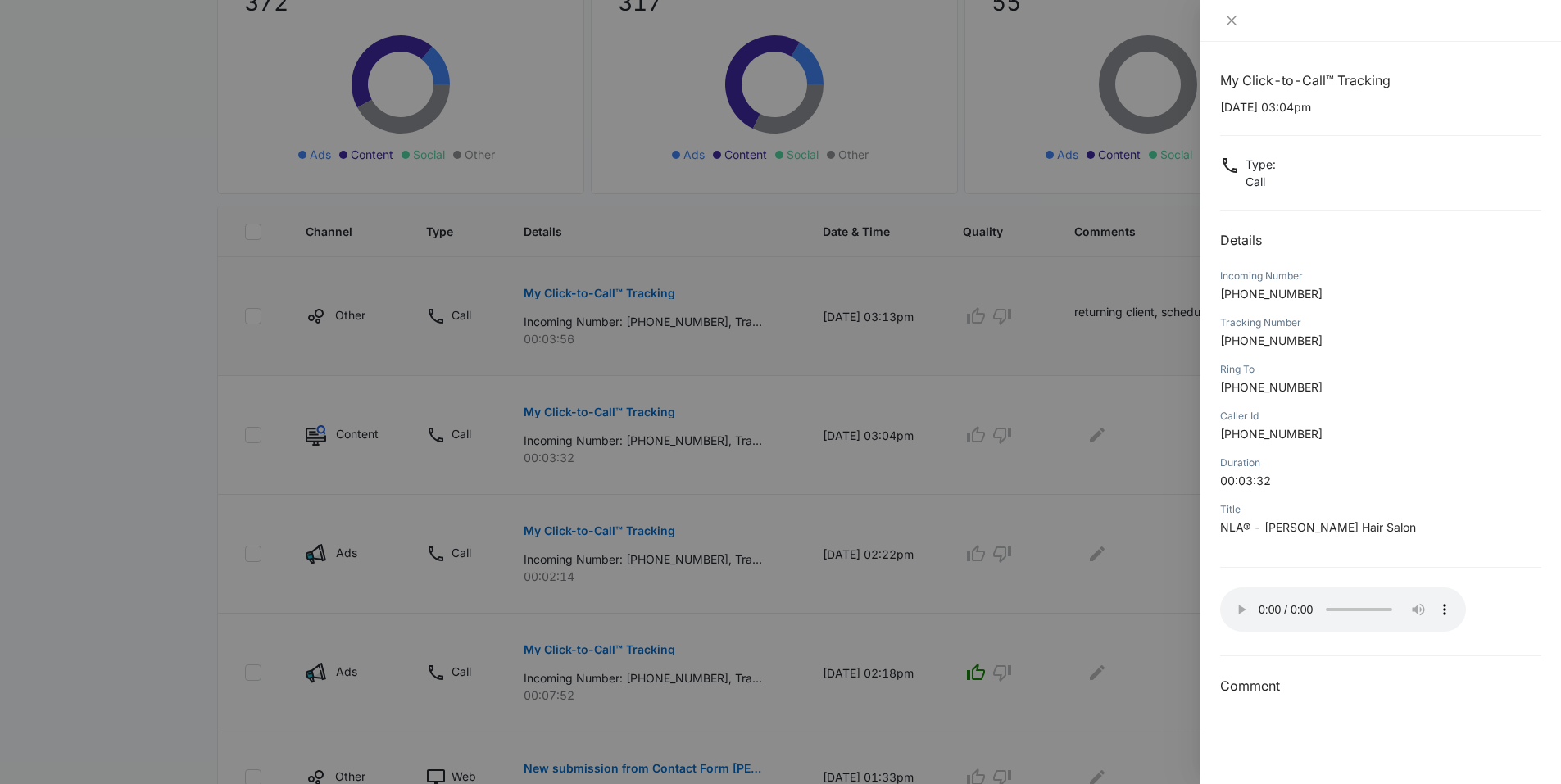
scroll to position [286, 0]
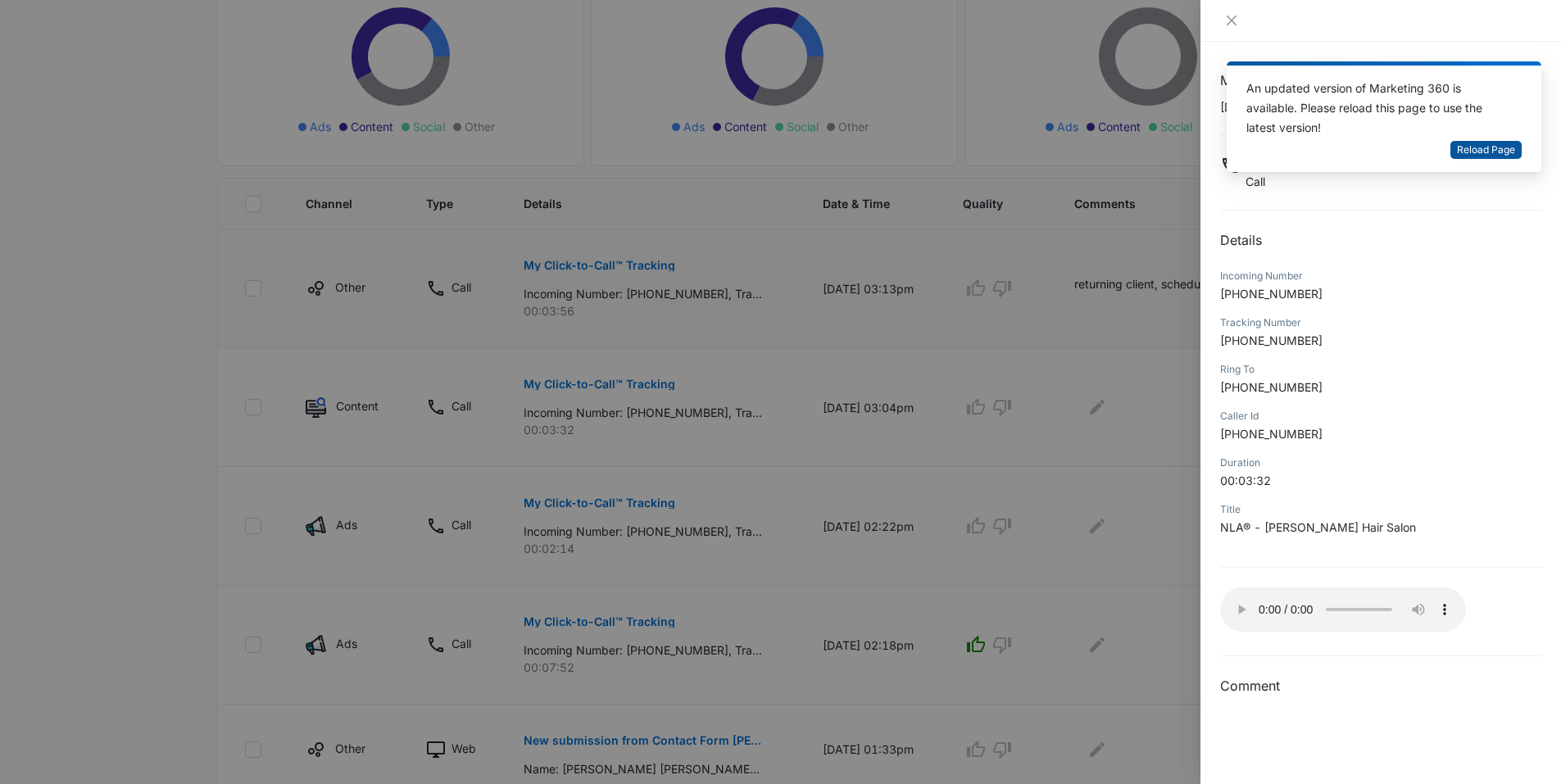
click at [1498, 154] on span "Reload Page" at bounding box center [1487, 150] width 58 height 15
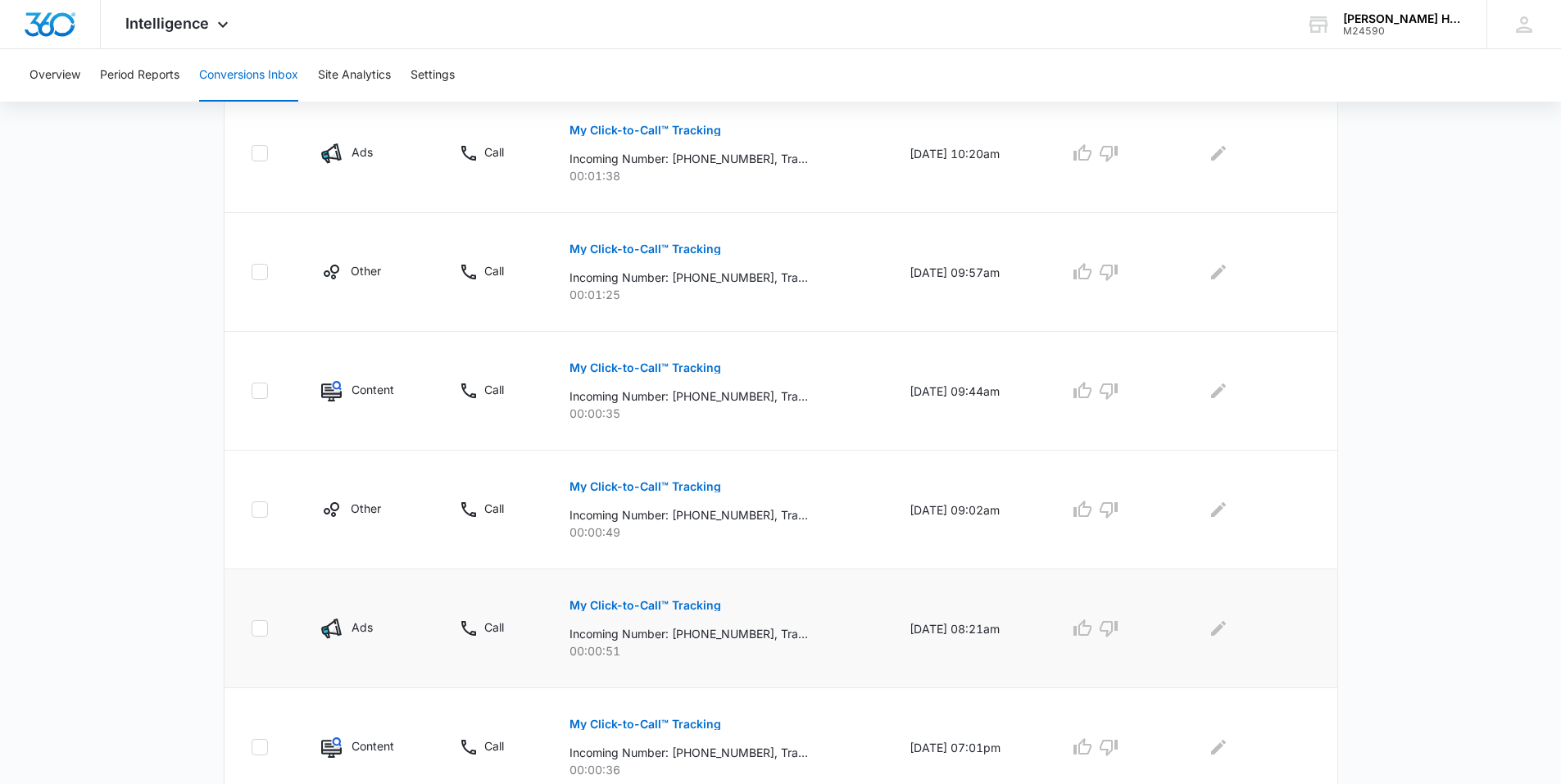
scroll to position [971, 0]
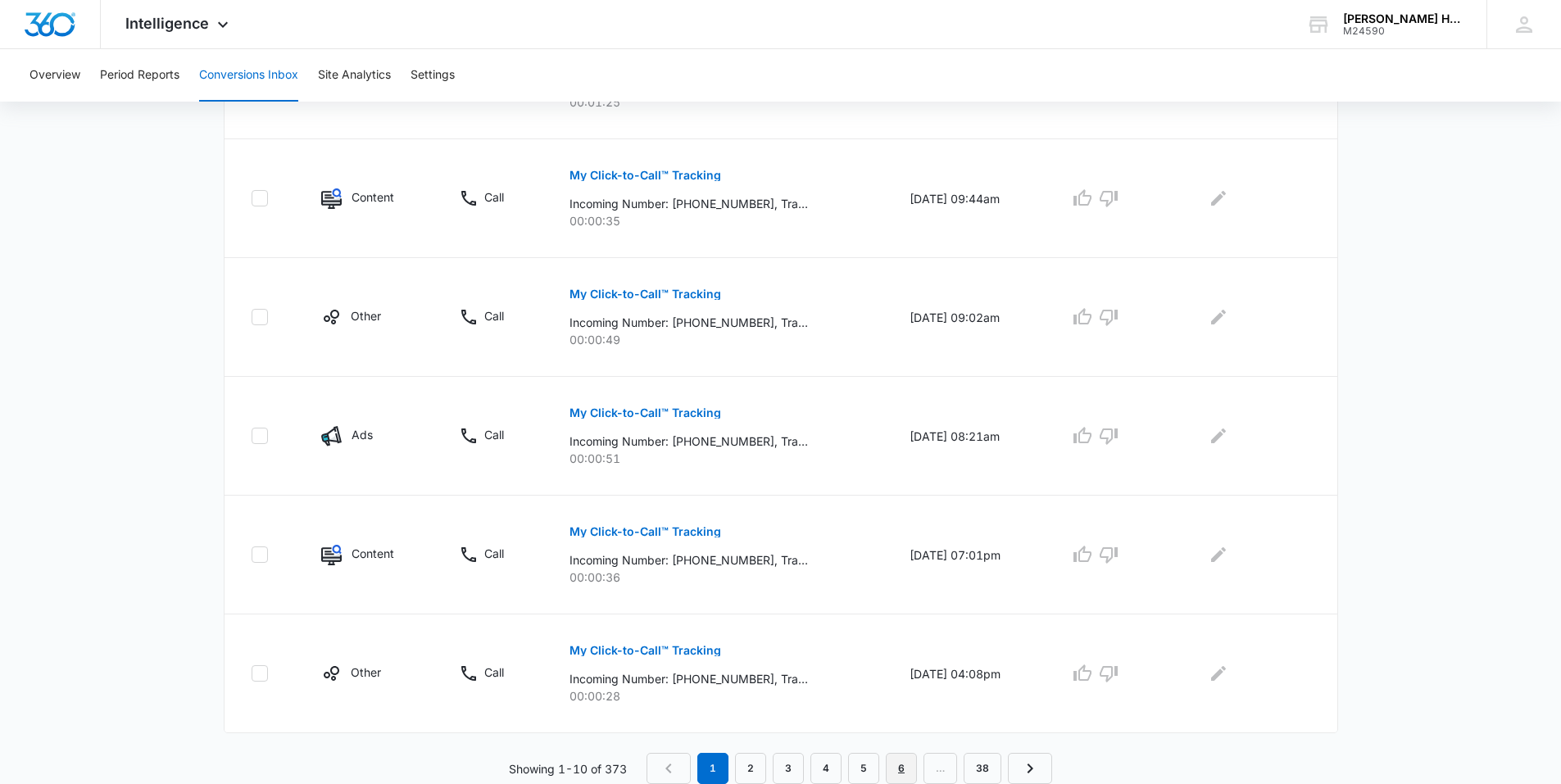
click at [904, 764] on link "6" at bounding box center [901, 769] width 31 height 31
click at [891, 763] on link "7" at bounding box center [887, 769] width 31 height 31
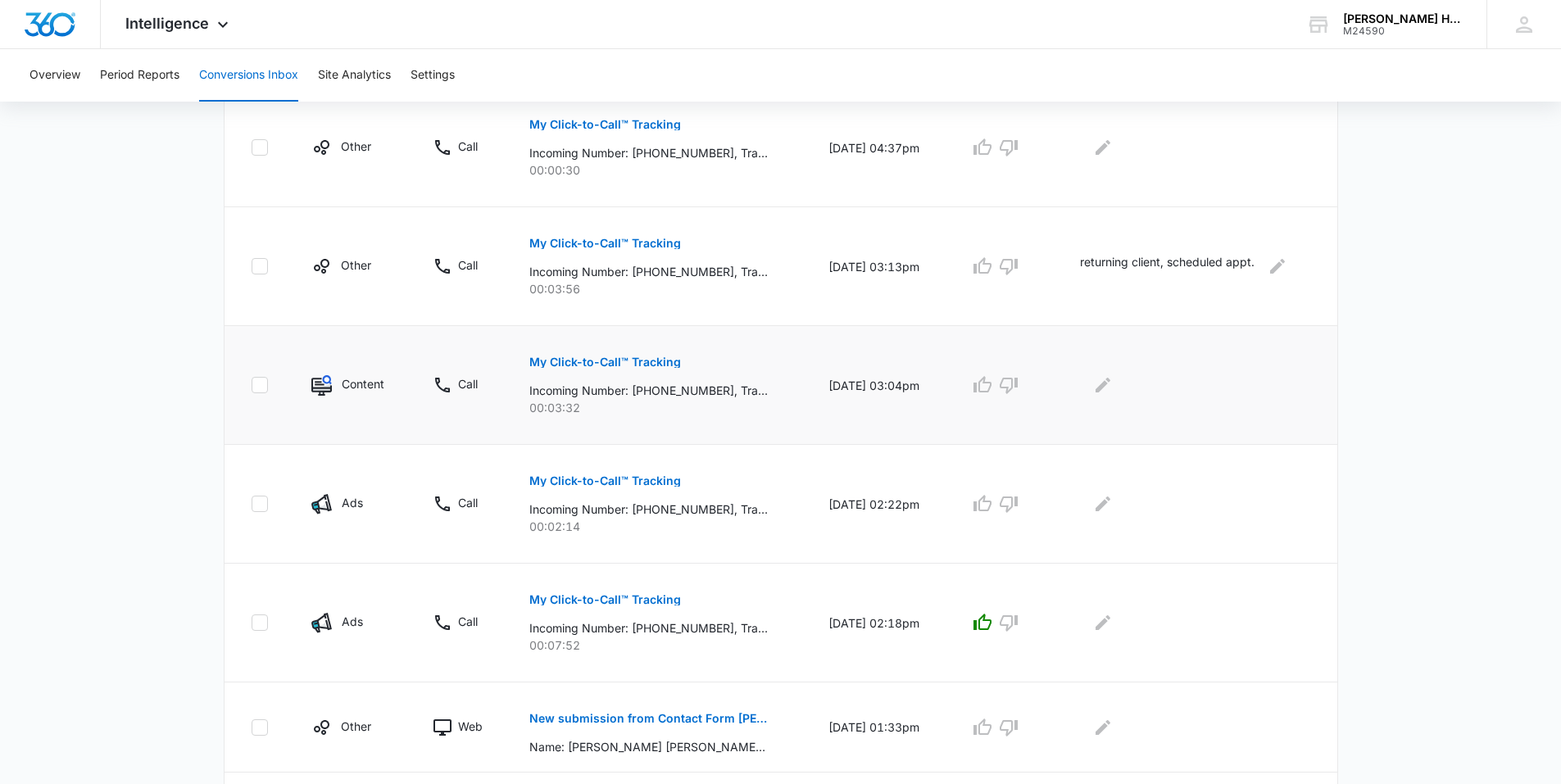
scroll to position [328, 0]
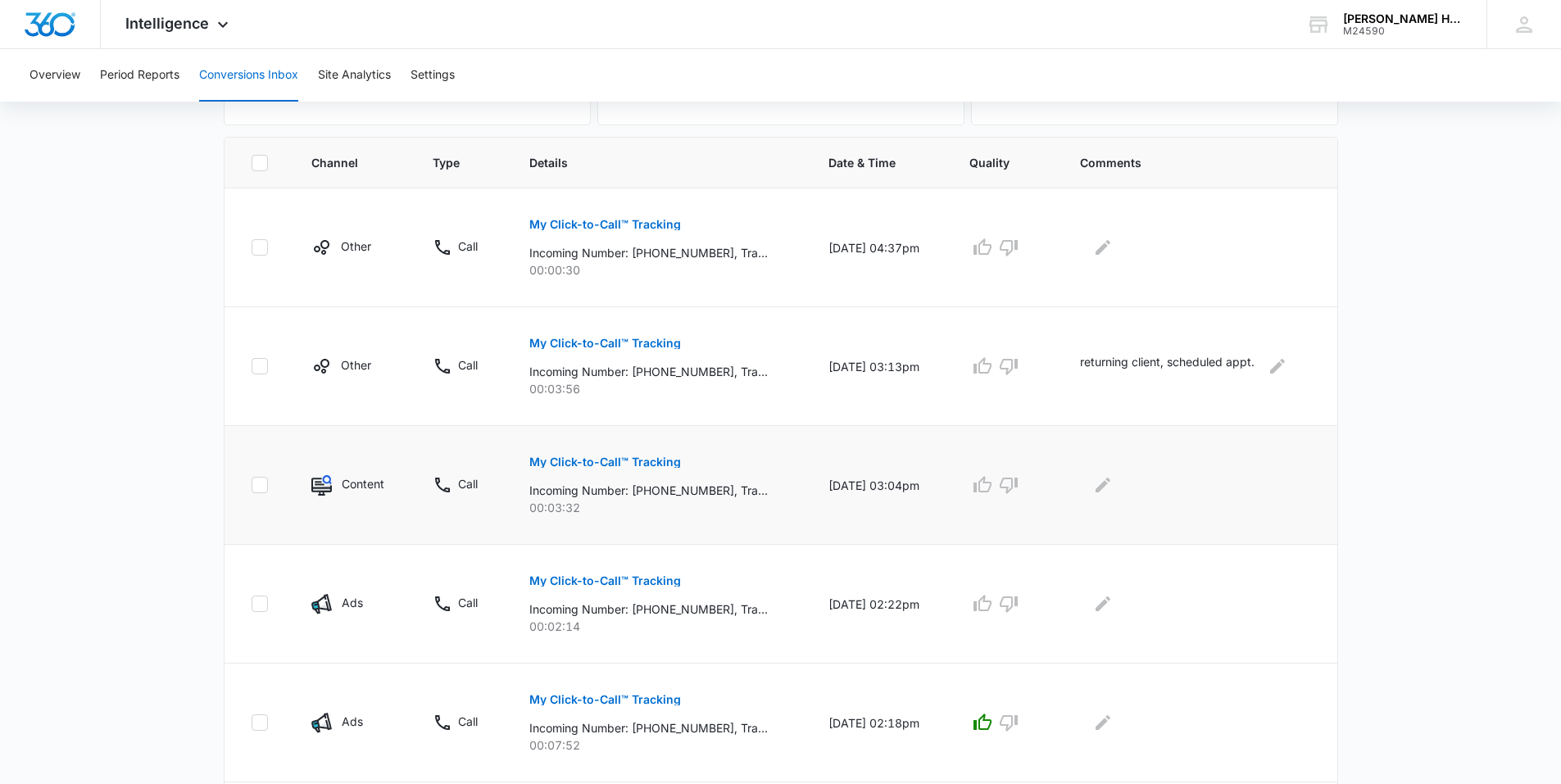
click at [628, 457] on p "My Click-to-Call™ Tracking" at bounding box center [605, 462] width 151 height 12
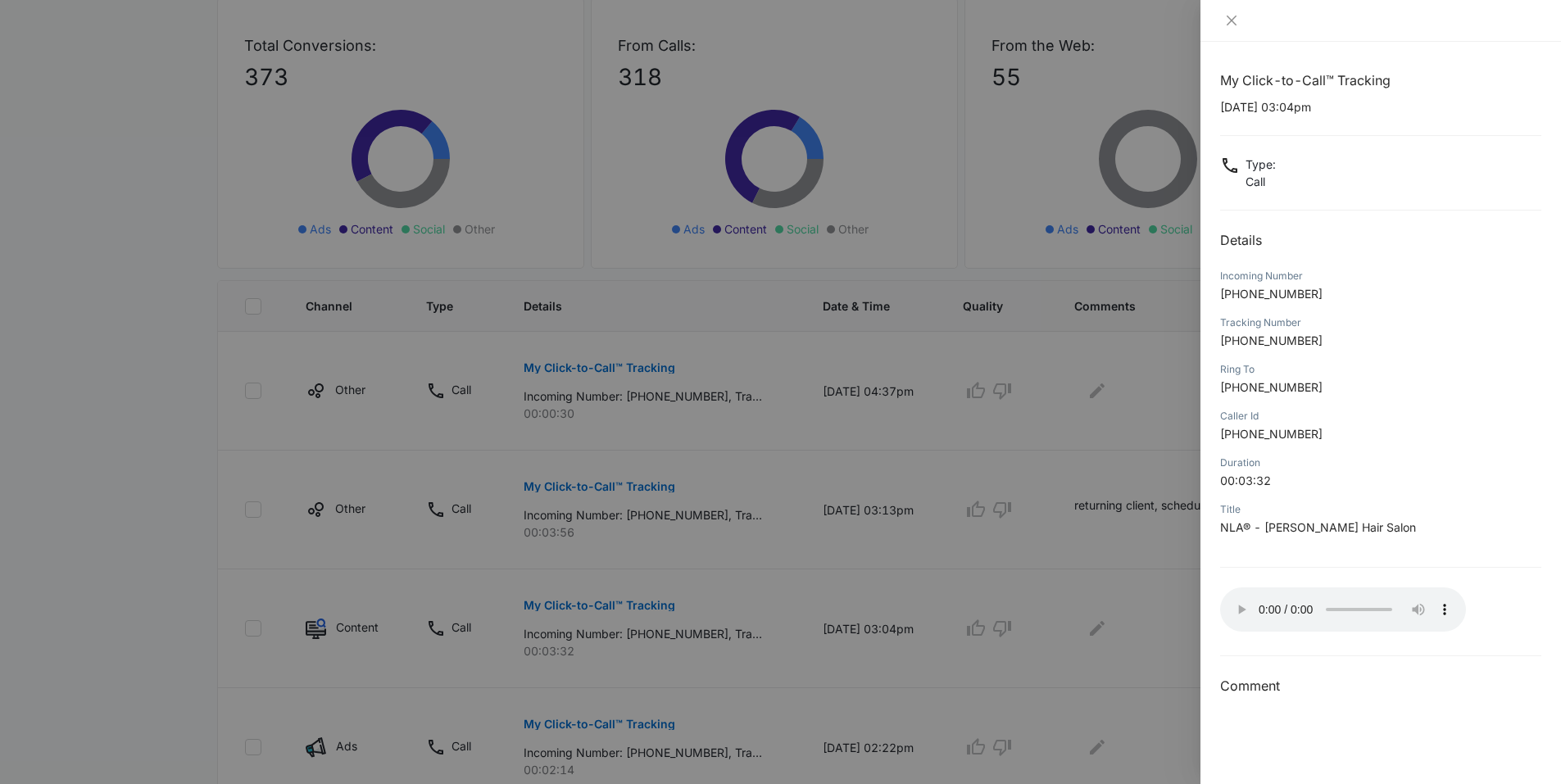
scroll to position [0, 0]
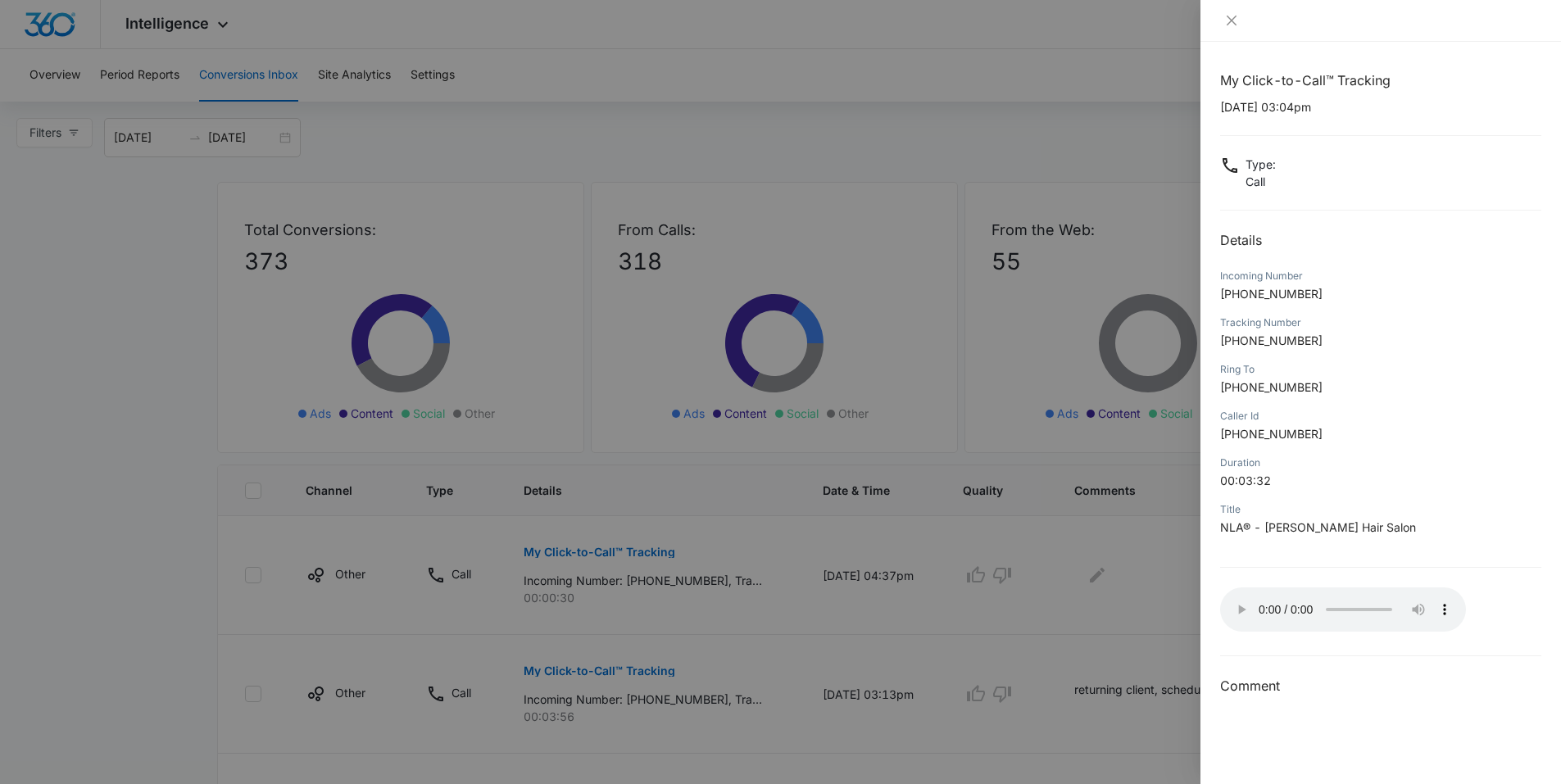
click at [1088, 147] on div at bounding box center [780, 392] width 1561 height 784
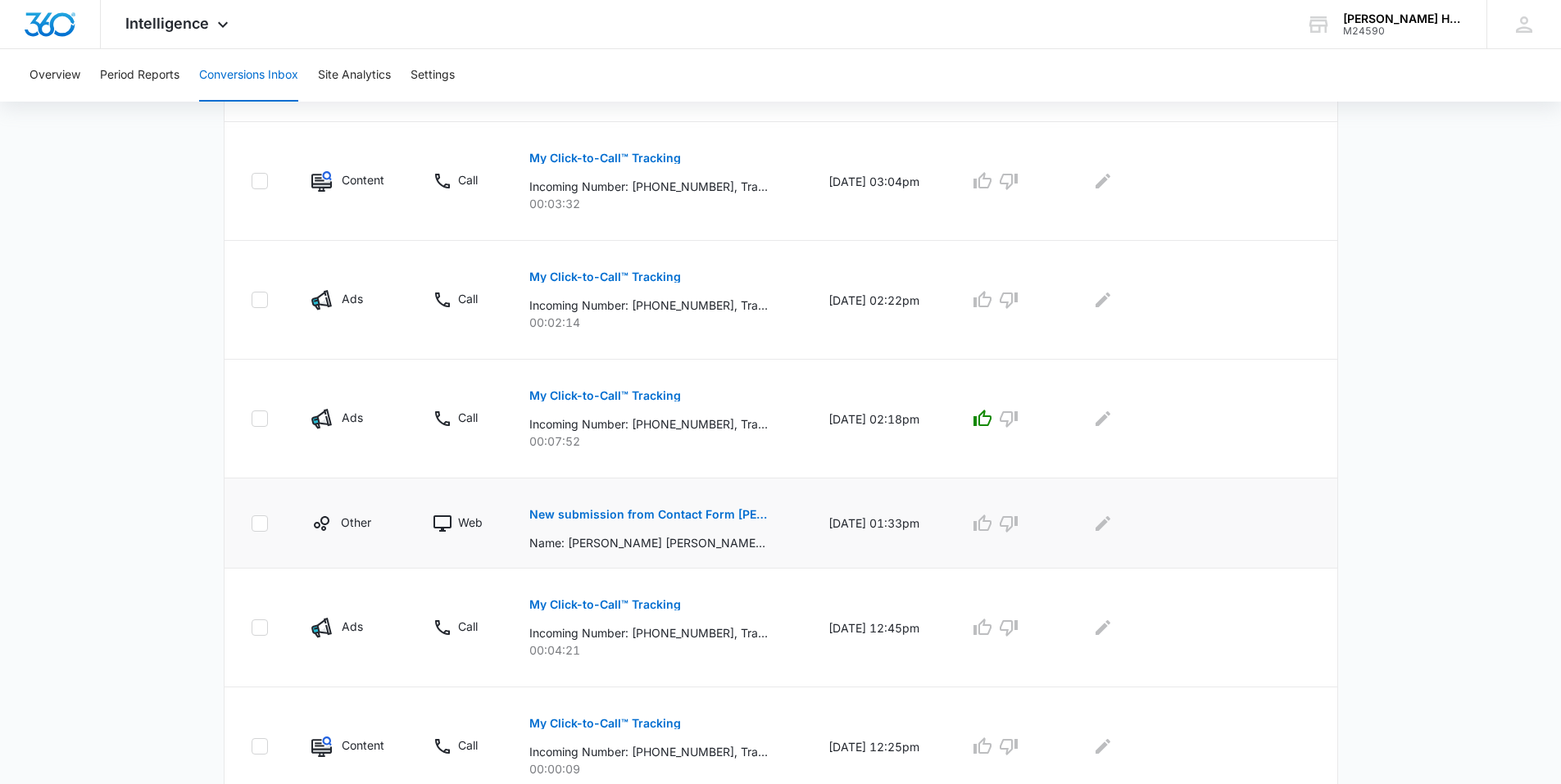
scroll to position [615, 0]
